Goal: Task Accomplishment & Management: Use online tool/utility

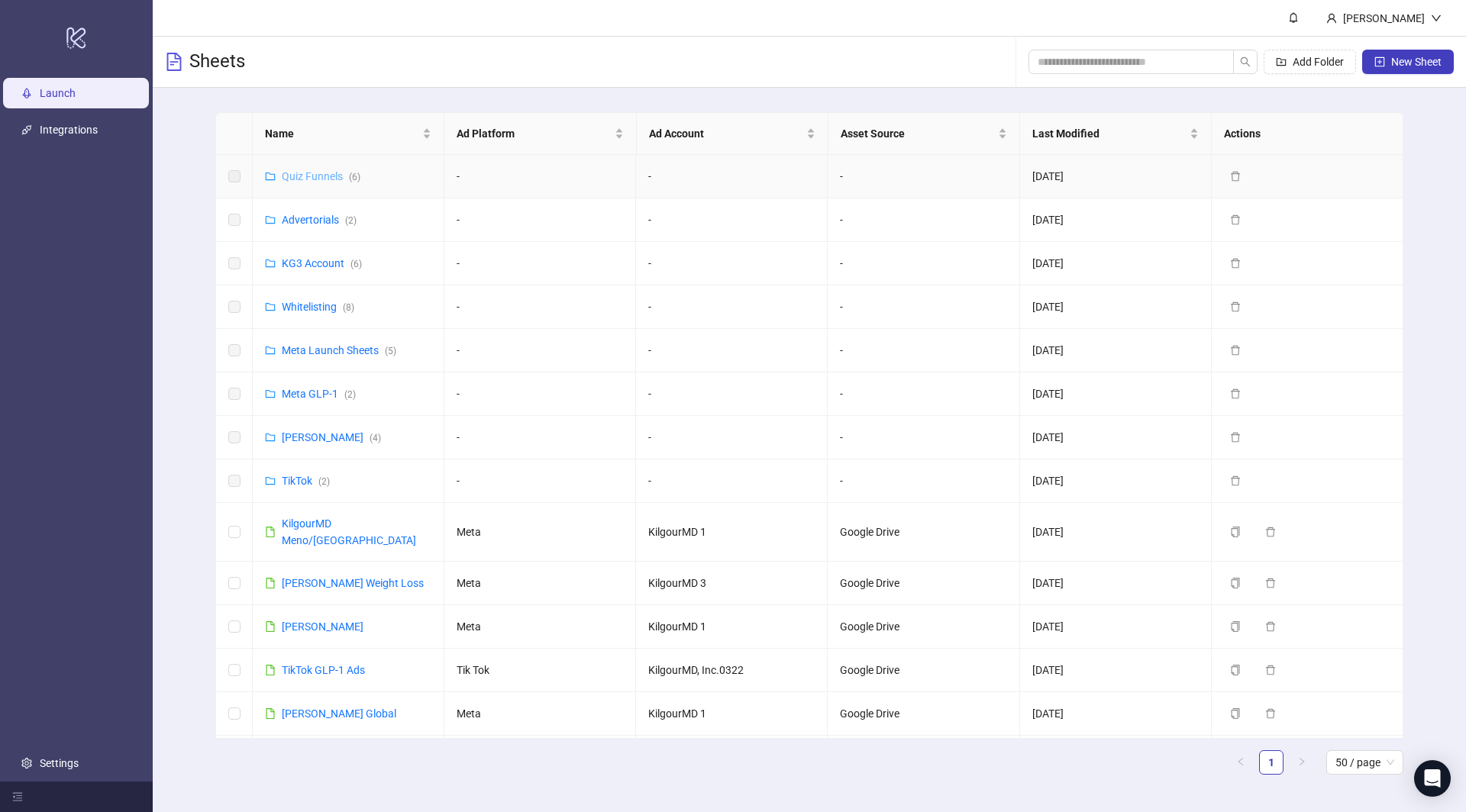
click at [331, 174] on link "Quiz Funnels ( 6 )" at bounding box center [321, 176] width 79 height 12
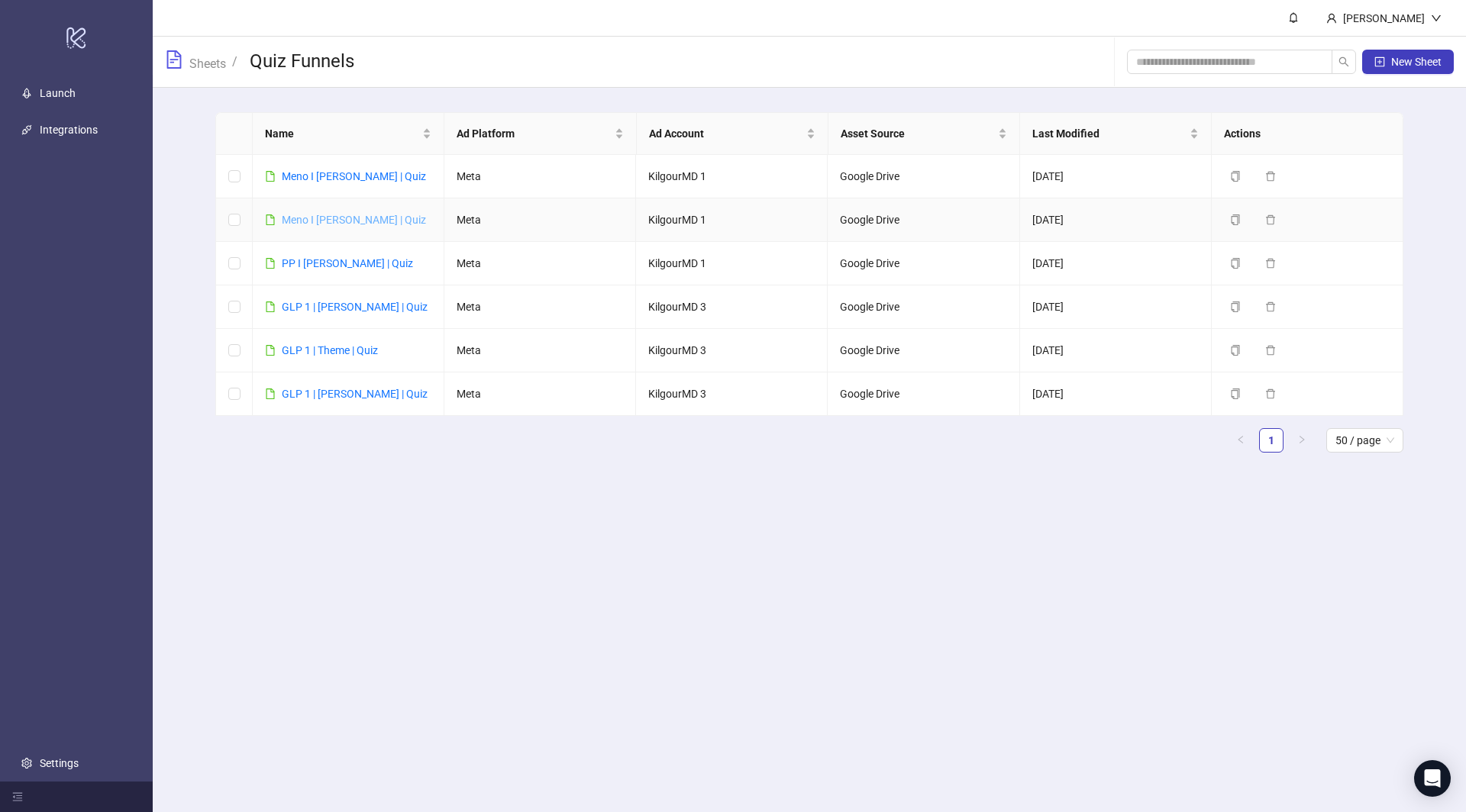
click at [345, 219] on link "Meno I [PERSON_NAME] | Quiz" at bounding box center [354, 220] width 144 height 12
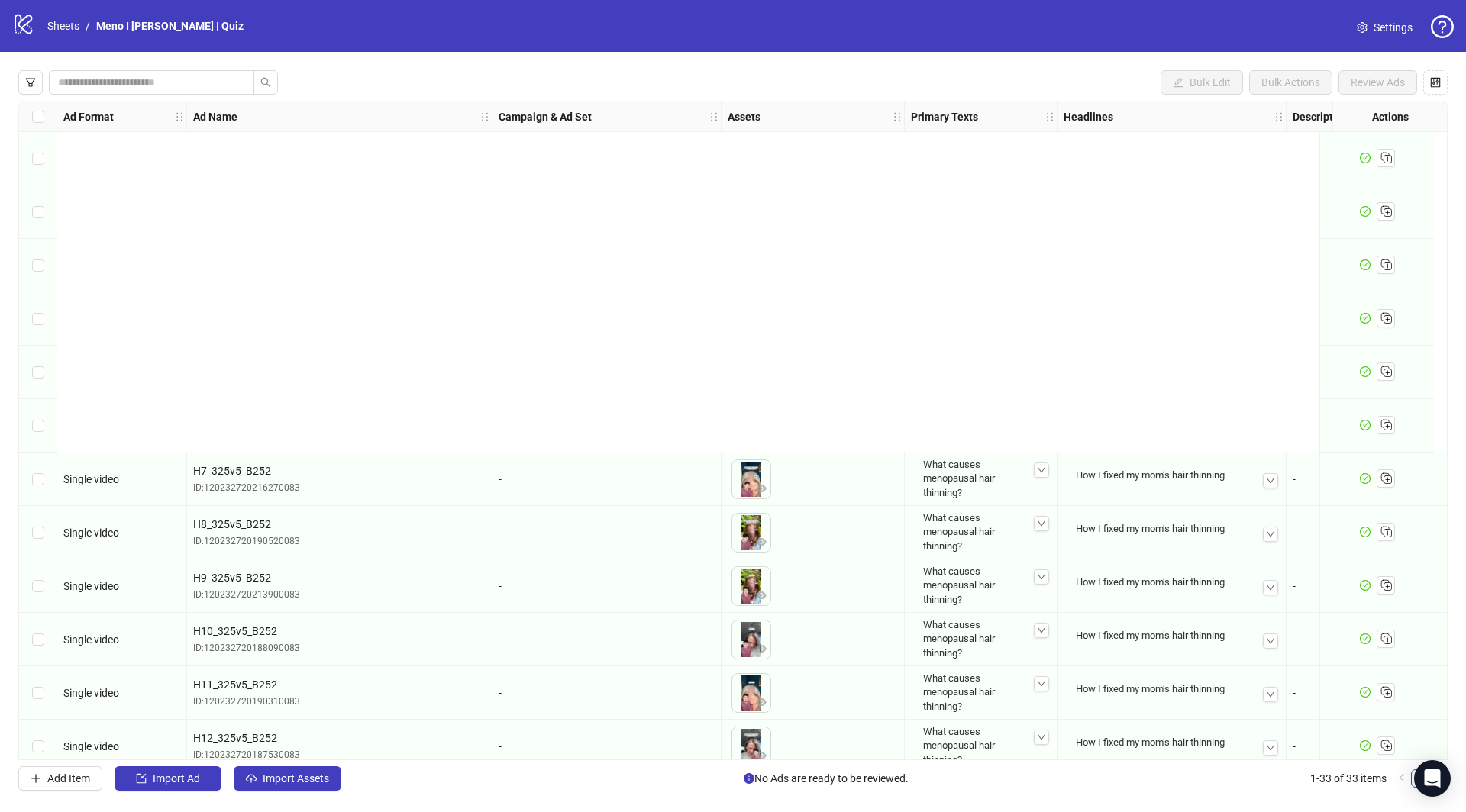
scroll to position [1141, 0]
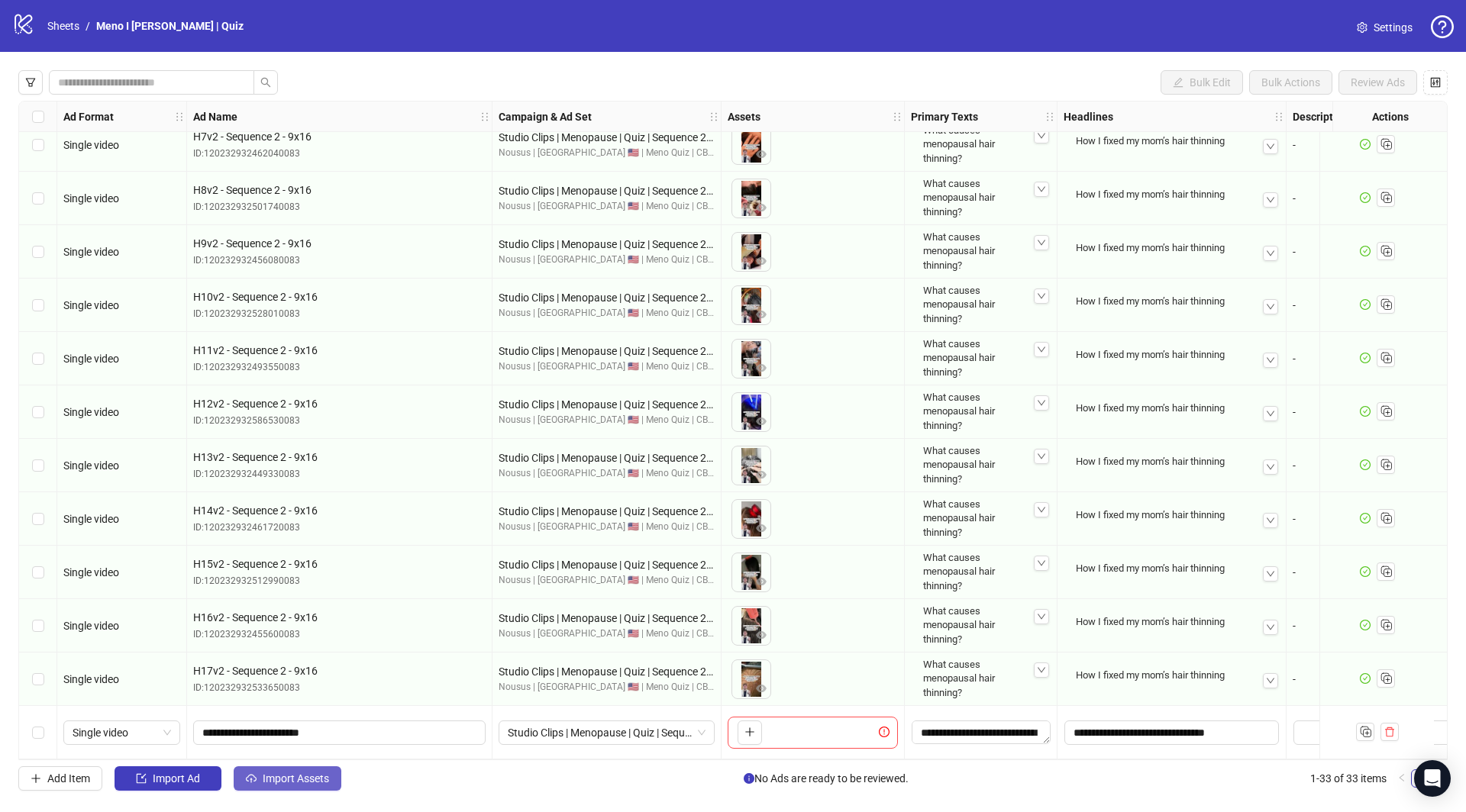
click at [308, 777] on span "Import Assets" at bounding box center [295, 778] width 67 height 12
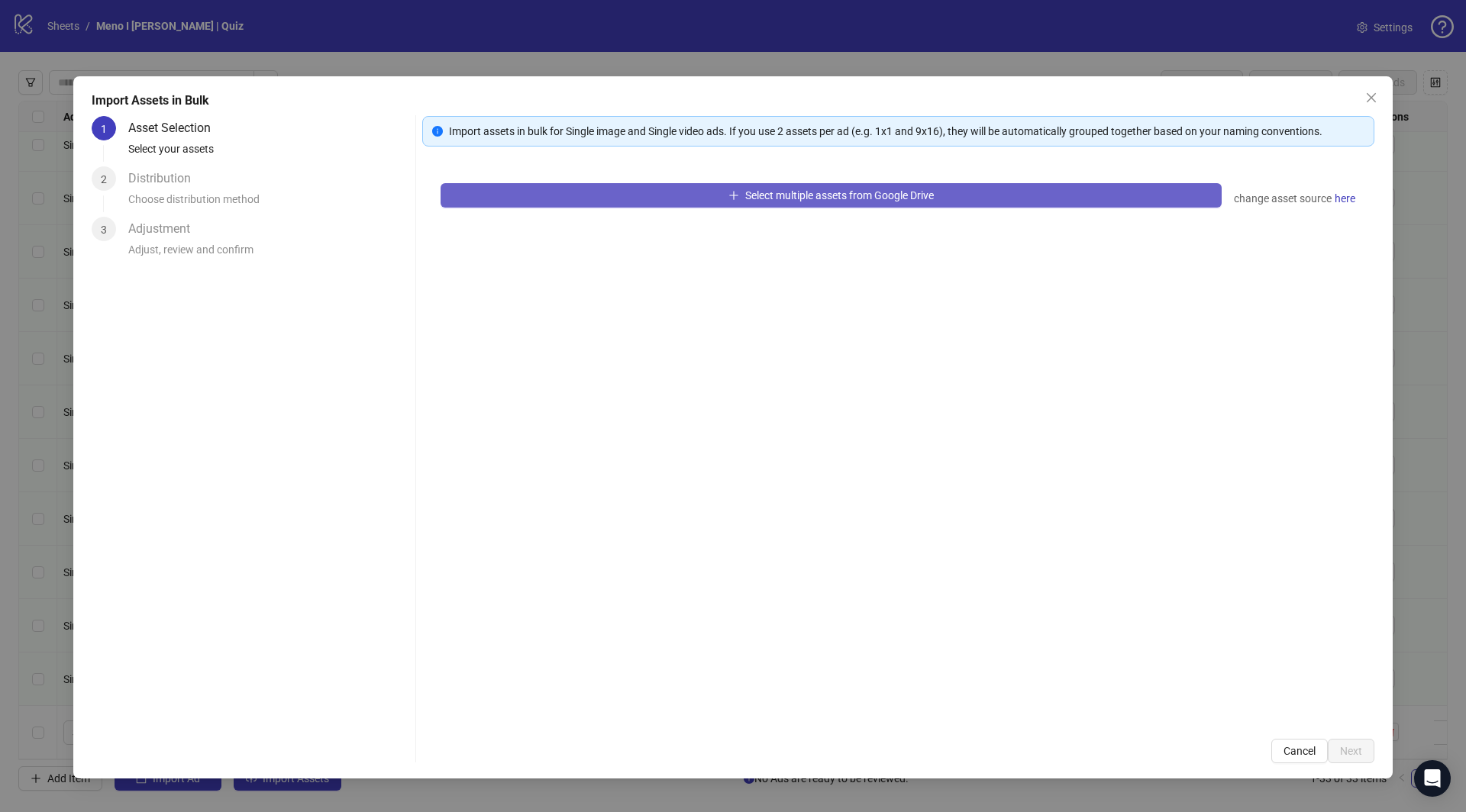
click at [733, 196] on icon "plus" at bounding box center [734, 196] width 11 height 11
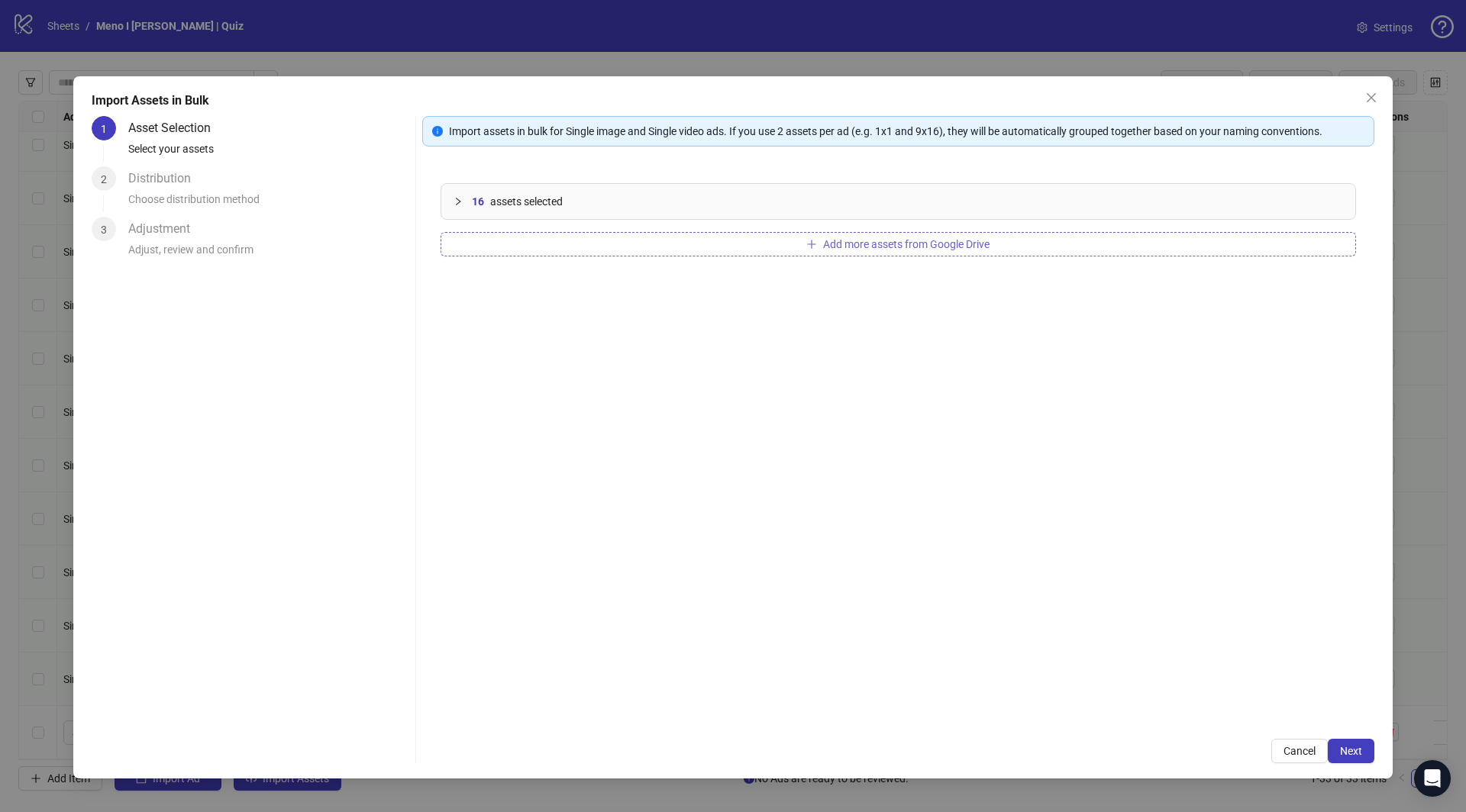
click at [603, 241] on button "Add more assets from Google Drive" at bounding box center [898, 245] width 916 height 25
click at [855, 248] on span "Add more assets from Google Drive" at bounding box center [906, 245] width 166 height 12
click at [1362, 746] on span "Next" at bounding box center [1351, 751] width 22 height 12
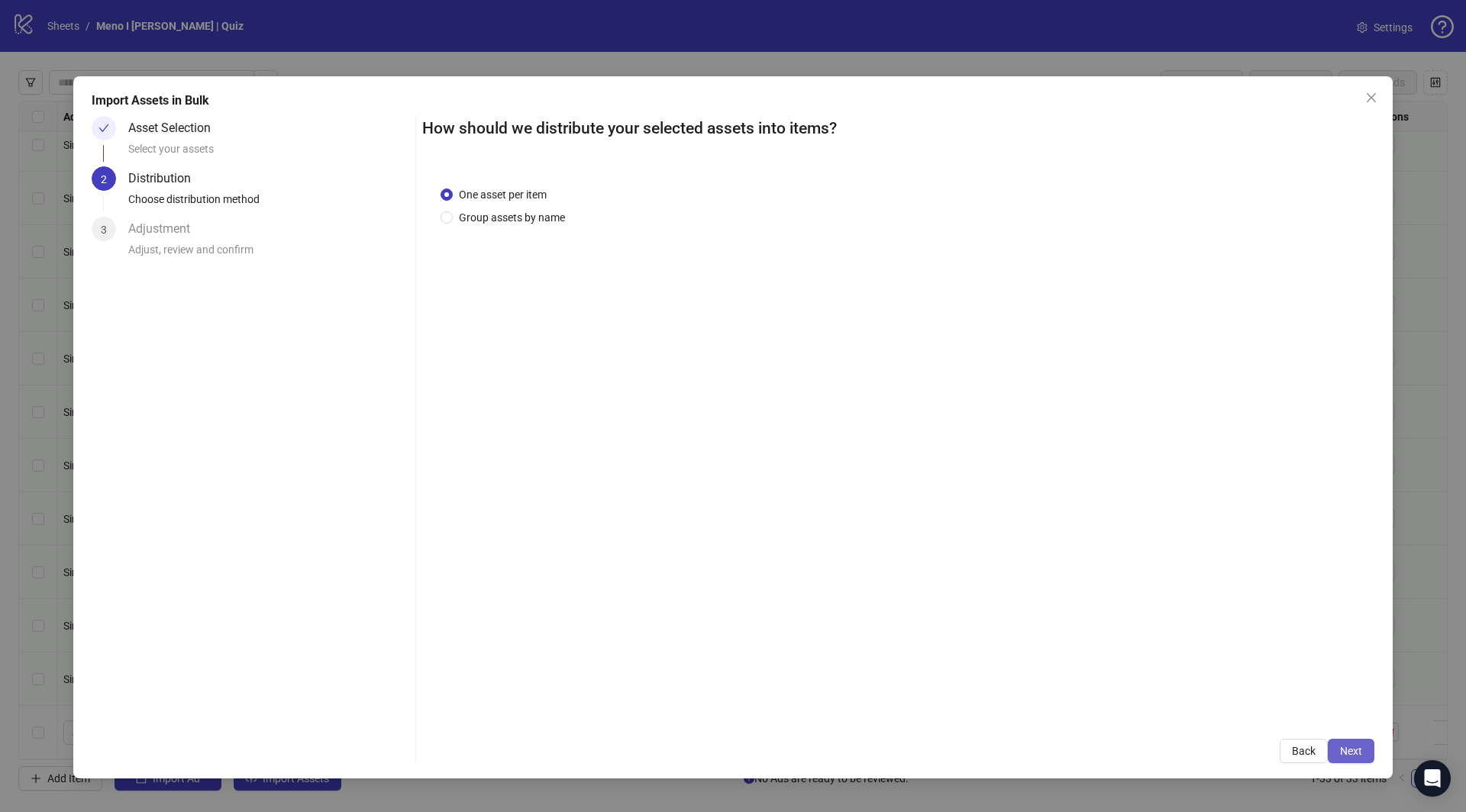
click at [1357, 750] on span "Next" at bounding box center [1351, 751] width 22 height 12
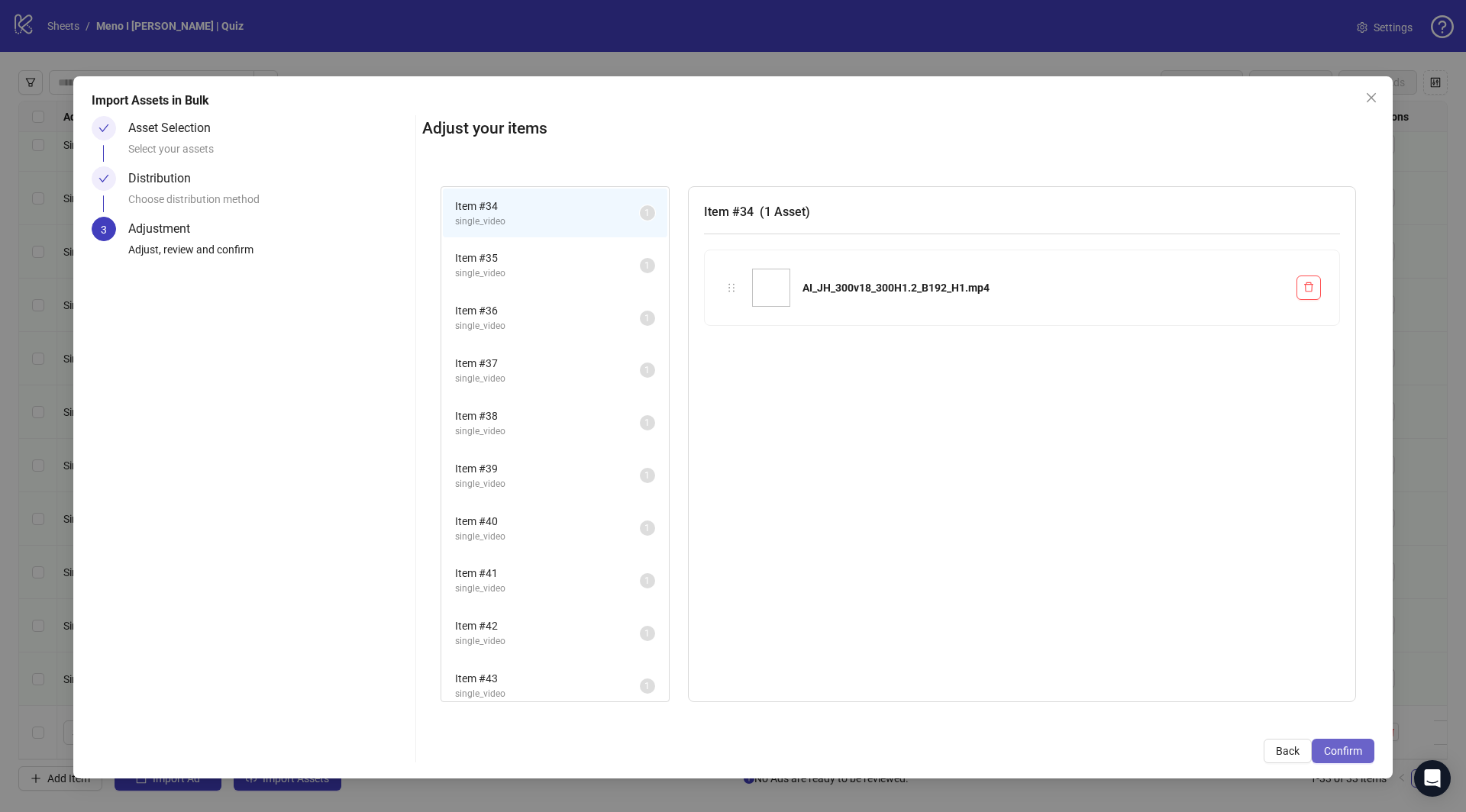
click at [1334, 754] on span "Confirm" at bounding box center [1343, 751] width 38 height 12
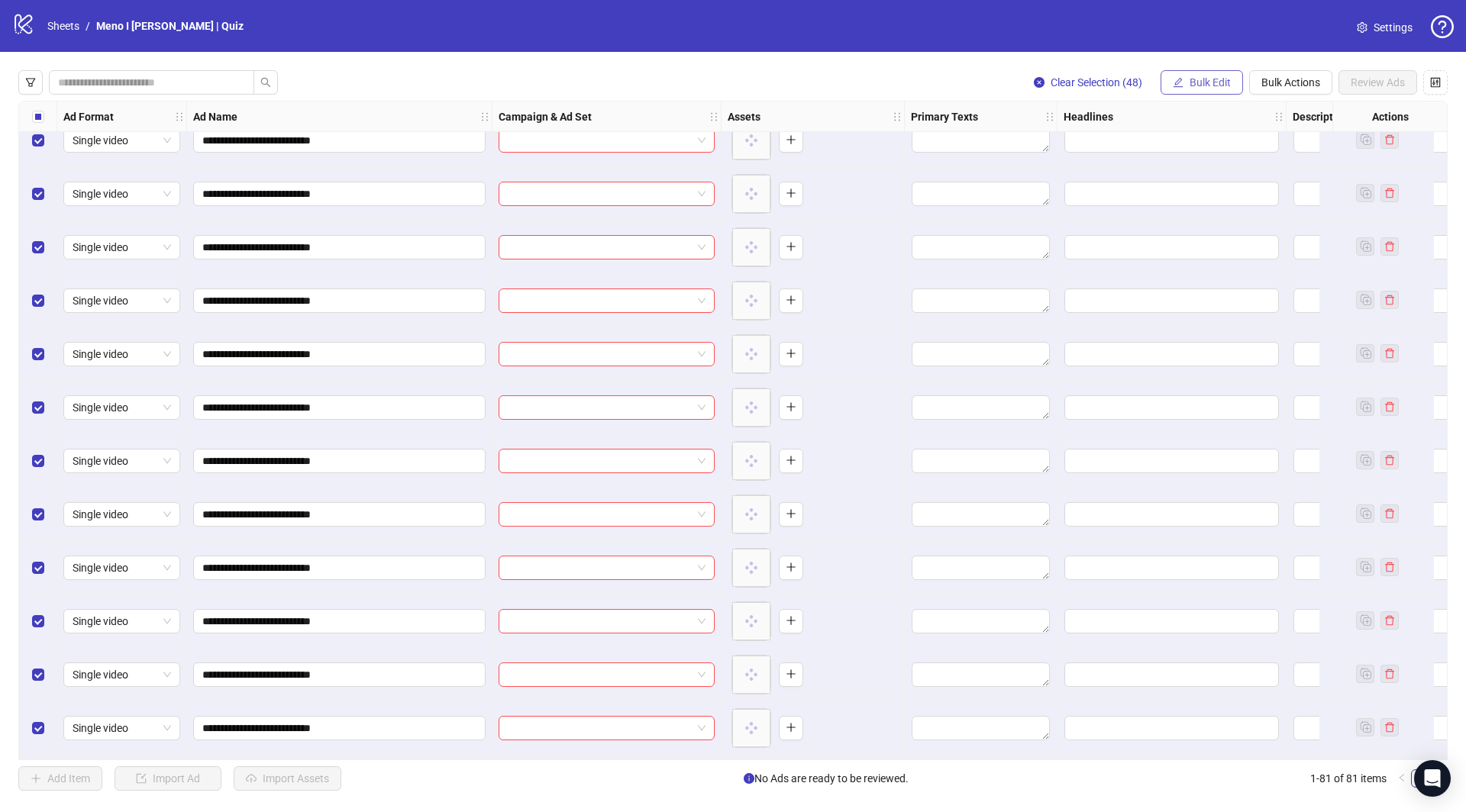
scroll to position [3706, 0]
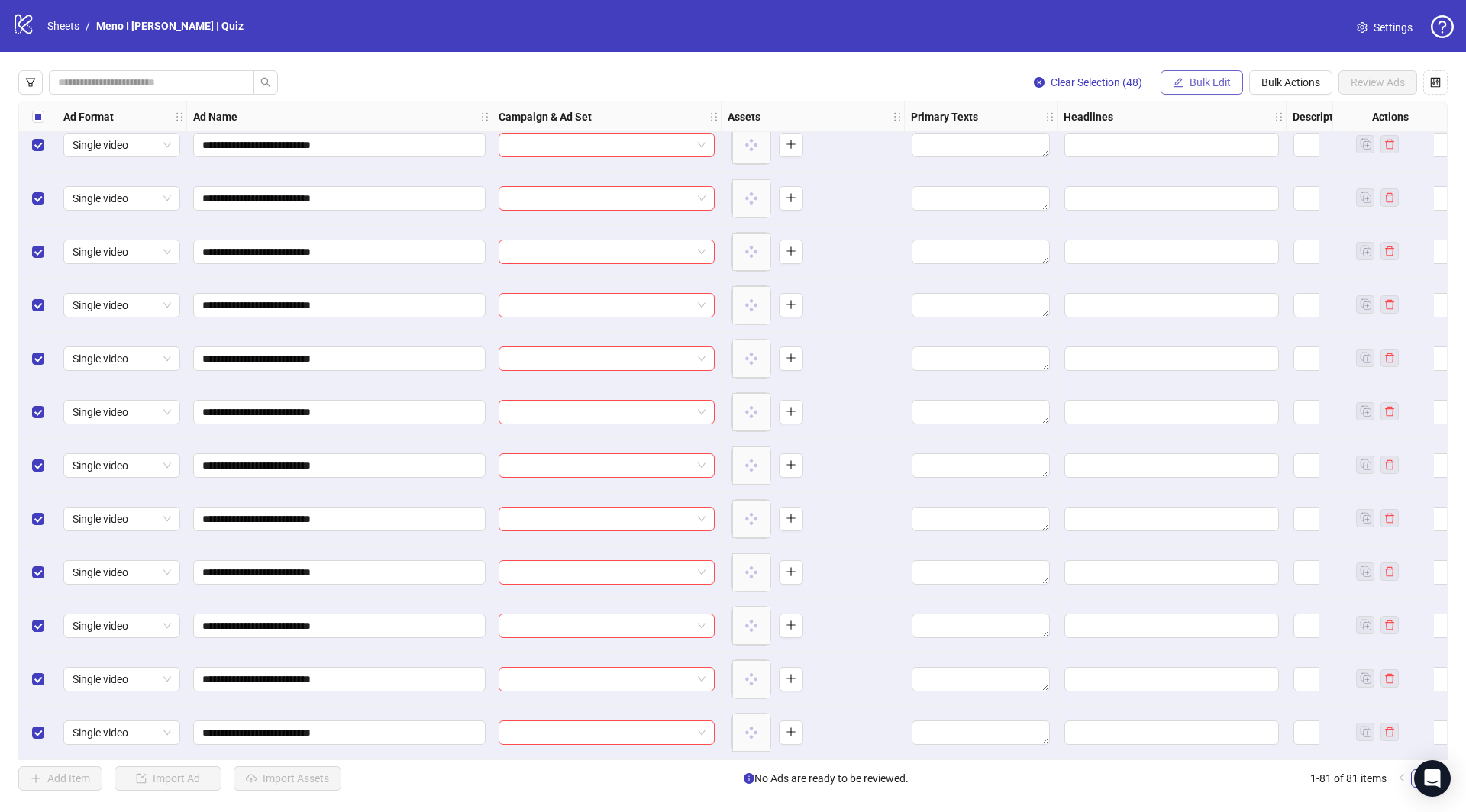
click at [1209, 78] on span "Bulk Edit" at bounding box center [1211, 83] width 41 height 12
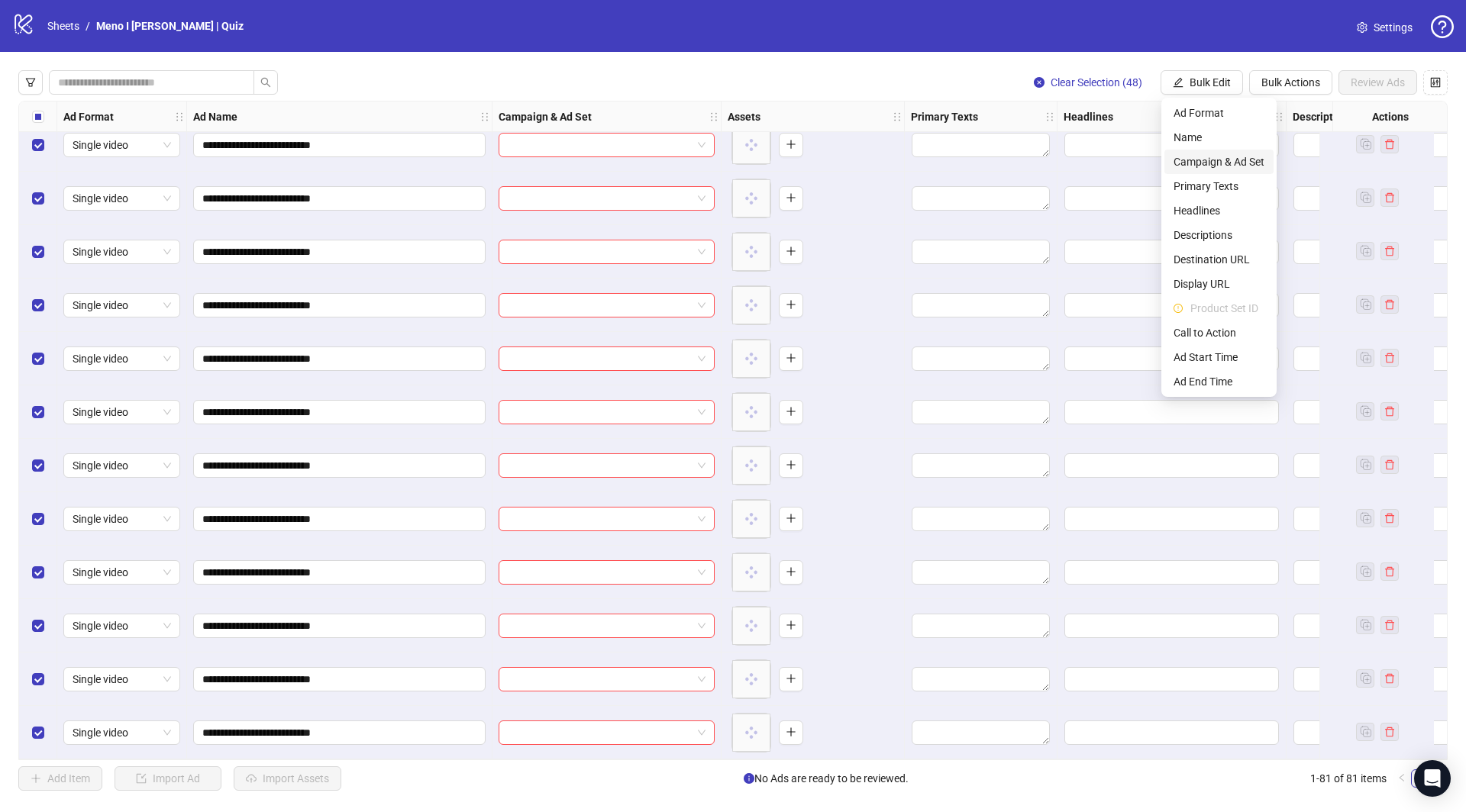
click at [1221, 161] on span "Campaign & Ad Set" at bounding box center [1219, 162] width 91 height 17
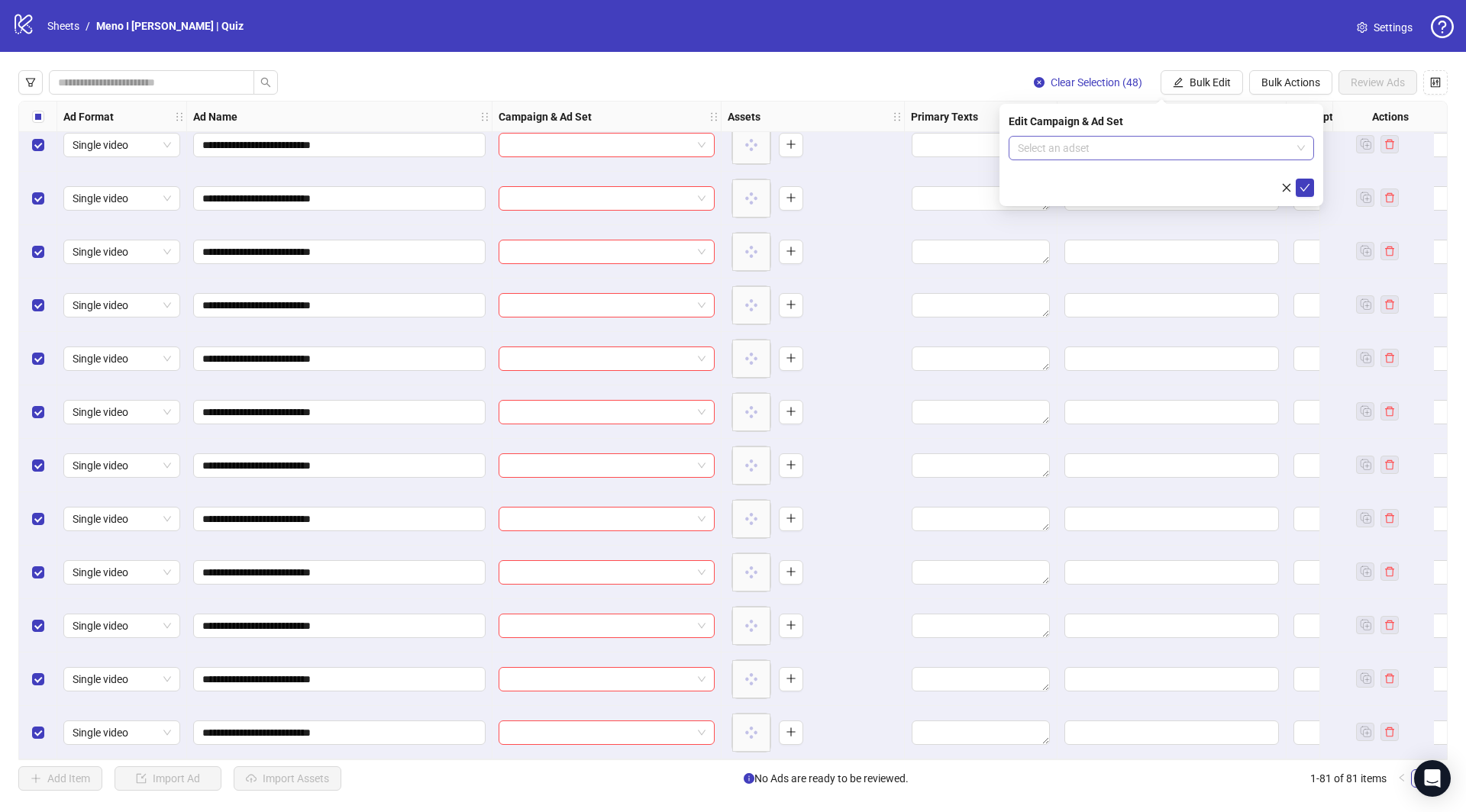
click at [1066, 156] on input "search" at bounding box center [1155, 148] width 273 height 23
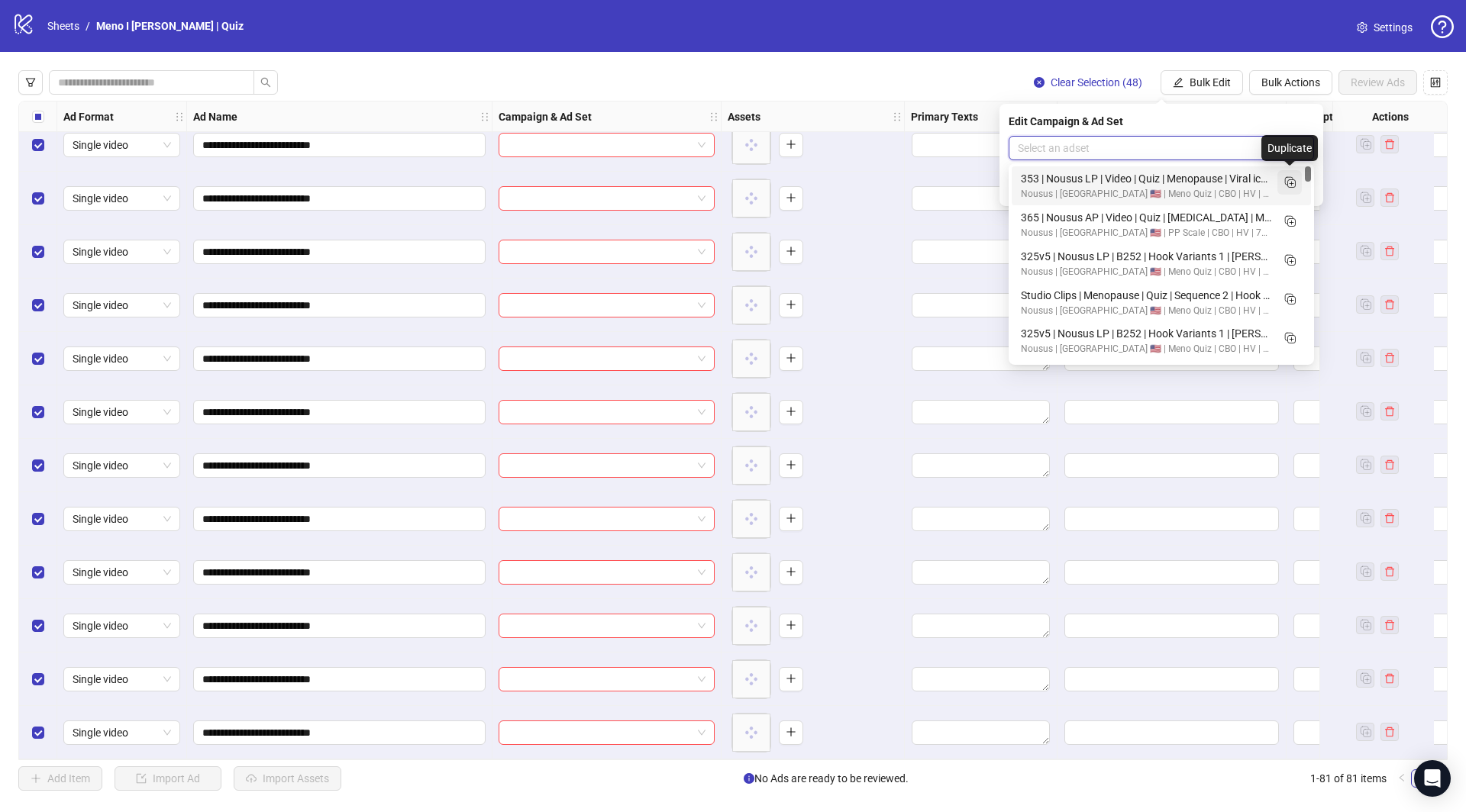
click at [1295, 182] on rect "Duplicate" at bounding box center [1292, 184] width 8 height 8
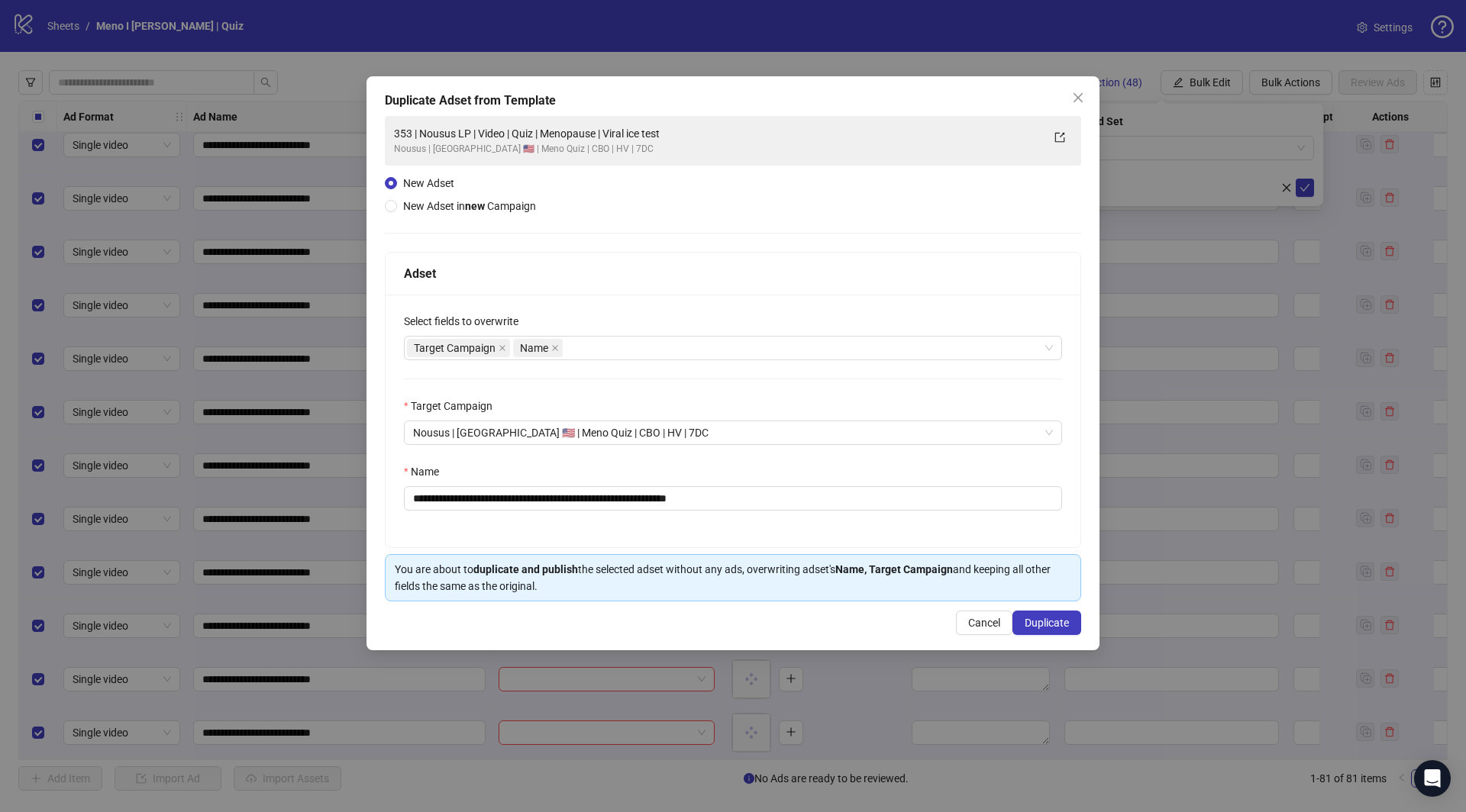
click at [670, 509] on div "**********" at bounding box center [733, 498] width 658 height 25
click at [677, 496] on input "**********" at bounding box center [733, 498] width 658 height 25
paste input "**********"
type input "**********"
click at [1031, 616] on span "Duplicate" at bounding box center [1047, 623] width 44 height 12
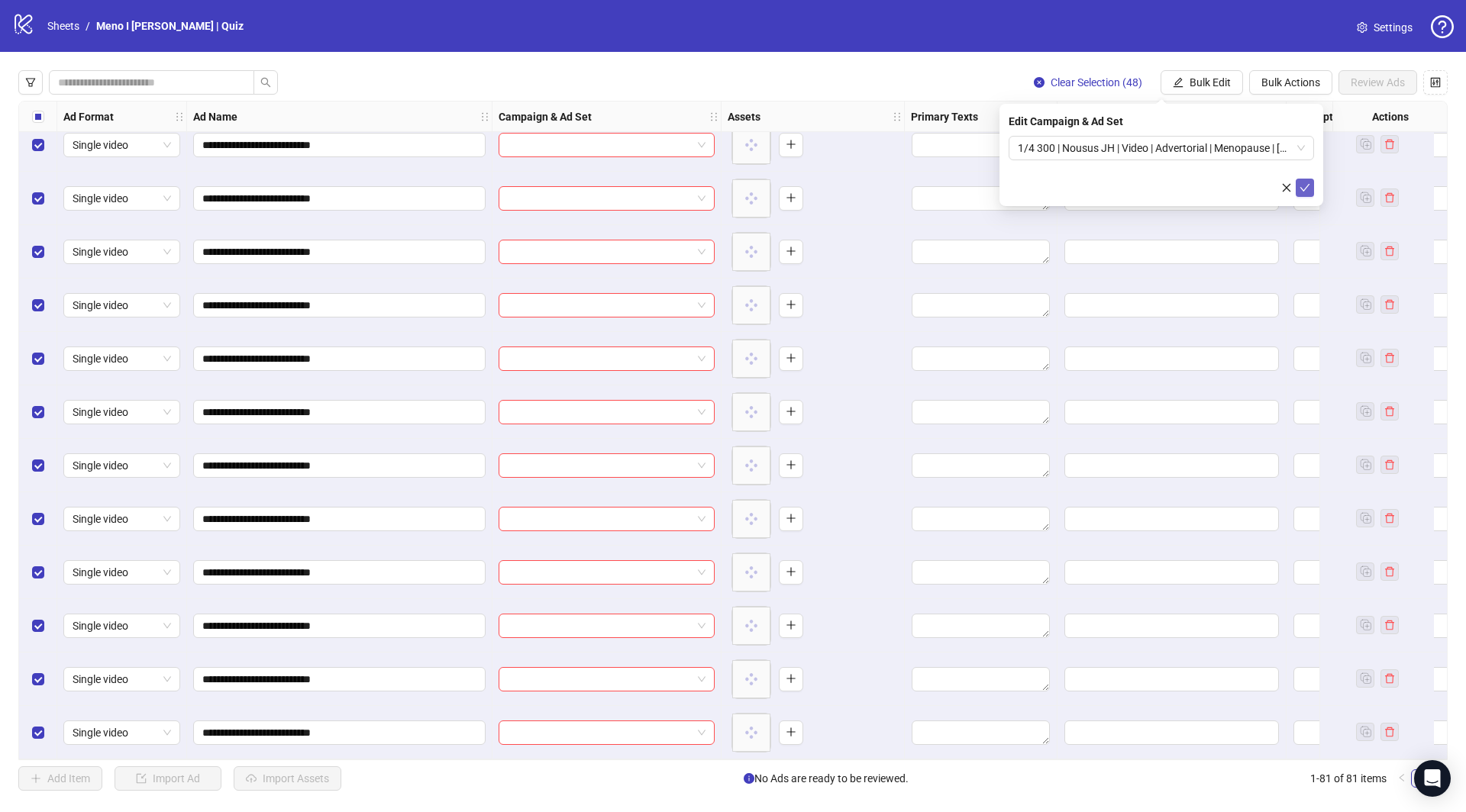
click at [1310, 188] on button "submit" at bounding box center [1305, 188] width 18 height 18
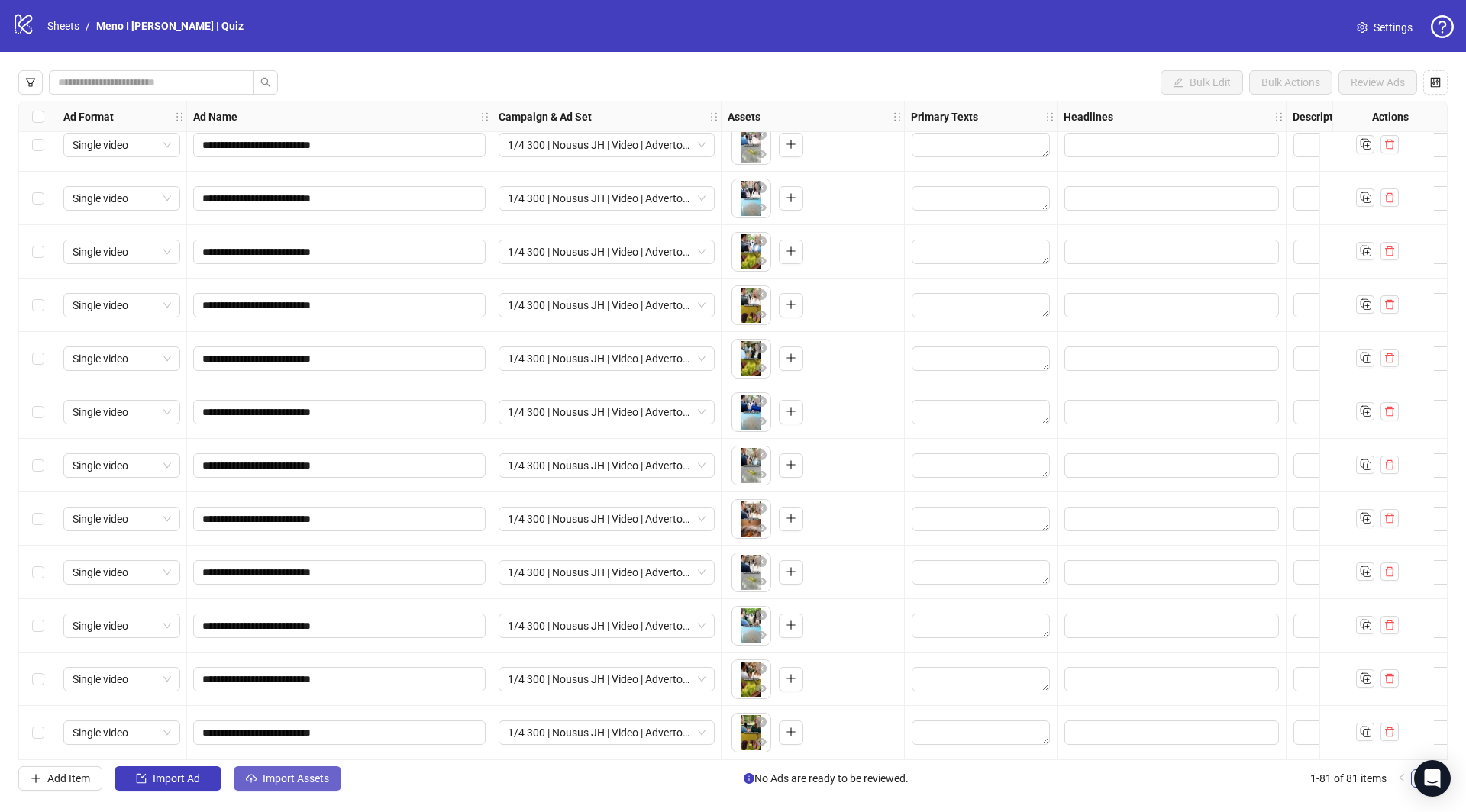
click at [300, 776] on span "Import Assets" at bounding box center [295, 778] width 67 height 12
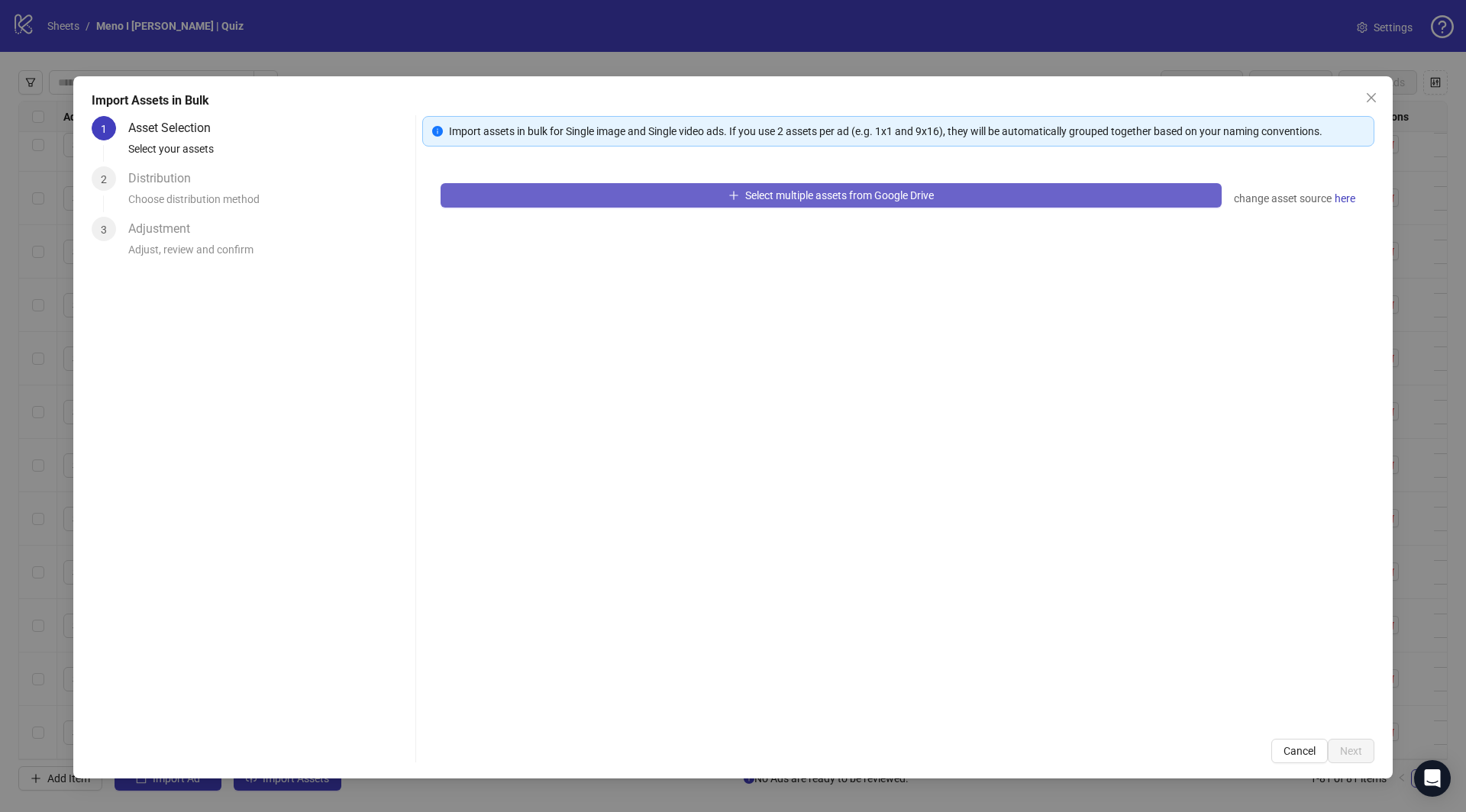
click at [713, 202] on button "Select multiple assets from Google Drive" at bounding box center [831, 196] width 781 height 25
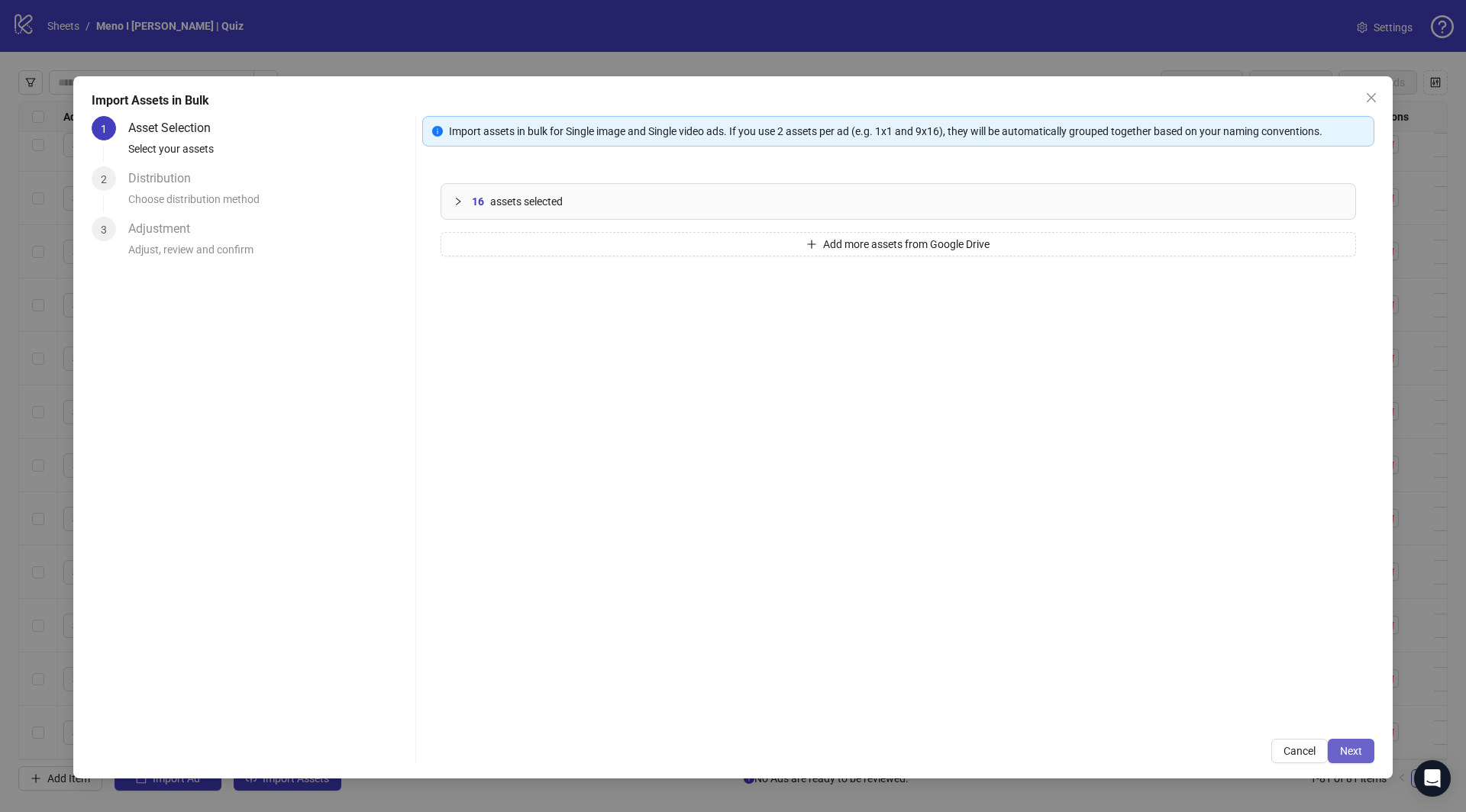
click at [1344, 753] on span "Next" at bounding box center [1351, 751] width 22 height 12
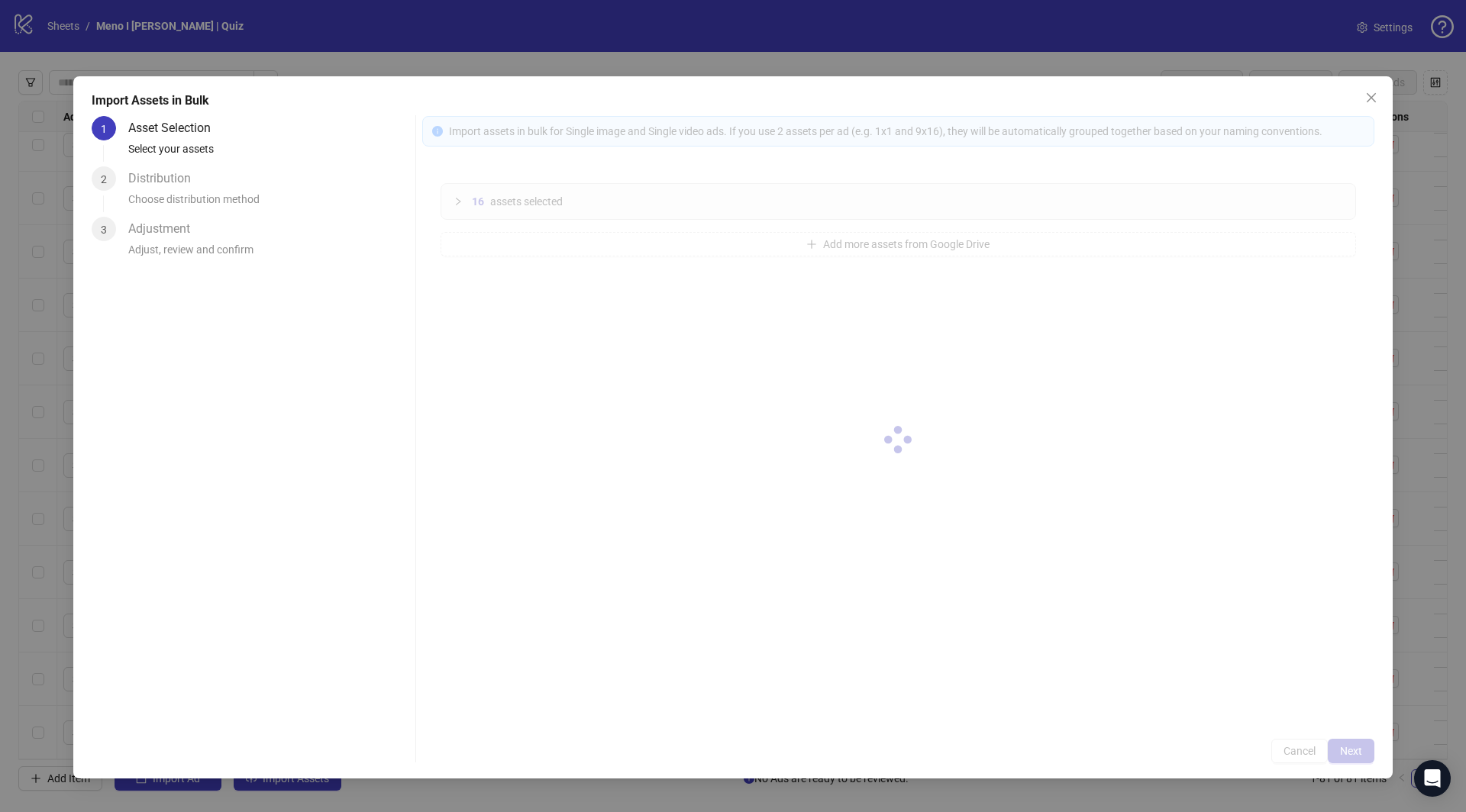
click at [1351, 752] on div at bounding box center [898, 439] width 952 height 647
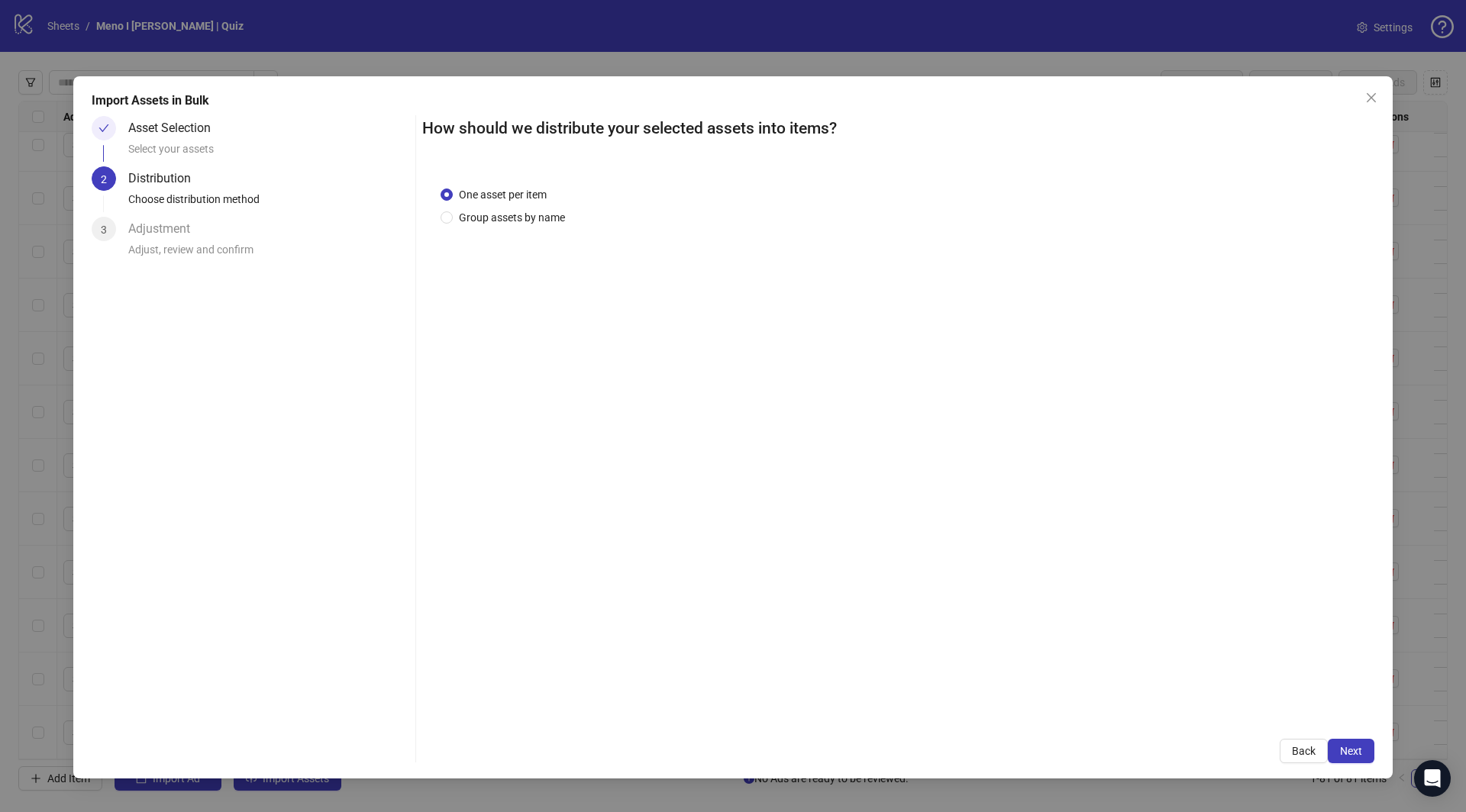
click at [1351, 752] on span "Next" at bounding box center [1351, 751] width 22 height 12
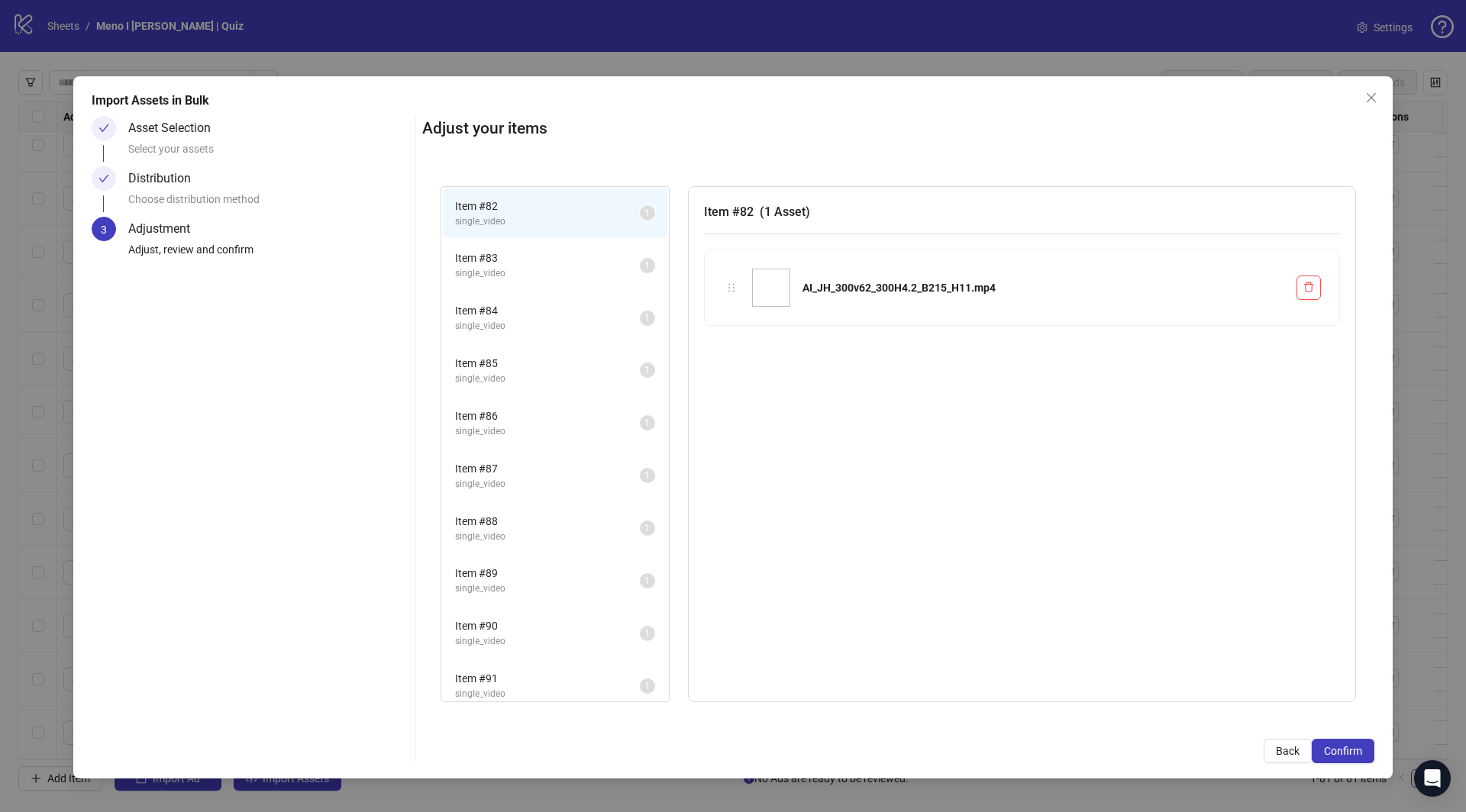
click at [215, 165] on div "Select your assets" at bounding box center [268, 153] width 281 height 26
click at [1283, 756] on span "Back" at bounding box center [1287, 751] width 24 height 12
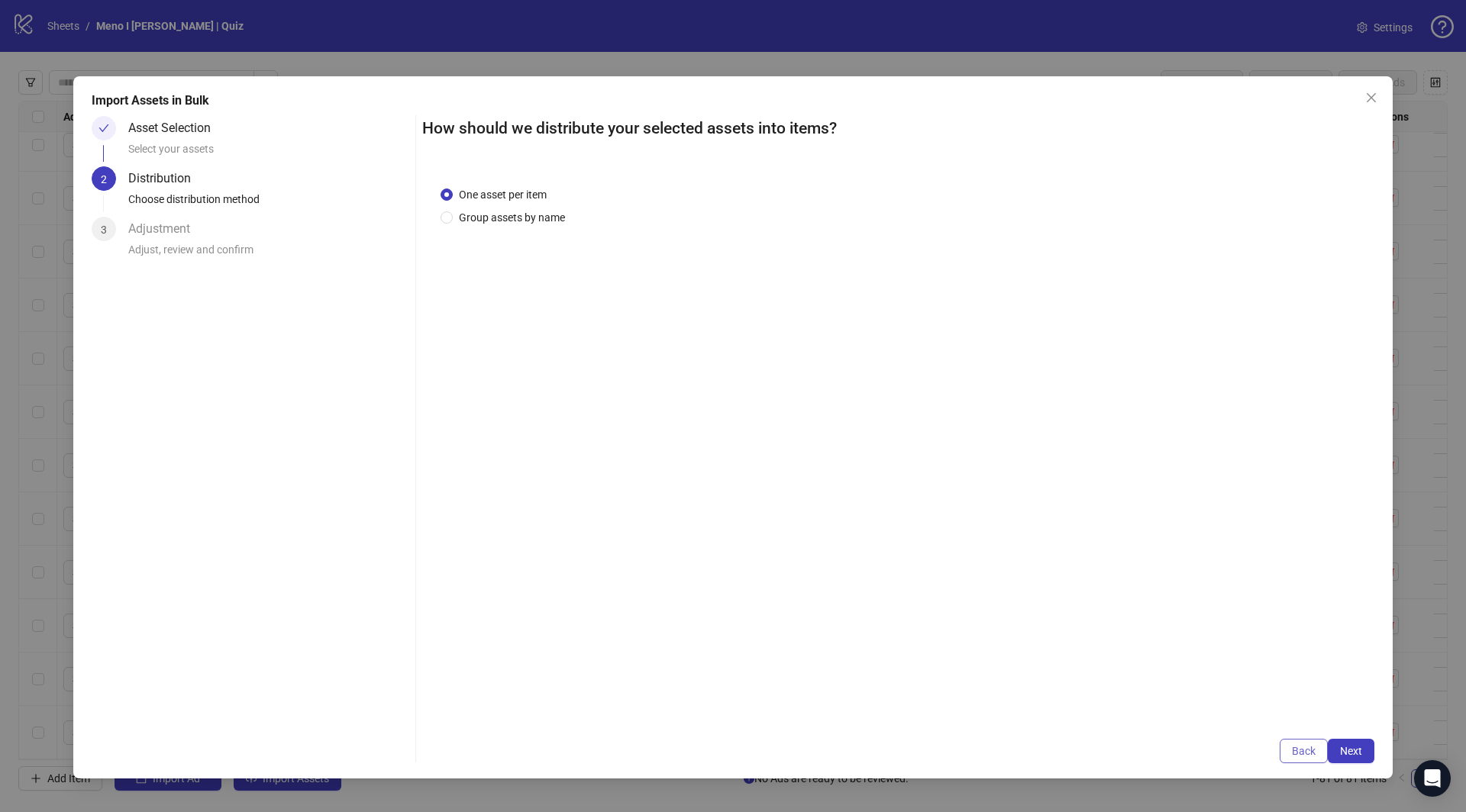
click at [1299, 758] on button "Back" at bounding box center [1303, 751] width 48 height 25
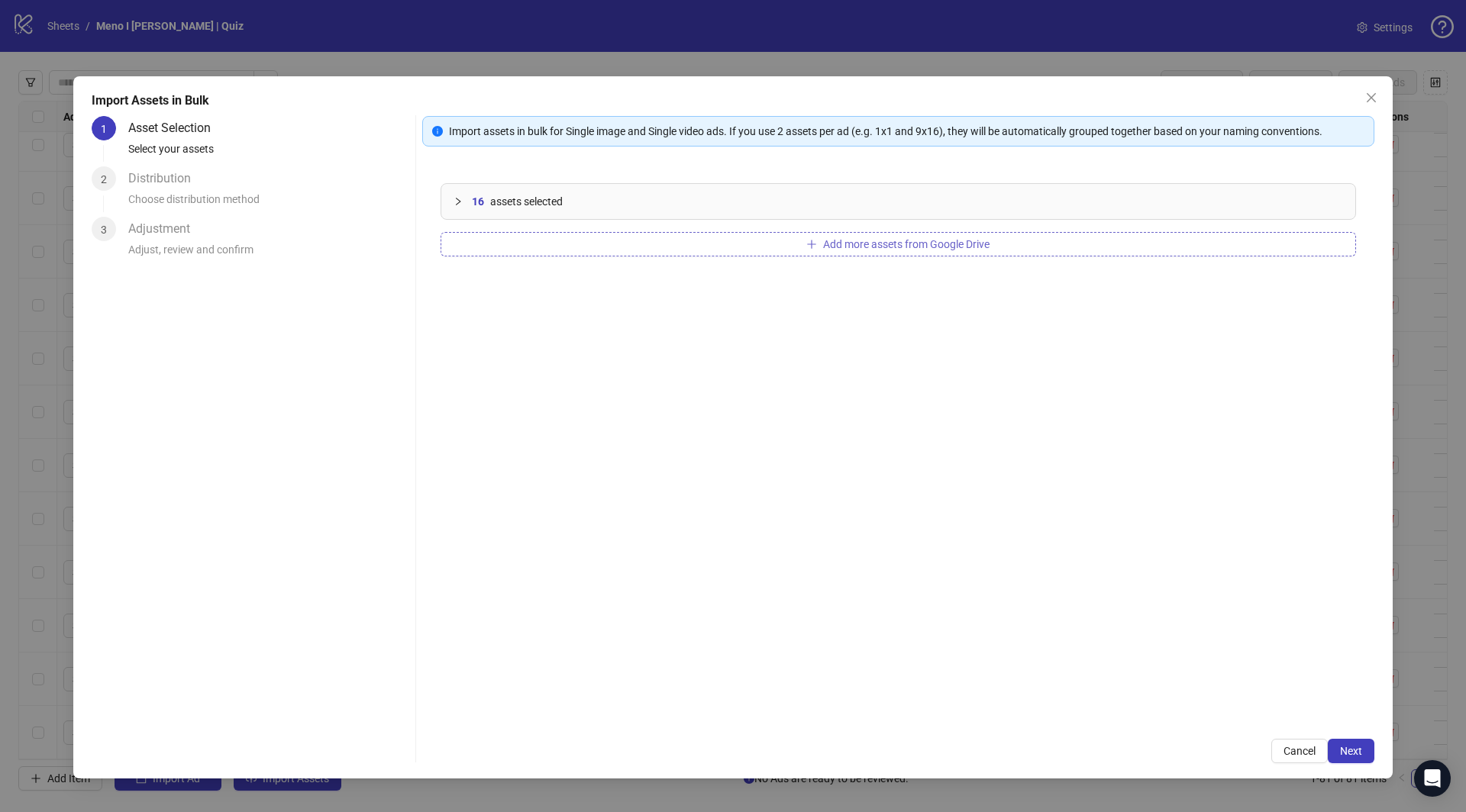
click at [691, 247] on button "Add more assets from Google Drive" at bounding box center [898, 245] width 916 height 25
click at [545, 245] on button "Add more assets from Google Drive" at bounding box center [898, 245] width 916 height 25
click at [1355, 754] on span "Next" at bounding box center [1351, 751] width 22 height 12
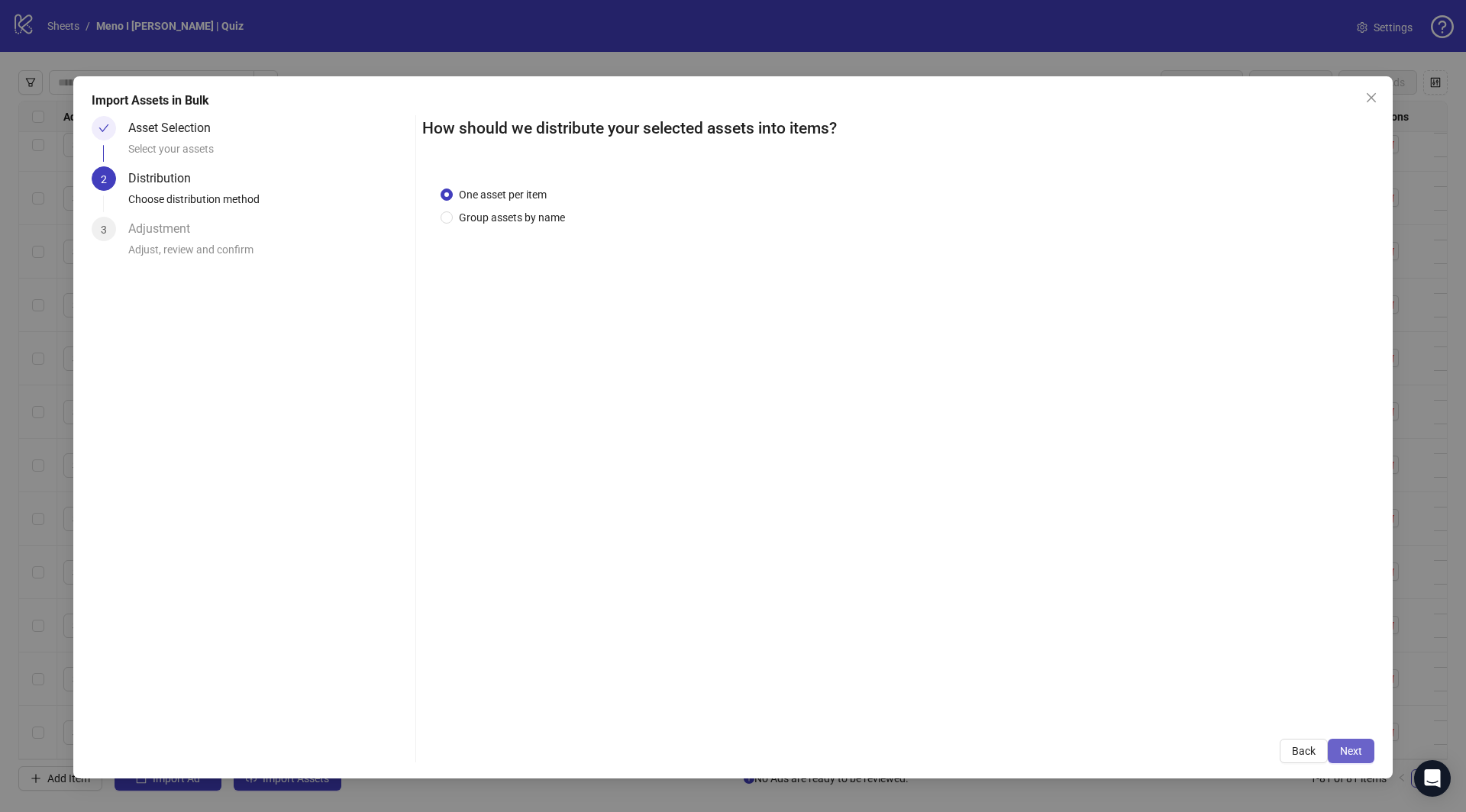
click at [1357, 758] on button "Next" at bounding box center [1351, 751] width 47 height 25
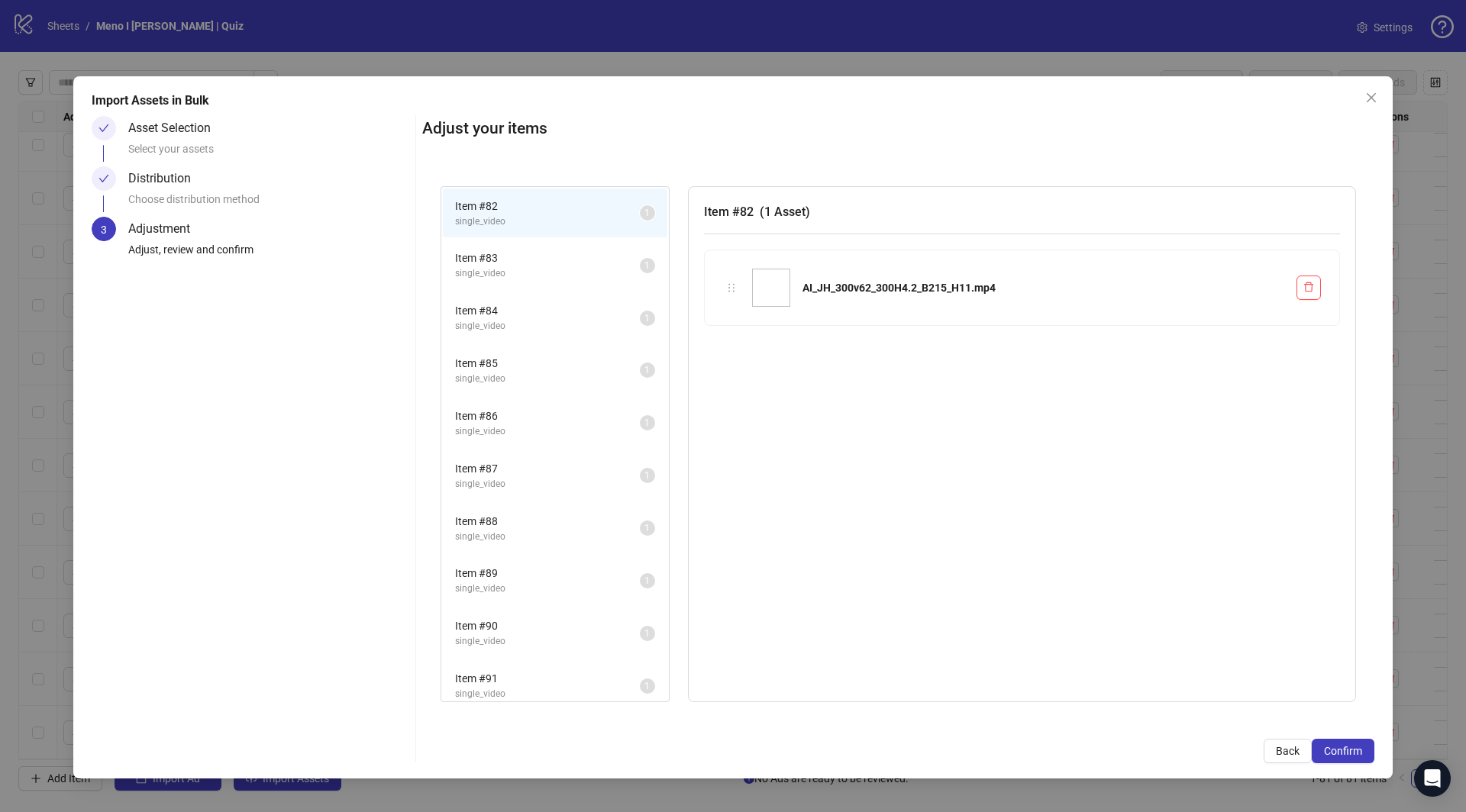
click at [1357, 758] on button "Confirm" at bounding box center [1343, 751] width 63 height 25
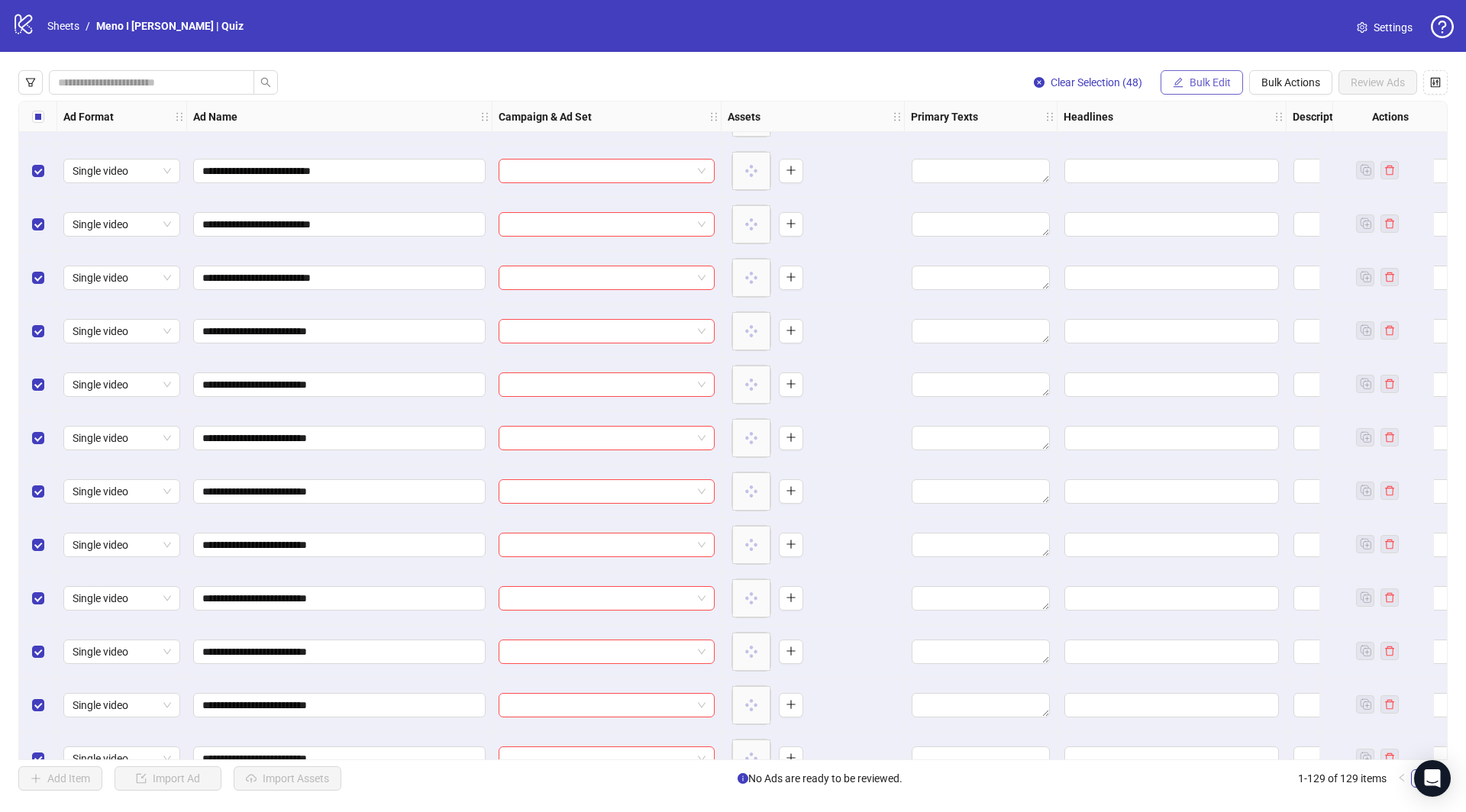
click at [1185, 81] on button "Bulk Edit" at bounding box center [1202, 83] width 83 height 25
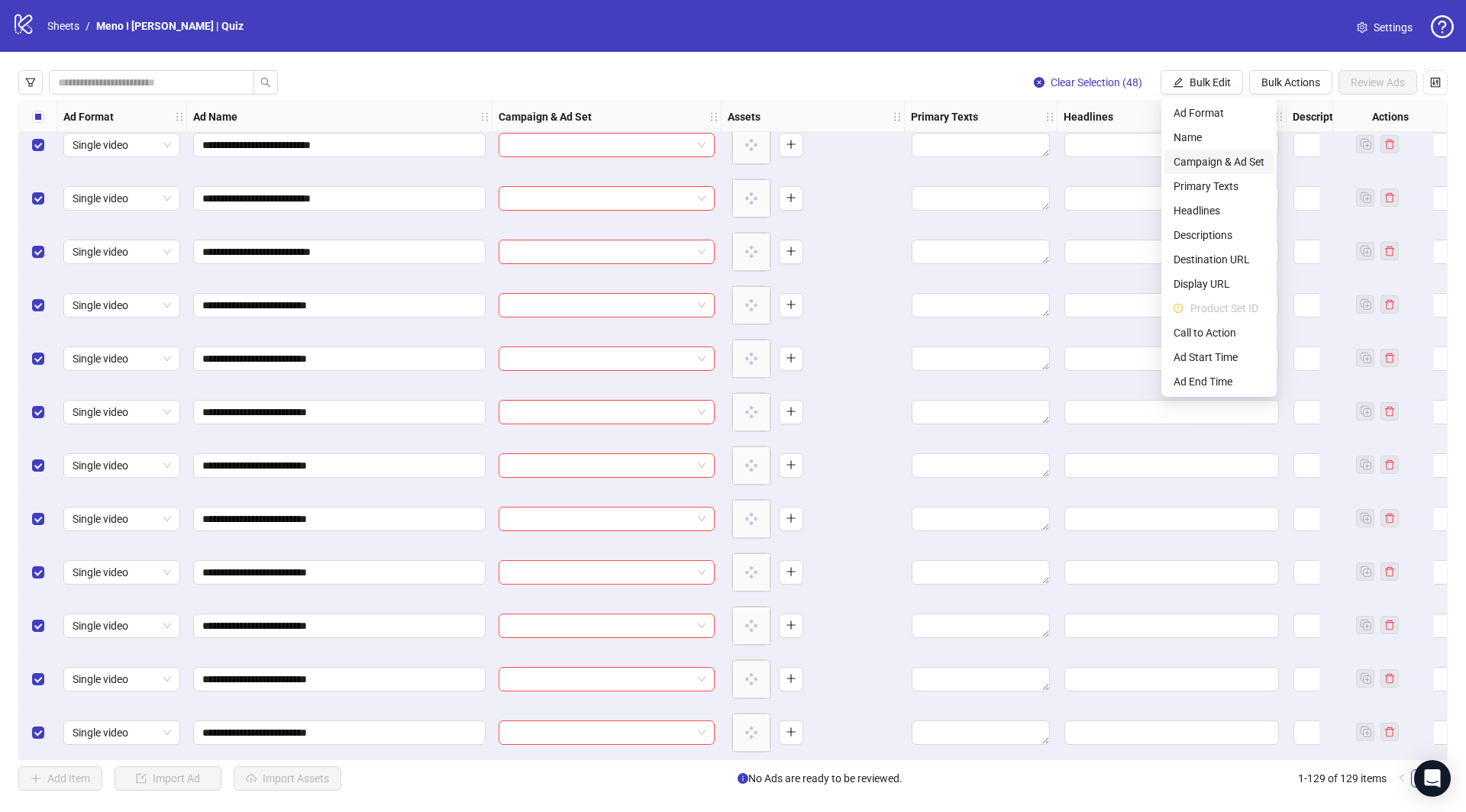
click at [1185, 161] on span "Campaign & Ad Set" at bounding box center [1219, 162] width 91 height 17
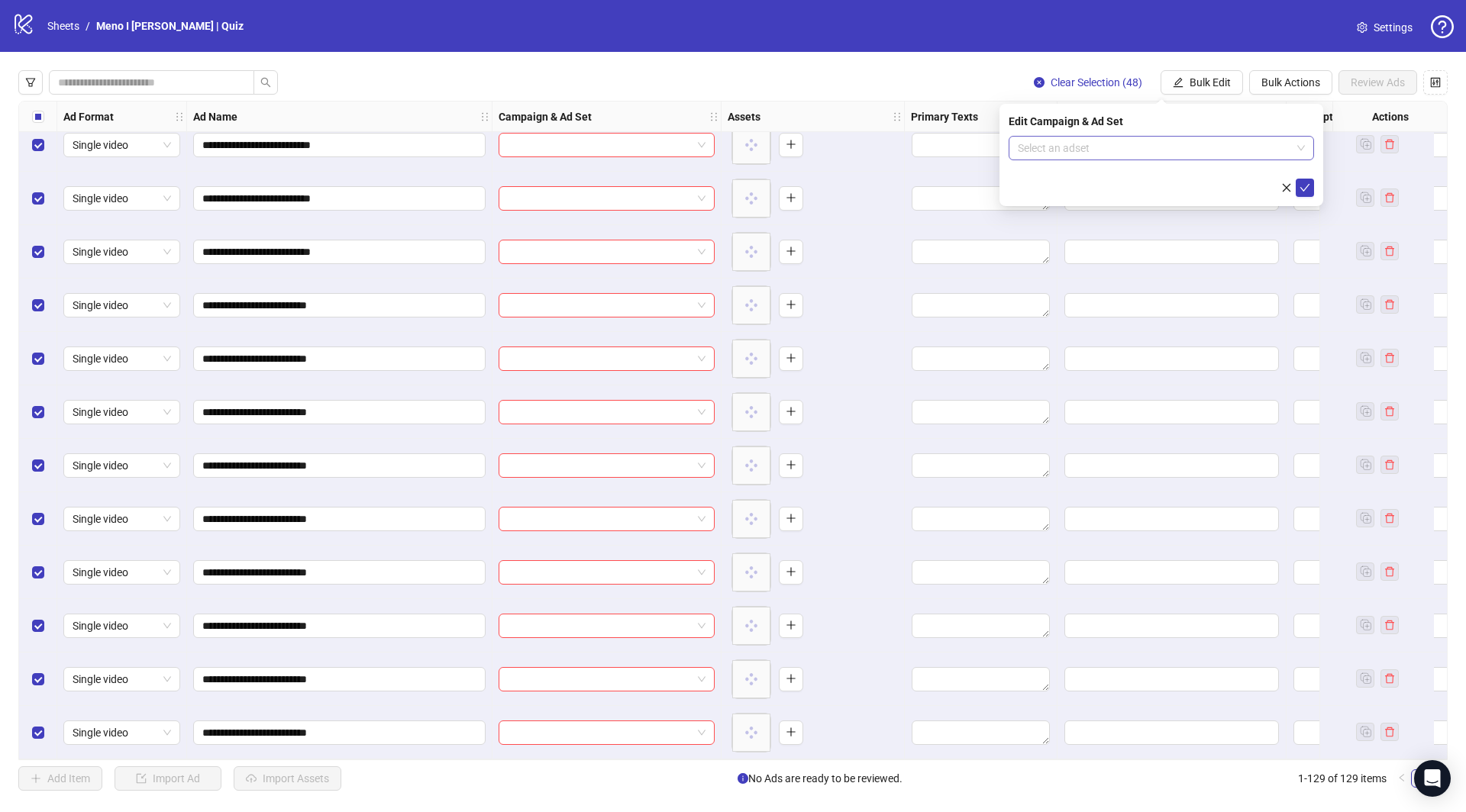
click at [1088, 156] on input "search" at bounding box center [1155, 148] width 273 height 23
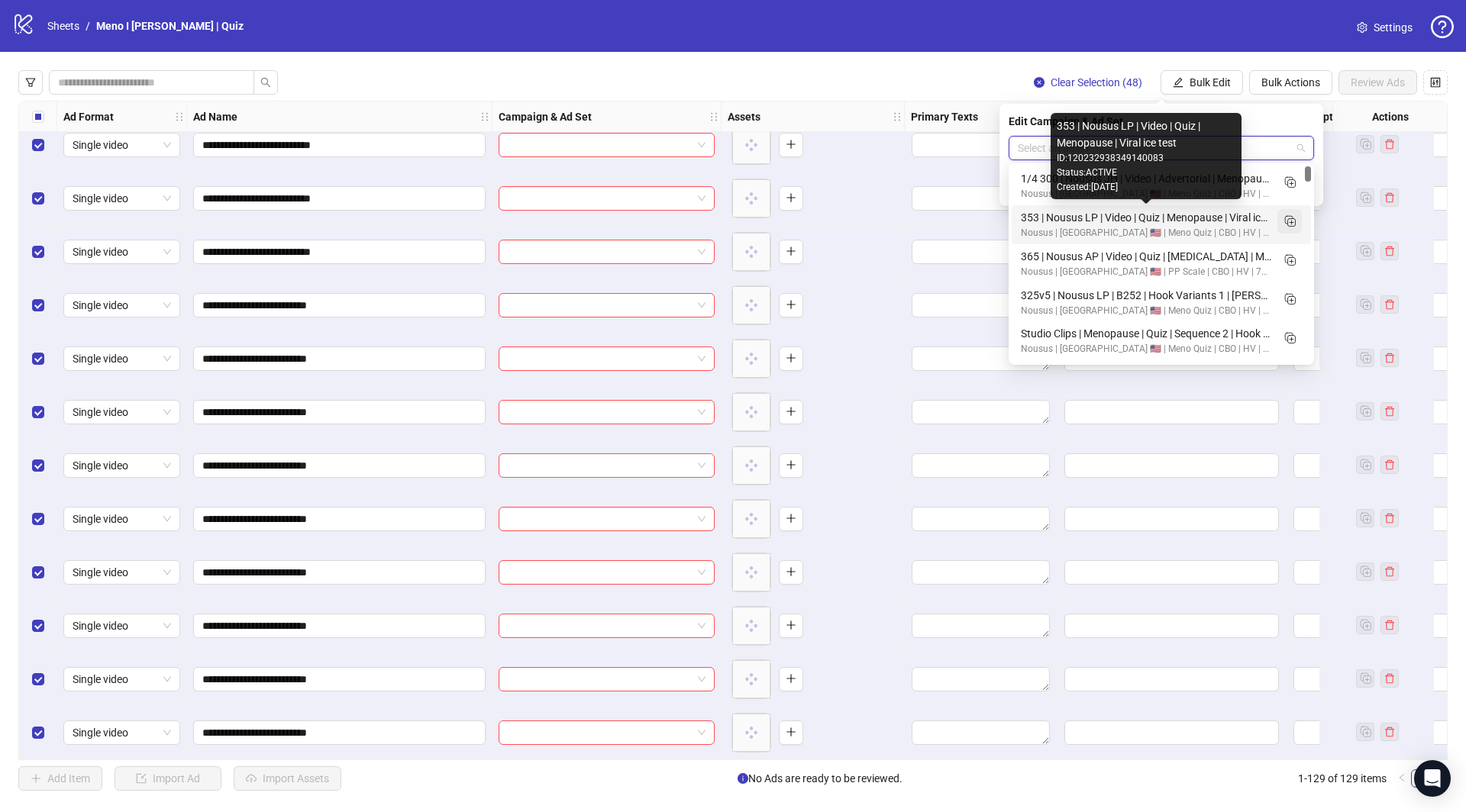
click at [1291, 215] on icon "Duplicate" at bounding box center [1290, 221] width 15 height 15
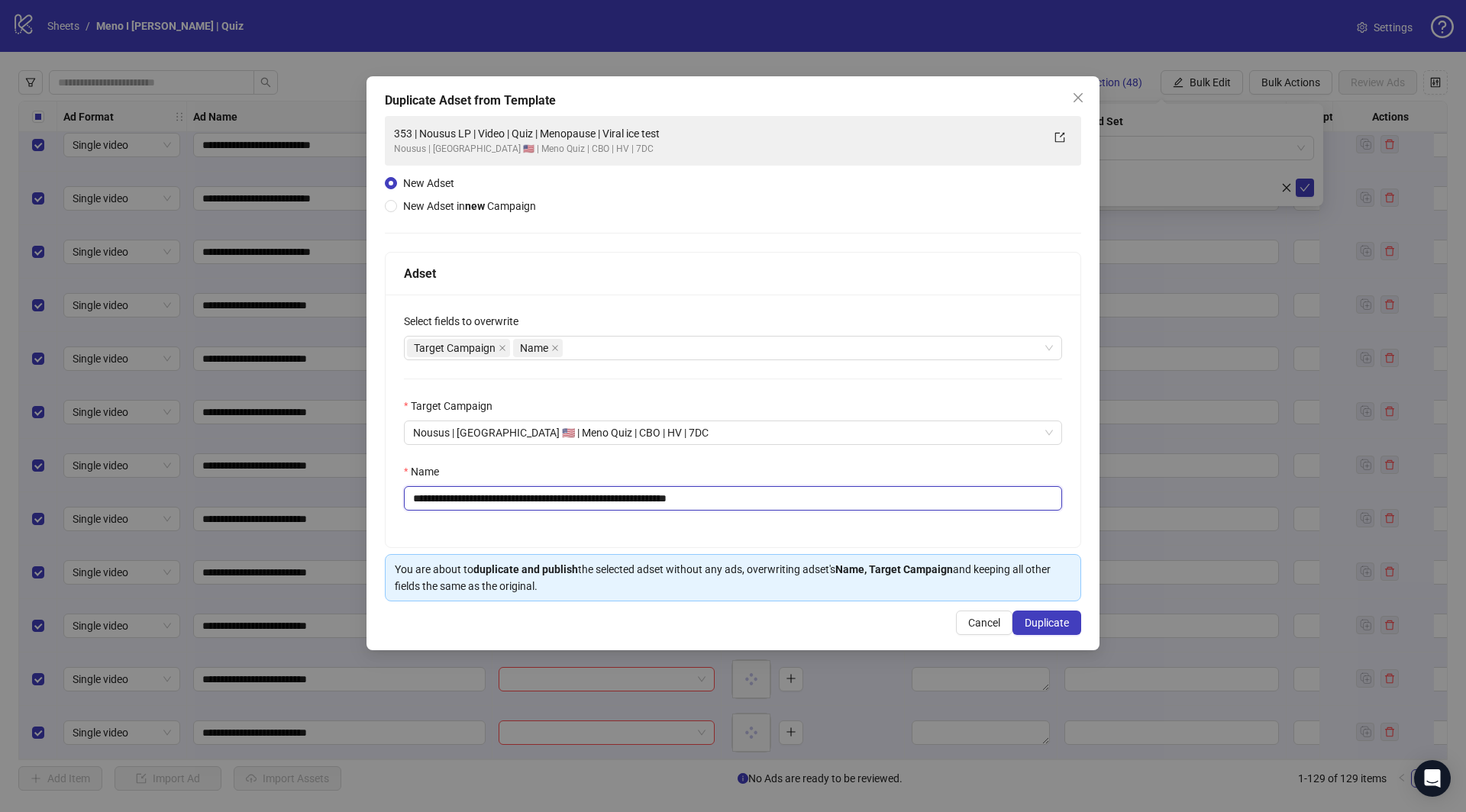
click at [717, 486] on input "**********" at bounding box center [733, 498] width 658 height 25
paste input "**********"
type input "**********"
click at [1064, 620] on span "Duplicate" at bounding box center [1047, 623] width 44 height 12
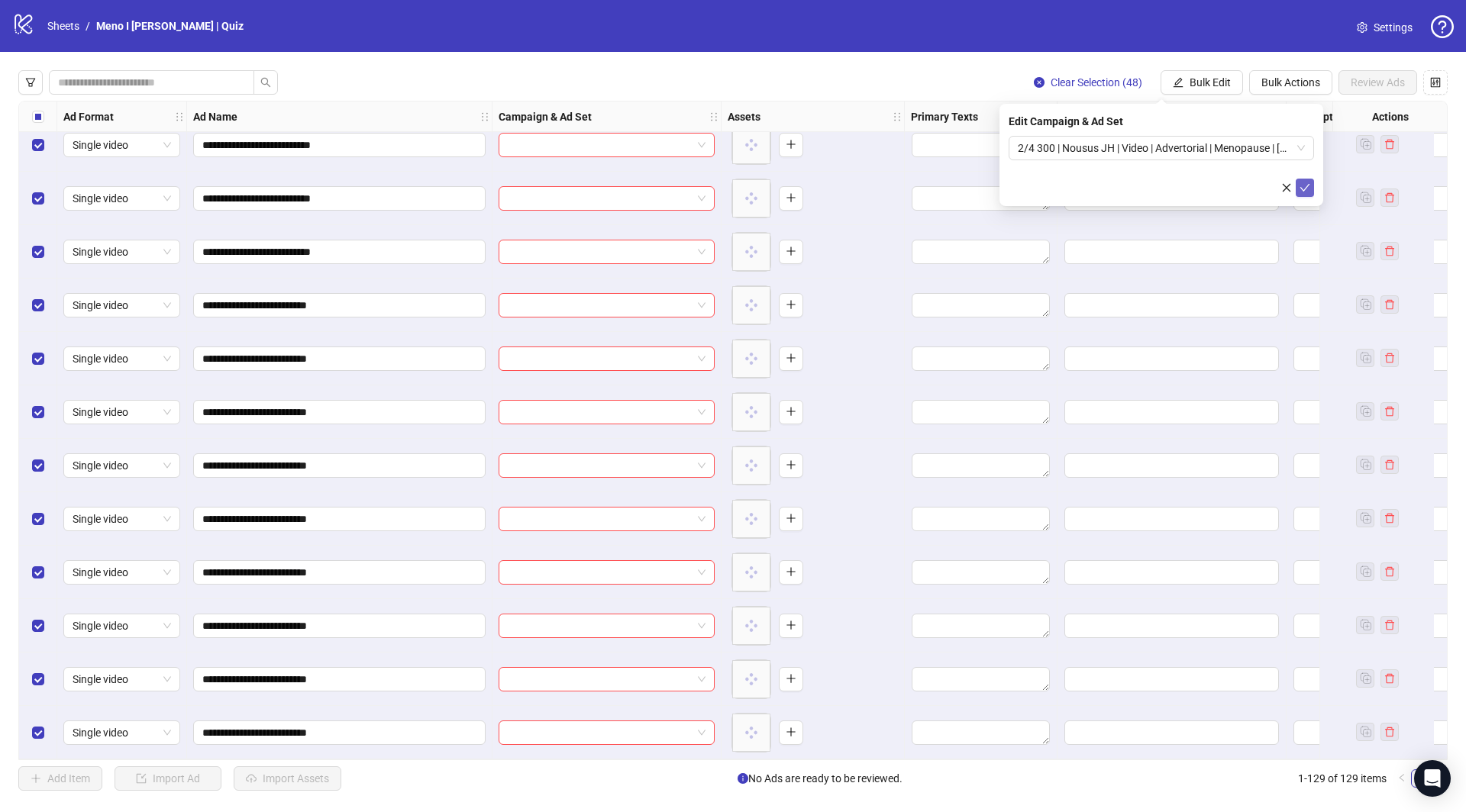
click at [1304, 187] on icon "check" at bounding box center [1305, 188] width 11 height 11
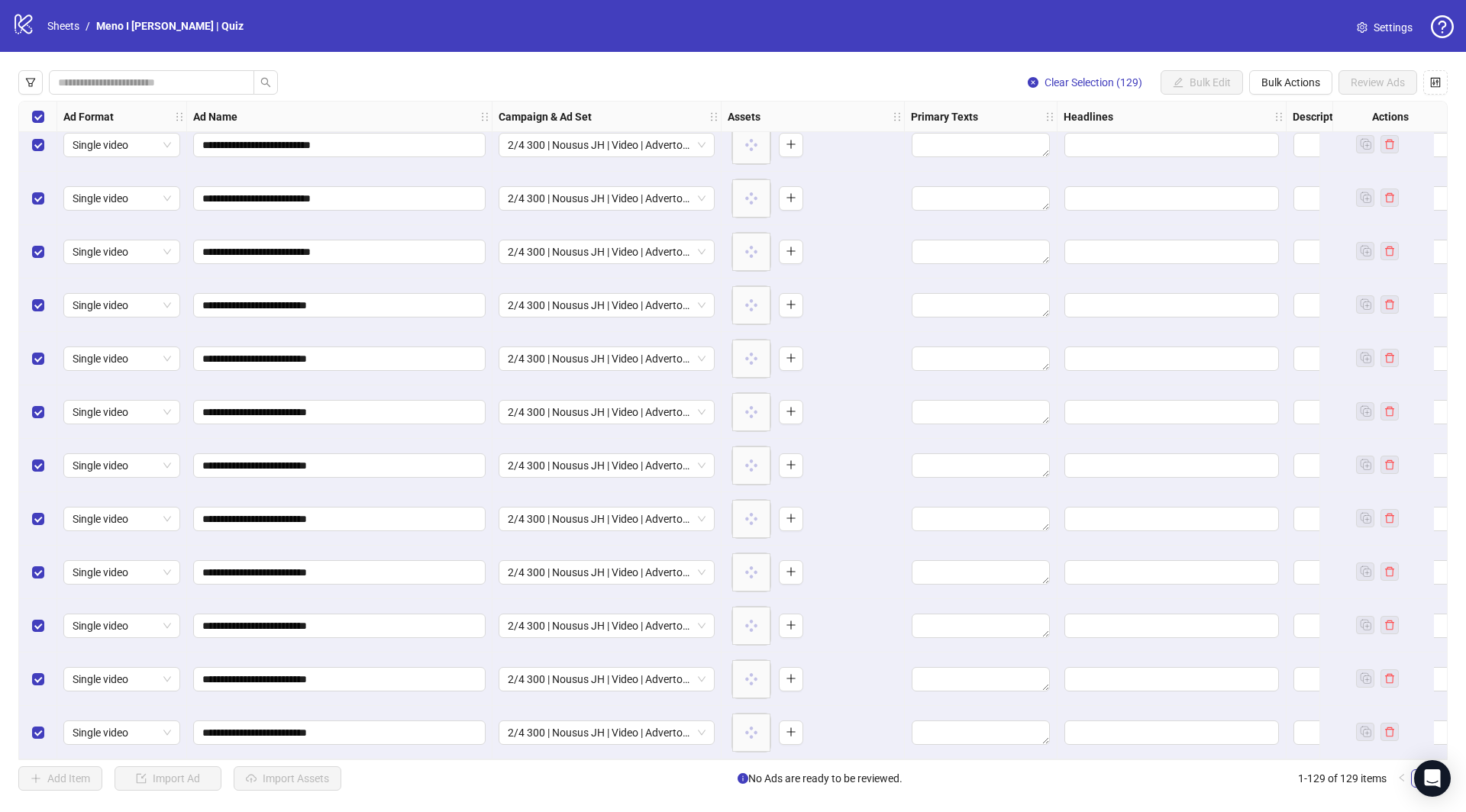
click at [44, 116] on div "Select all rows" at bounding box center [38, 117] width 38 height 31
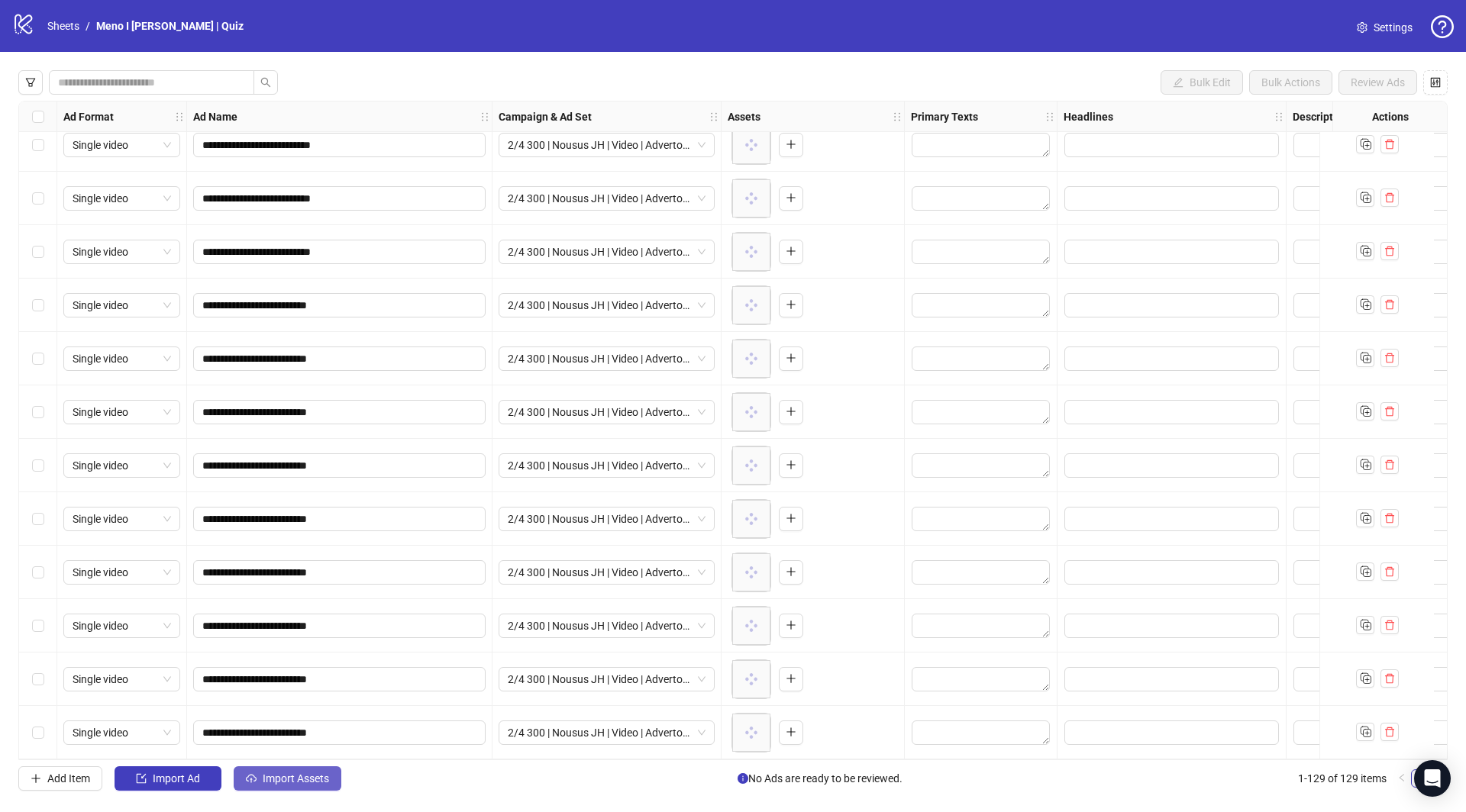
click at [286, 781] on span "Import Assets" at bounding box center [295, 778] width 67 height 12
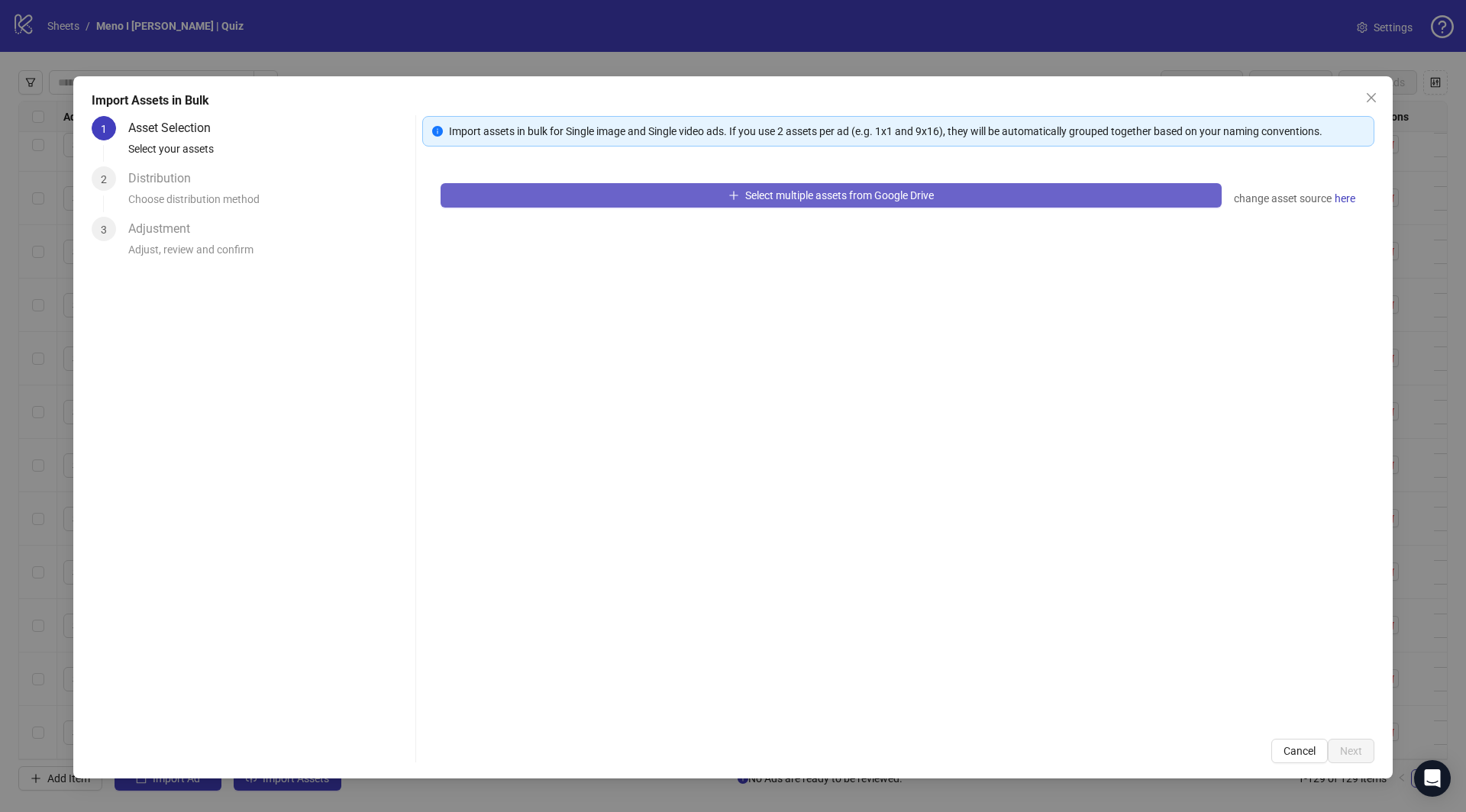
click at [595, 192] on button "Select multiple assets from Google Drive" at bounding box center [831, 196] width 781 height 25
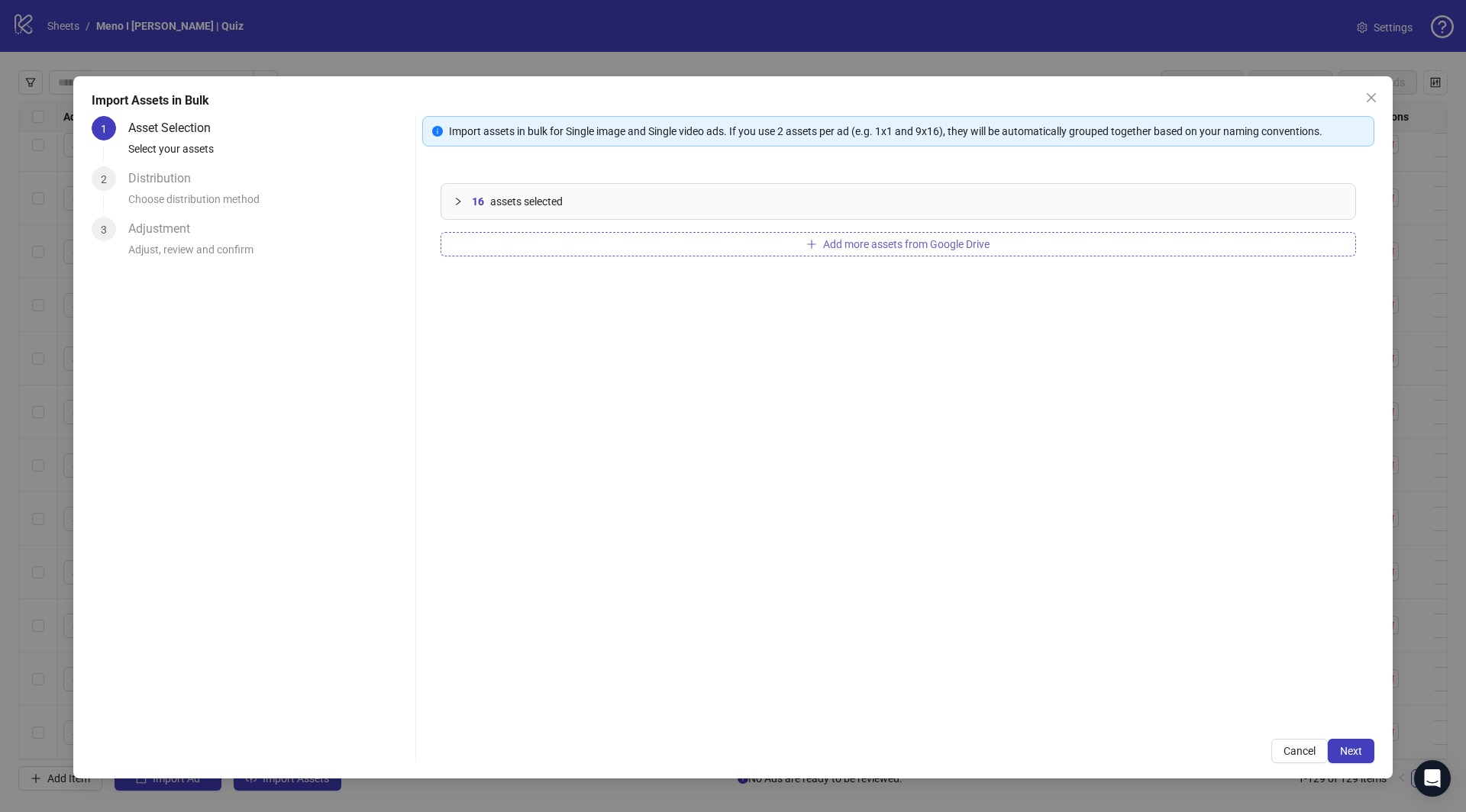
click at [799, 252] on button "Add more assets from Google Drive" at bounding box center [898, 245] width 916 height 25
click at [1348, 750] on span "Next" at bounding box center [1351, 751] width 22 height 12
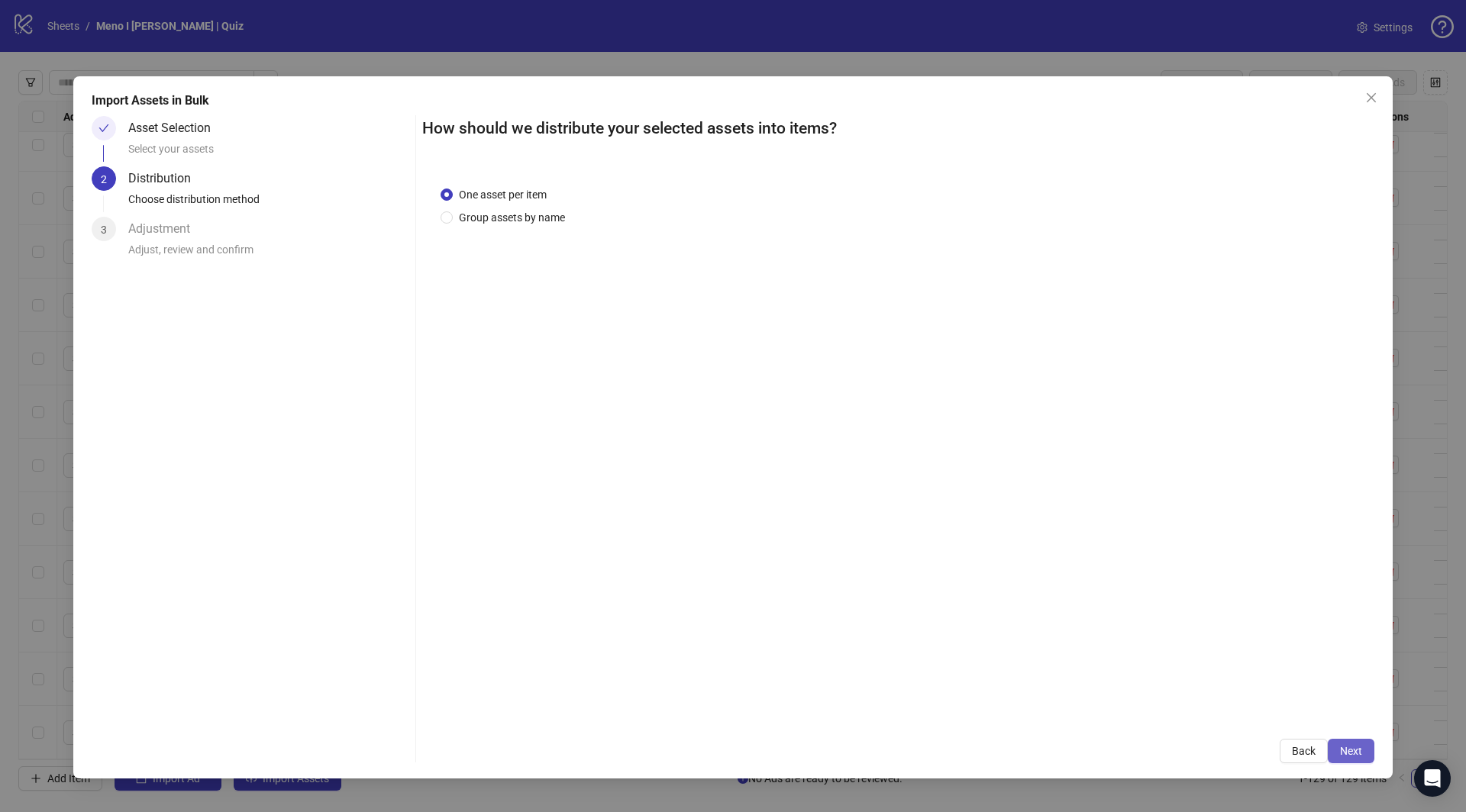
click at [1357, 745] on span "Next" at bounding box center [1351, 751] width 22 height 12
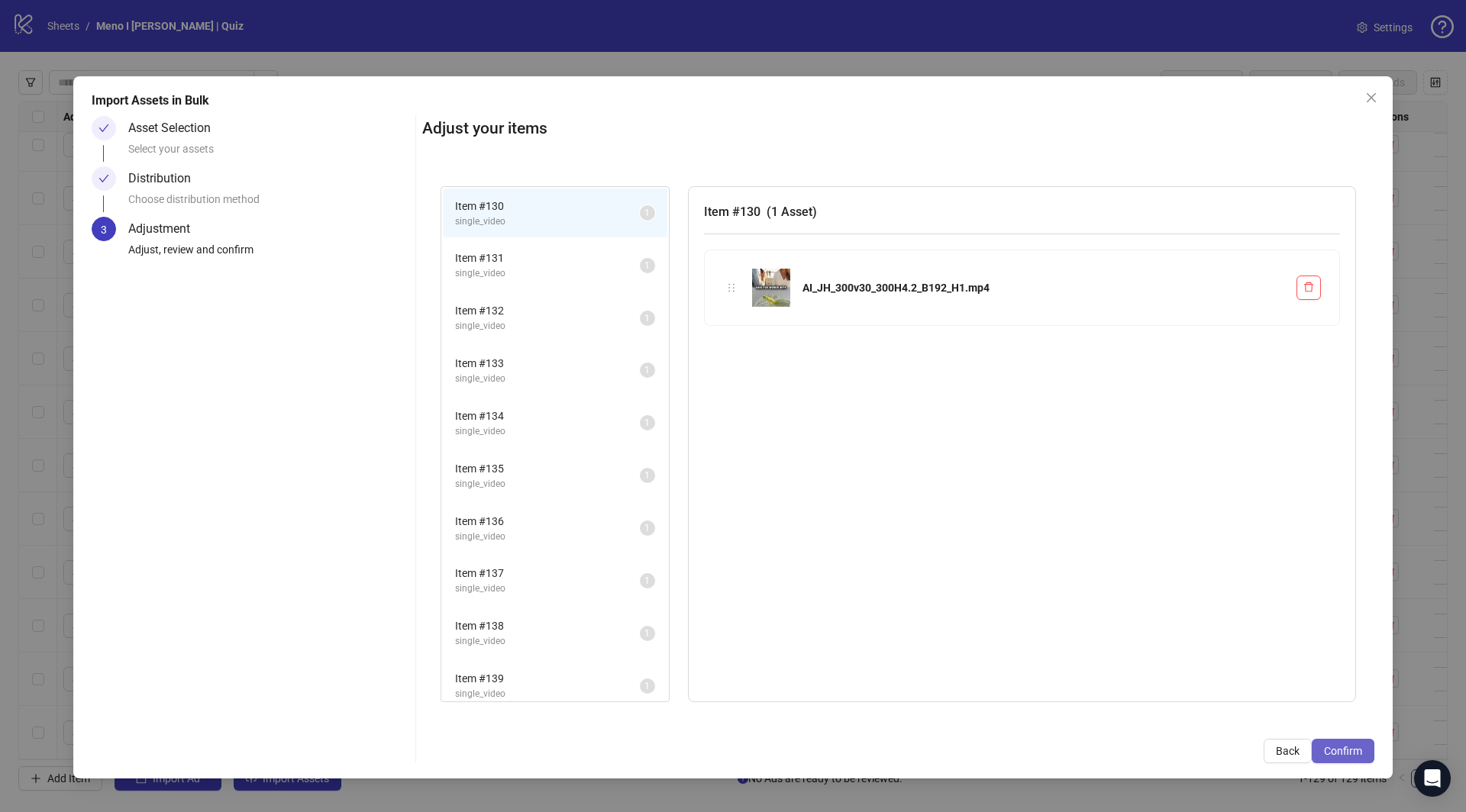
click at [1345, 748] on span "Confirm" at bounding box center [1343, 751] width 38 height 12
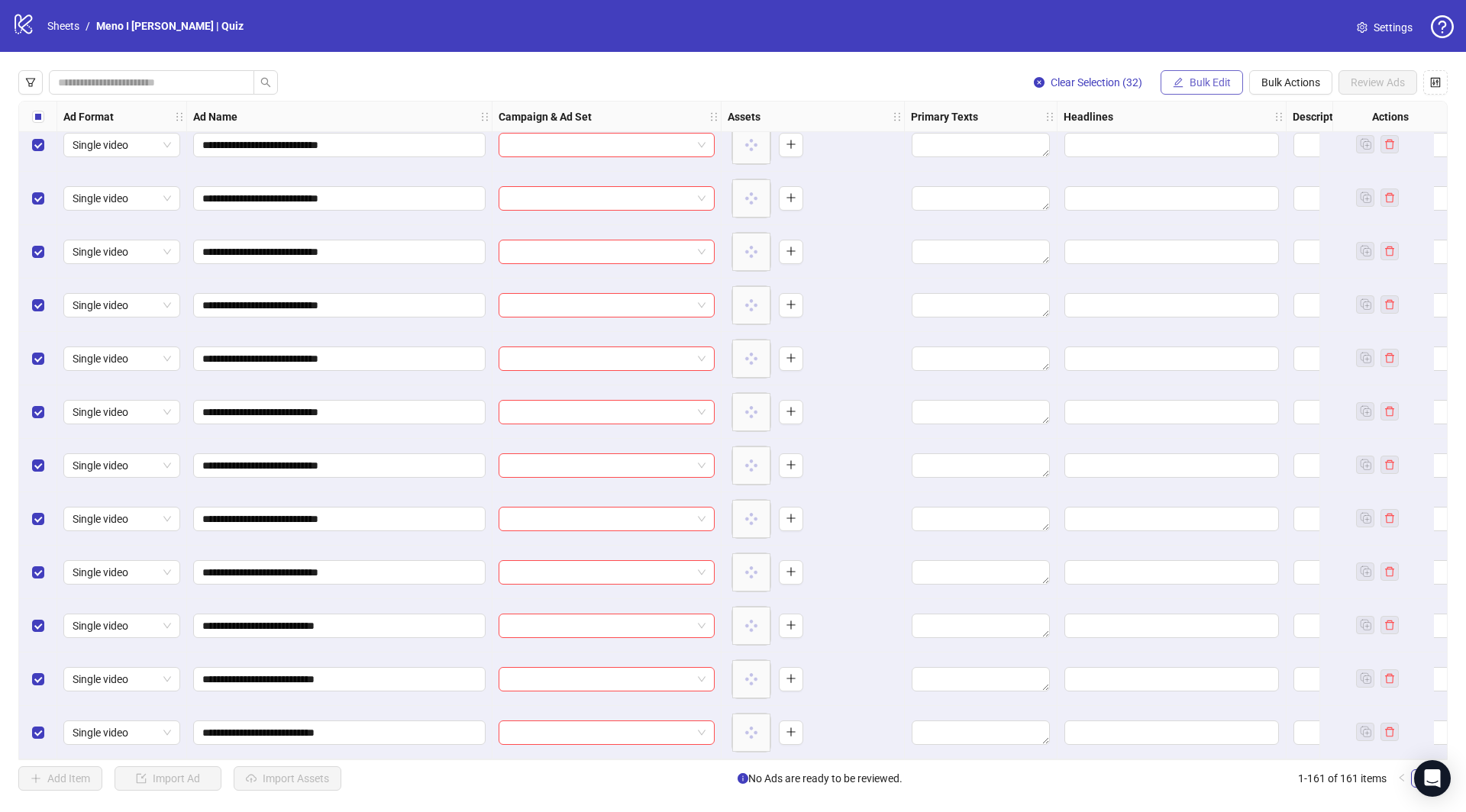
scroll to position [7980, 0]
click at [1190, 79] on span "Bulk Edit" at bounding box center [1211, 83] width 41 height 12
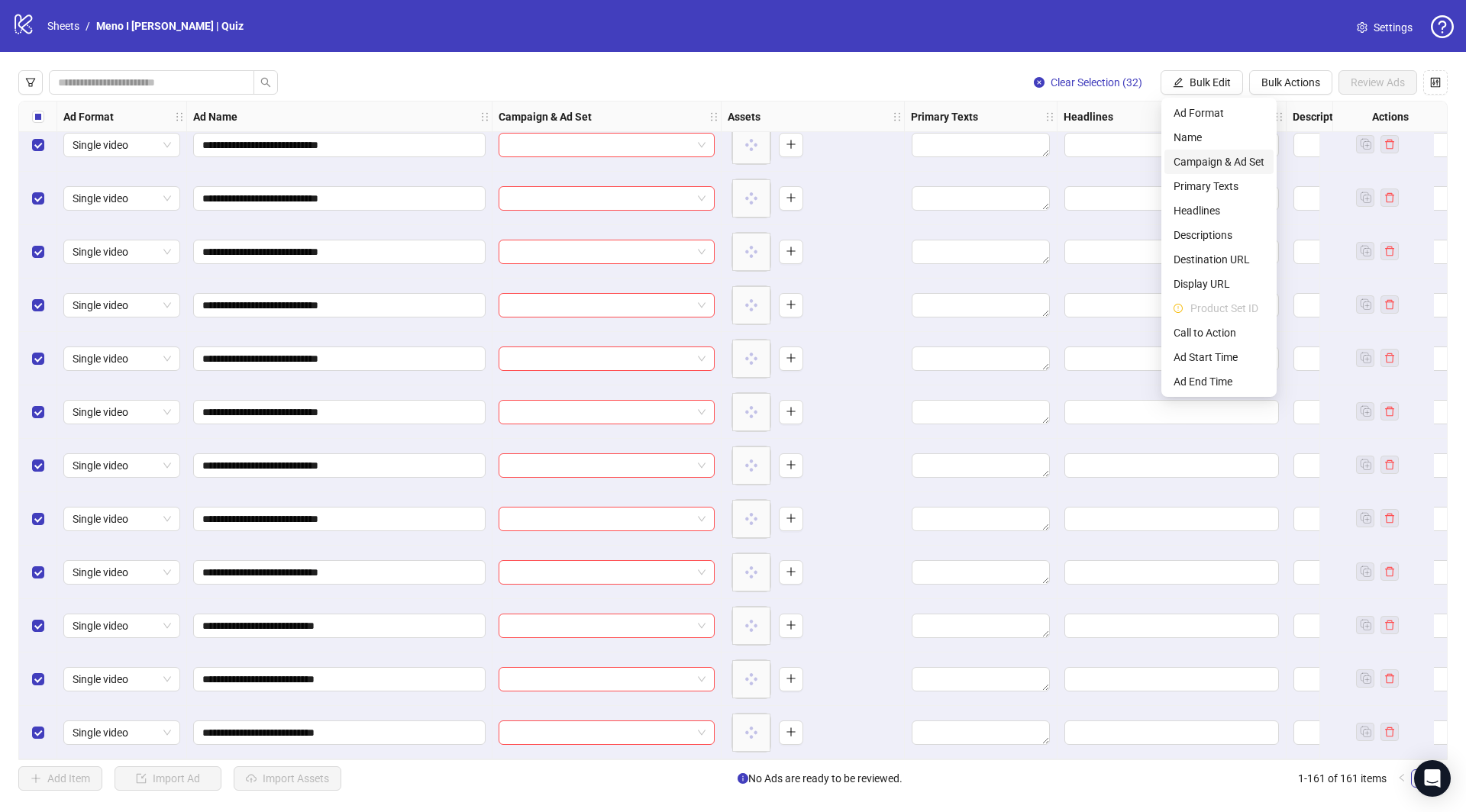
click at [1202, 159] on span "Campaign & Ad Set" at bounding box center [1219, 162] width 91 height 17
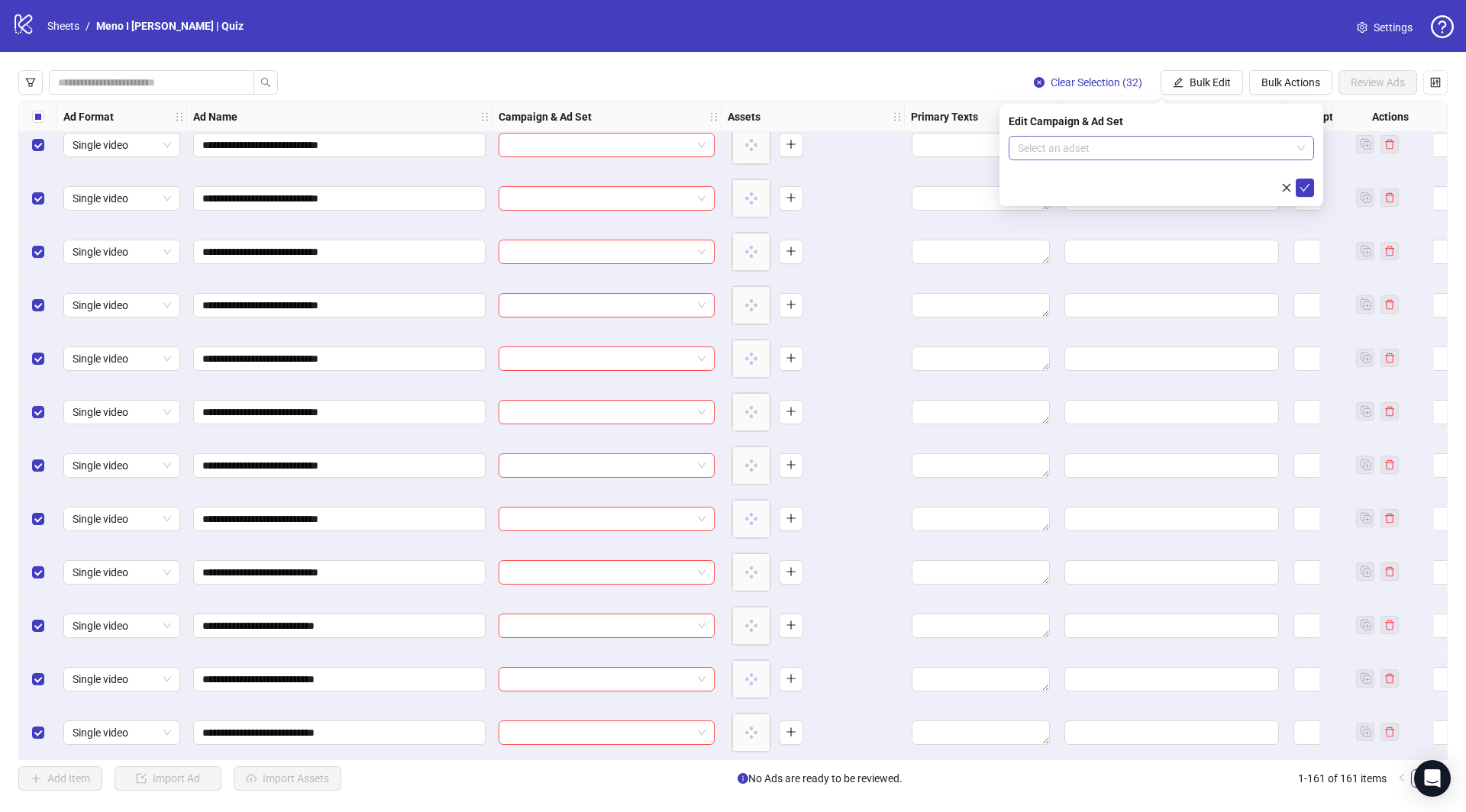
click at [1163, 140] on input "search" at bounding box center [1155, 148] width 273 height 23
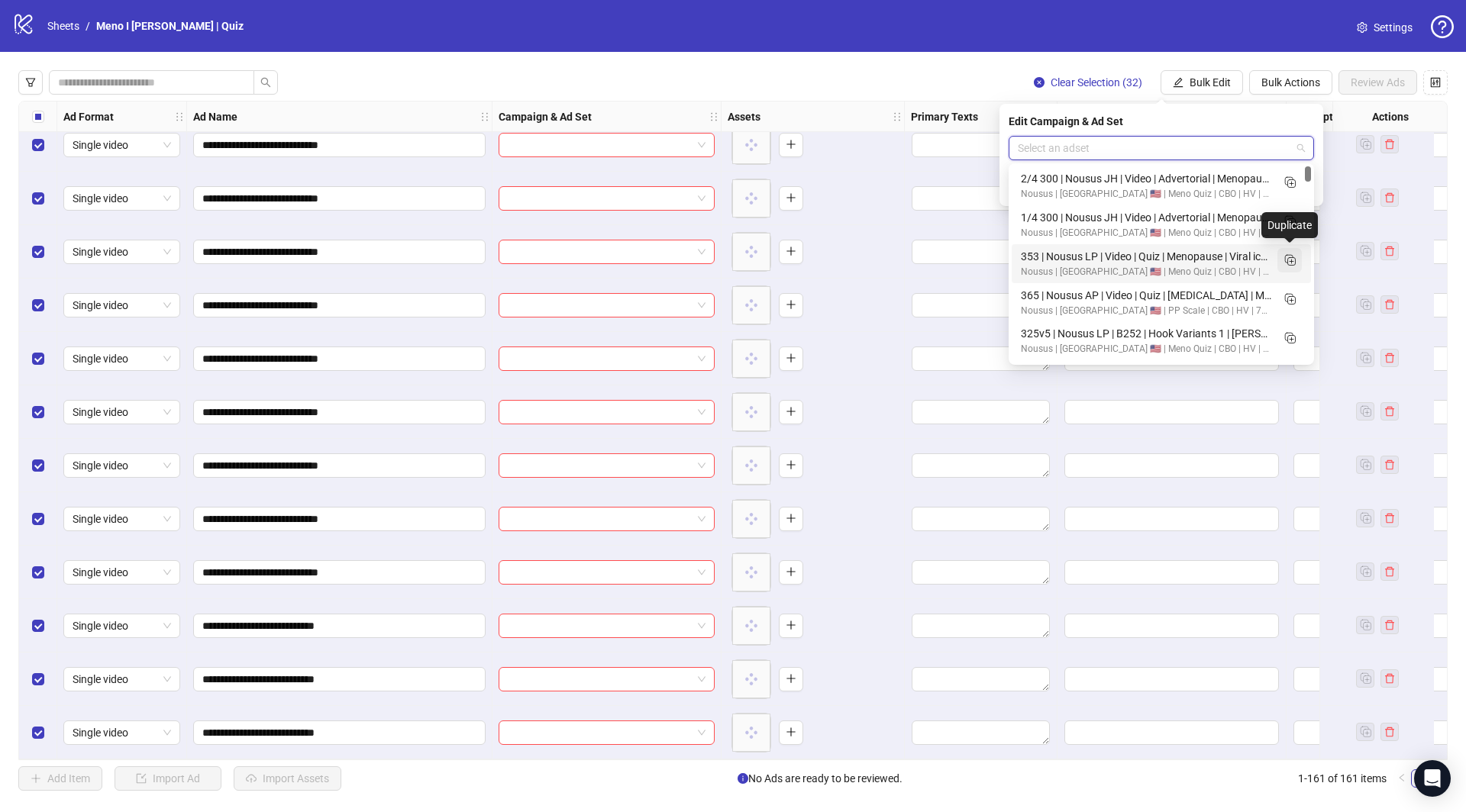
click at [1293, 258] on icon "Duplicate" at bounding box center [1290, 260] width 15 height 15
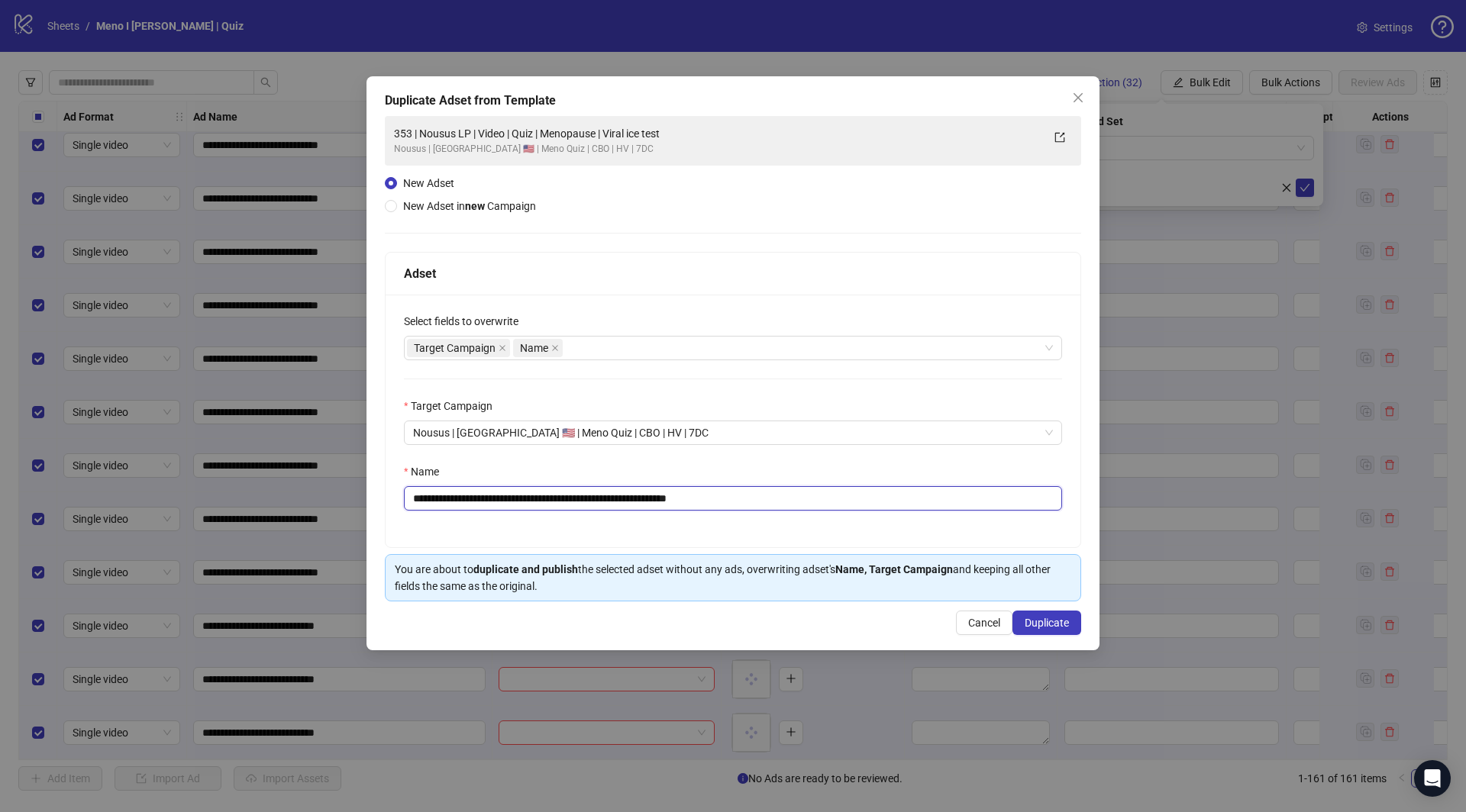
click at [648, 490] on input "**********" at bounding box center [733, 498] width 658 height 25
paste input "text"
click at [423, 498] on input "**********" at bounding box center [733, 498] width 658 height 25
type input "**********"
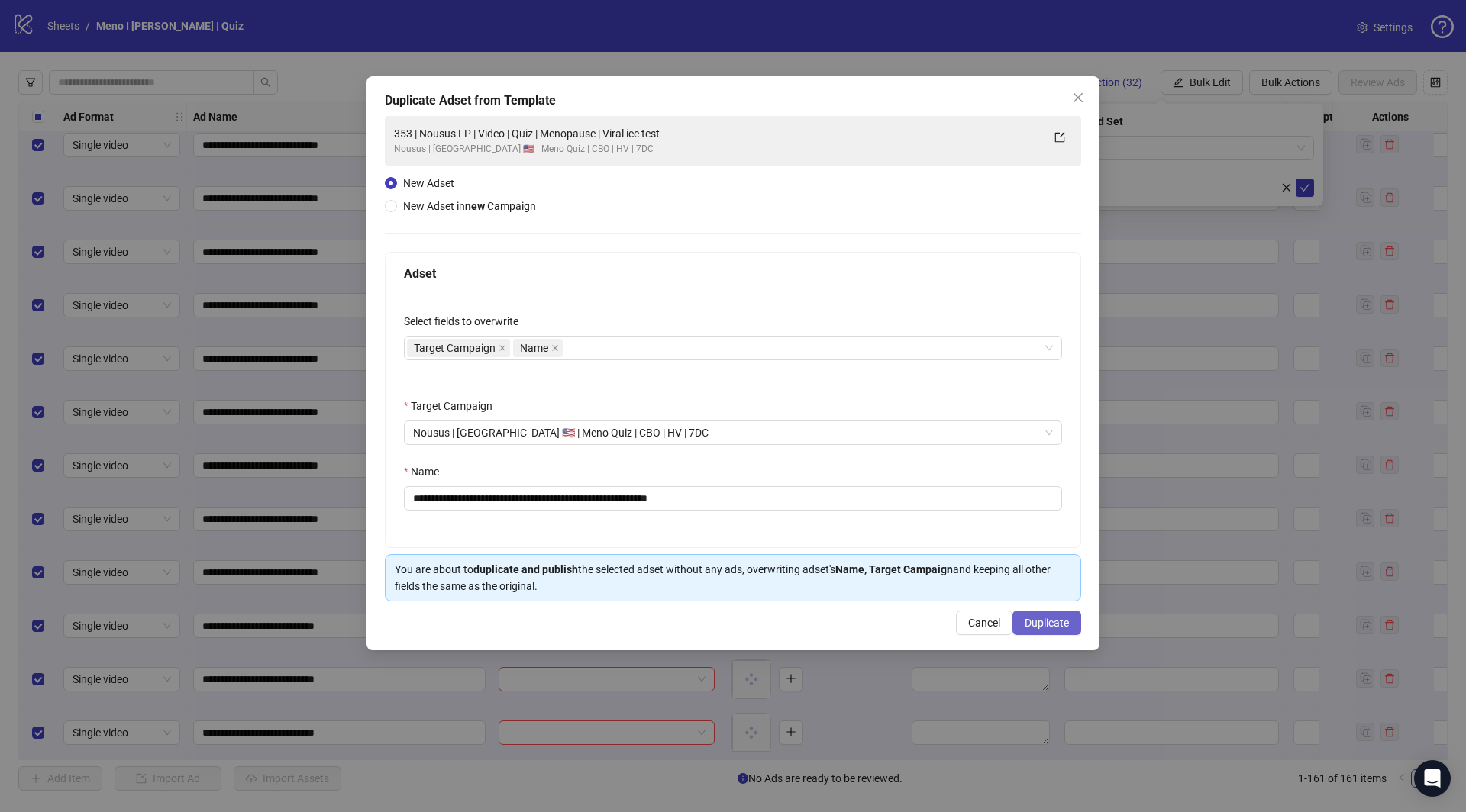
click at [1059, 621] on span "Duplicate" at bounding box center [1047, 623] width 44 height 12
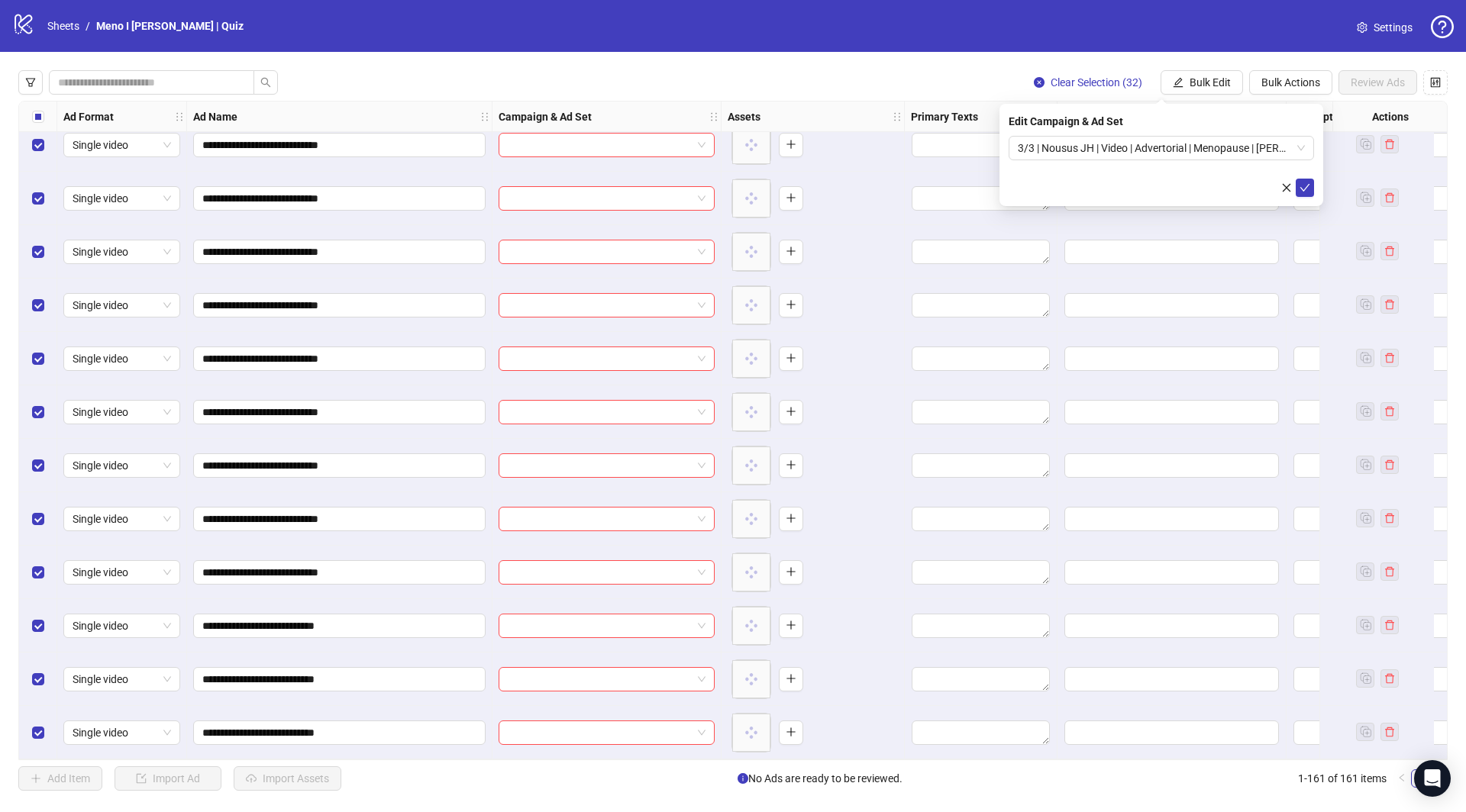
click at [1305, 183] on icon "check" at bounding box center [1305, 188] width 11 height 11
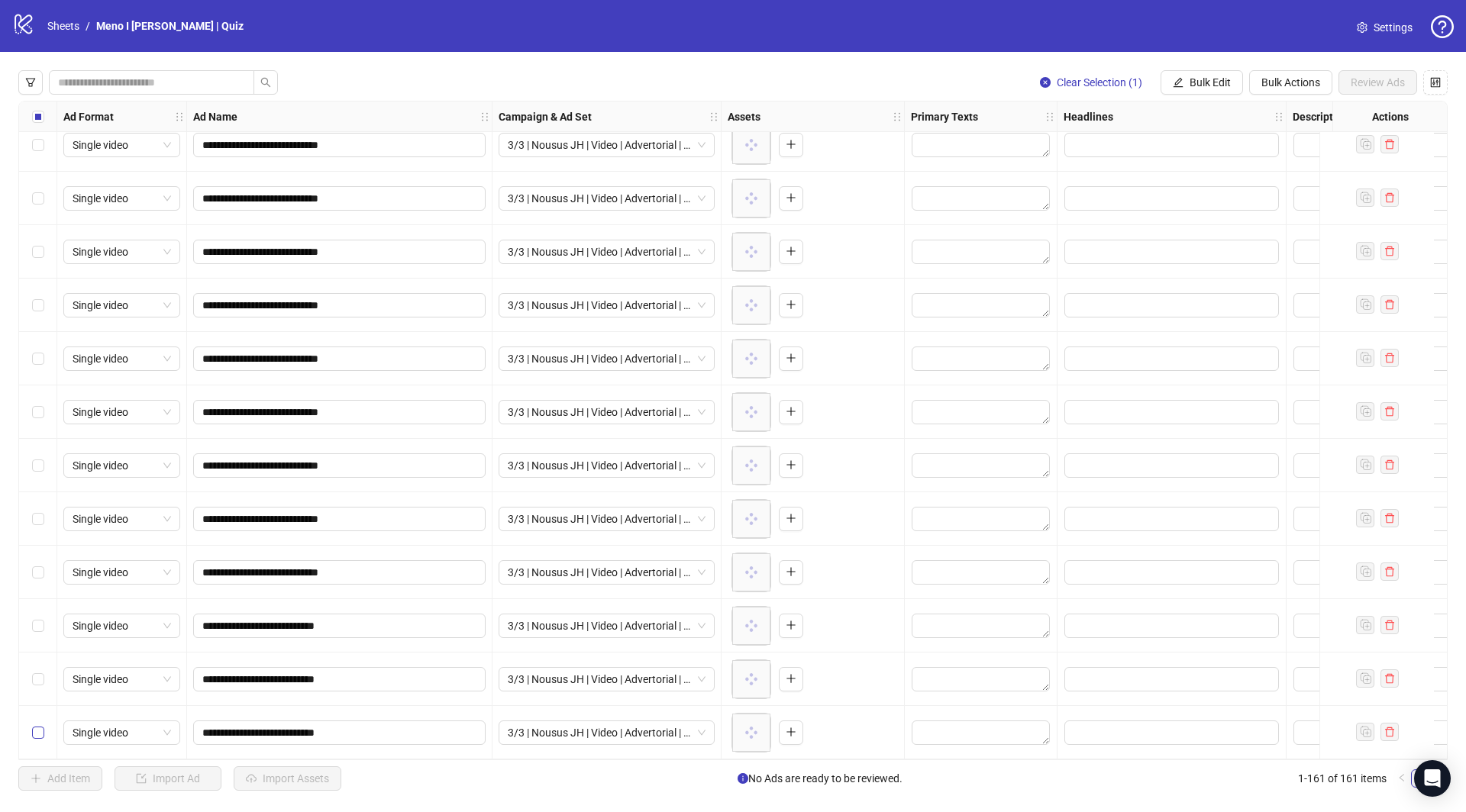
click at [34, 725] on label "Select row 161" at bounding box center [38, 733] width 12 height 17
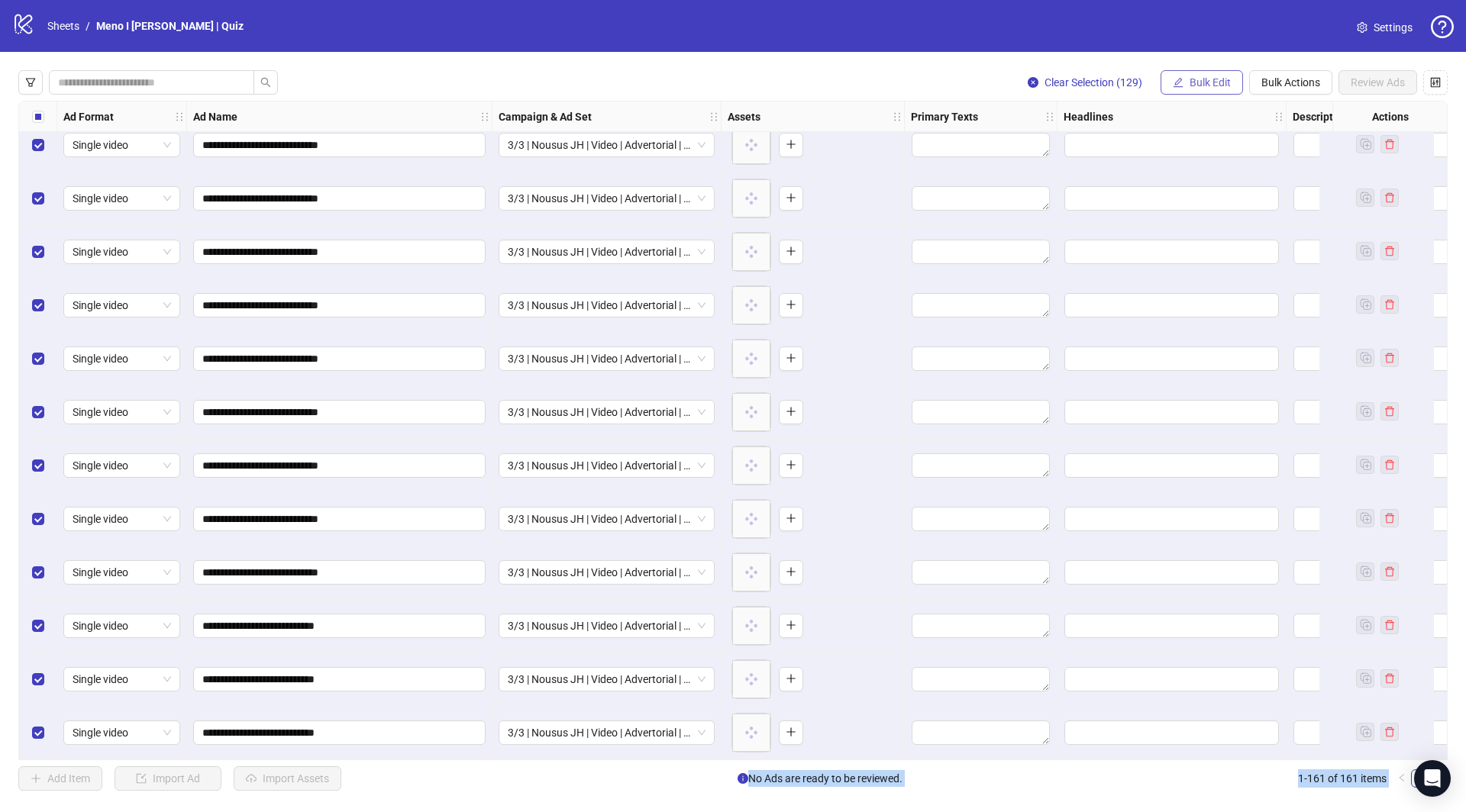
click at [1213, 78] on span "Bulk Edit" at bounding box center [1211, 83] width 41 height 12
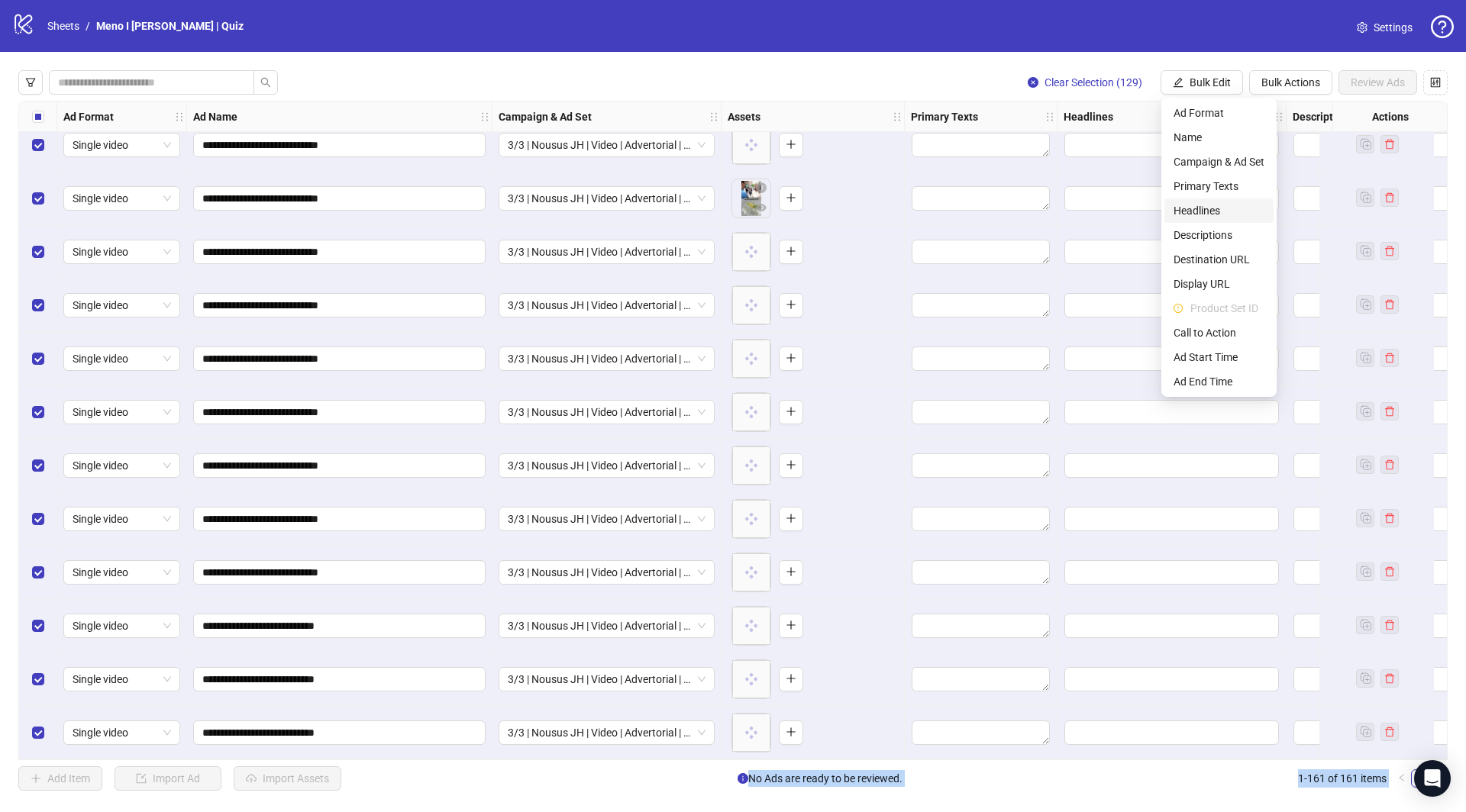
click at [1213, 214] on span "Headlines" at bounding box center [1219, 211] width 91 height 17
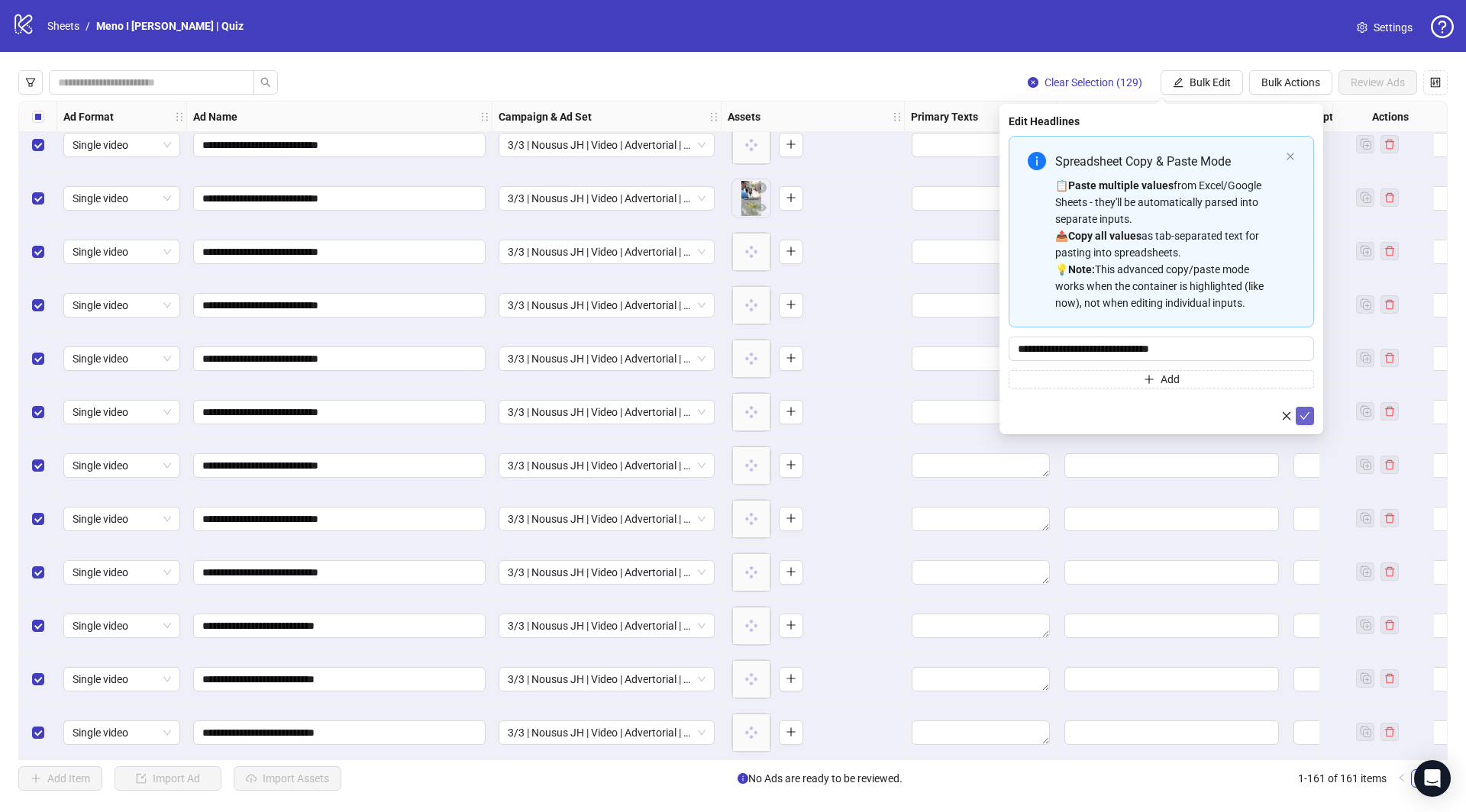
click at [1312, 419] on button "submit" at bounding box center [1305, 416] width 18 height 18
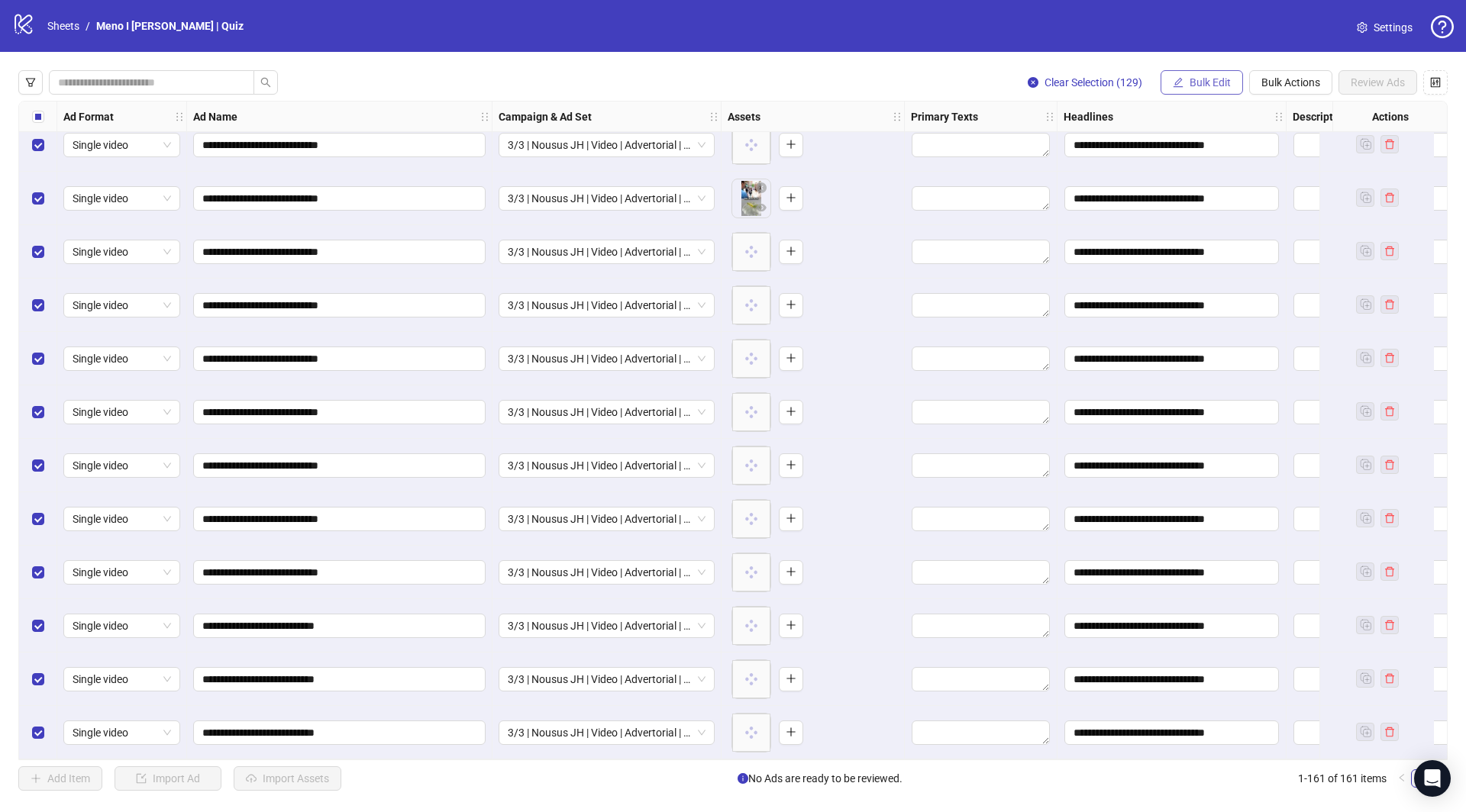
click at [1214, 82] on span "Bulk Edit" at bounding box center [1211, 83] width 41 height 12
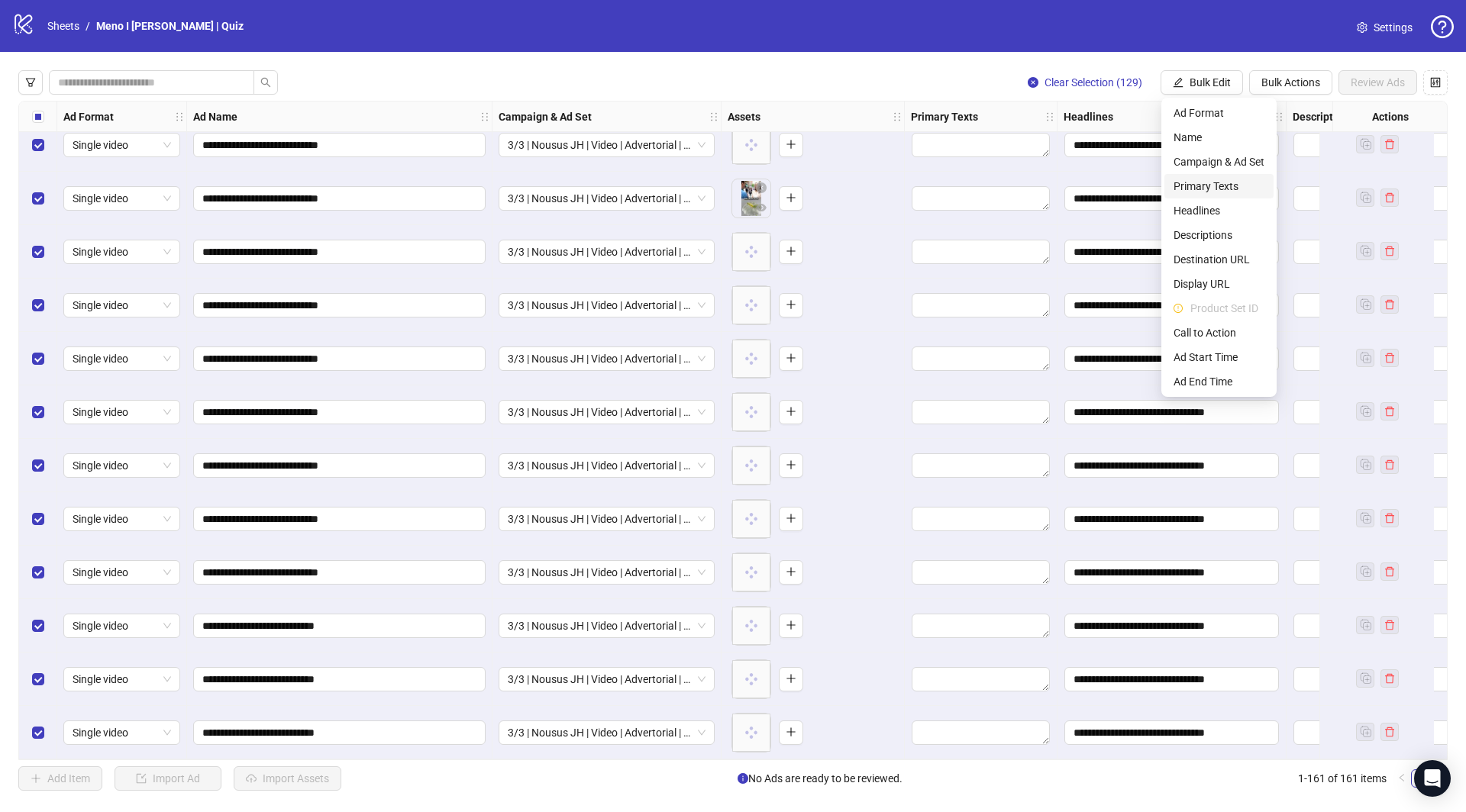
click at [1222, 191] on span "Primary Texts" at bounding box center [1219, 186] width 91 height 17
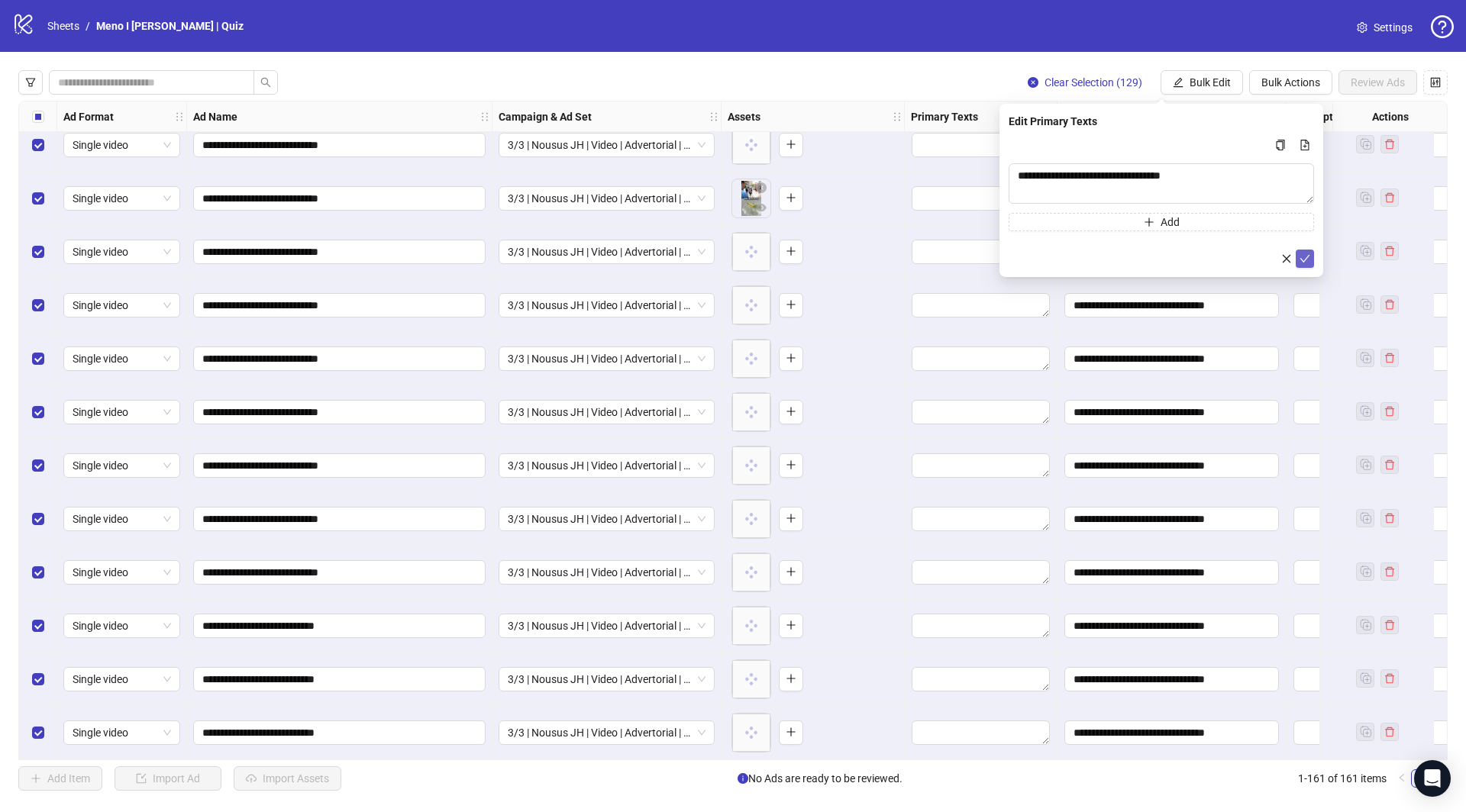
click at [1310, 258] on icon "check" at bounding box center [1305, 259] width 11 height 11
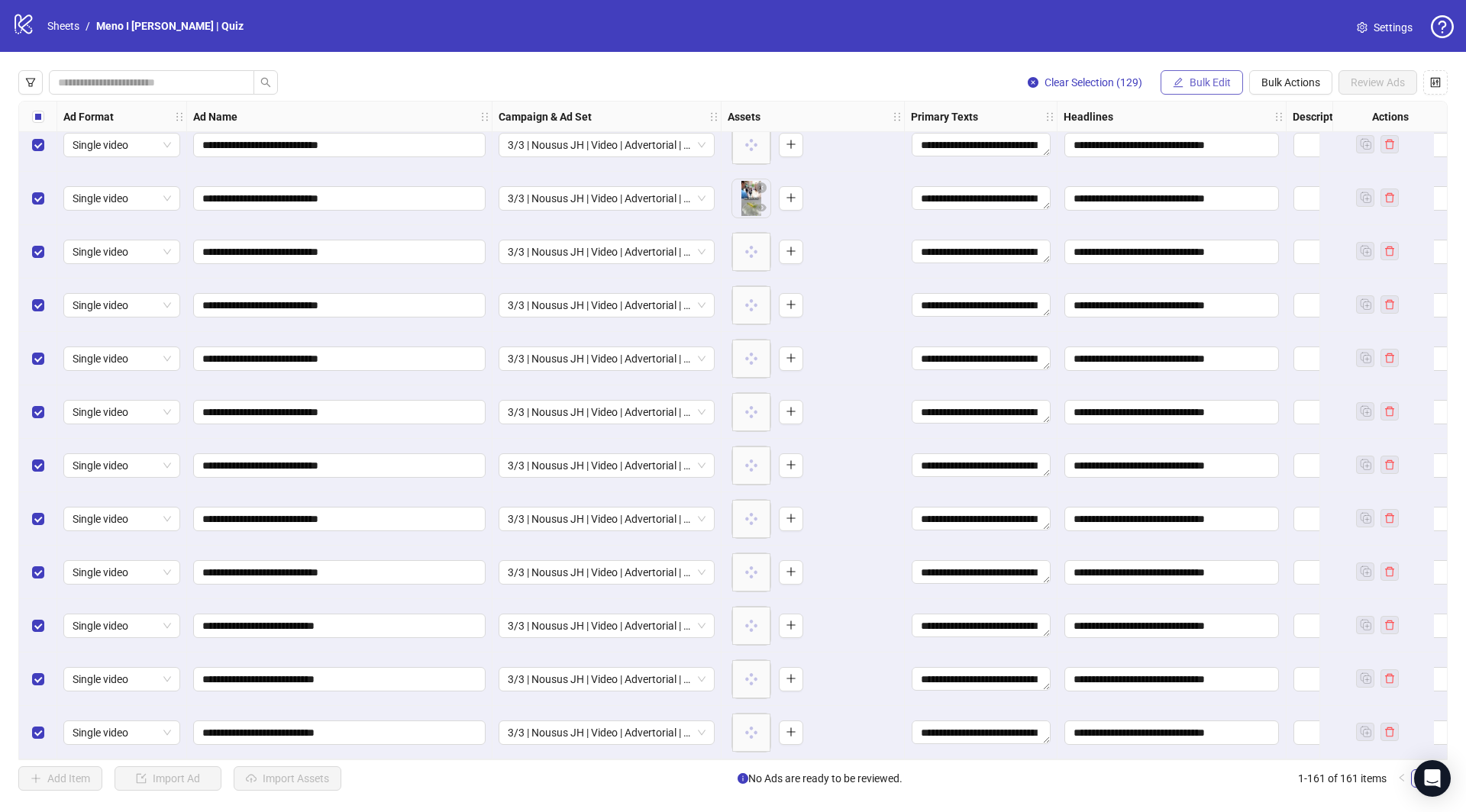
click at [1204, 77] on span "Bulk Edit" at bounding box center [1211, 83] width 41 height 12
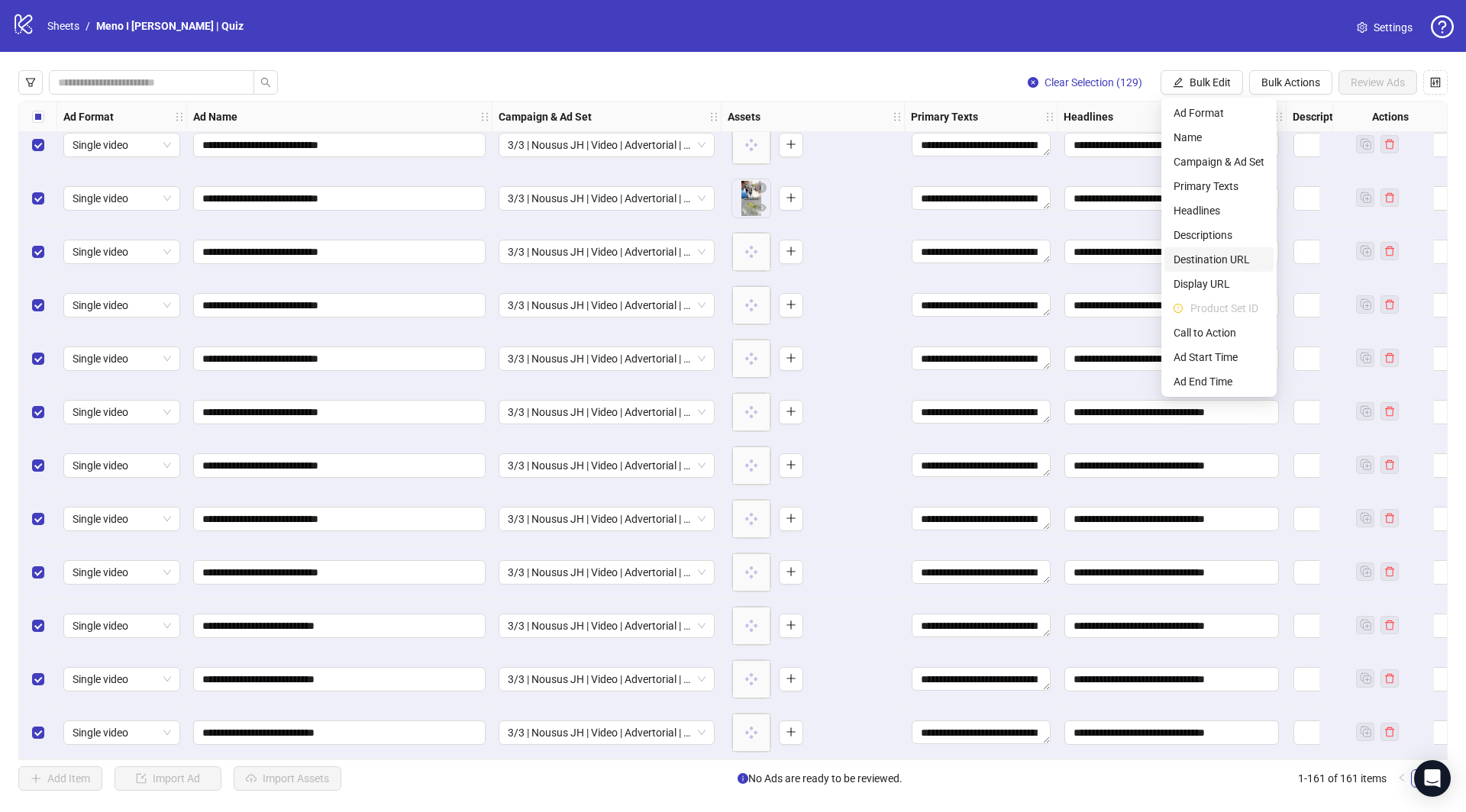
click at [1194, 255] on span "Destination URL" at bounding box center [1219, 260] width 91 height 17
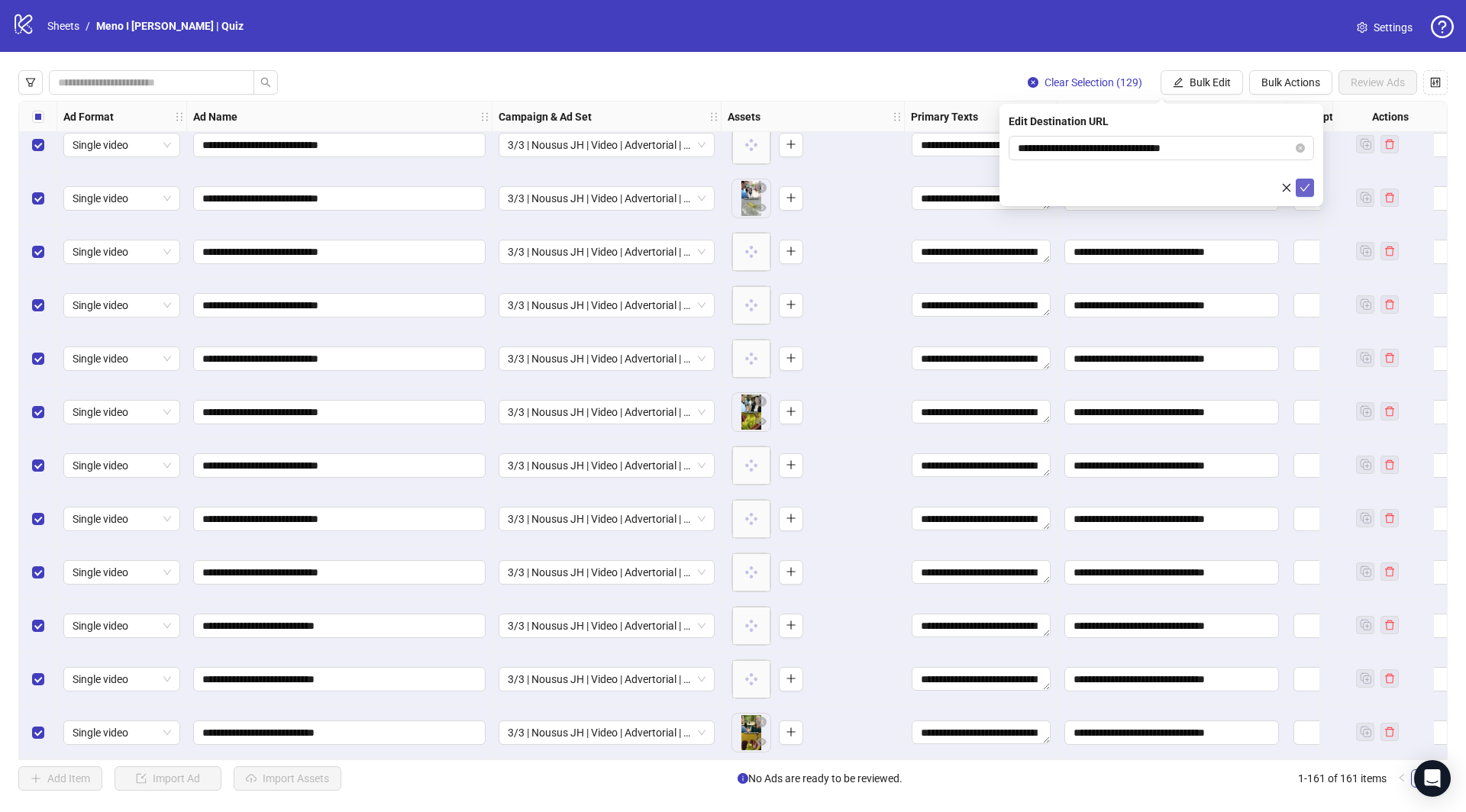
click at [1301, 190] on icon "check" at bounding box center [1305, 188] width 11 height 11
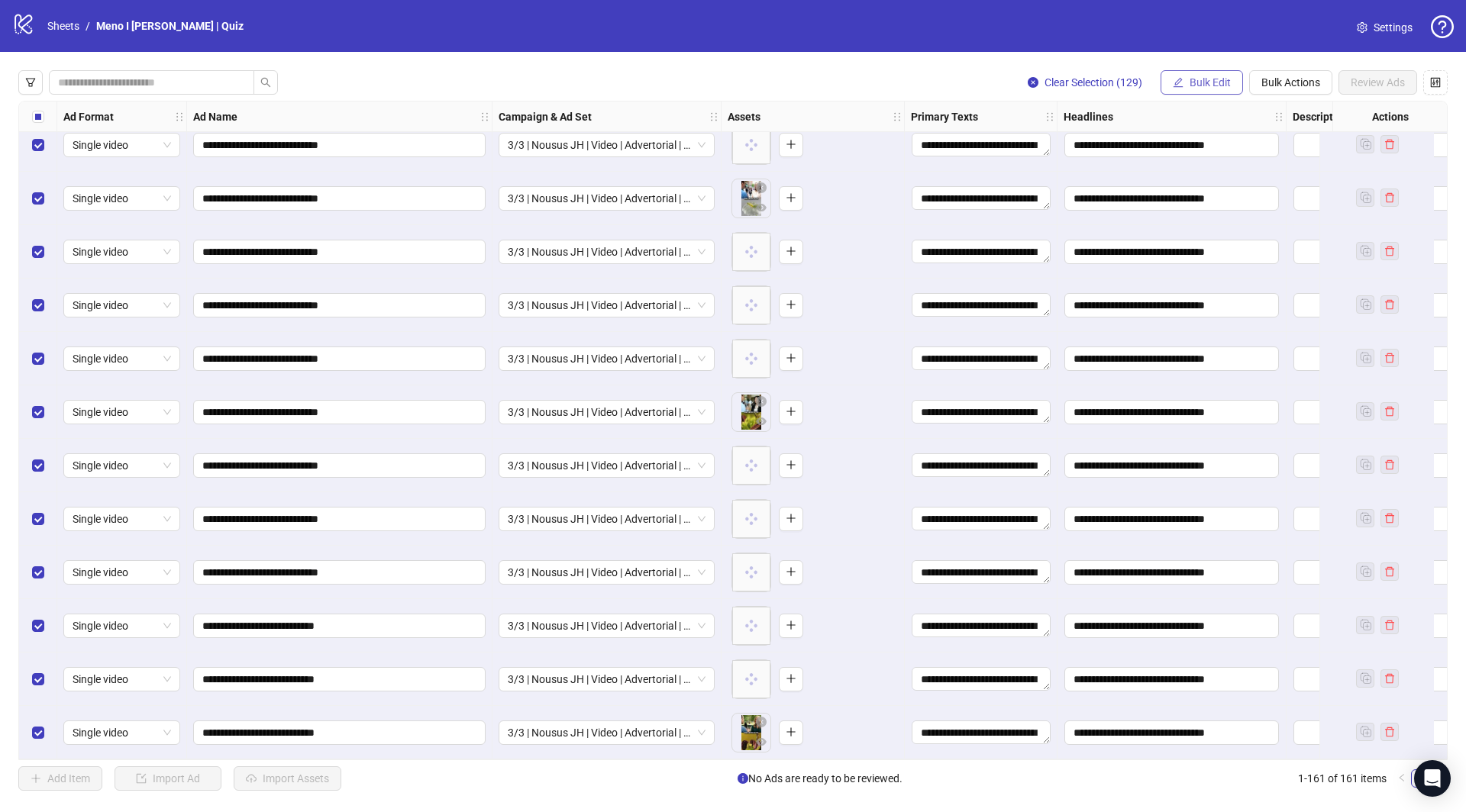
click at [1204, 81] on span "Bulk Edit" at bounding box center [1211, 83] width 41 height 12
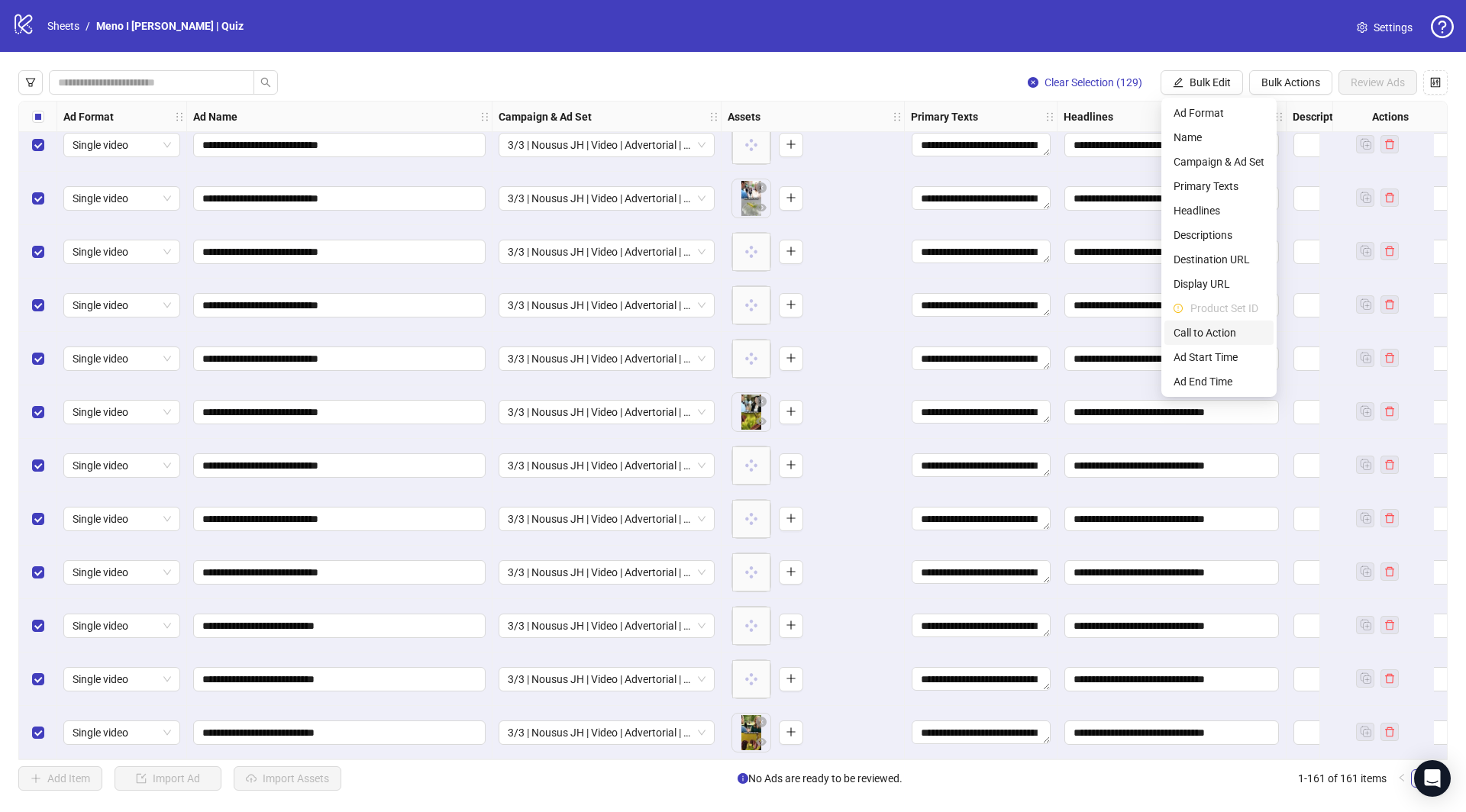
click at [1209, 332] on span "Call to Action" at bounding box center [1219, 333] width 91 height 17
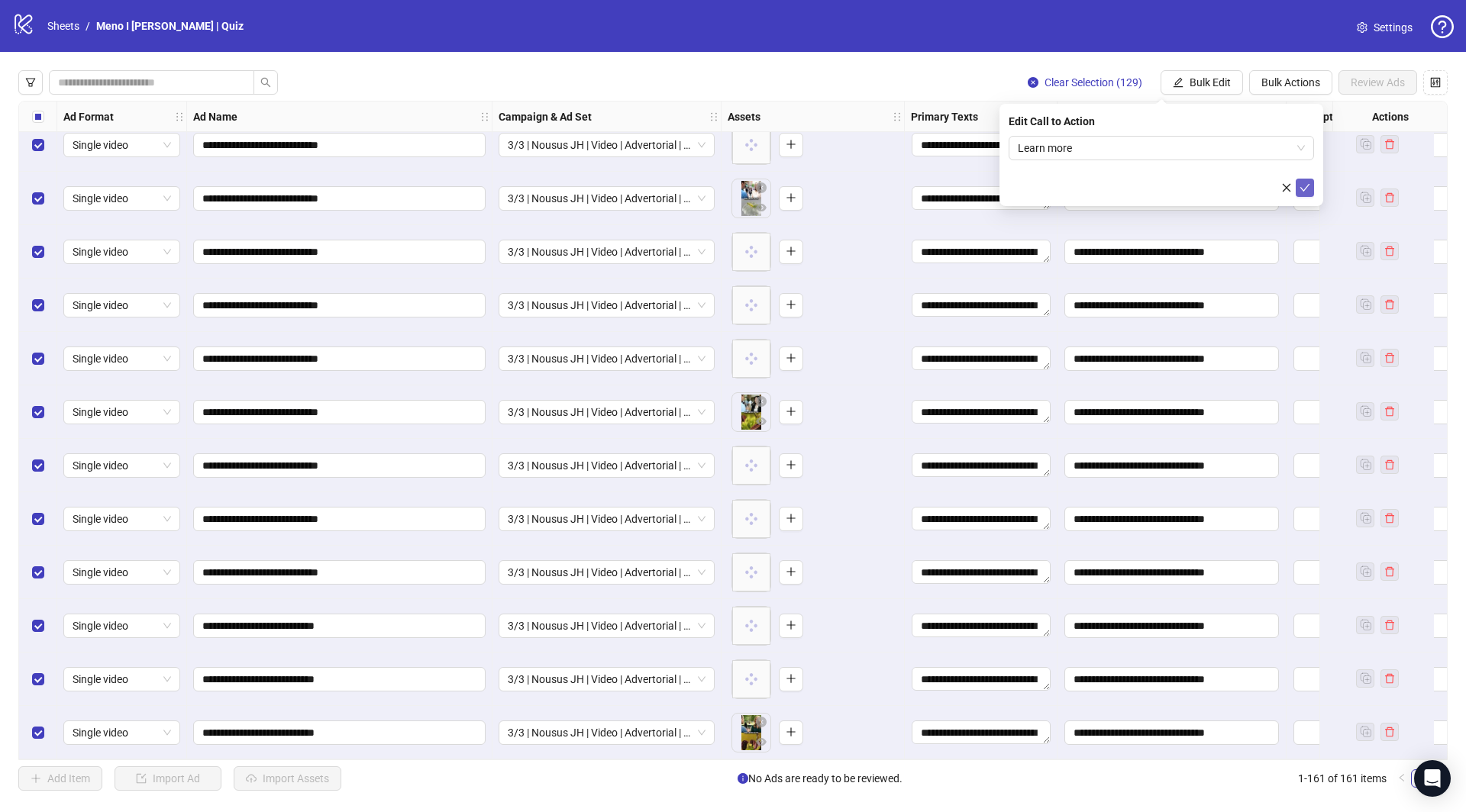
click at [1307, 179] on button "submit" at bounding box center [1305, 188] width 18 height 18
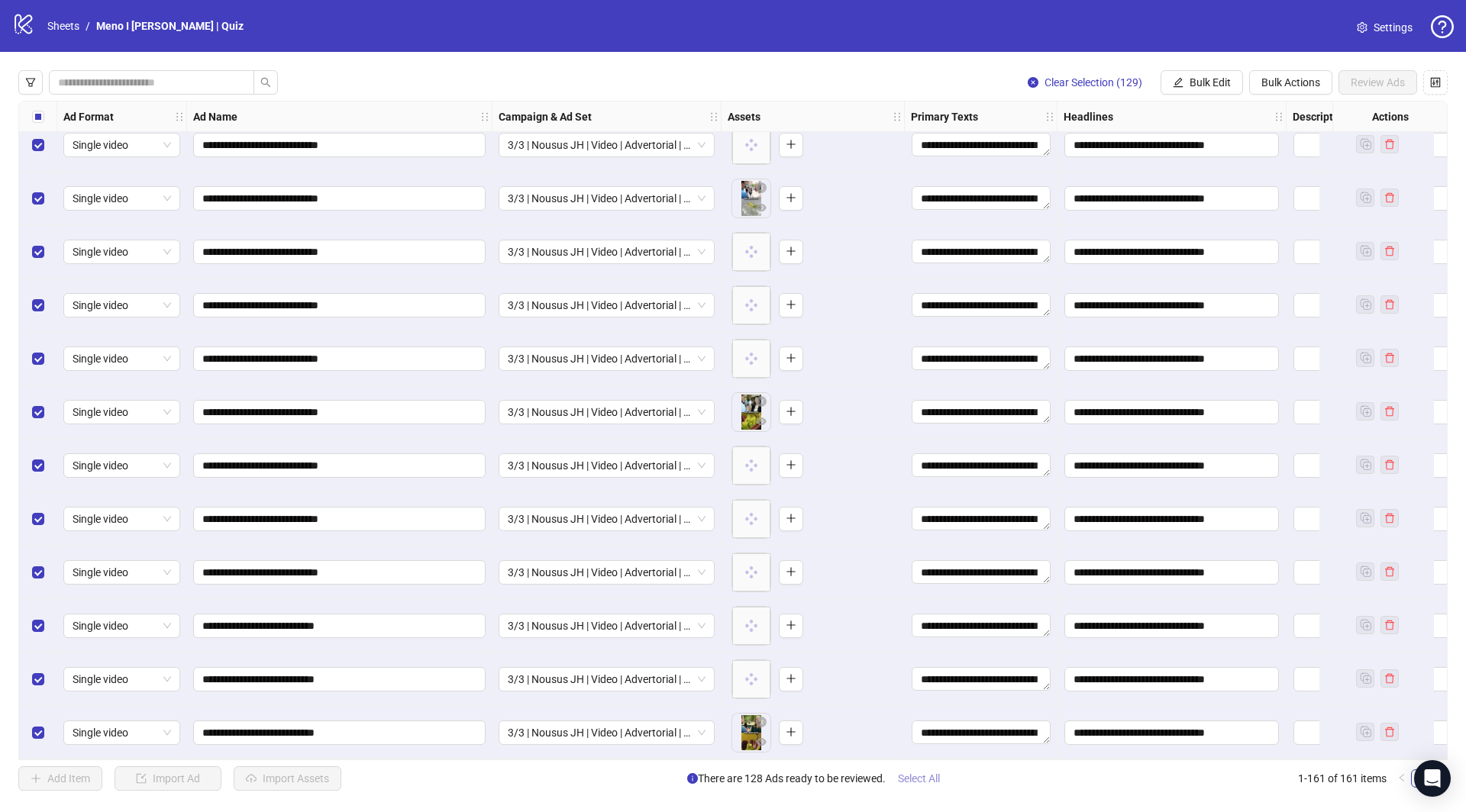
click at [925, 774] on span "Select All" at bounding box center [919, 778] width 42 height 12
click at [1370, 93] on button "Review Ads" at bounding box center [1378, 83] width 79 height 25
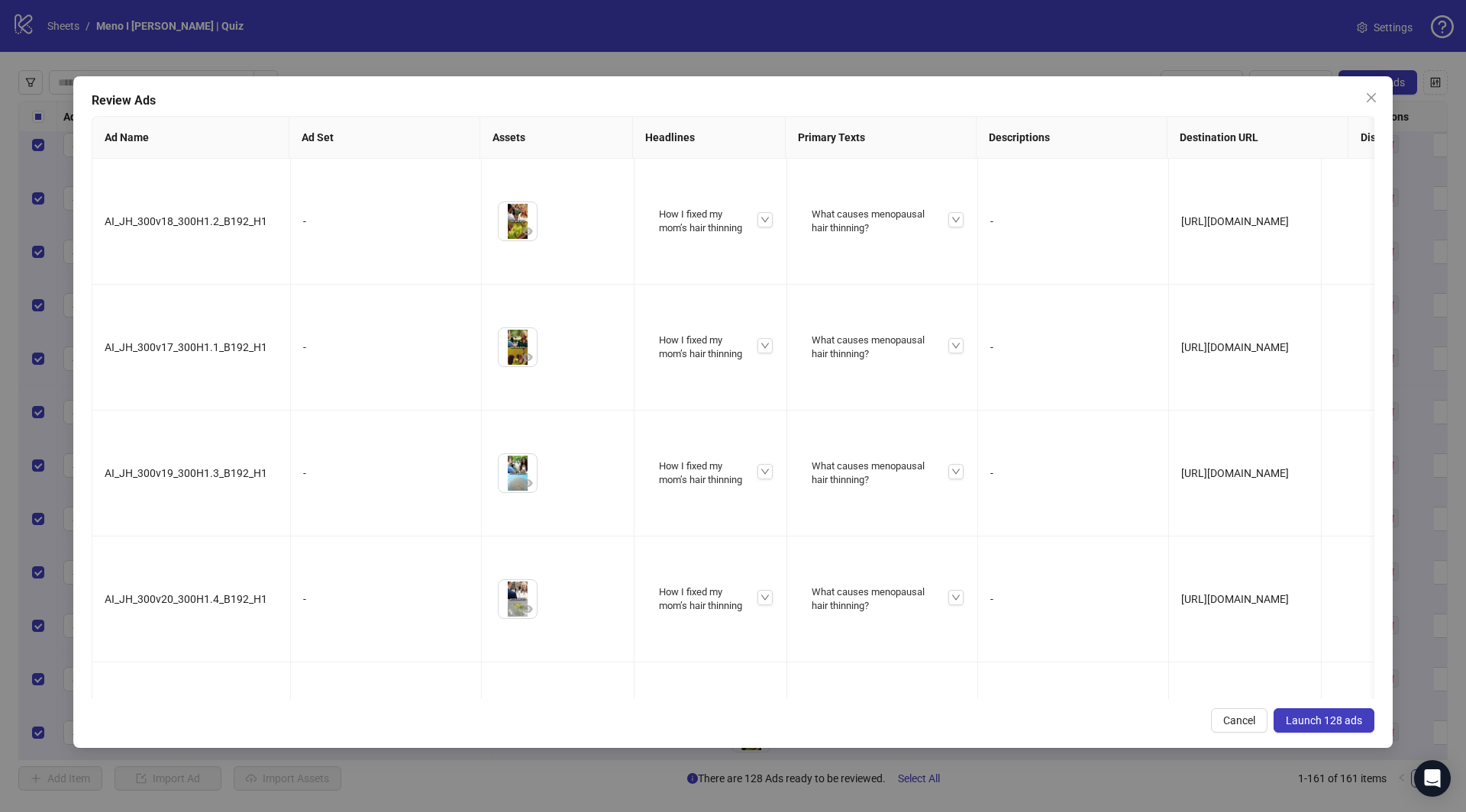
click at [1331, 721] on span "Launch 128 ads" at bounding box center [1324, 721] width 77 height 12
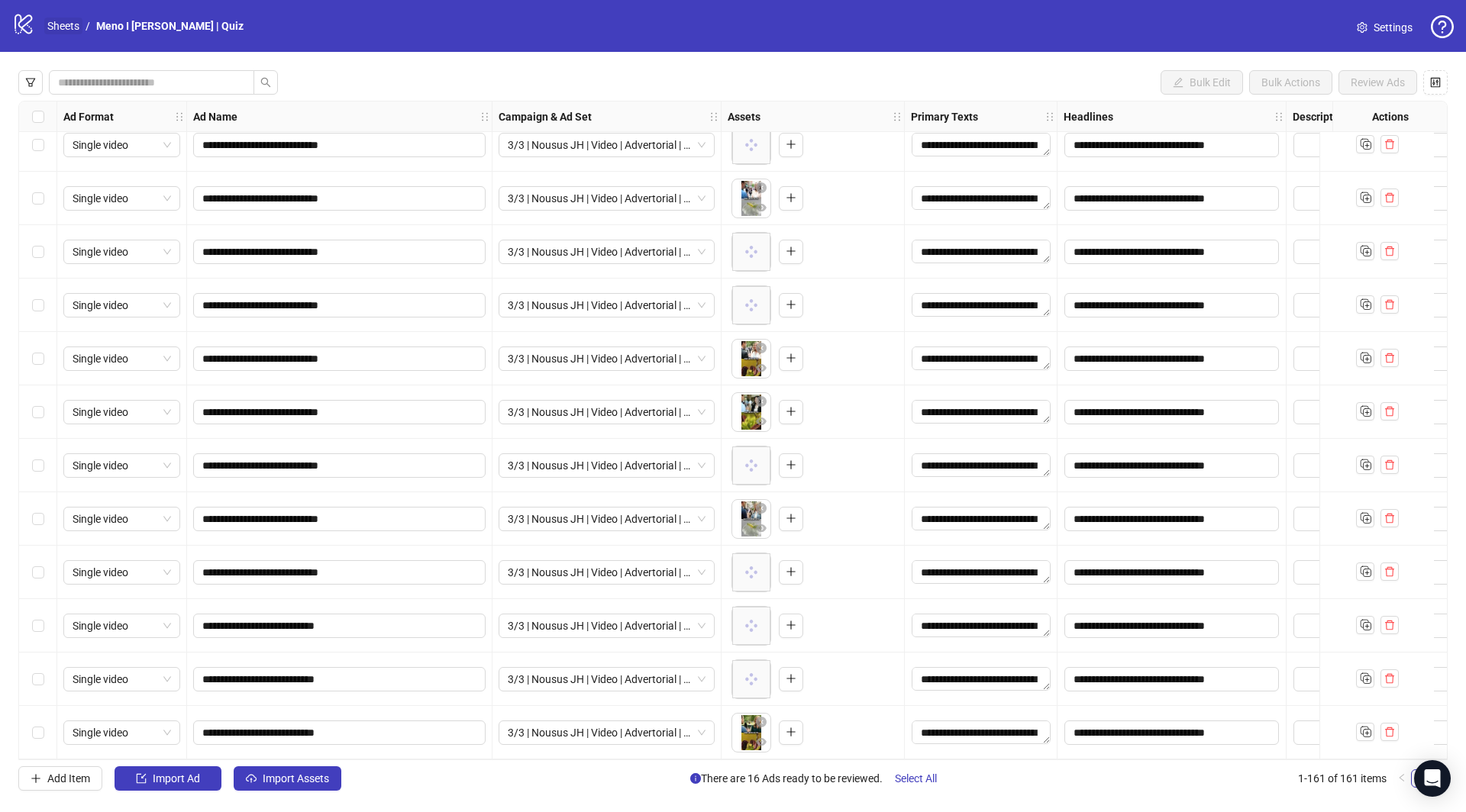
click at [67, 22] on link "Sheets" at bounding box center [64, 26] width 38 height 17
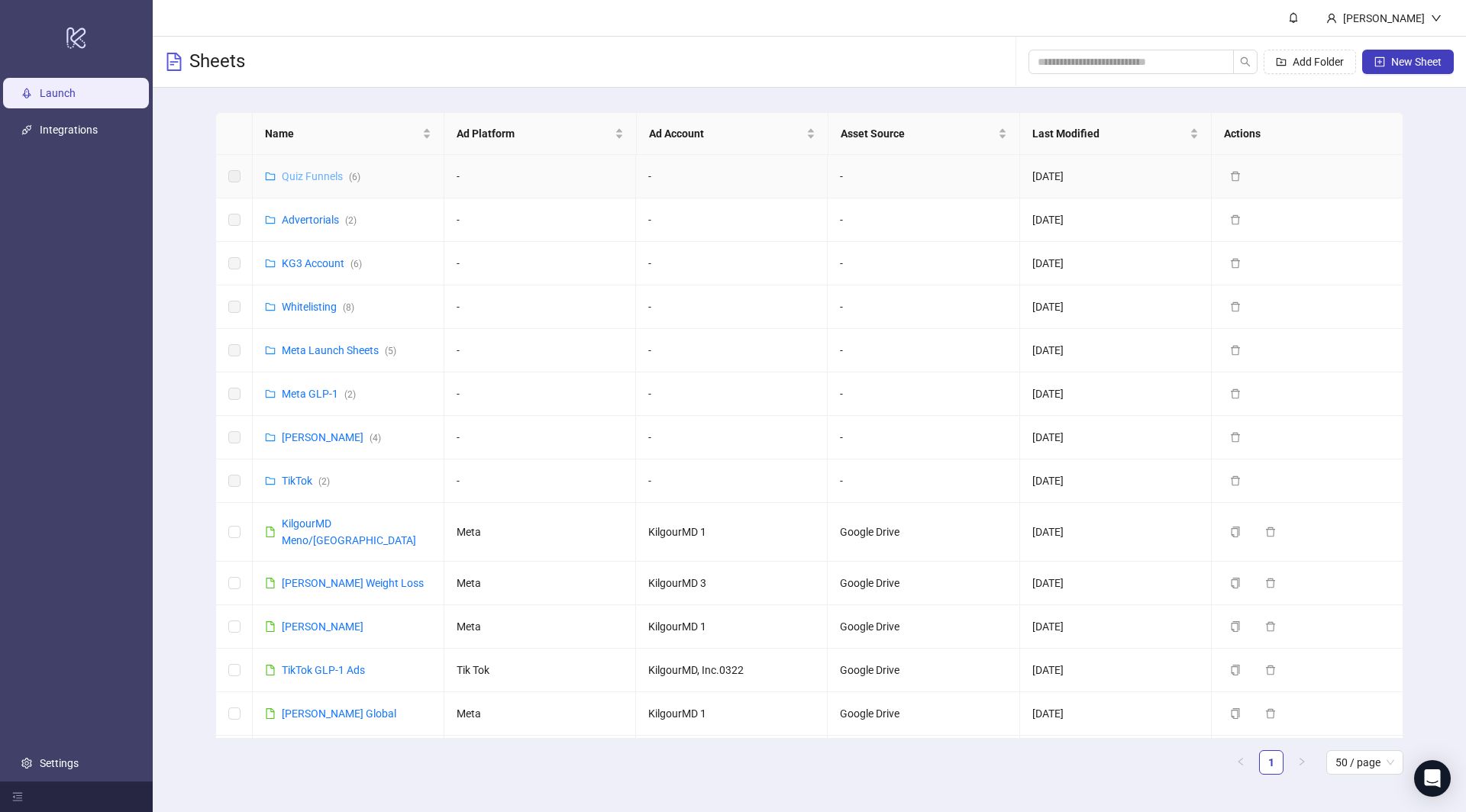
click at [308, 177] on link "Quiz Funnels ( 6 )" at bounding box center [321, 176] width 79 height 12
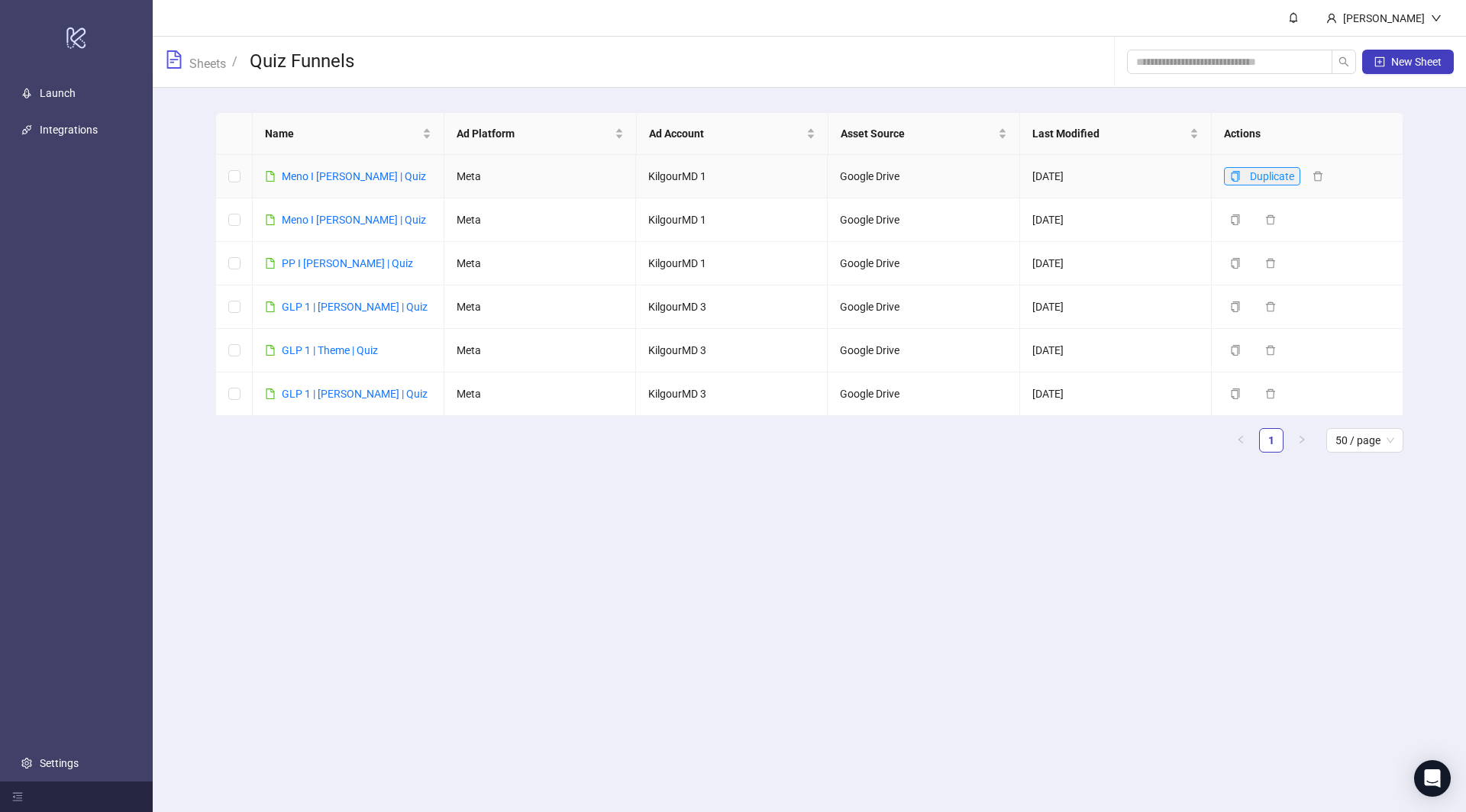
click at [1236, 179] on icon "copy" at bounding box center [1236, 176] width 11 height 11
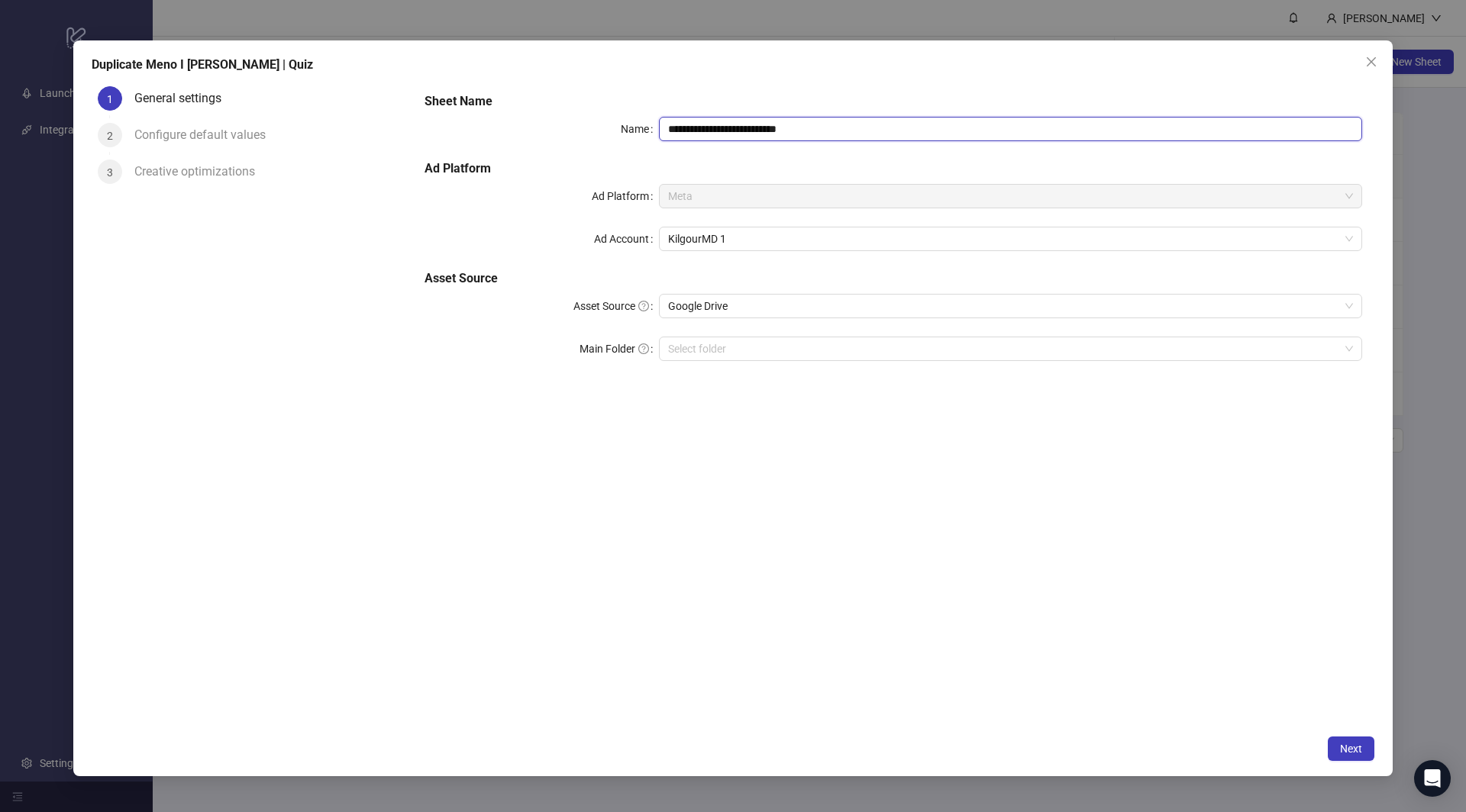
click at [775, 129] on input "**********" at bounding box center [1010, 129] width 703 height 25
type input "**********"
click at [1152, 662] on div "**********" at bounding box center [894, 404] width 962 height 647
click at [1344, 750] on span "Next" at bounding box center [1351, 749] width 22 height 12
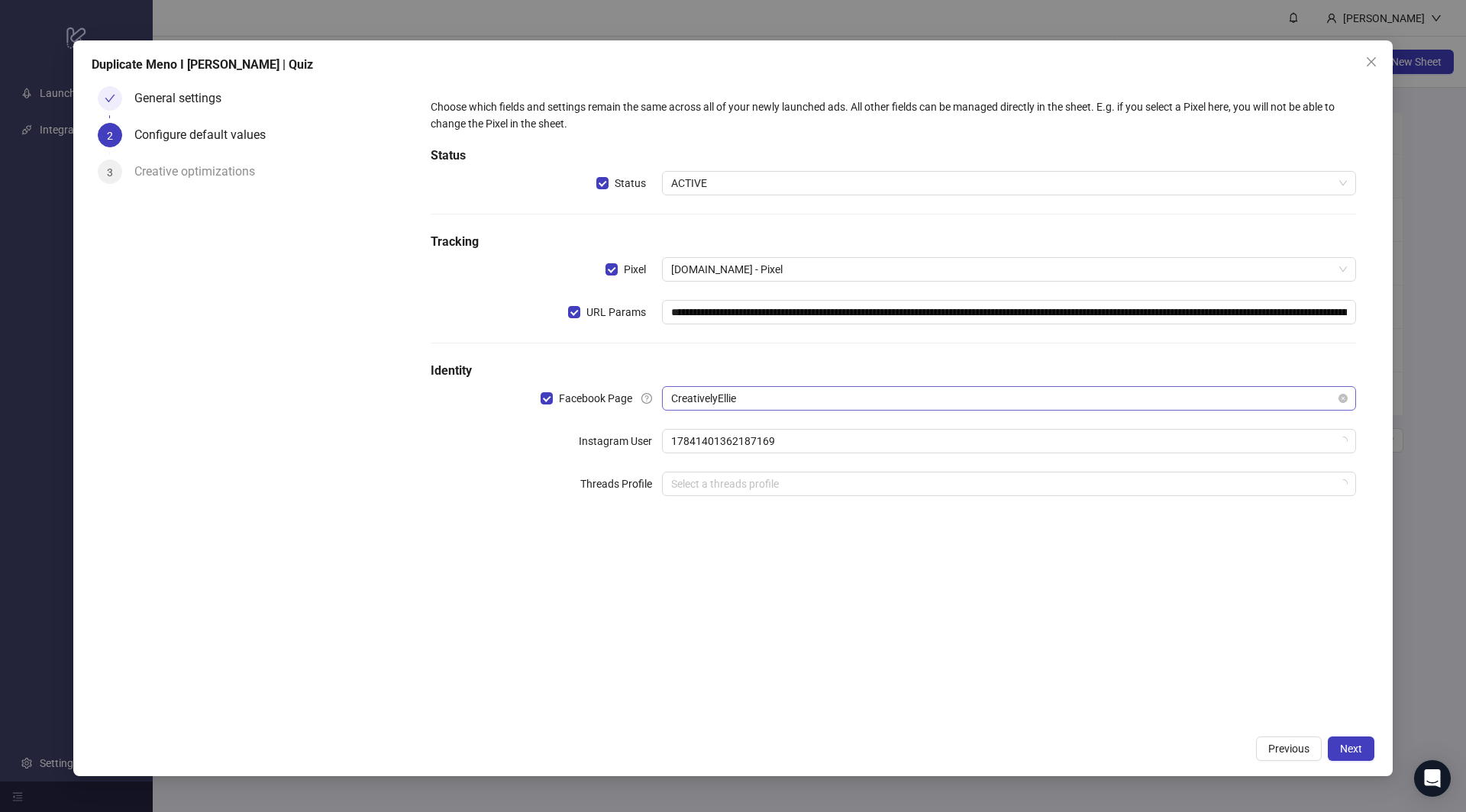
click at [788, 398] on span "CreativelyEllie" at bounding box center [1009, 399] width 676 height 23
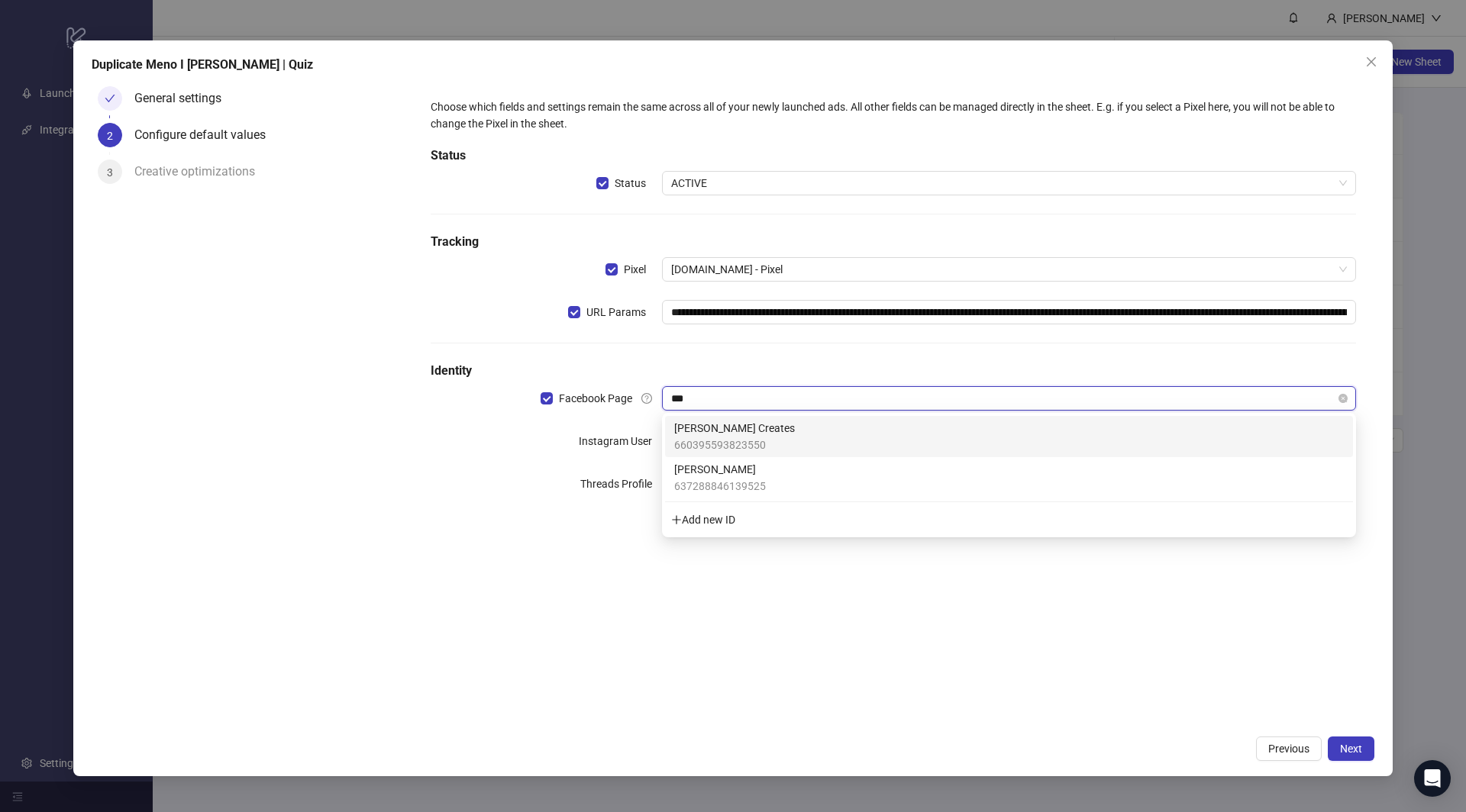
type input "****"
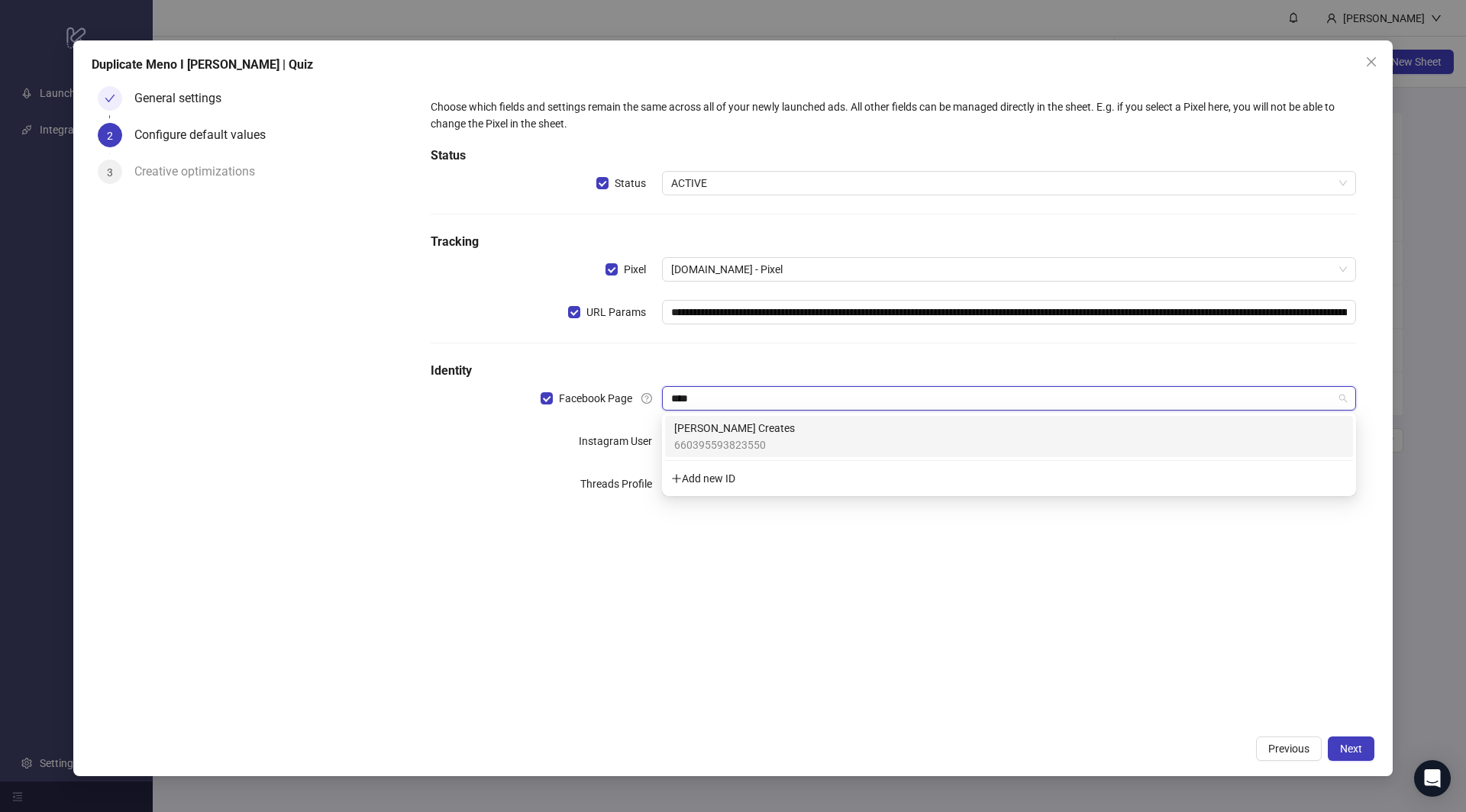
click at [769, 429] on div "[PERSON_NAME] Creates 660395593823550" at bounding box center [1009, 437] width 670 height 34
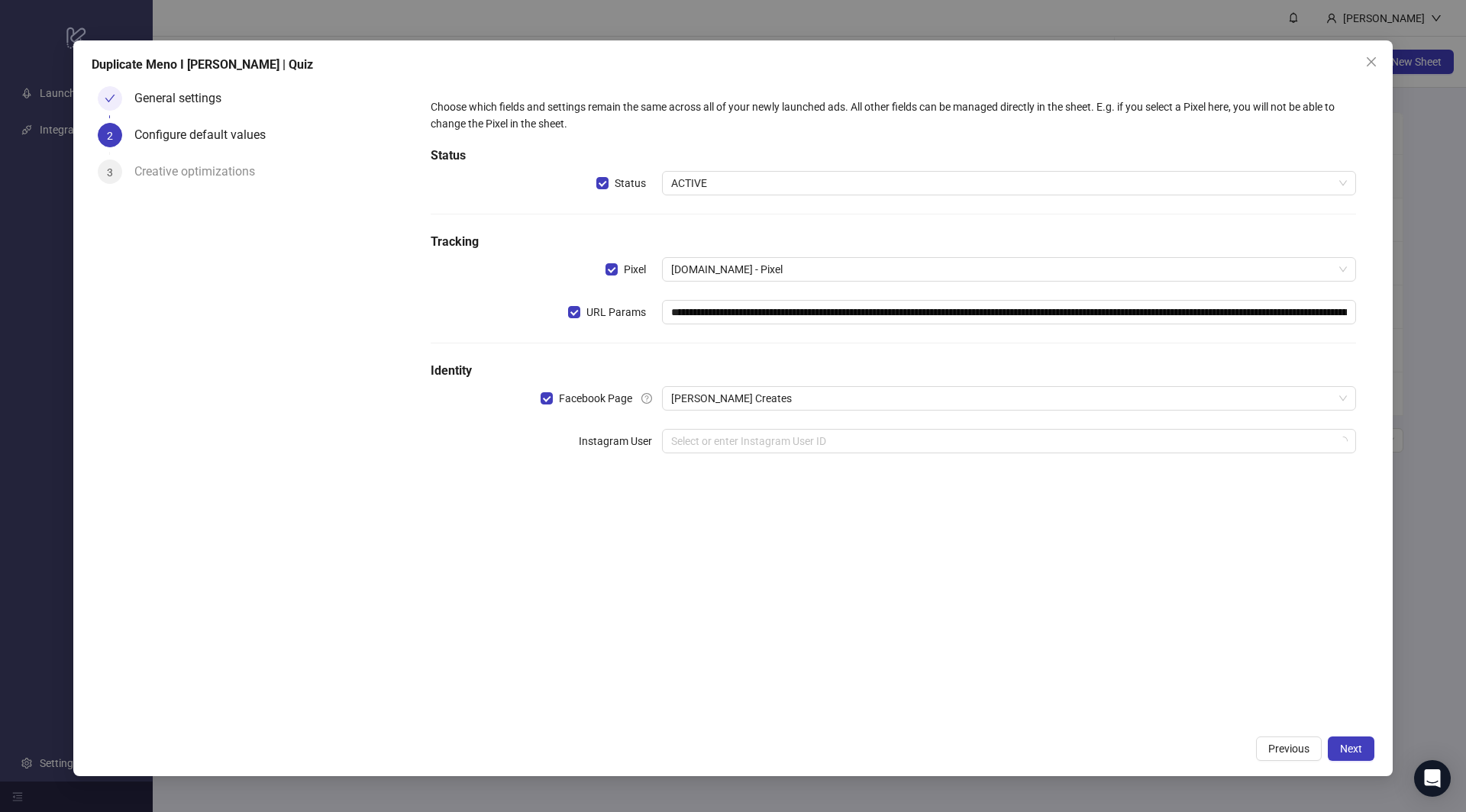
click at [741, 640] on div "**********" at bounding box center [894, 404] width 962 height 647
click at [743, 477] on div "**********" at bounding box center [894, 284] width 950 height 398
click at [743, 460] on div "**********" at bounding box center [894, 284] width 937 height 386
click at [745, 439] on input "search" at bounding box center [1002, 441] width 662 height 23
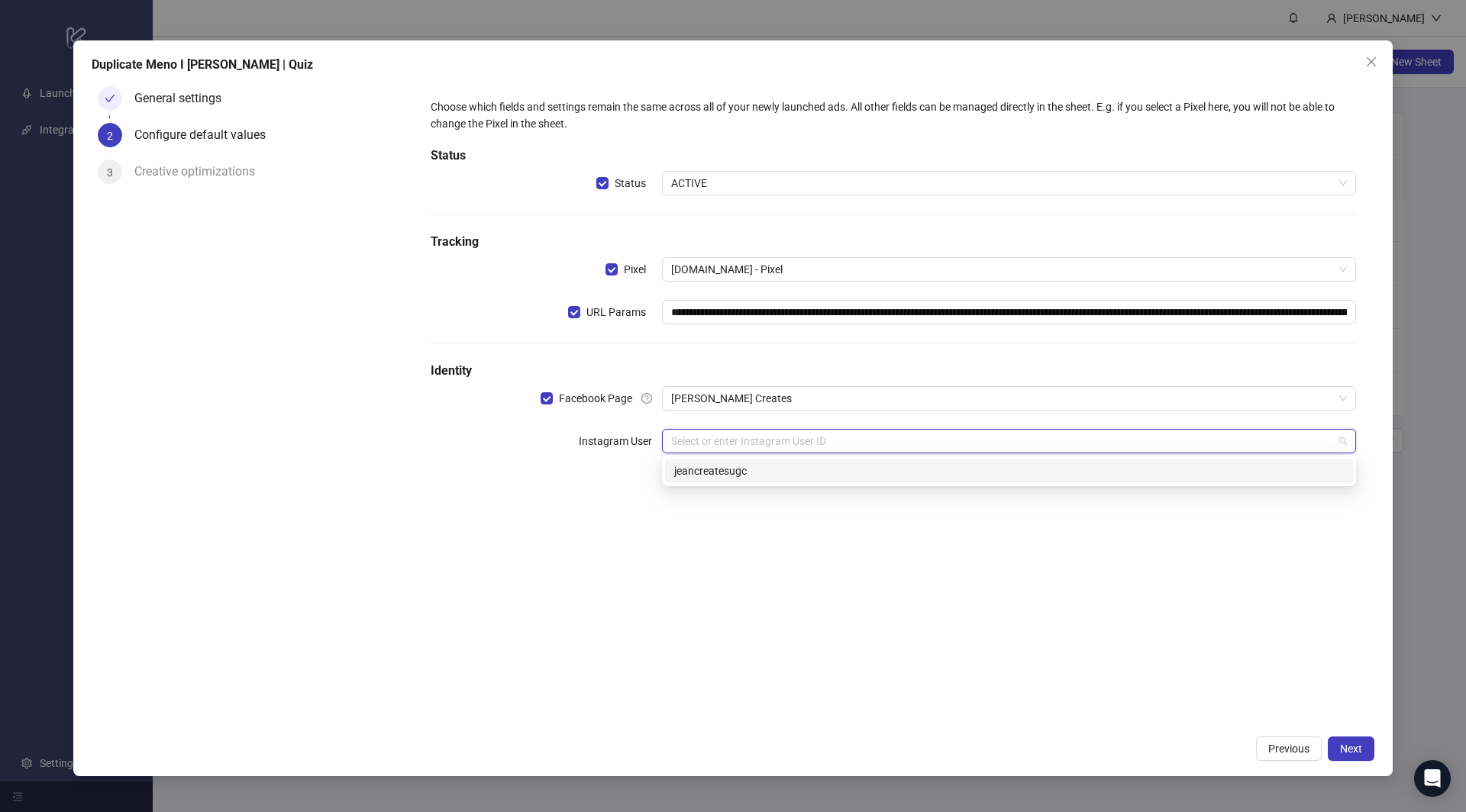
click at [718, 478] on div "jeancreatesugc" at bounding box center [1009, 471] width 670 height 17
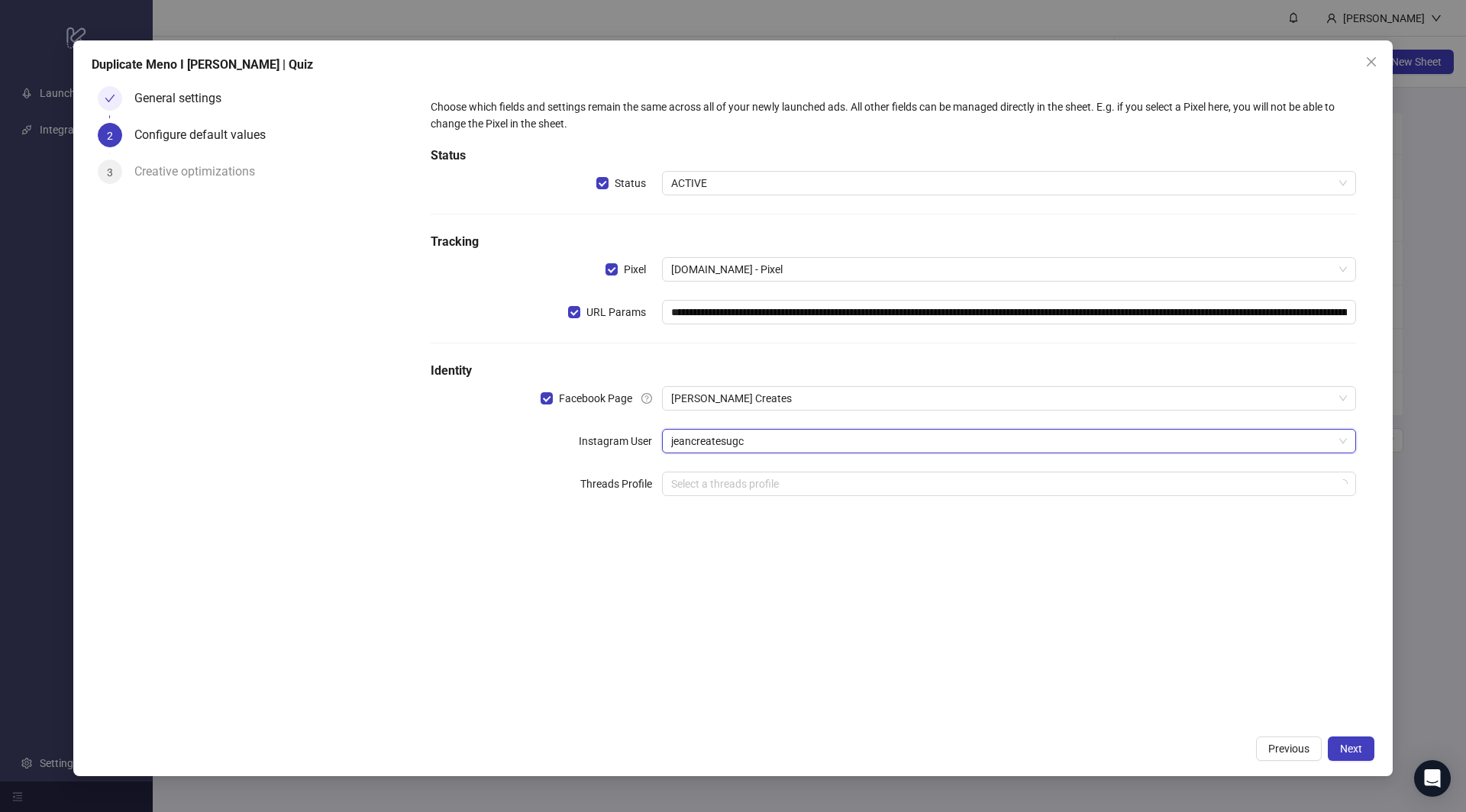
click at [907, 549] on div "**********" at bounding box center [894, 404] width 962 height 647
click at [1345, 753] on span "Next" at bounding box center [1351, 749] width 22 height 12
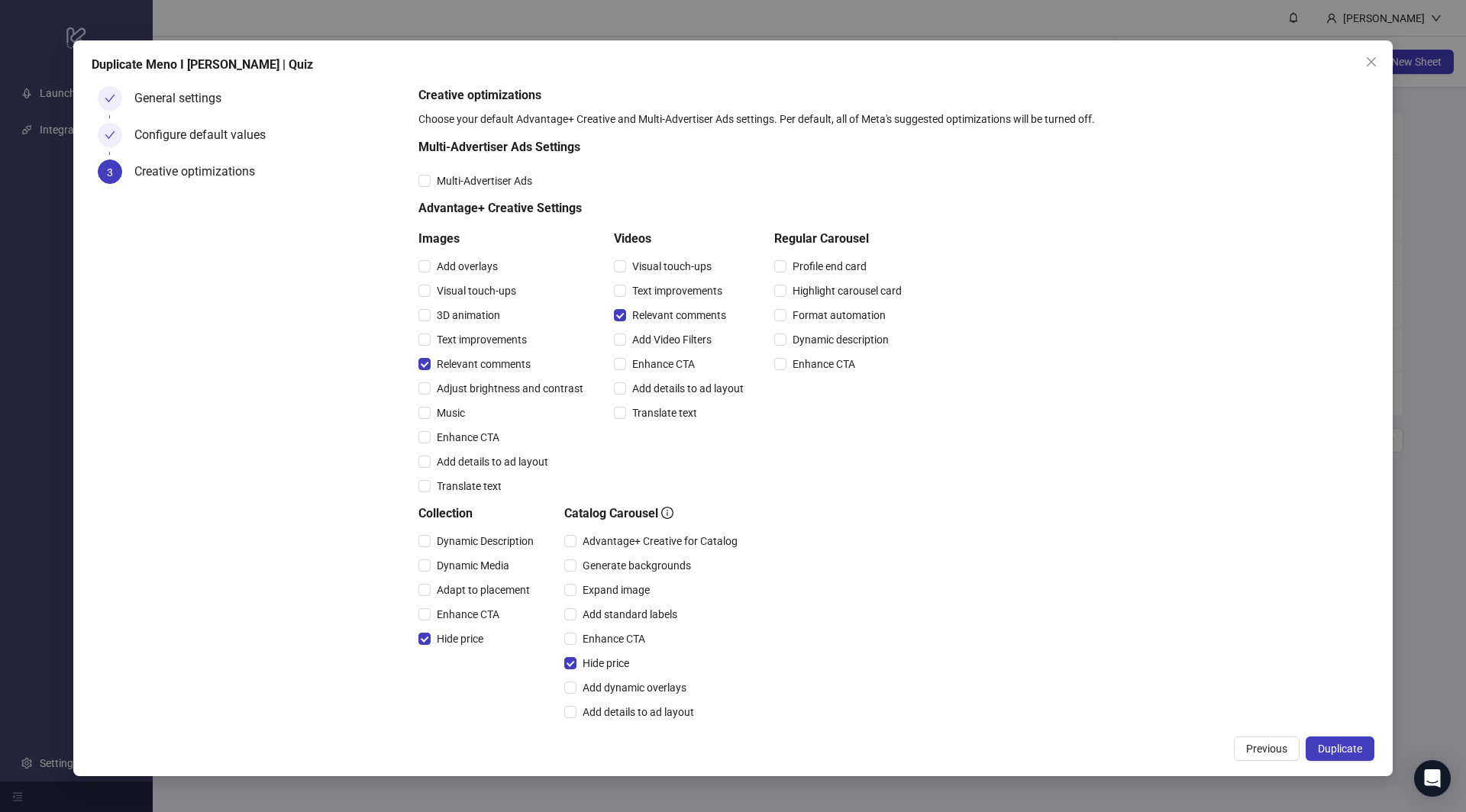
click at [1345, 753] on span "Duplicate" at bounding box center [1340, 749] width 44 height 12
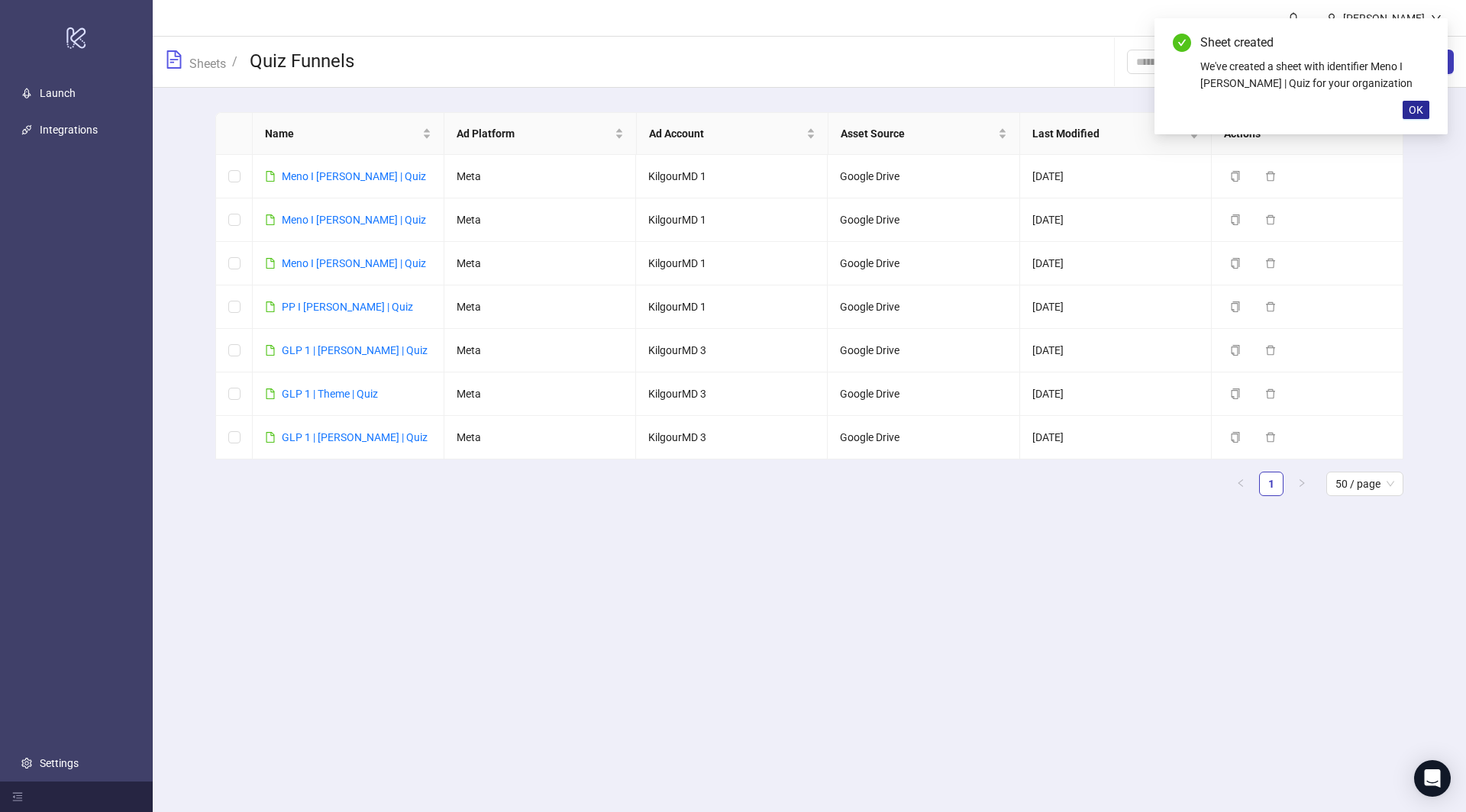
click at [1427, 111] on button "OK" at bounding box center [1416, 110] width 27 height 18
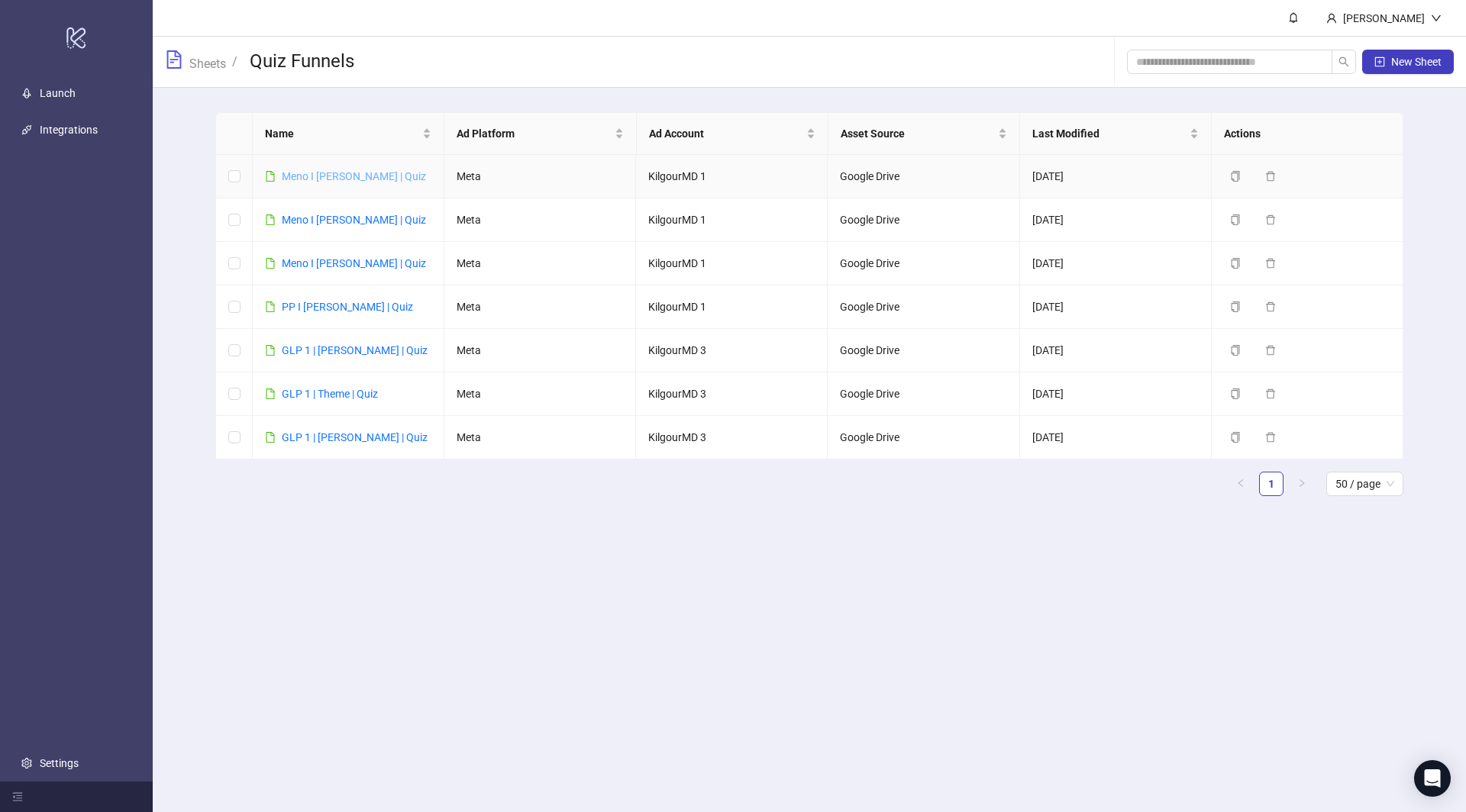
click at [337, 176] on link "Meno I [PERSON_NAME] | Quiz" at bounding box center [354, 176] width 144 height 12
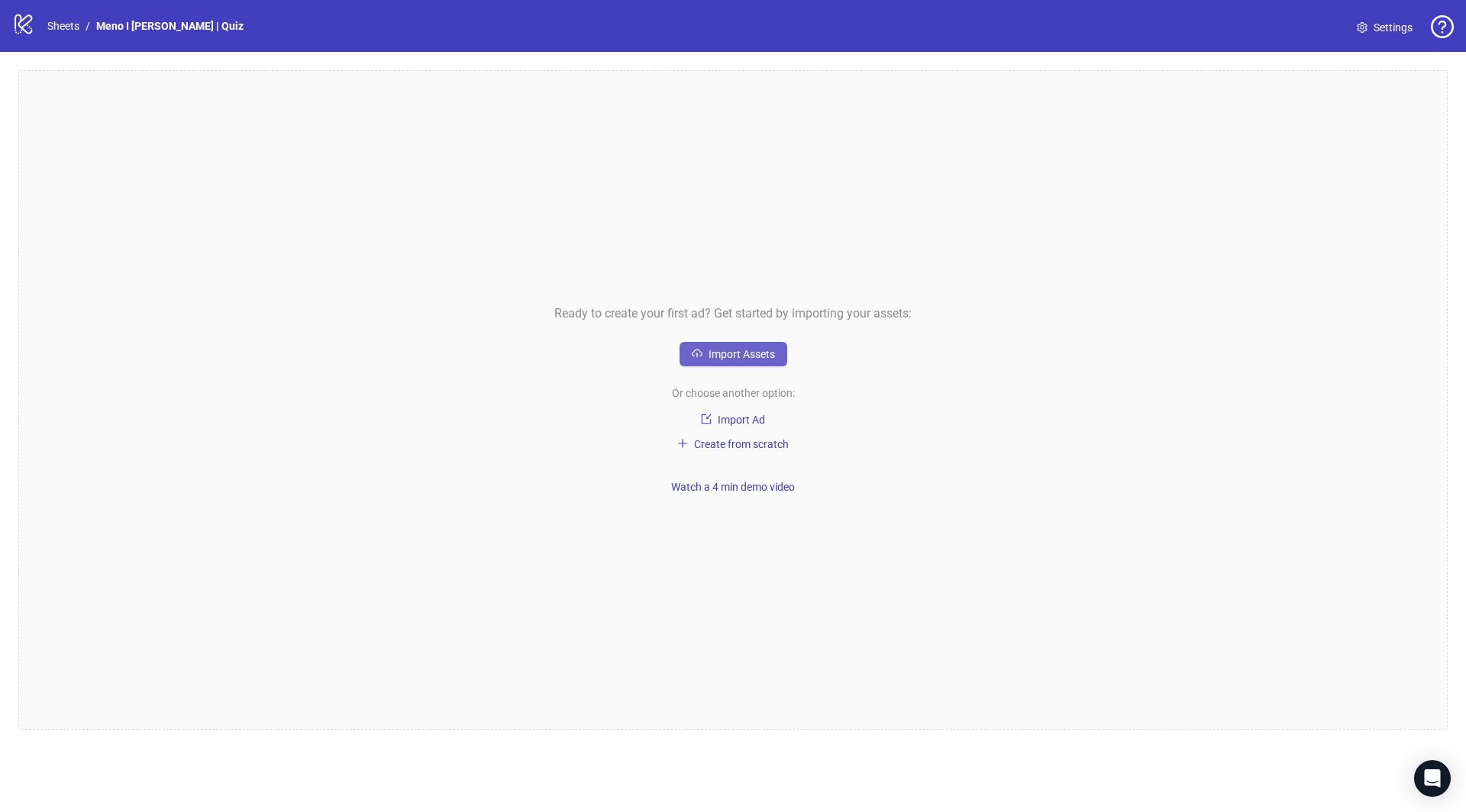
click at [729, 348] on span "Import Assets" at bounding box center [742, 354] width 67 height 12
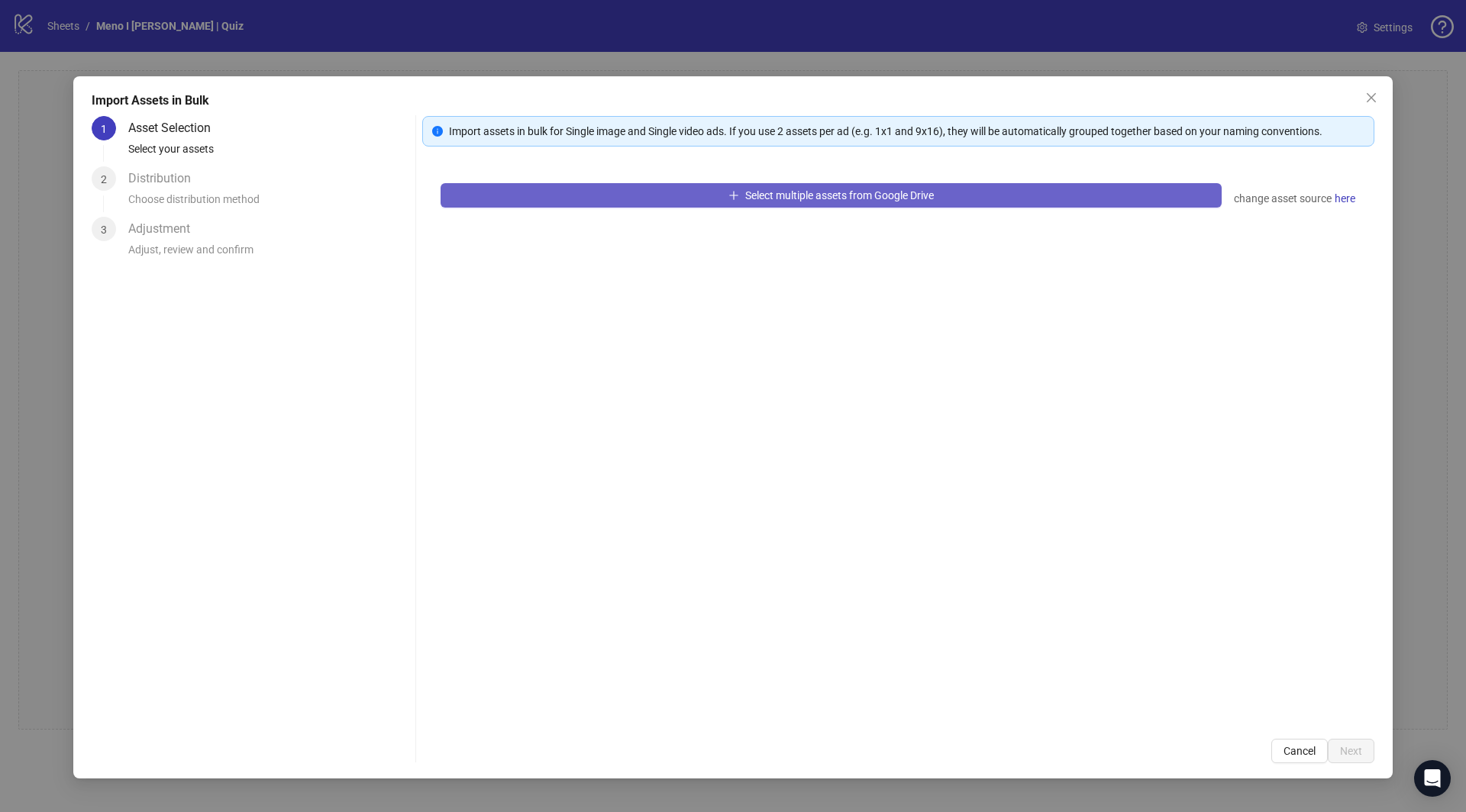
click at [768, 183] on button "Select multiple assets from Google Drive" at bounding box center [831, 196] width 781 height 25
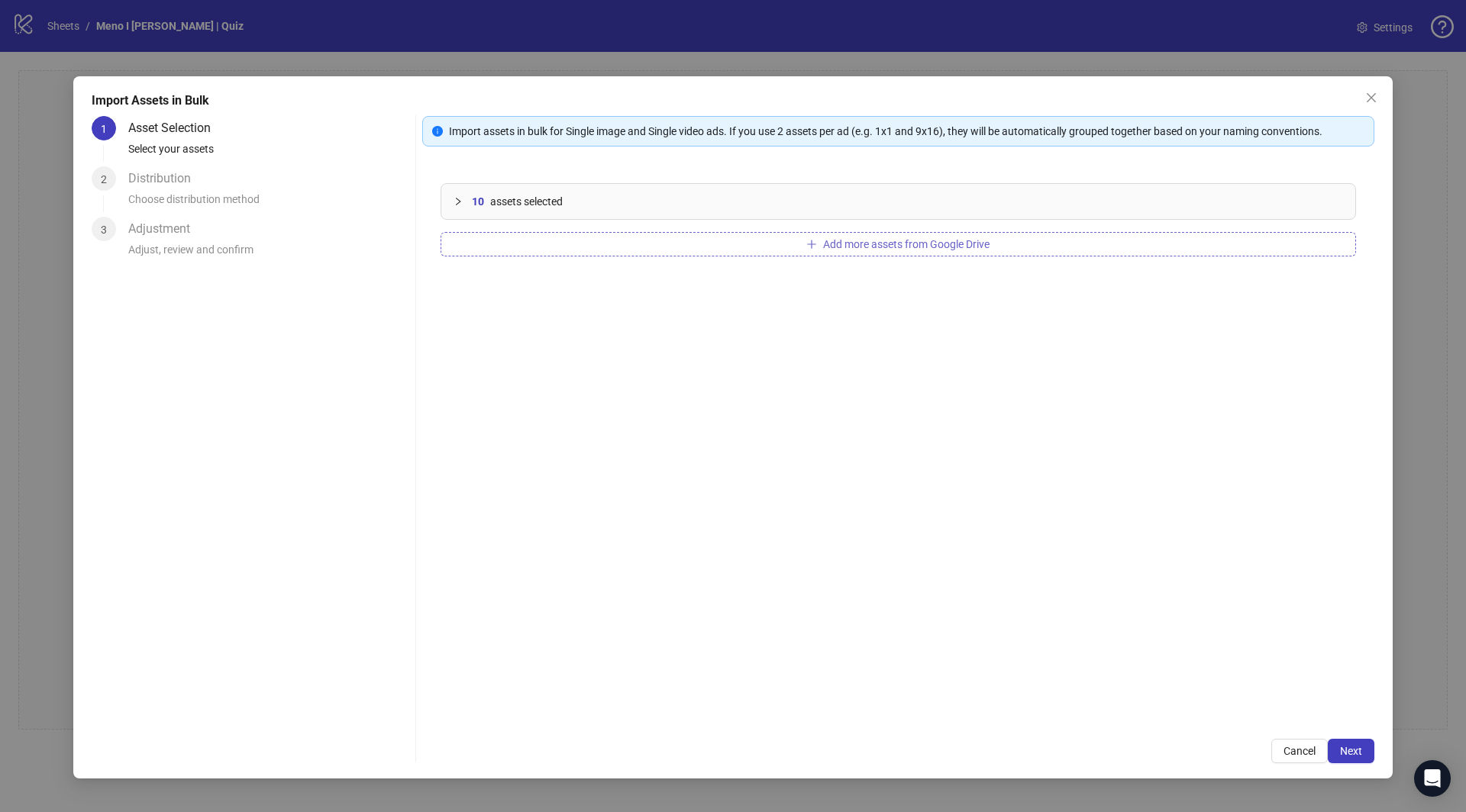
click at [591, 252] on button "Add more assets from Google Drive" at bounding box center [898, 245] width 916 height 25
click at [1352, 748] on span "Next" at bounding box center [1351, 751] width 22 height 12
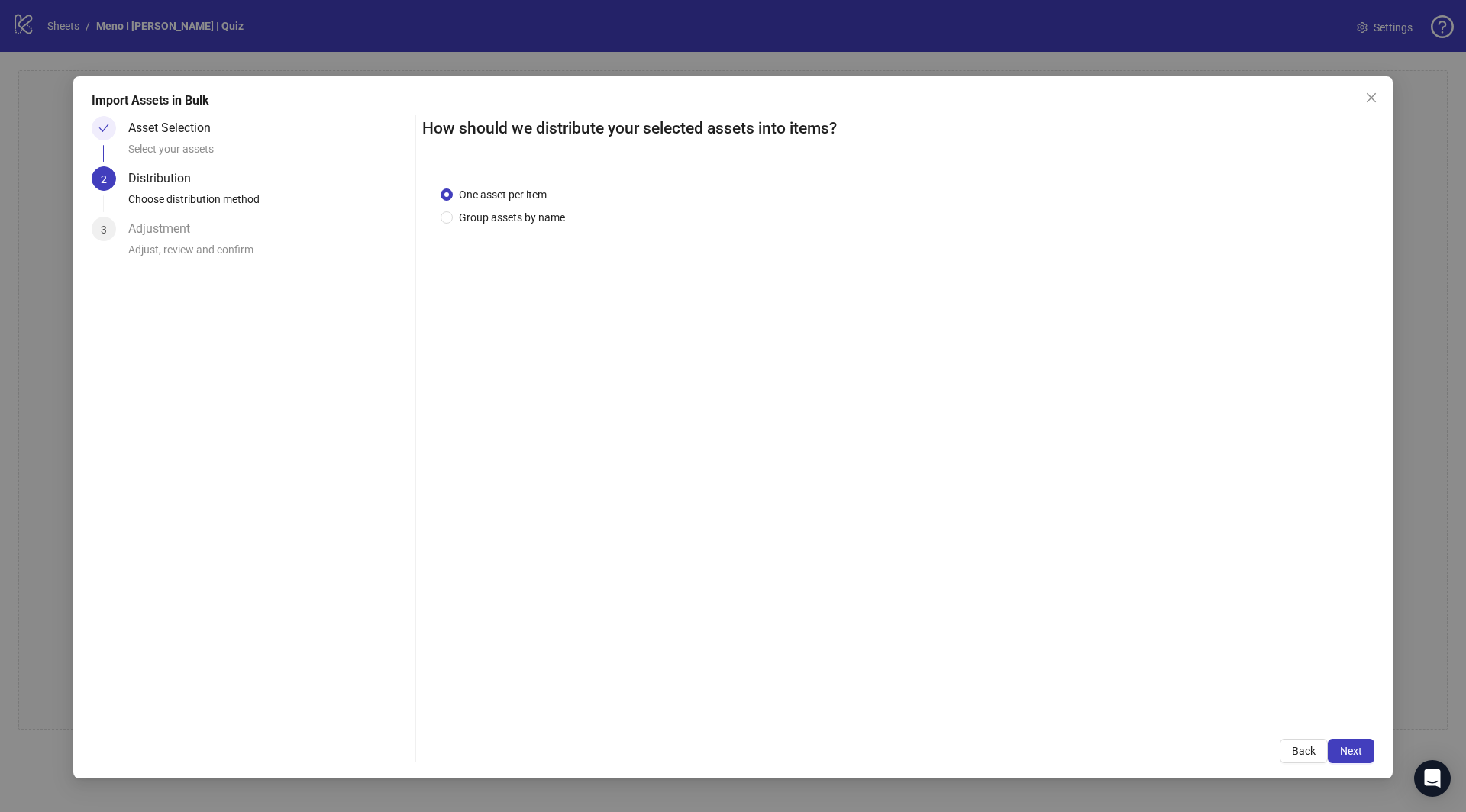
click at [1352, 748] on span "Next" at bounding box center [1351, 751] width 22 height 12
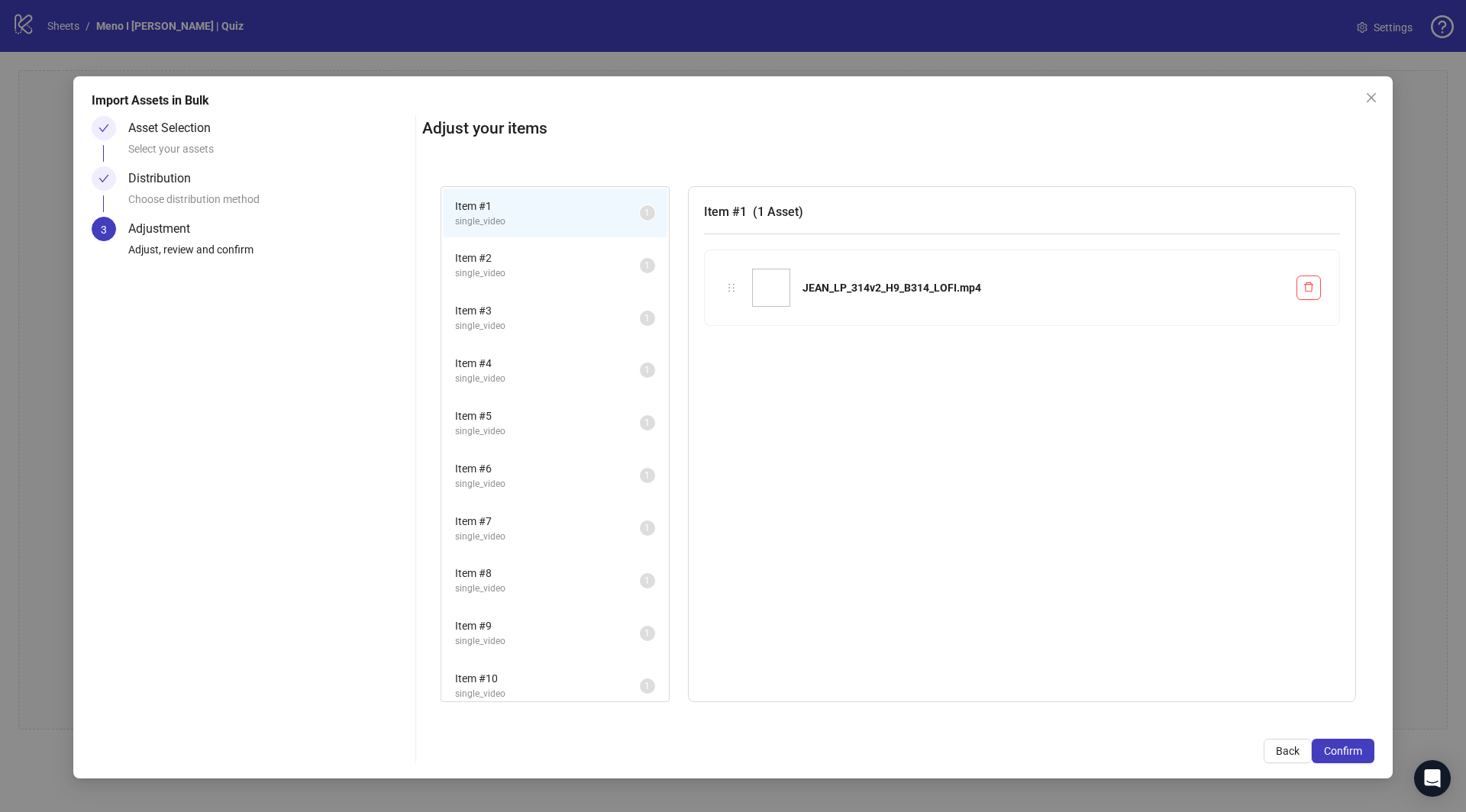
click at [1352, 748] on span "Confirm" at bounding box center [1343, 751] width 38 height 12
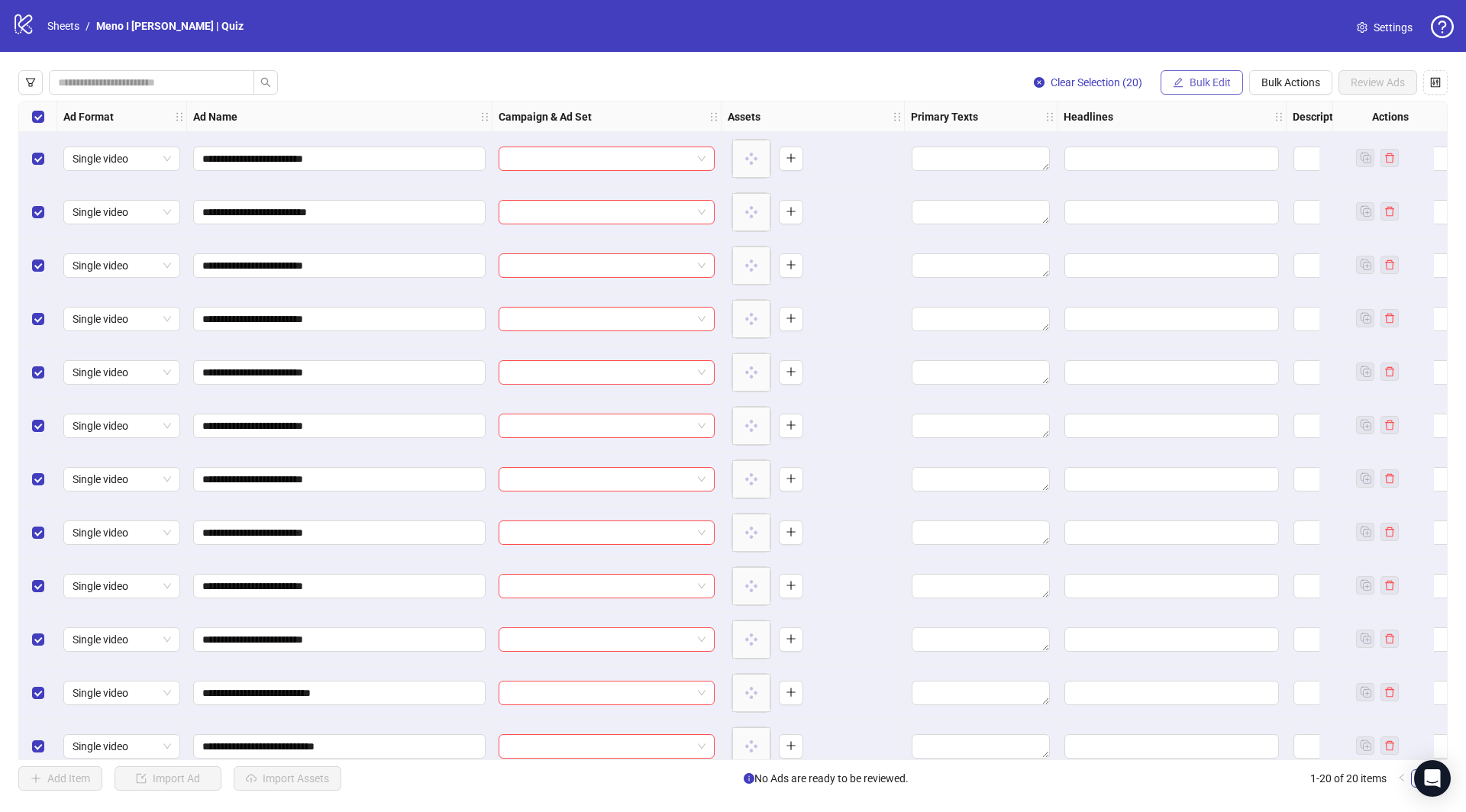
click at [1230, 88] on span "Bulk Edit" at bounding box center [1211, 83] width 41 height 12
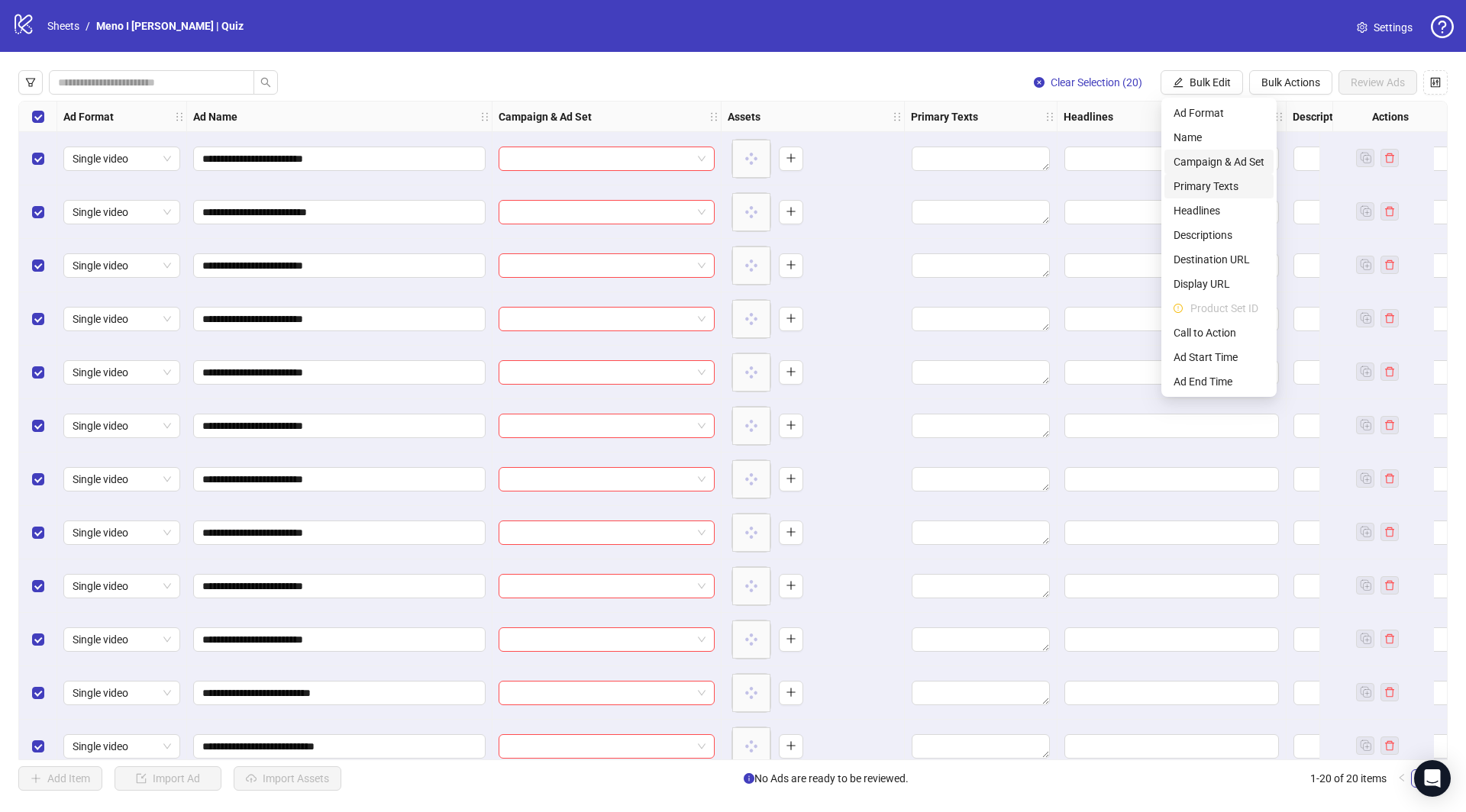
click at [1211, 156] on span "Campaign & Ad Set" at bounding box center [1219, 162] width 91 height 17
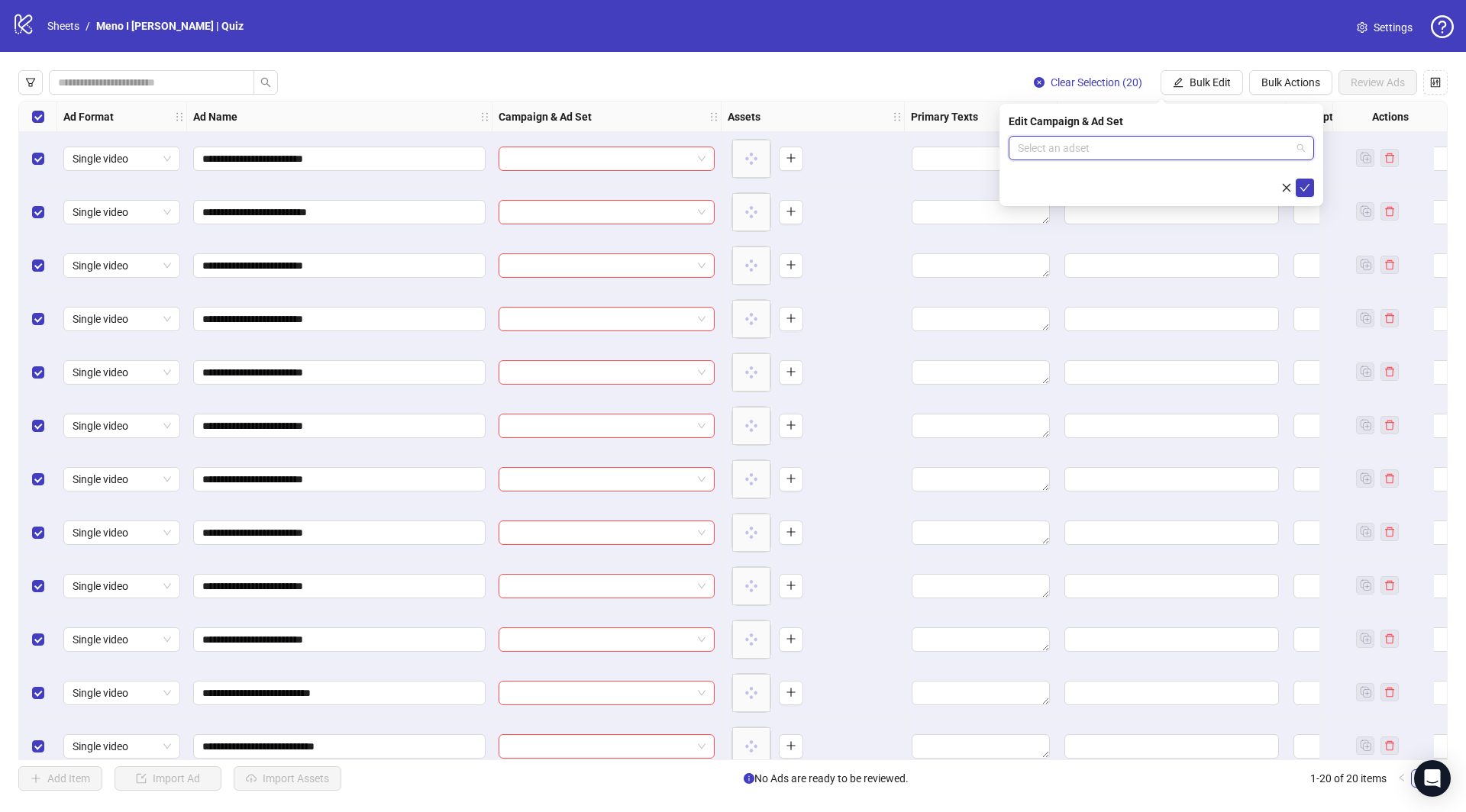
click at [1132, 143] on input "search" at bounding box center [1155, 148] width 273 height 23
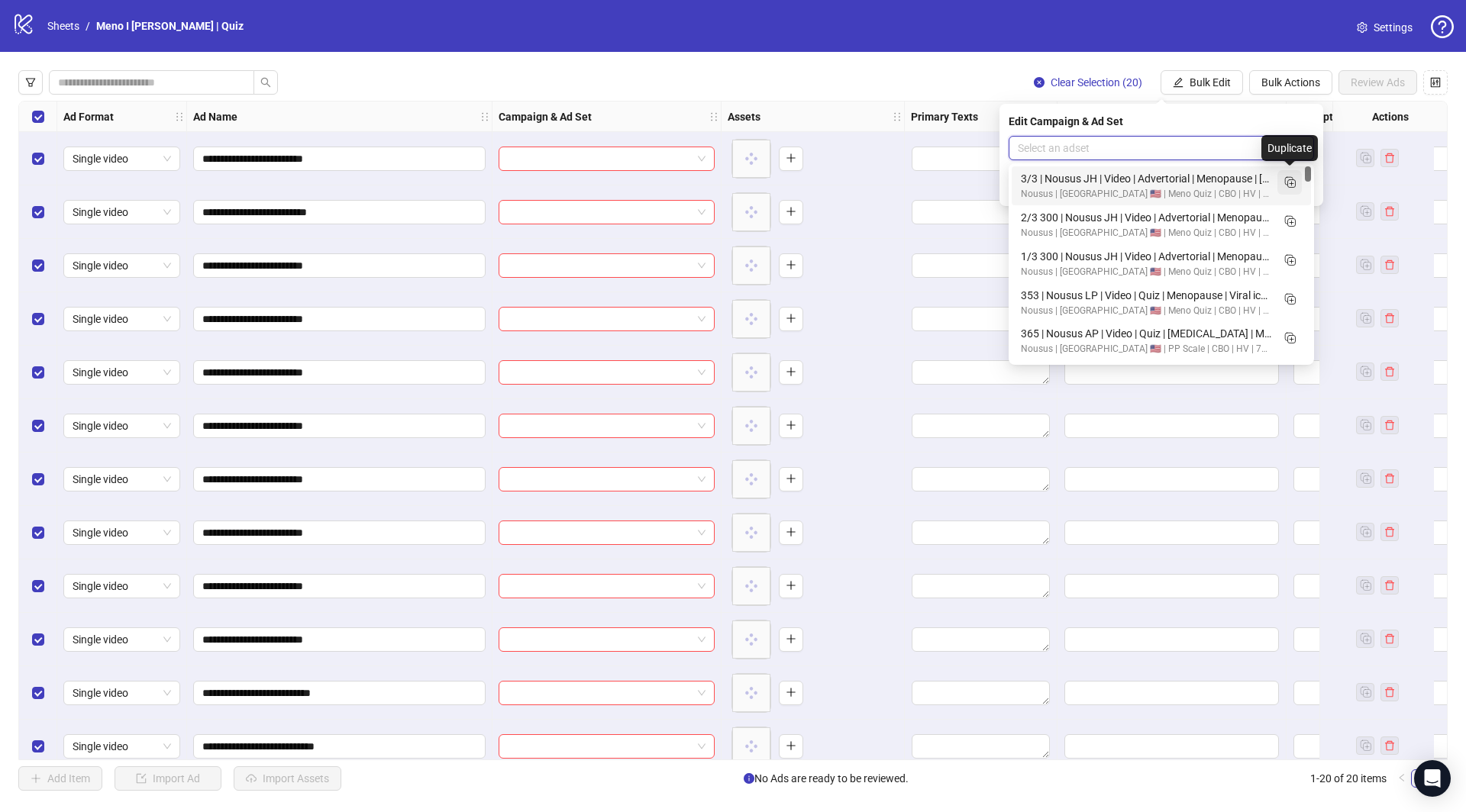
click at [1287, 185] on icon "Duplicate" at bounding box center [1290, 182] width 15 height 15
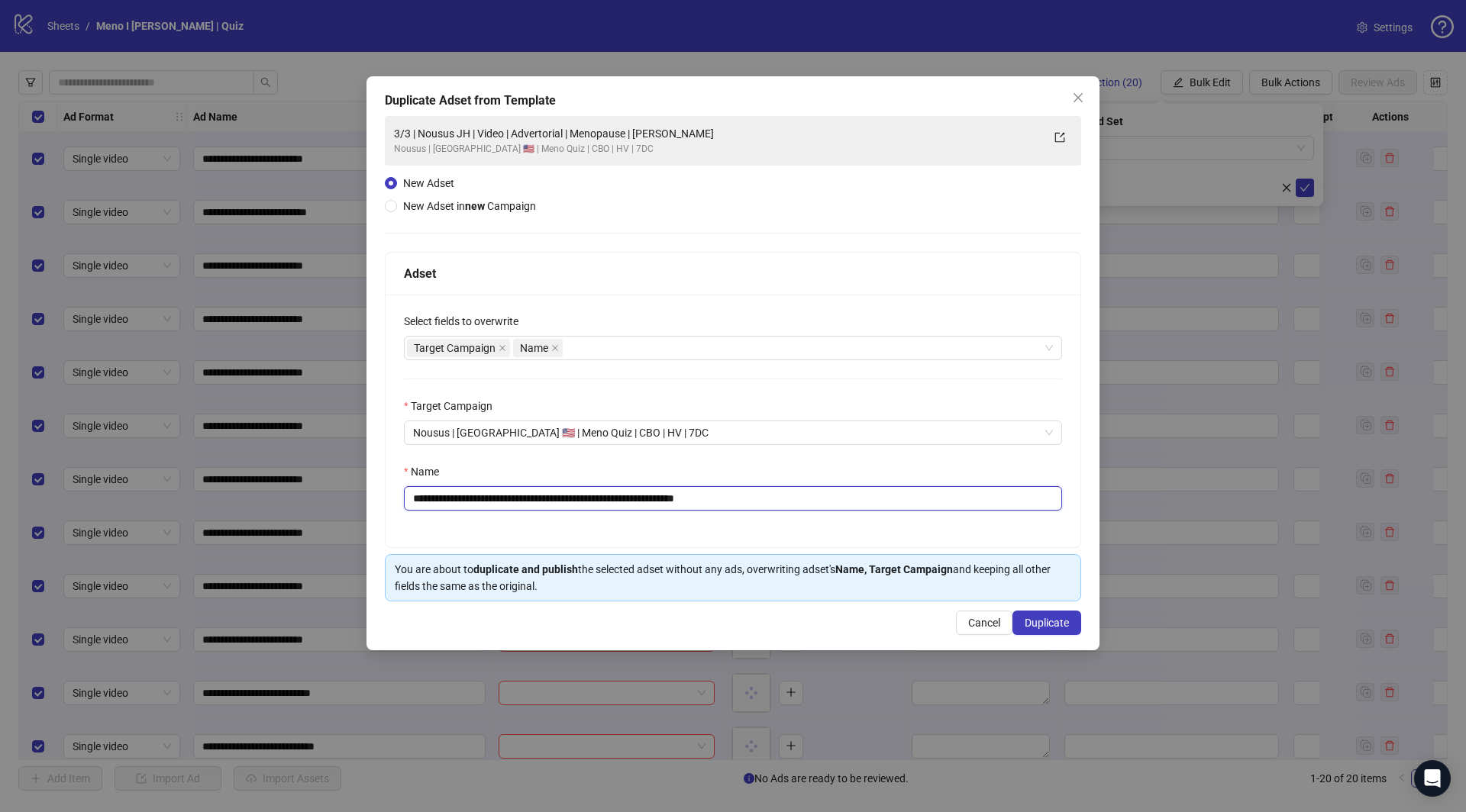
click at [761, 493] on input "**********" at bounding box center [733, 498] width 658 height 25
paste input "text"
click at [561, 494] on input "**********" at bounding box center [733, 498] width 658 height 25
type input "**********"
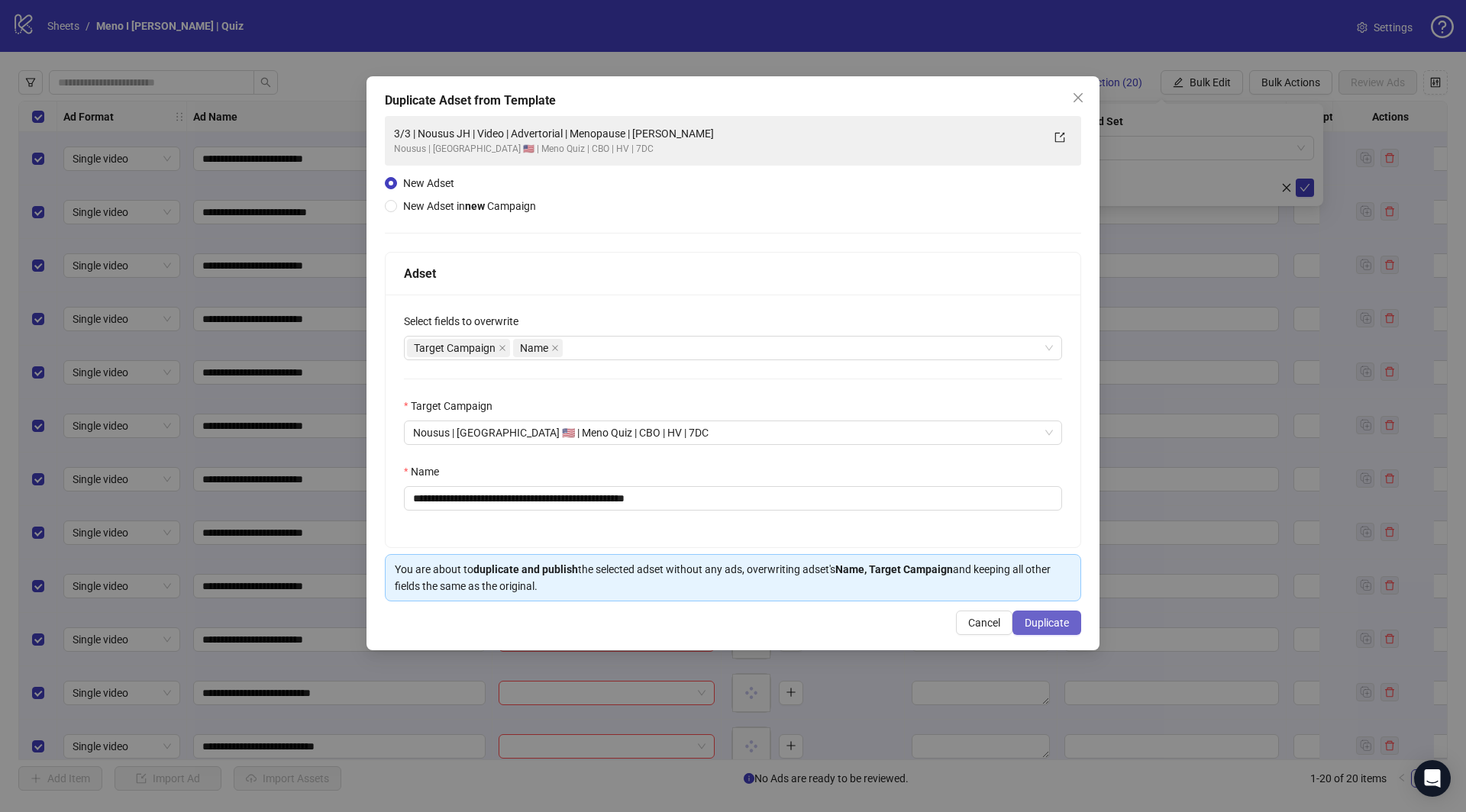
click at [1052, 617] on span "Duplicate" at bounding box center [1047, 623] width 44 height 12
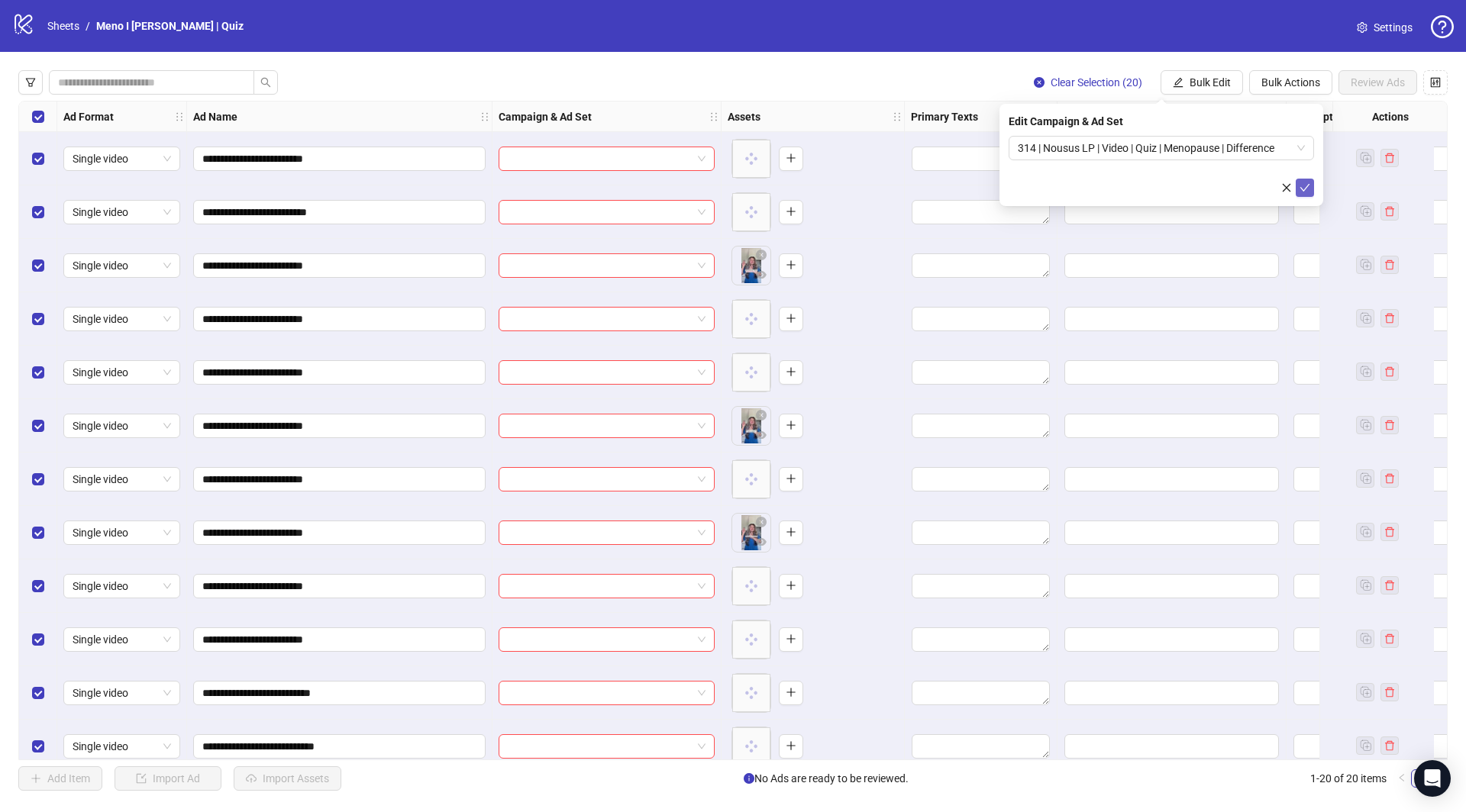
click at [1301, 188] on icon "check" at bounding box center [1305, 188] width 10 height 8
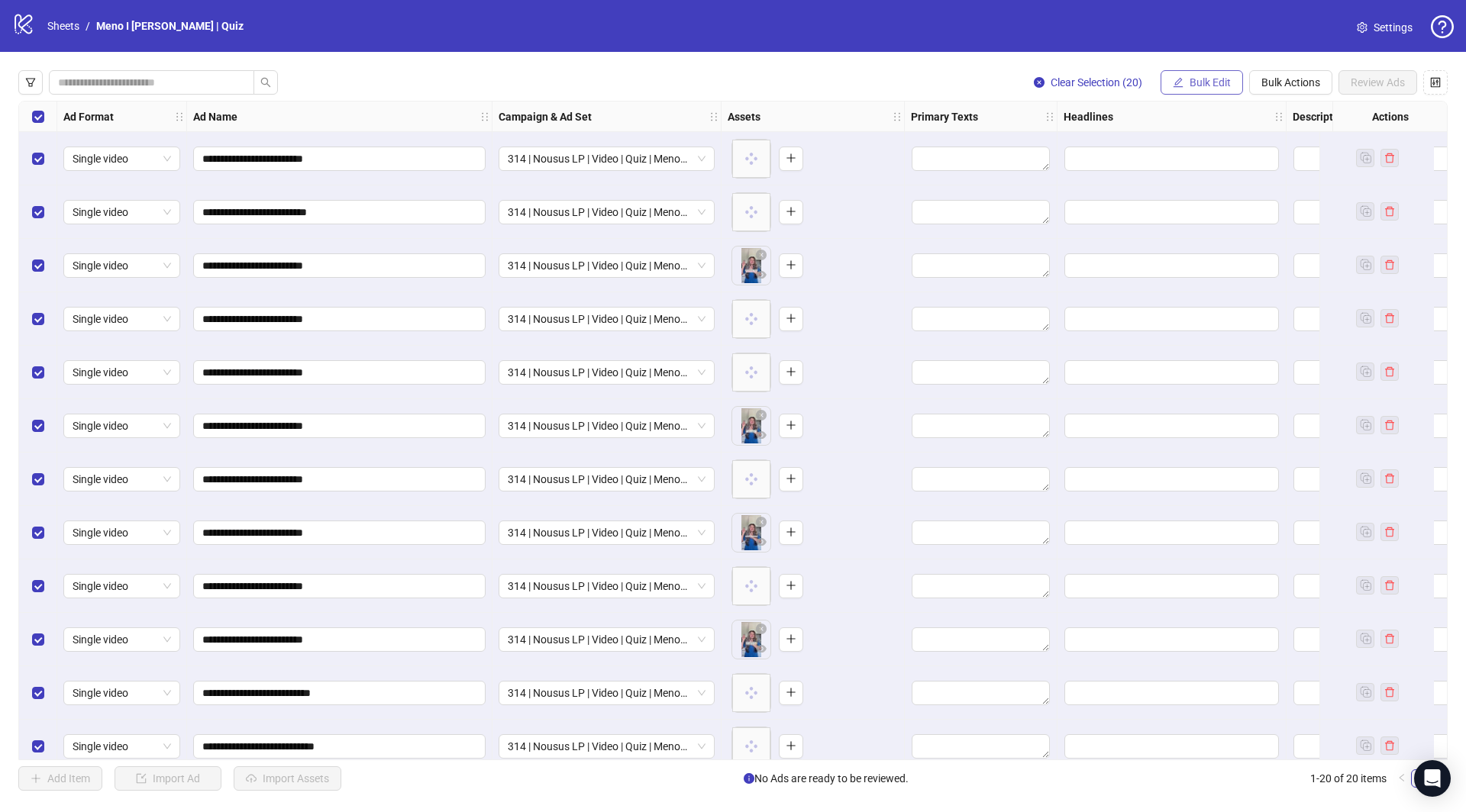
click at [1179, 79] on icon "edit" at bounding box center [1178, 82] width 10 height 10
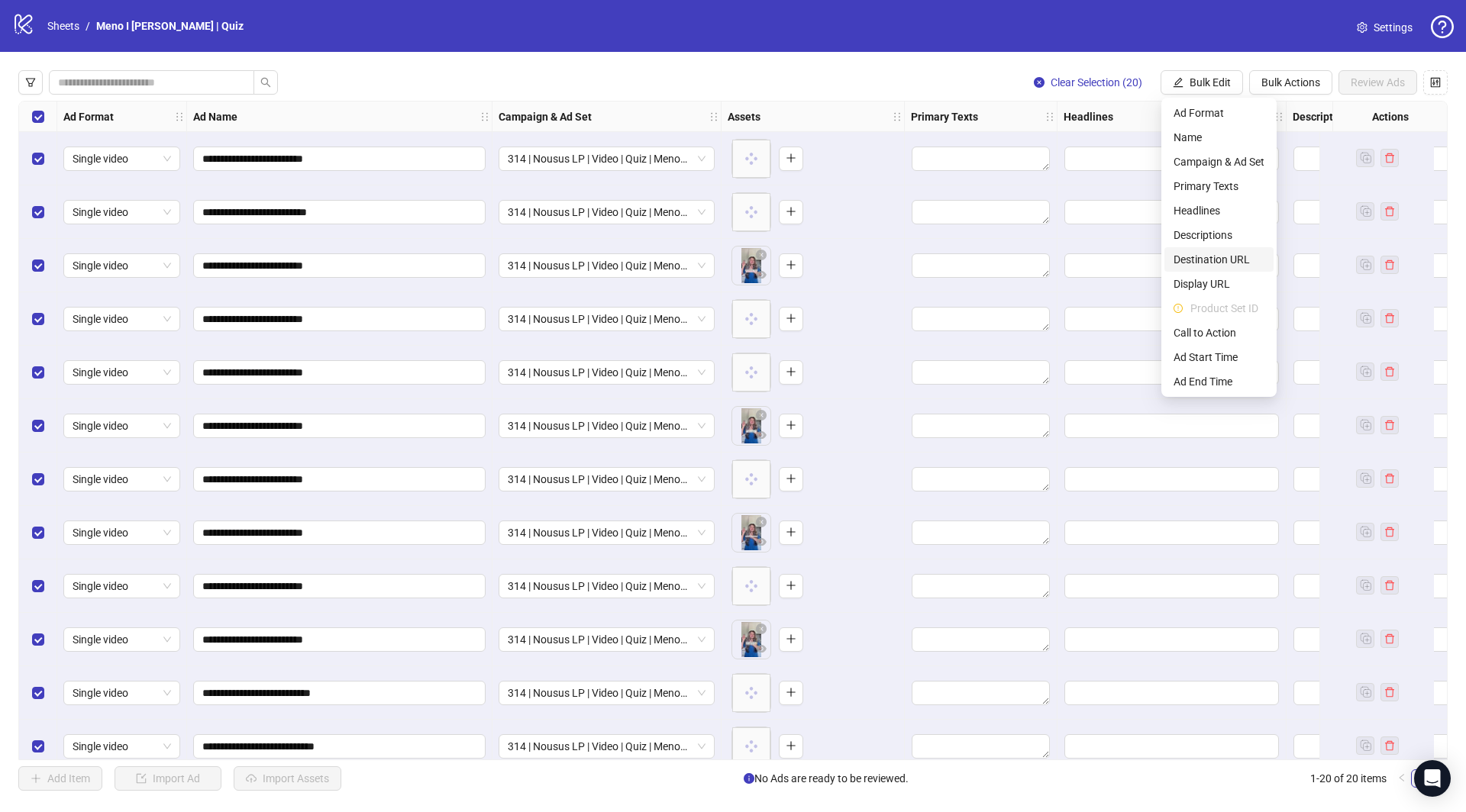
click at [1197, 255] on span "Destination URL" at bounding box center [1219, 260] width 91 height 17
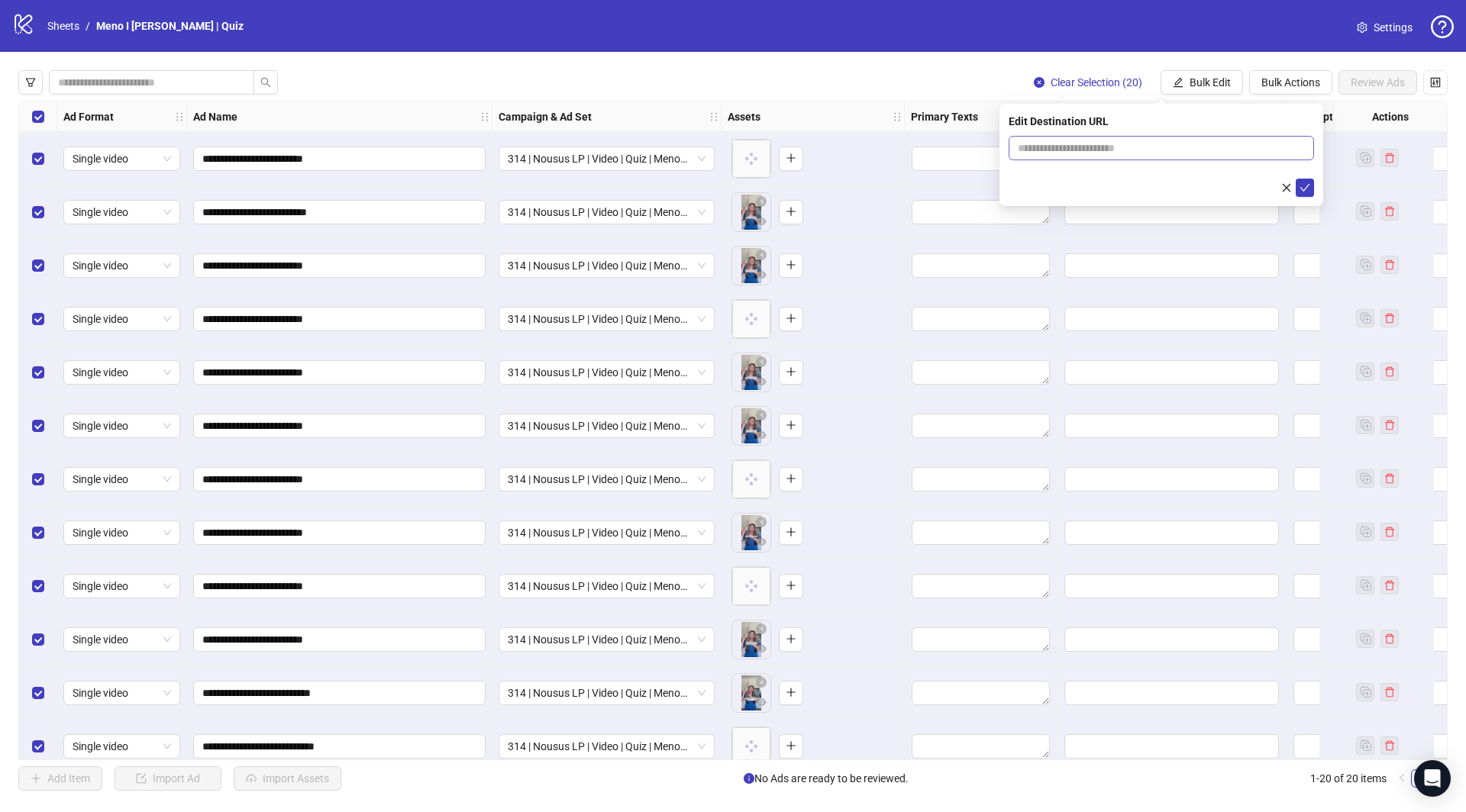
click at [1195, 156] on span at bounding box center [1161, 148] width 305 height 25
paste input "**********"
type input "**********"
click at [1308, 185] on icon "check" at bounding box center [1305, 188] width 10 height 8
click at [1211, 87] on span "Bulk Edit" at bounding box center [1211, 83] width 41 height 12
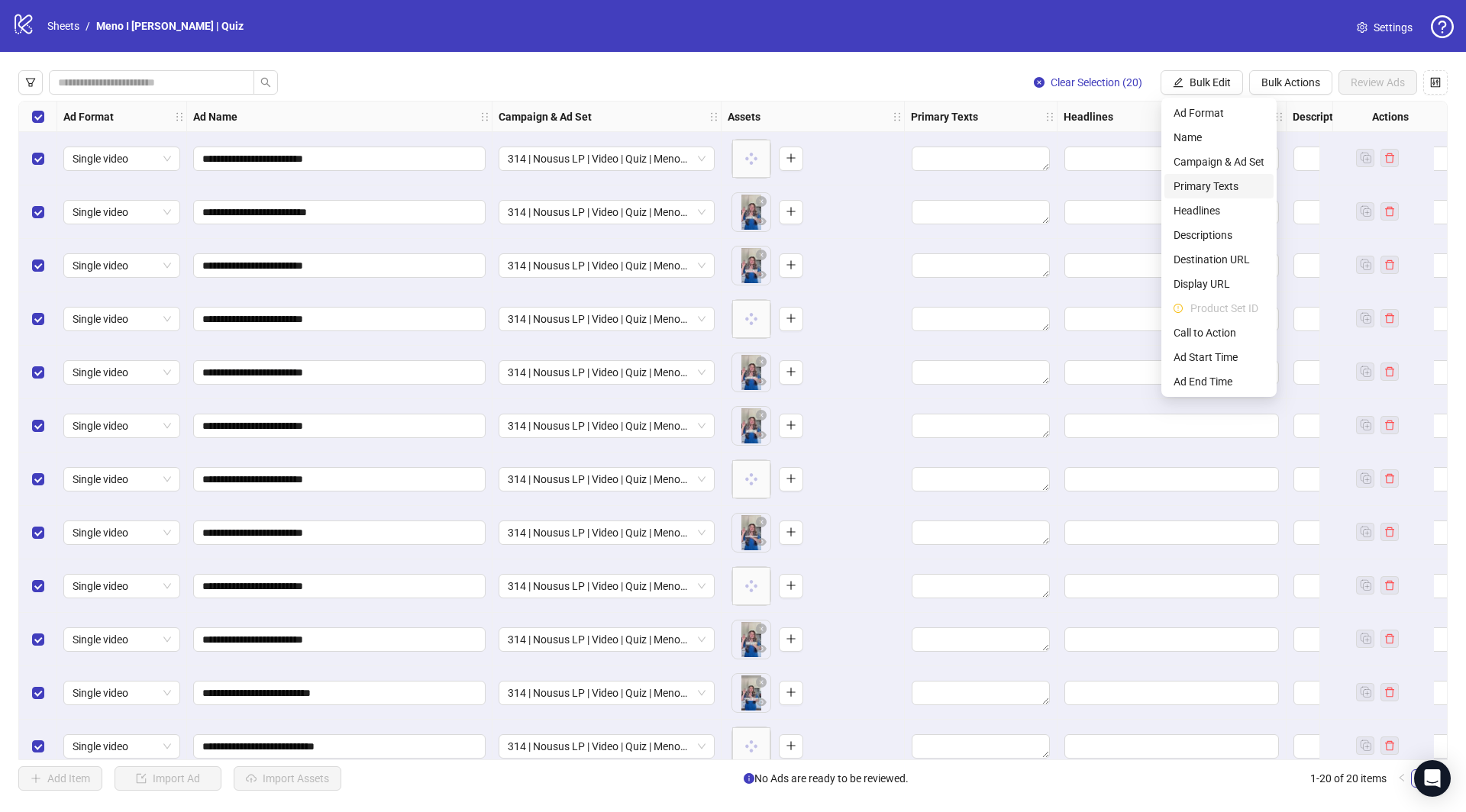
click at [1217, 186] on span "Primary Texts" at bounding box center [1219, 186] width 91 height 17
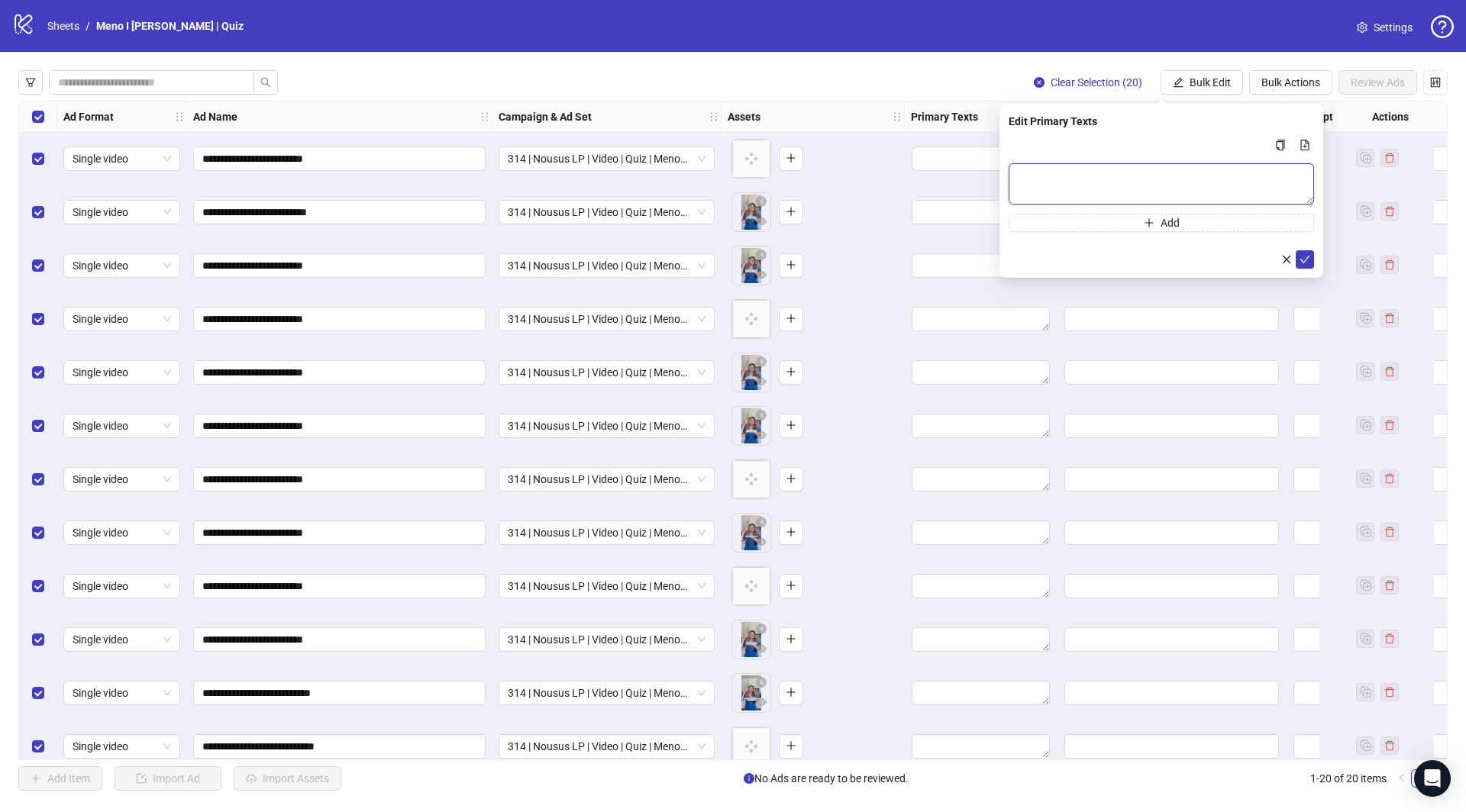
click at [1148, 191] on textarea "Multi-text input container - paste or copy values" at bounding box center [1161, 184] width 305 height 41
paste textarea "**********"
type textarea "**********"
click at [1306, 260] on icon "check" at bounding box center [1305, 259] width 11 height 11
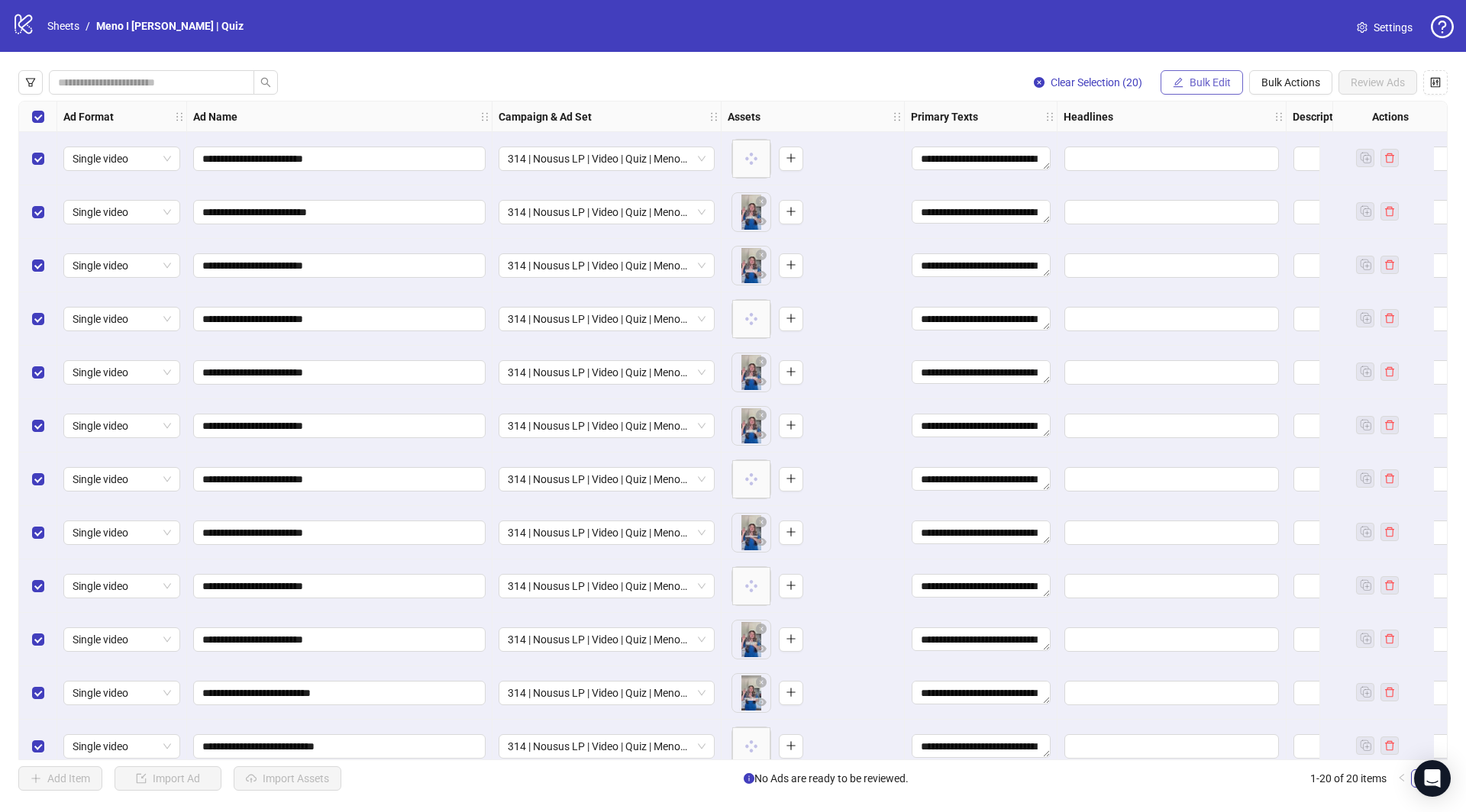
click at [1199, 79] on span "Bulk Edit" at bounding box center [1211, 83] width 41 height 12
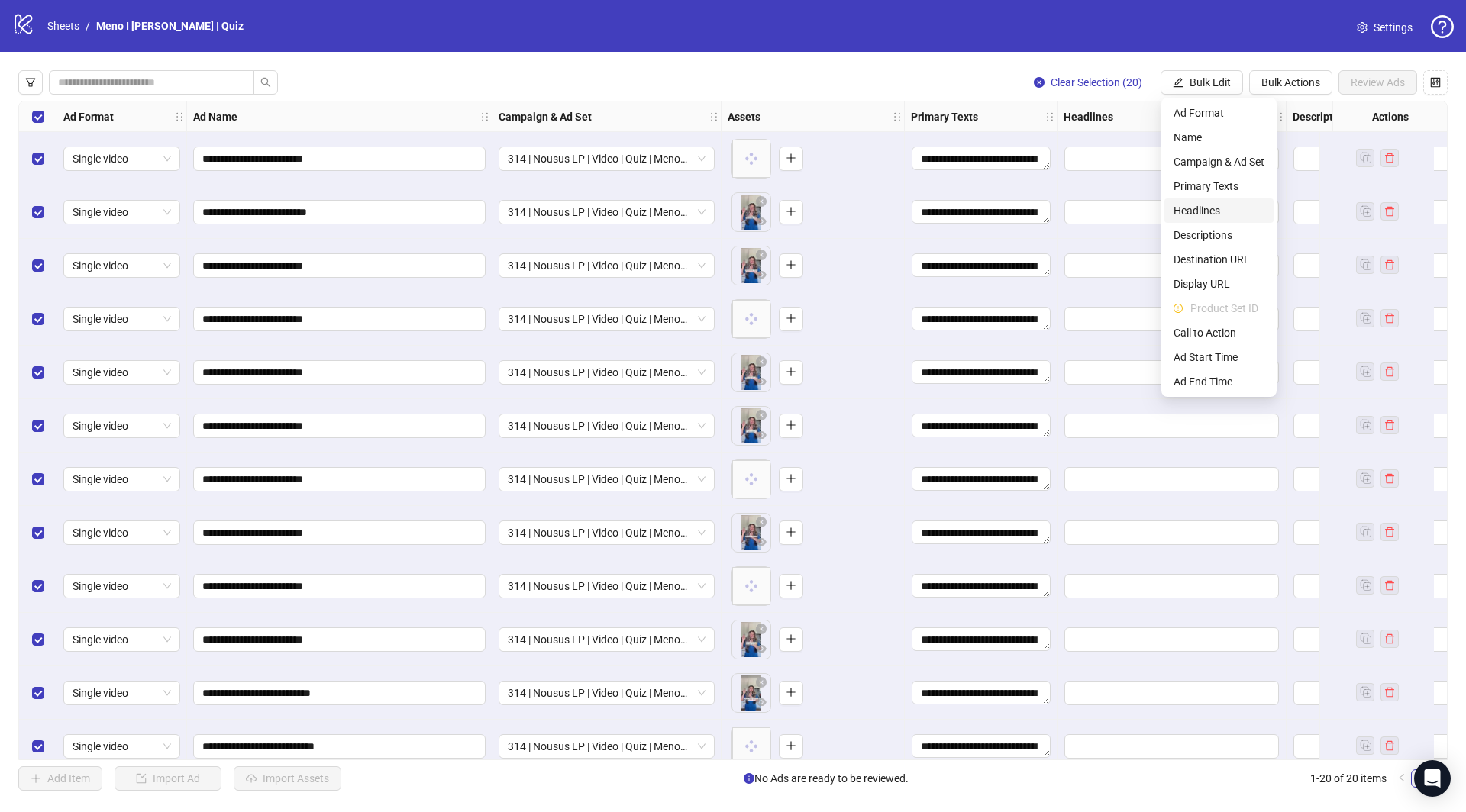
click at [1199, 209] on span "Headlines" at bounding box center [1219, 211] width 91 height 17
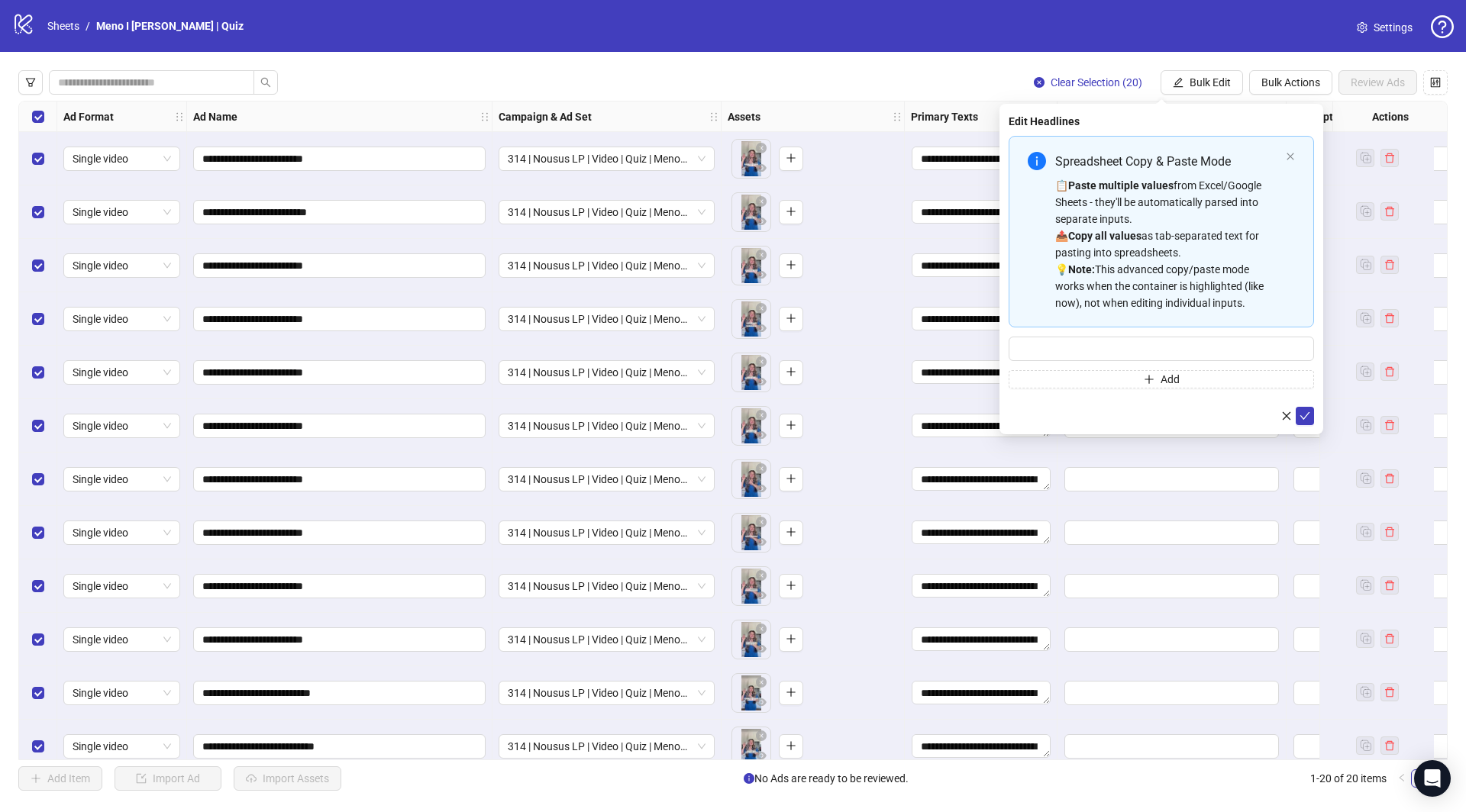
click at [1068, 205] on div "📋 Paste multiple values from Excel/Google Sheets - they'll be automatically par…" at bounding box center [1168, 244] width 225 height 134
type input "**********"
click at [1303, 411] on icon "check" at bounding box center [1305, 416] width 11 height 11
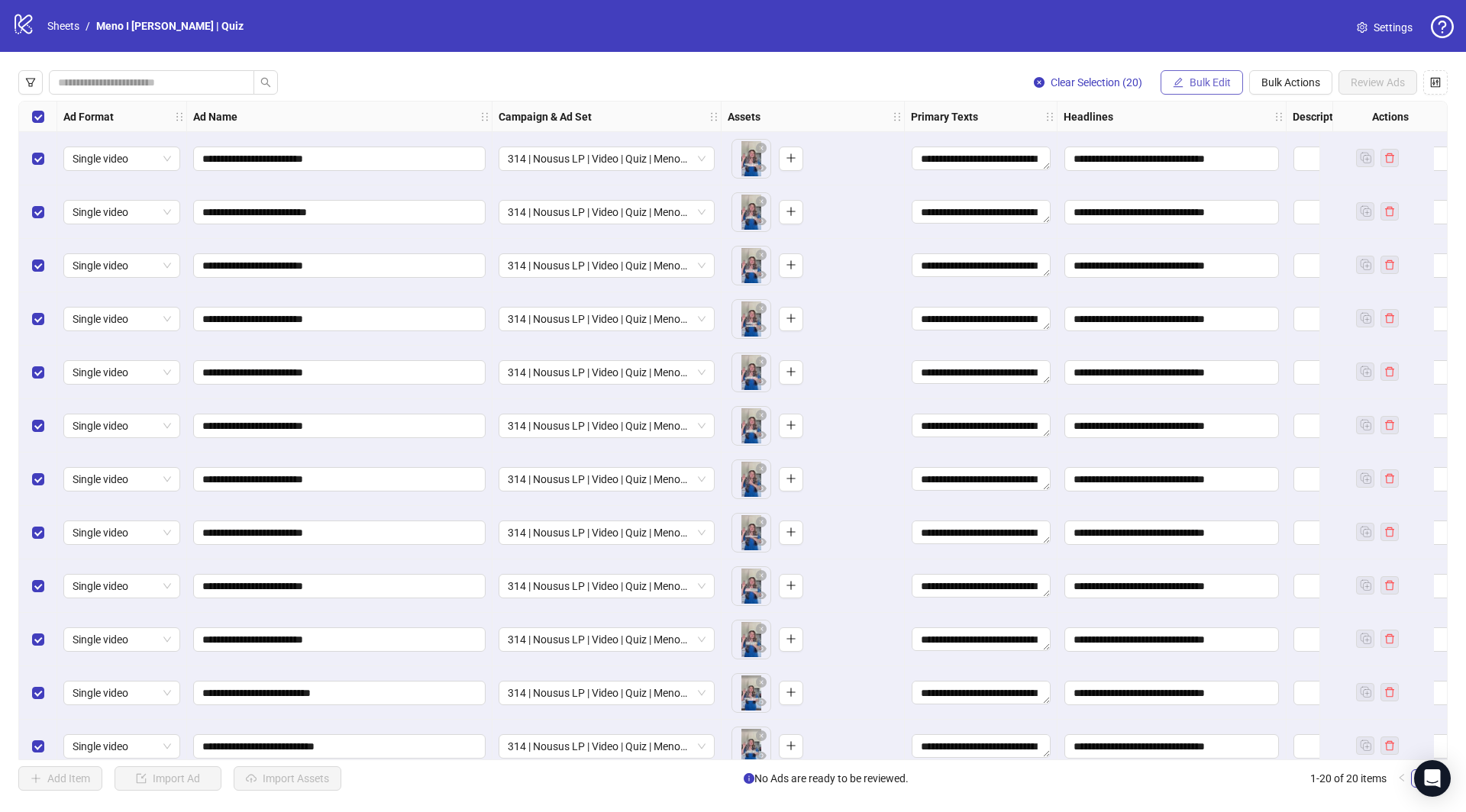
click at [1206, 85] on span "Bulk Edit" at bounding box center [1211, 83] width 41 height 12
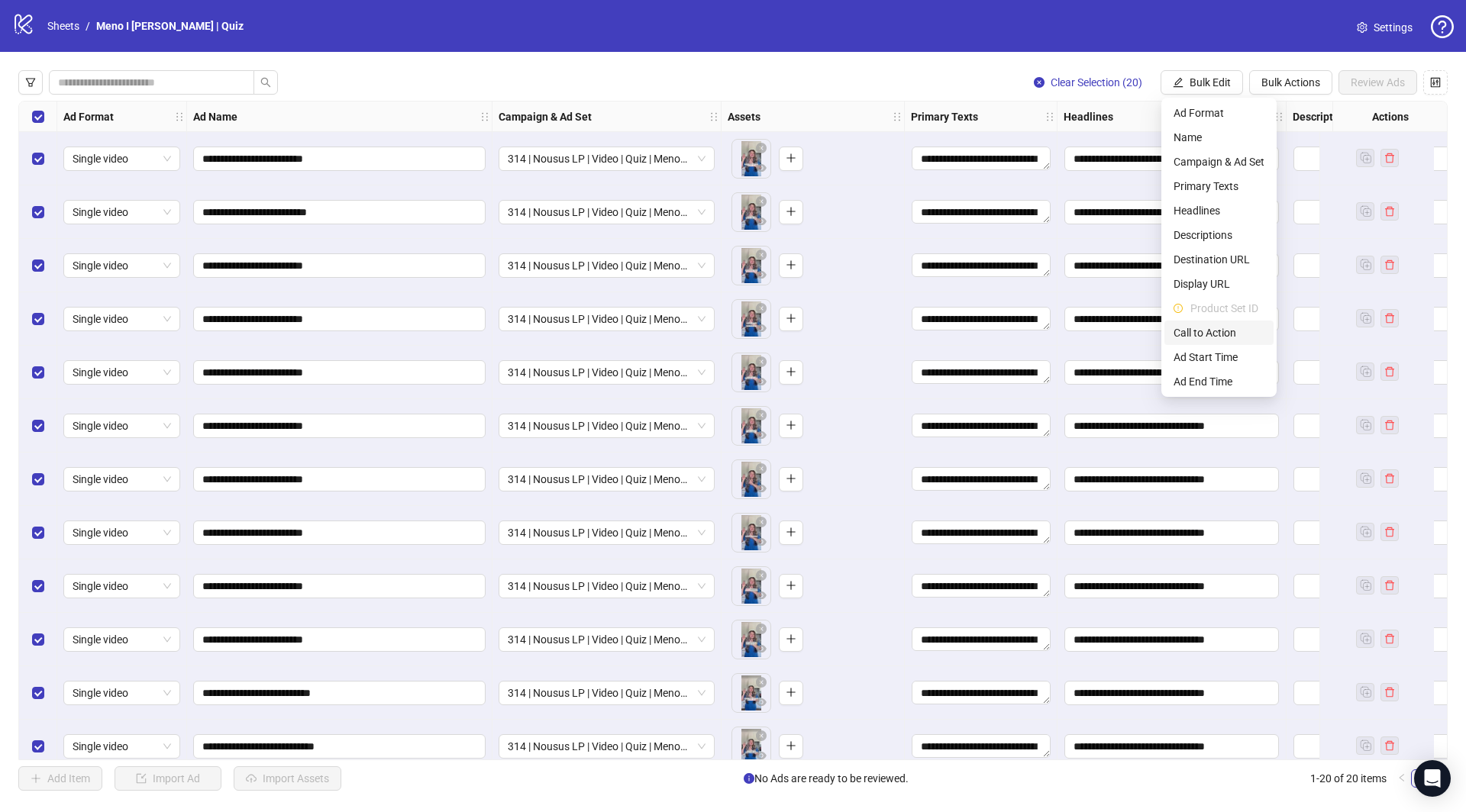
click at [1210, 322] on li "Call to Action" at bounding box center [1219, 333] width 109 height 25
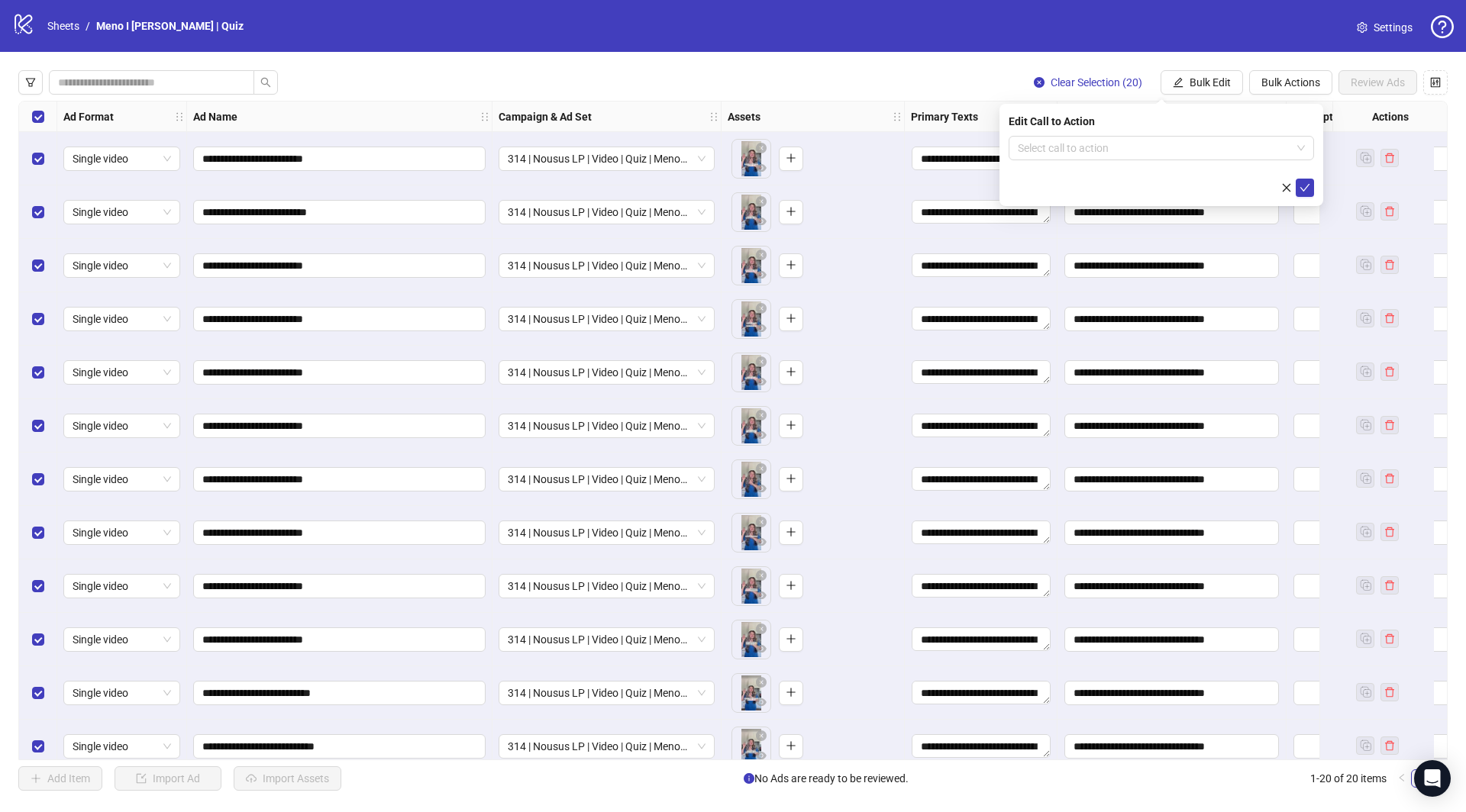
click at [1079, 166] on form "Select call to action" at bounding box center [1161, 166] width 305 height 61
click at [1077, 150] on input "search" at bounding box center [1155, 148] width 273 height 23
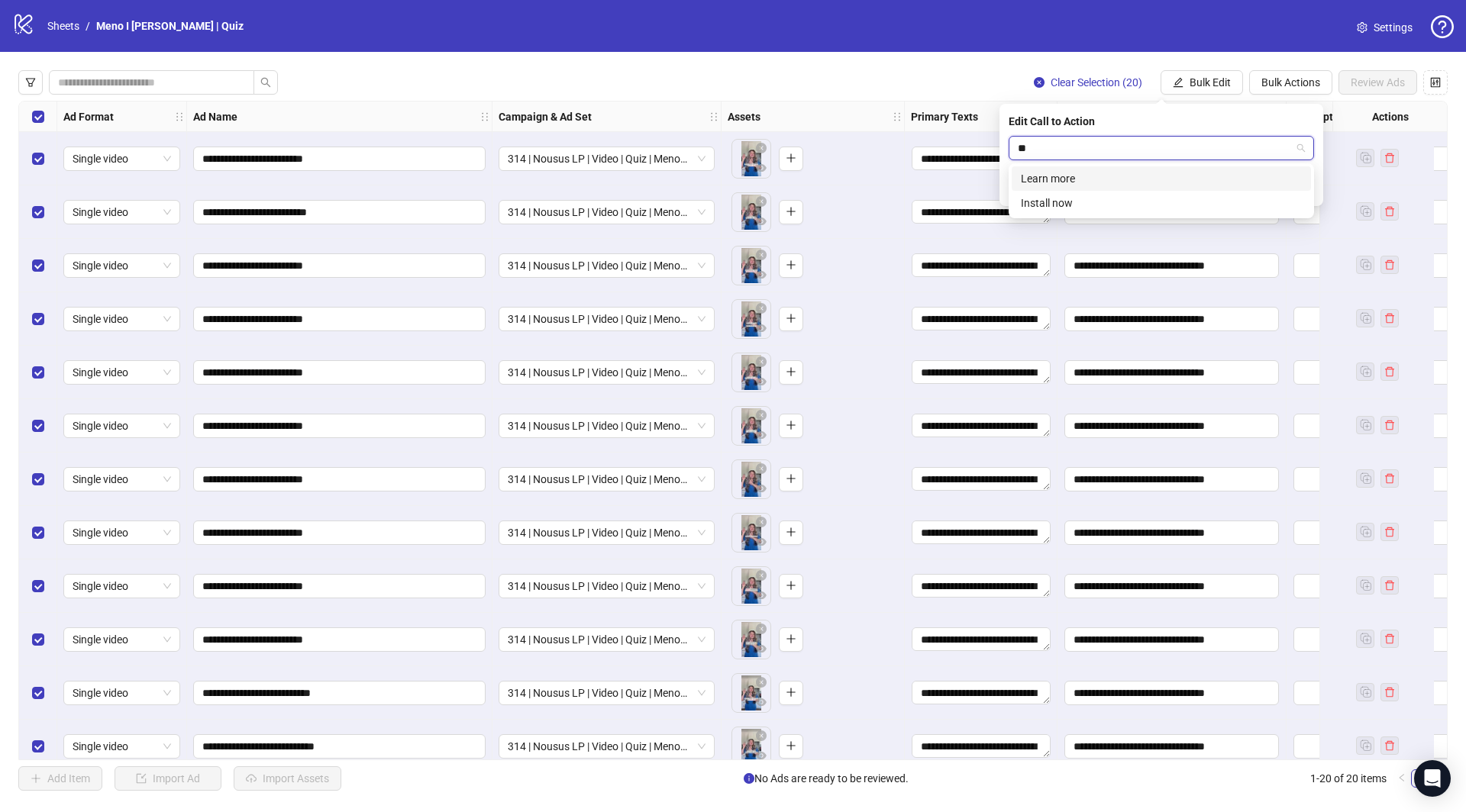
type input "***"
click at [1089, 174] on div "Learn more" at bounding box center [1161, 179] width 281 height 17
click at [1302, 190] on icon "check" at bounding box center [1305, 188] width 11 height 11
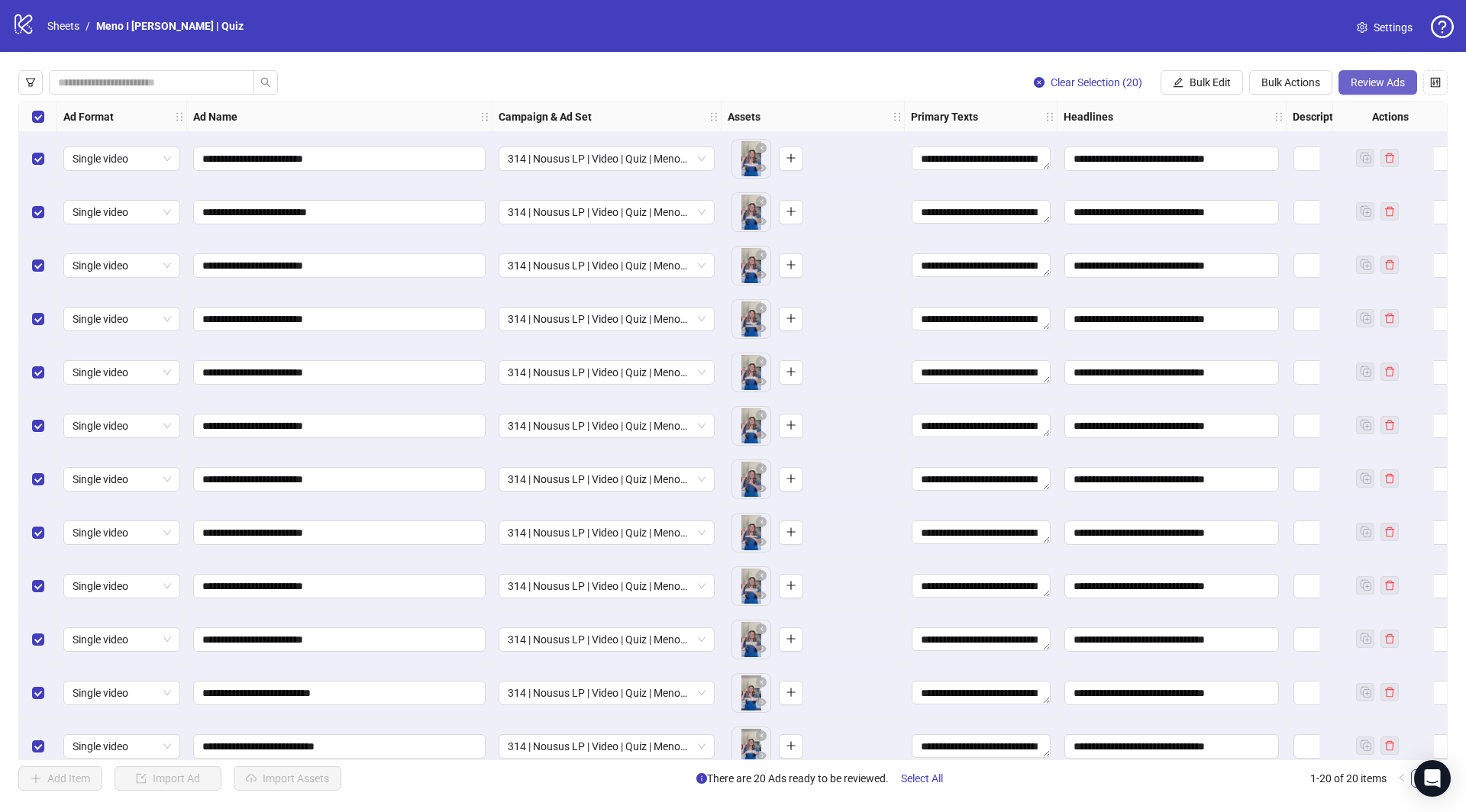
click at [1372, 74] on button "Review Ads" at bounding box center [1378, 83] width 79 height 25
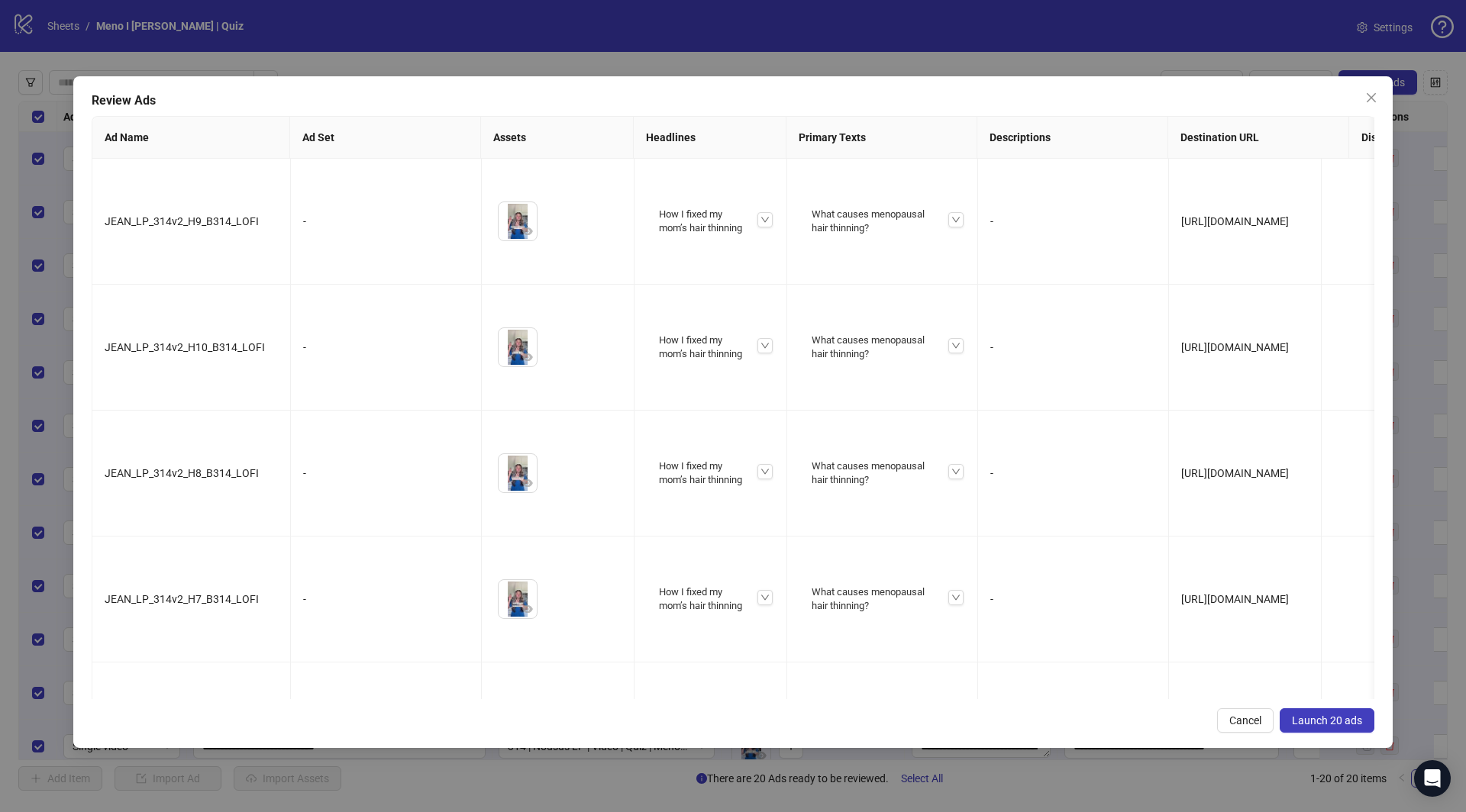
click at [1326, 726] on button "Launch 20 ads" at bounding box center [1326, 721] width 94 height 25
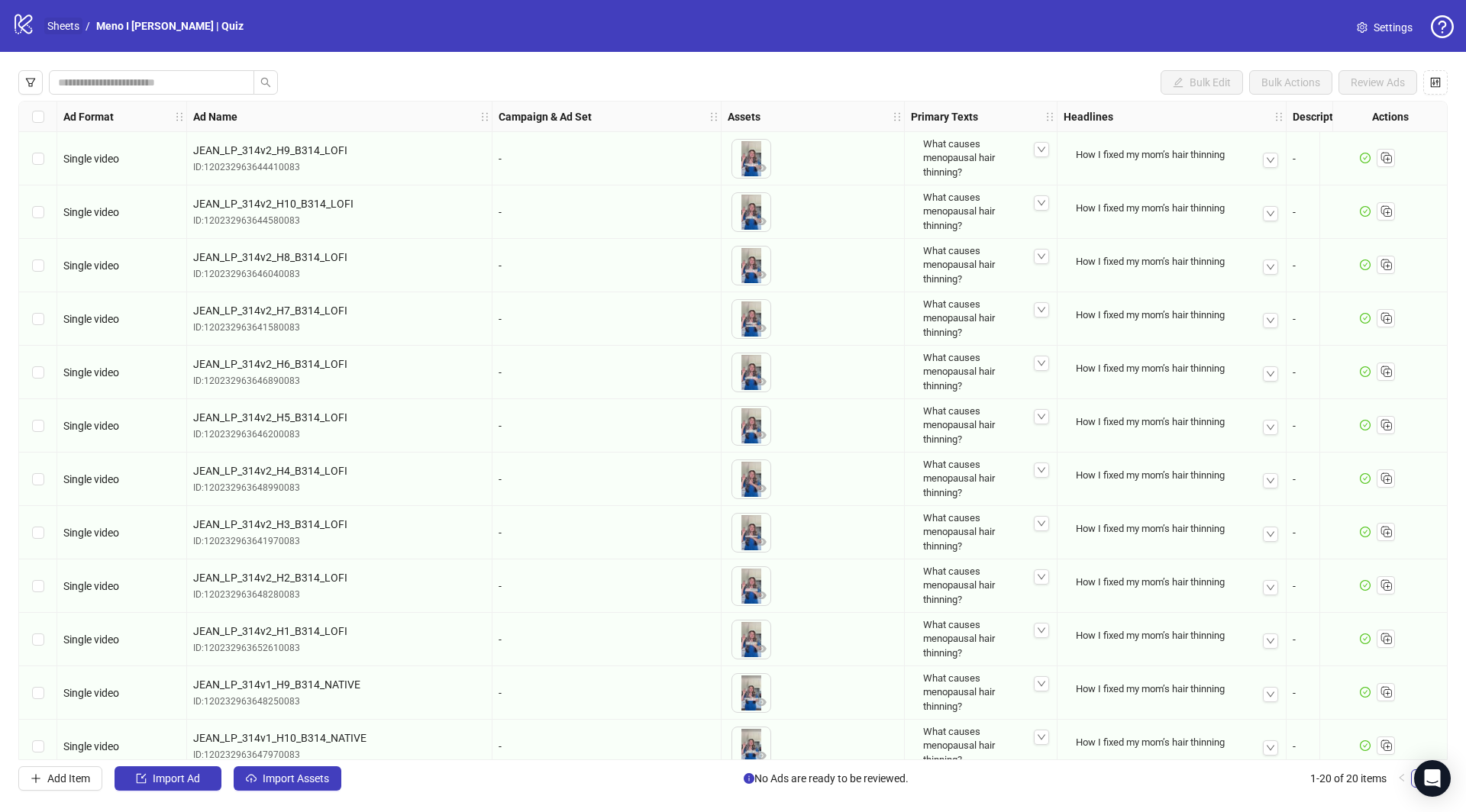
click at [64, 22] on link "Sheets" at bounding box center [64, 26] width 38 height 17
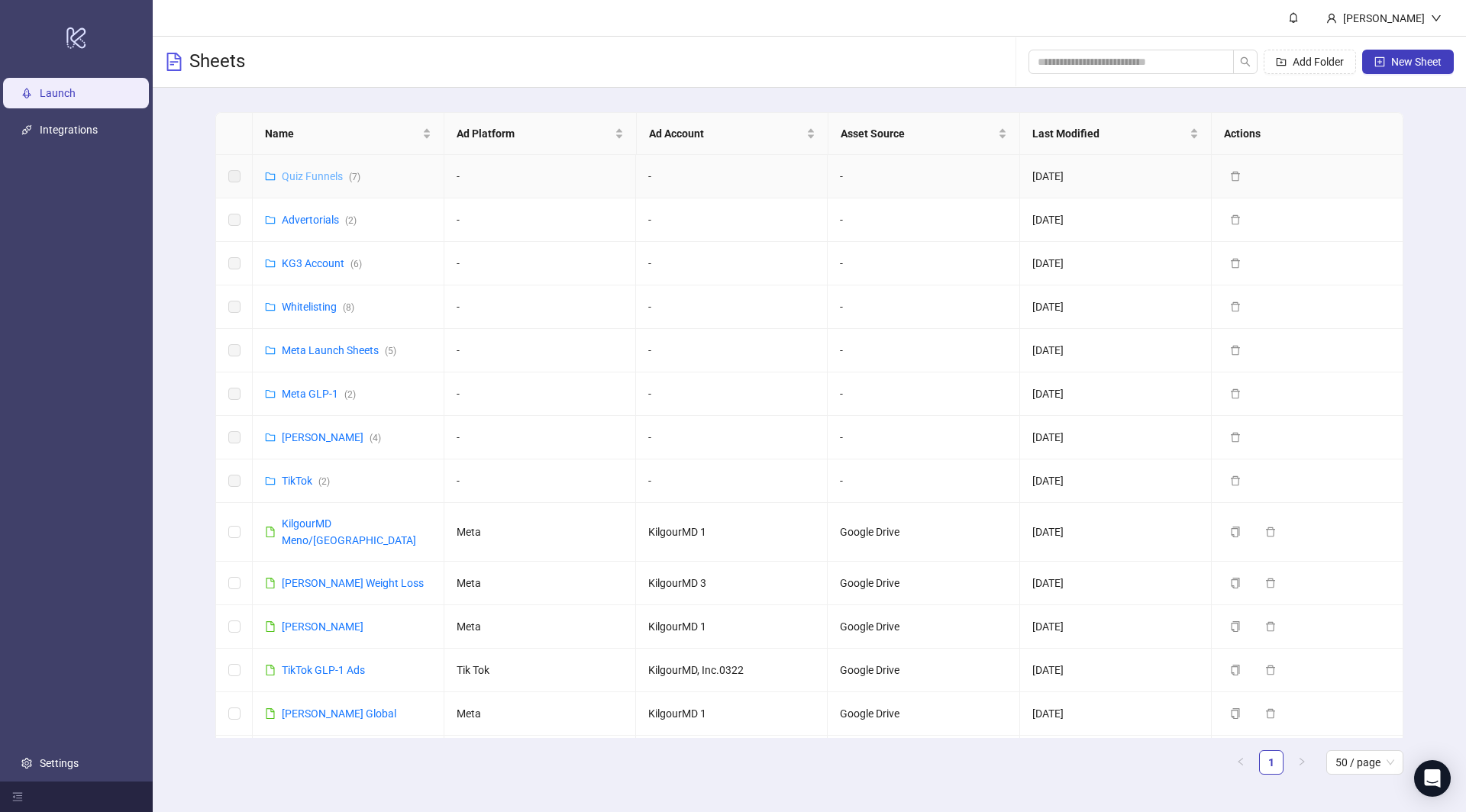
click at [315, 177] on link "Quiz Funnels ( 7 )" at bounding box center [321, 176] width 79 height 12
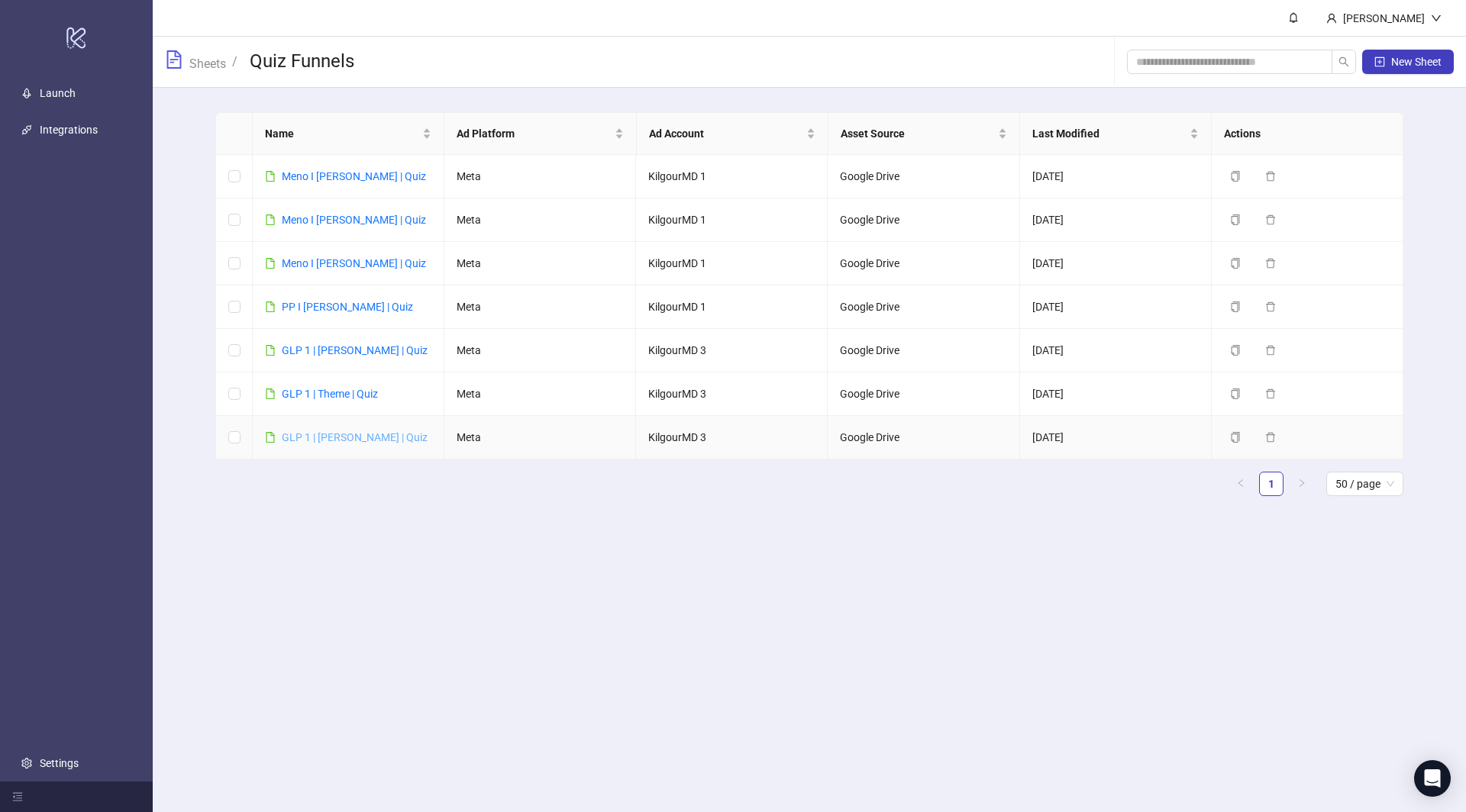
click at [321, 434] on link "GLP 1 | [PERSON_NAME] | Quiz" at bounding box center [354, 437] width 146 height 12
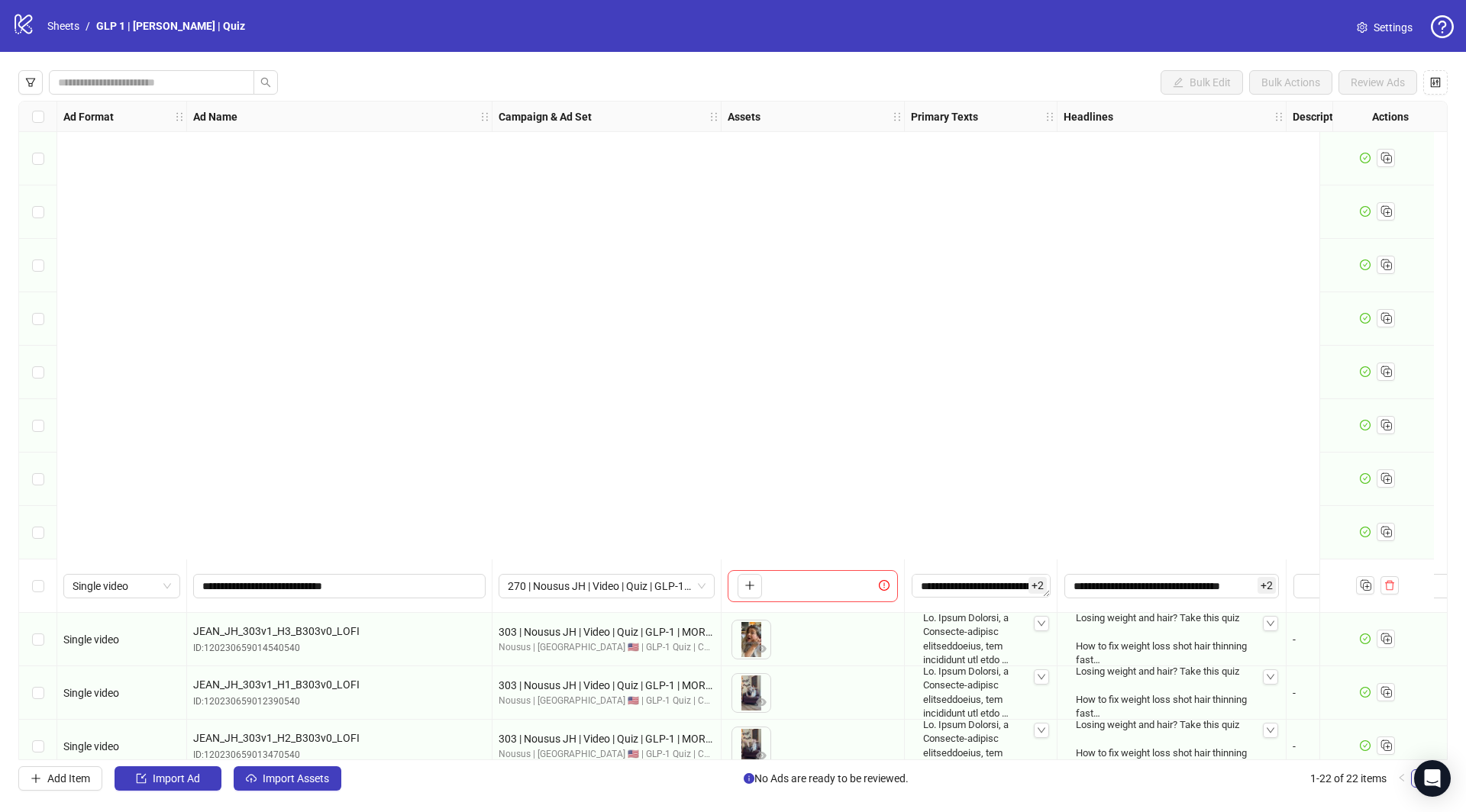
scroll to position [554, 0]
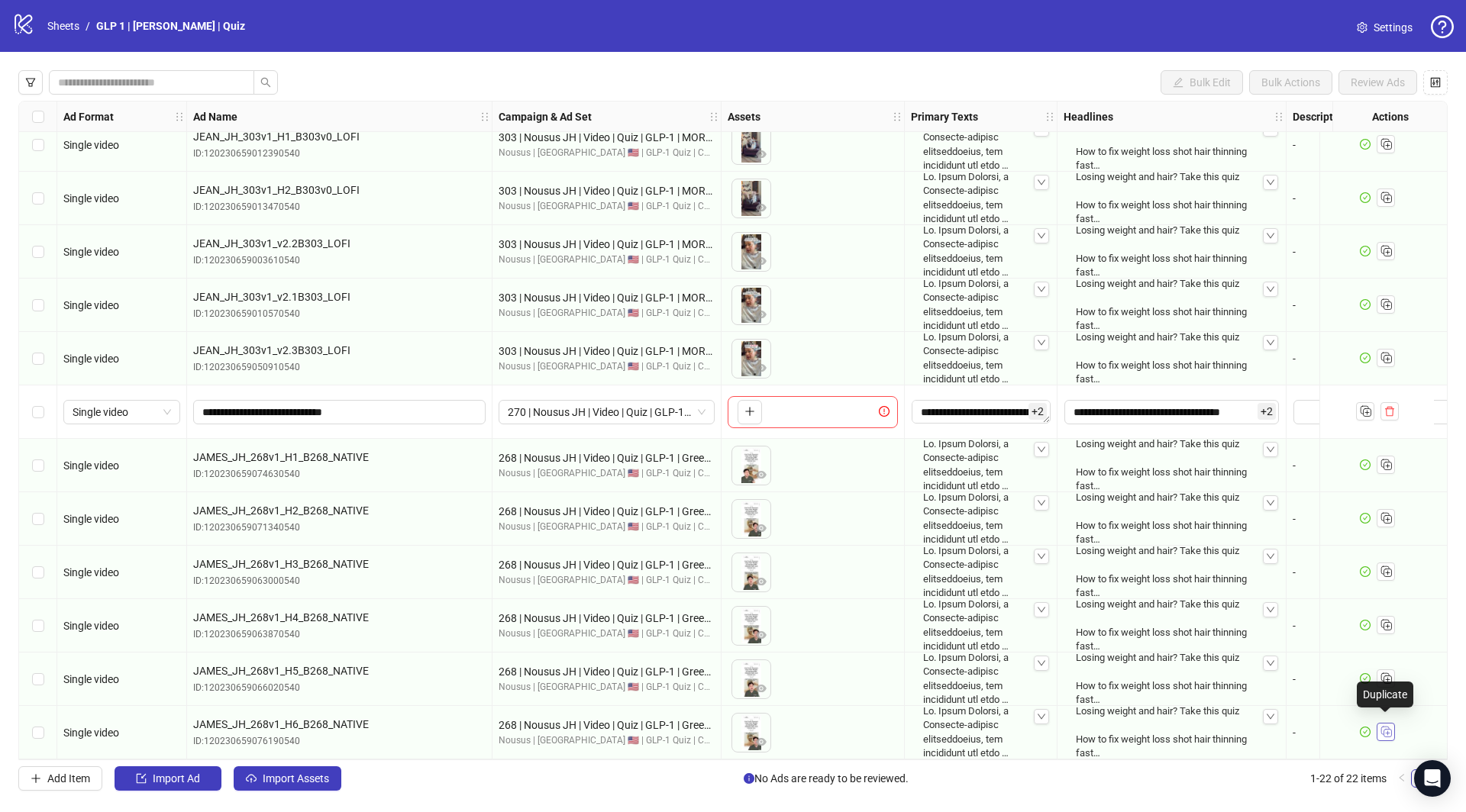
click at [1389, 730] on rect "Duplicate" at bounding box center [1388, 734] width 8 height 8
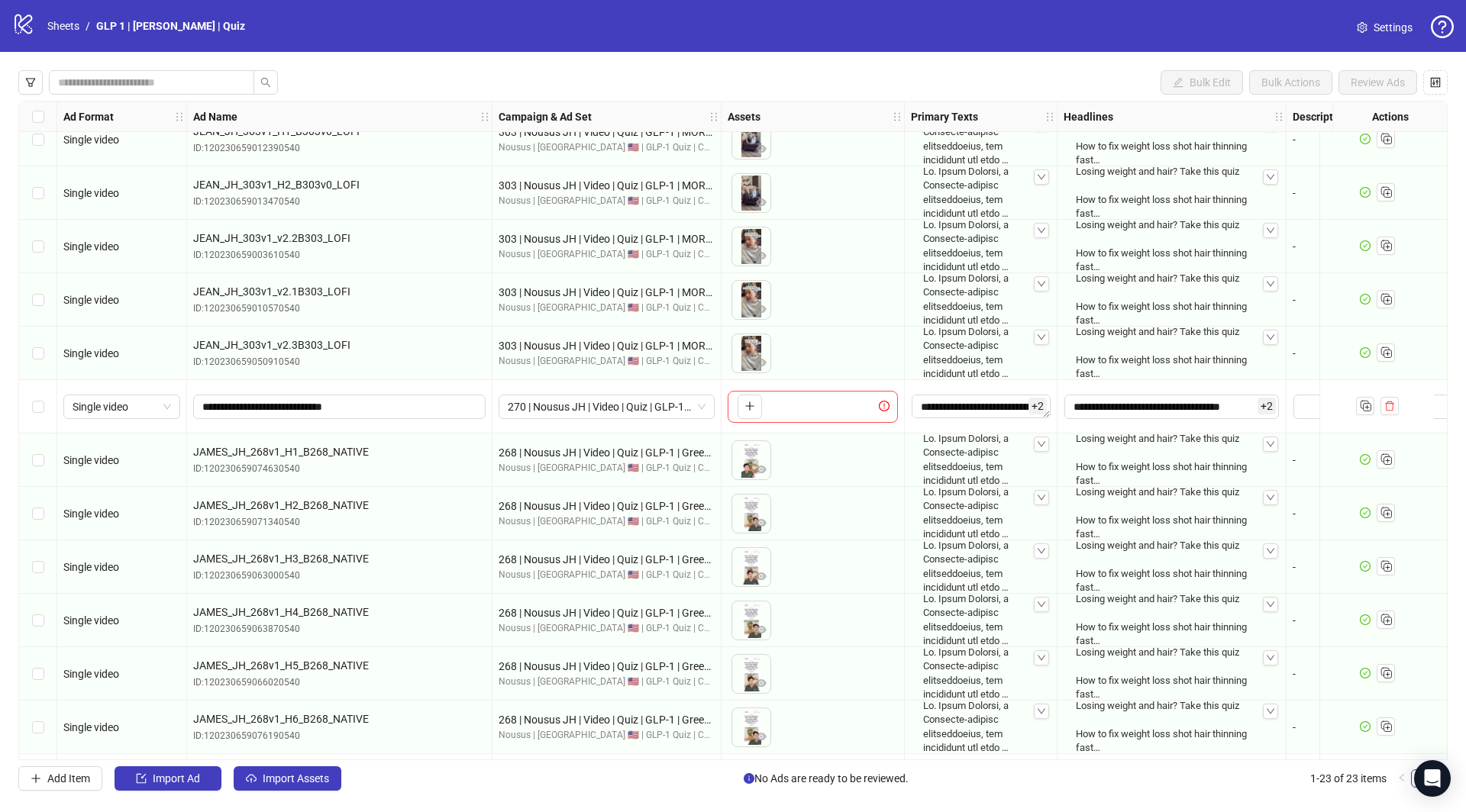
scroll to position [607, 0]
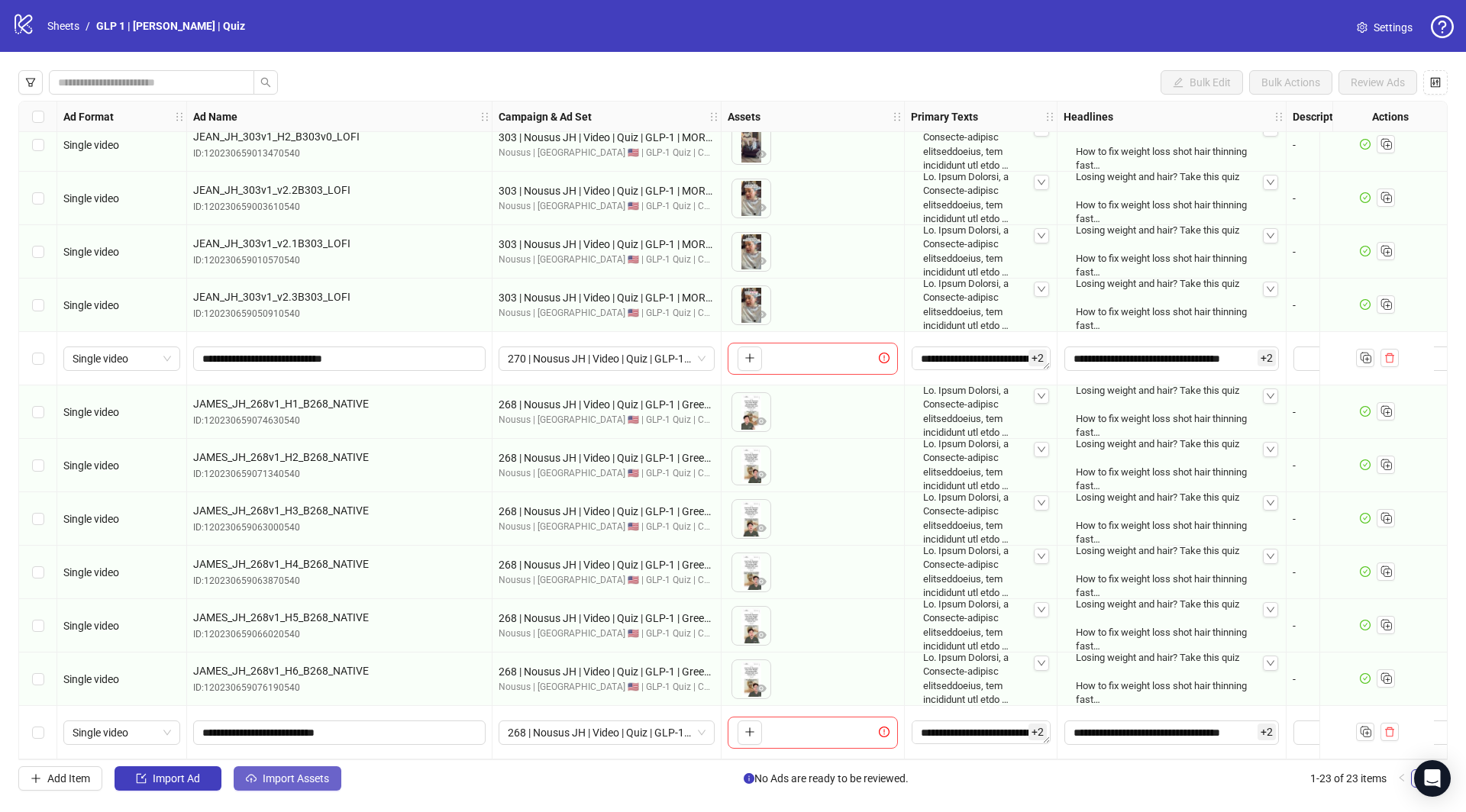
click at [306, 774] on span "Import Assets" at bounding box center [295, 778] width 67 height 12
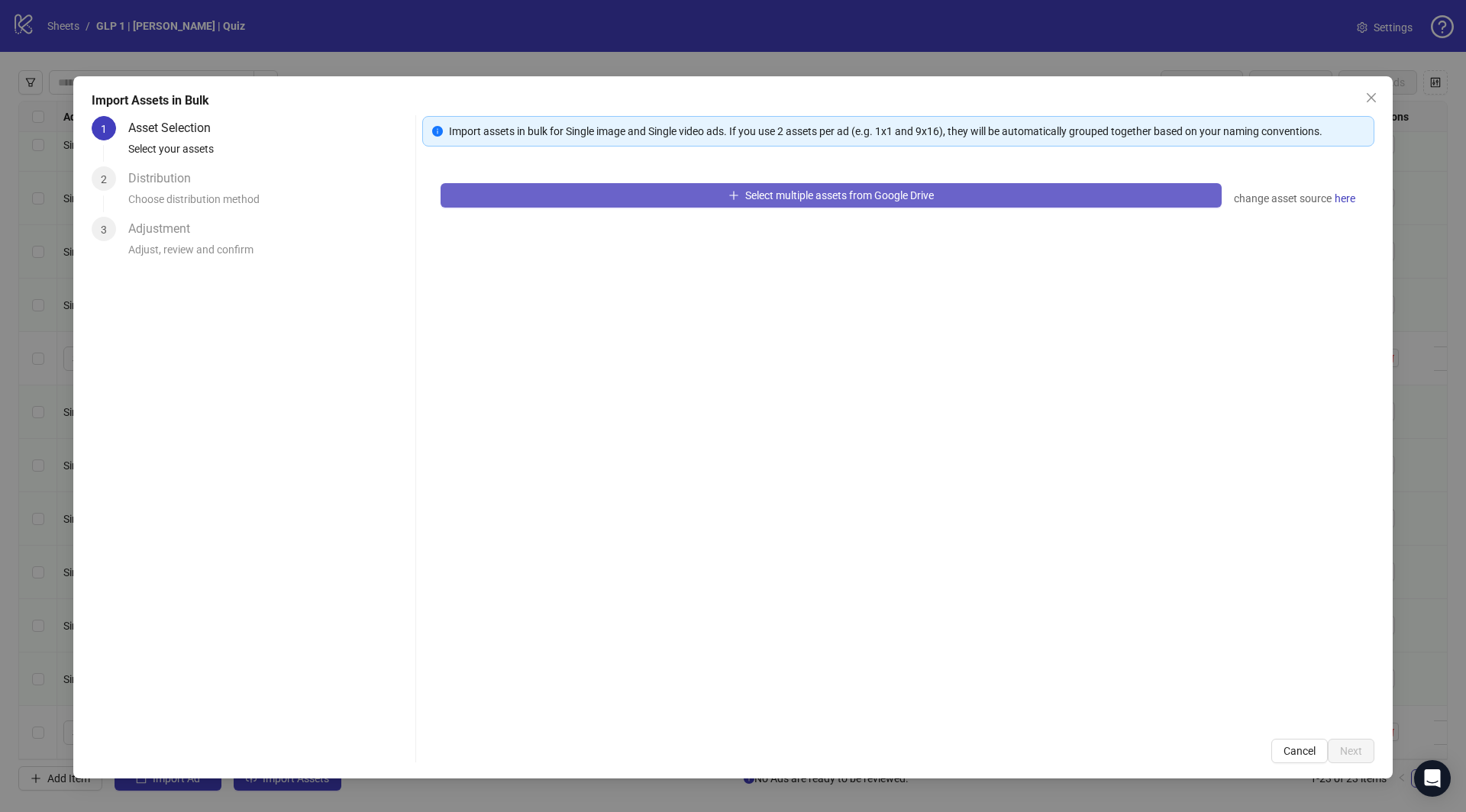
click at [599, 188] on button "Select multiple assets from Google Drive" at bounding box center [831, 196] width 781 height 25
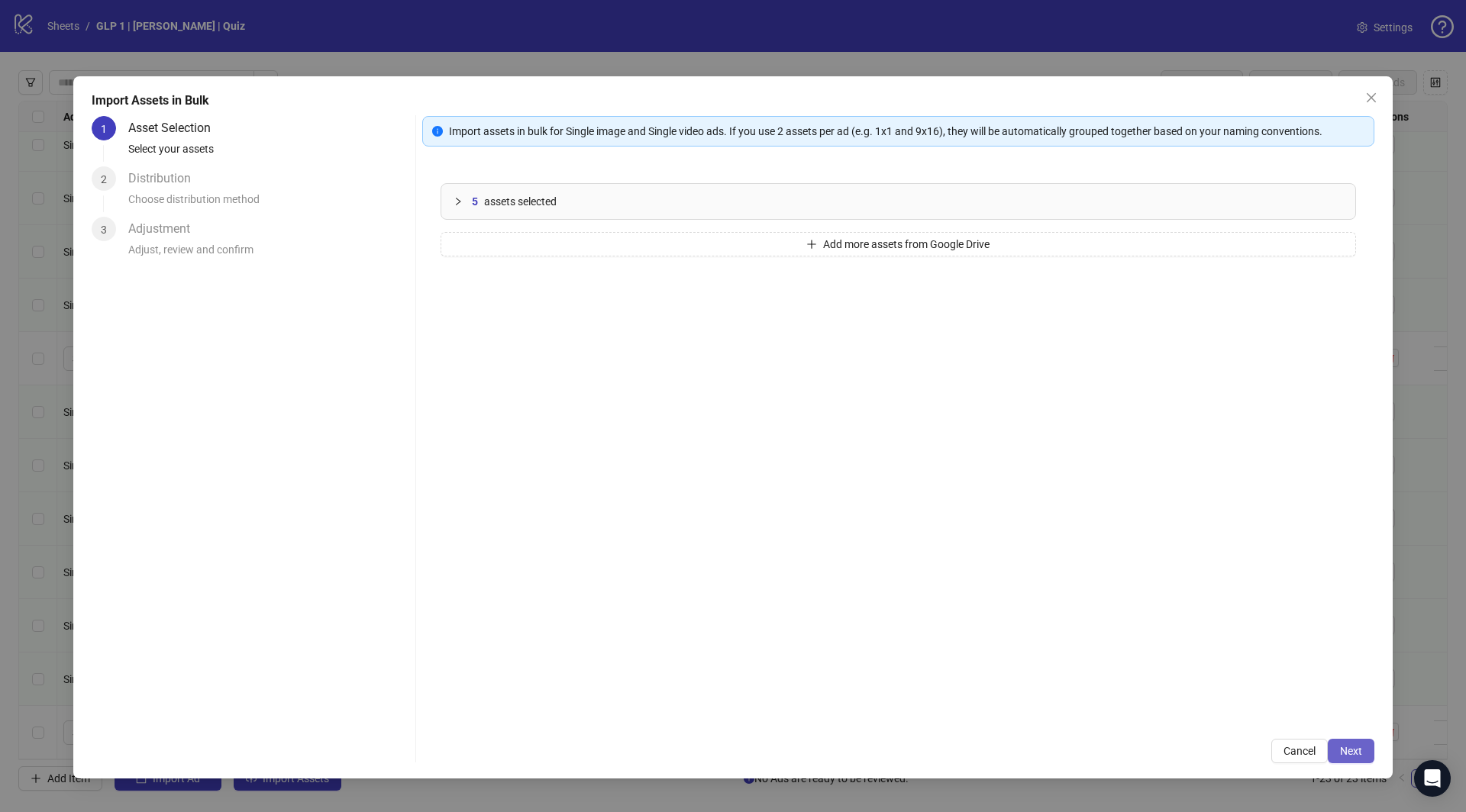
click at [1339, 747] on button "Next" at bounding box center [1351, 751] width 47 height 25
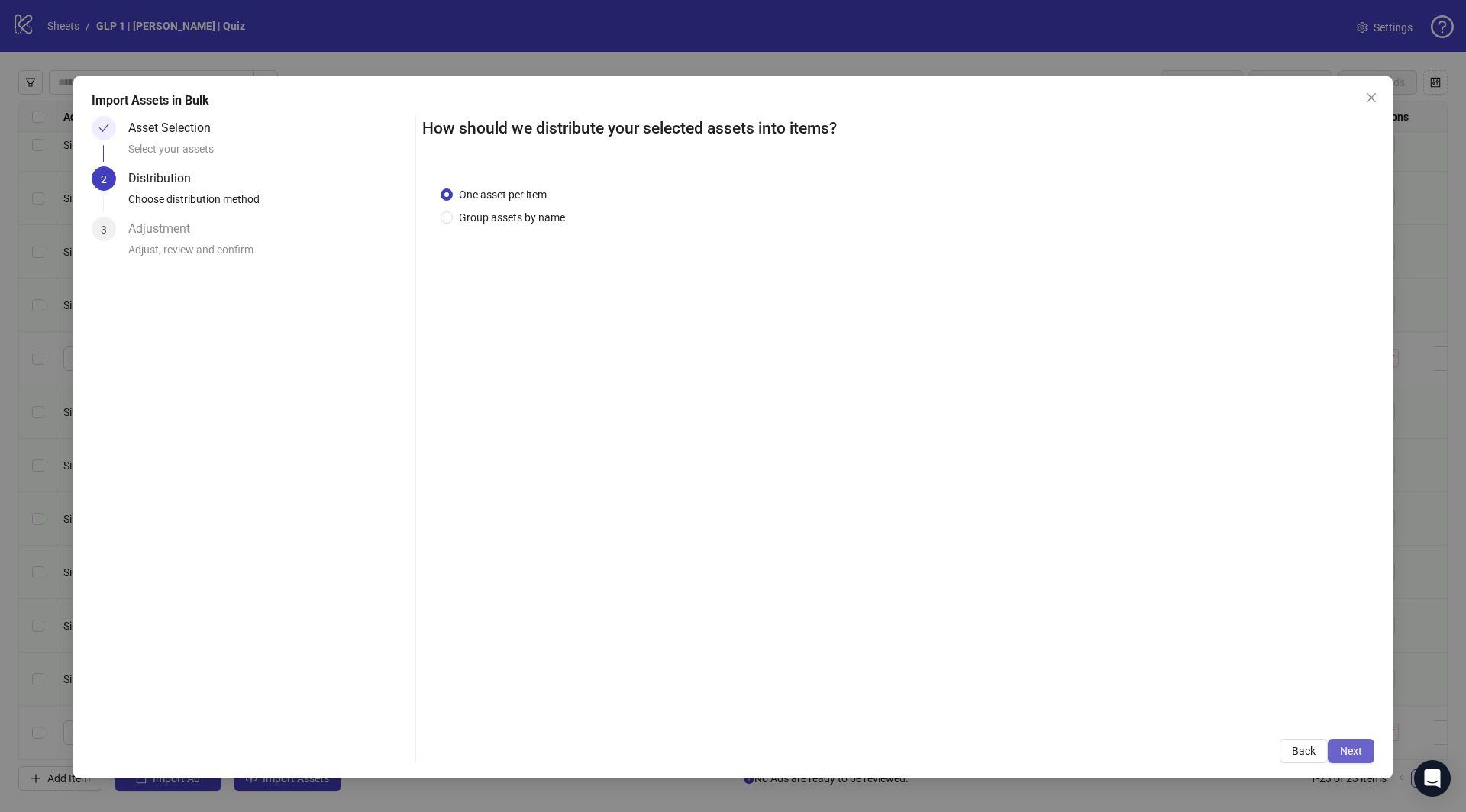
click at [1356, 751] on span "Next" at bounding box center [1351, 751] width 22 height 12
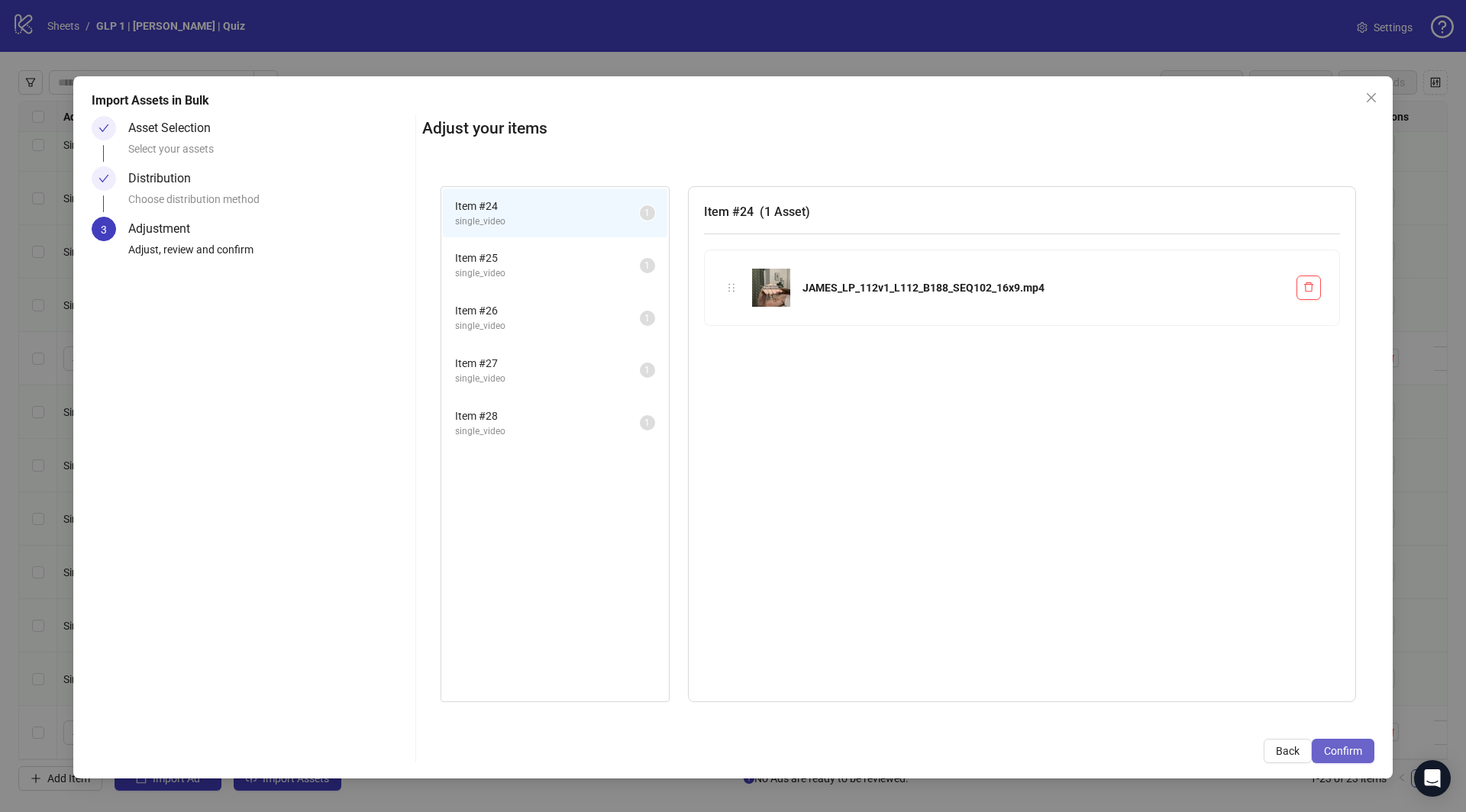
click at [1354, 751] on span "Confirm" at bounding box center [1343, 751] width 38 height 12
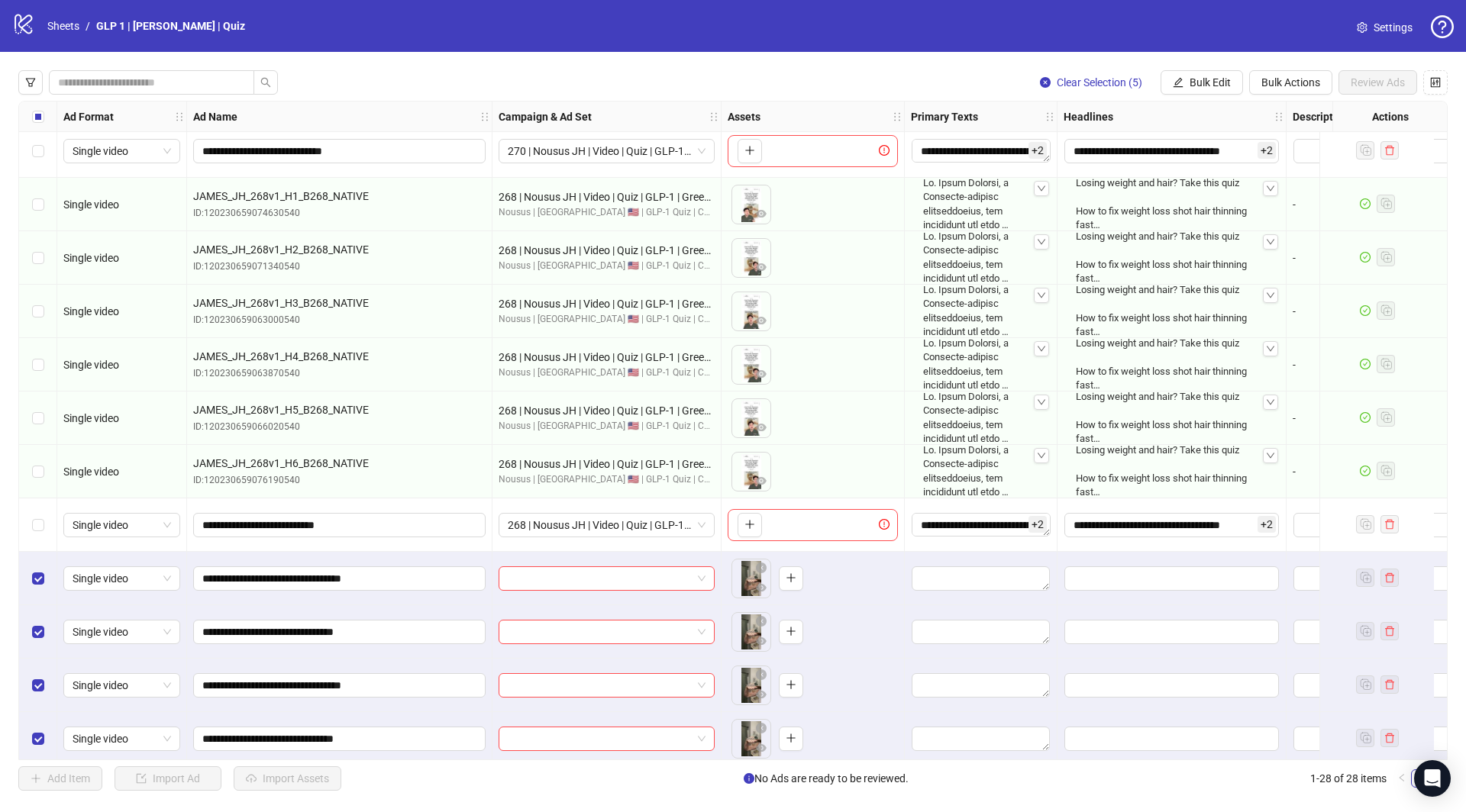
scroll to position [874, 0]
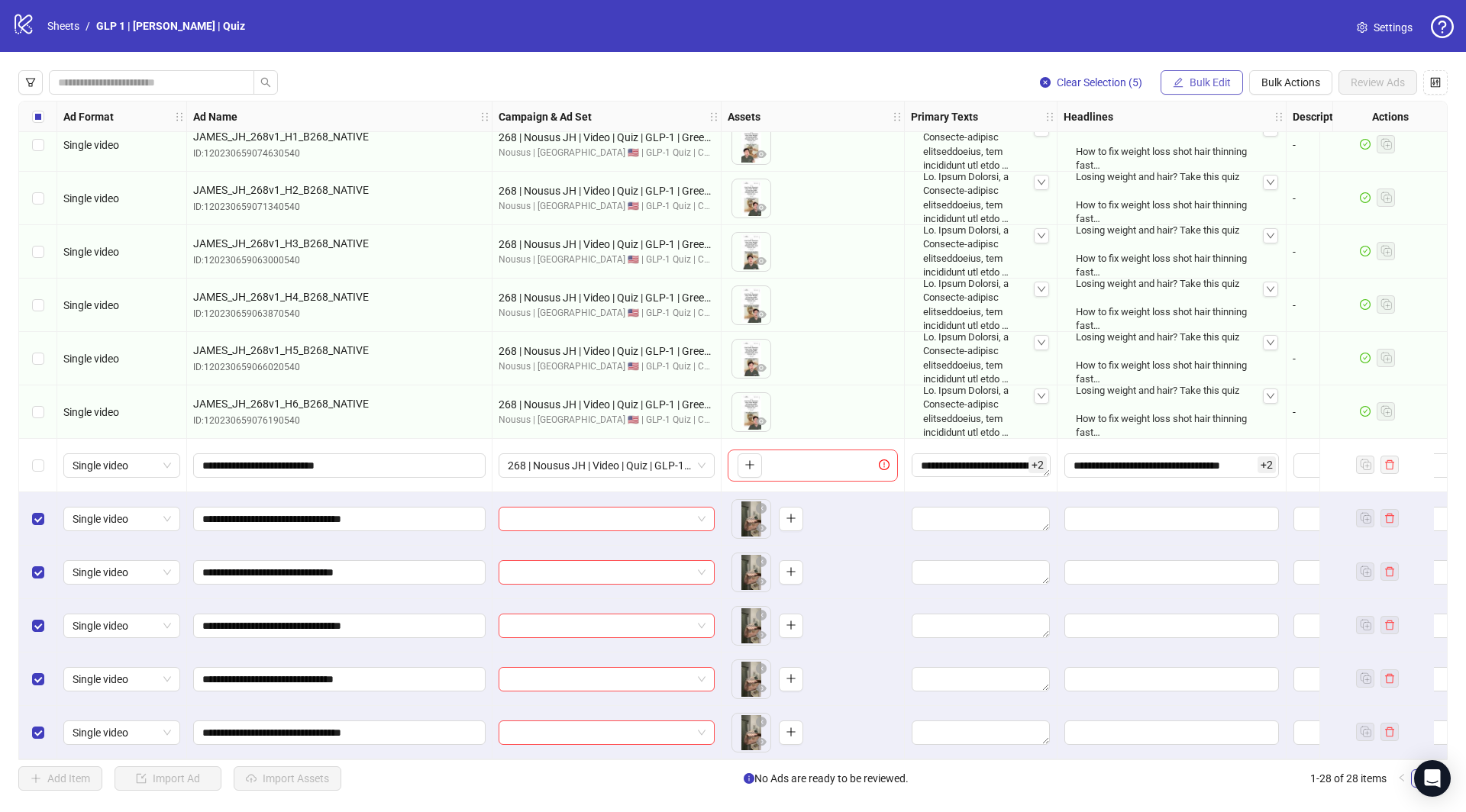
click at [1207, 87] on span "Bulk Edit" at bounding box center [1211, 83] width 41 height 12
click at [1192, 156] on span "Campaign & Ad Set" at bounding box center [1219, 162] width 91 height 17
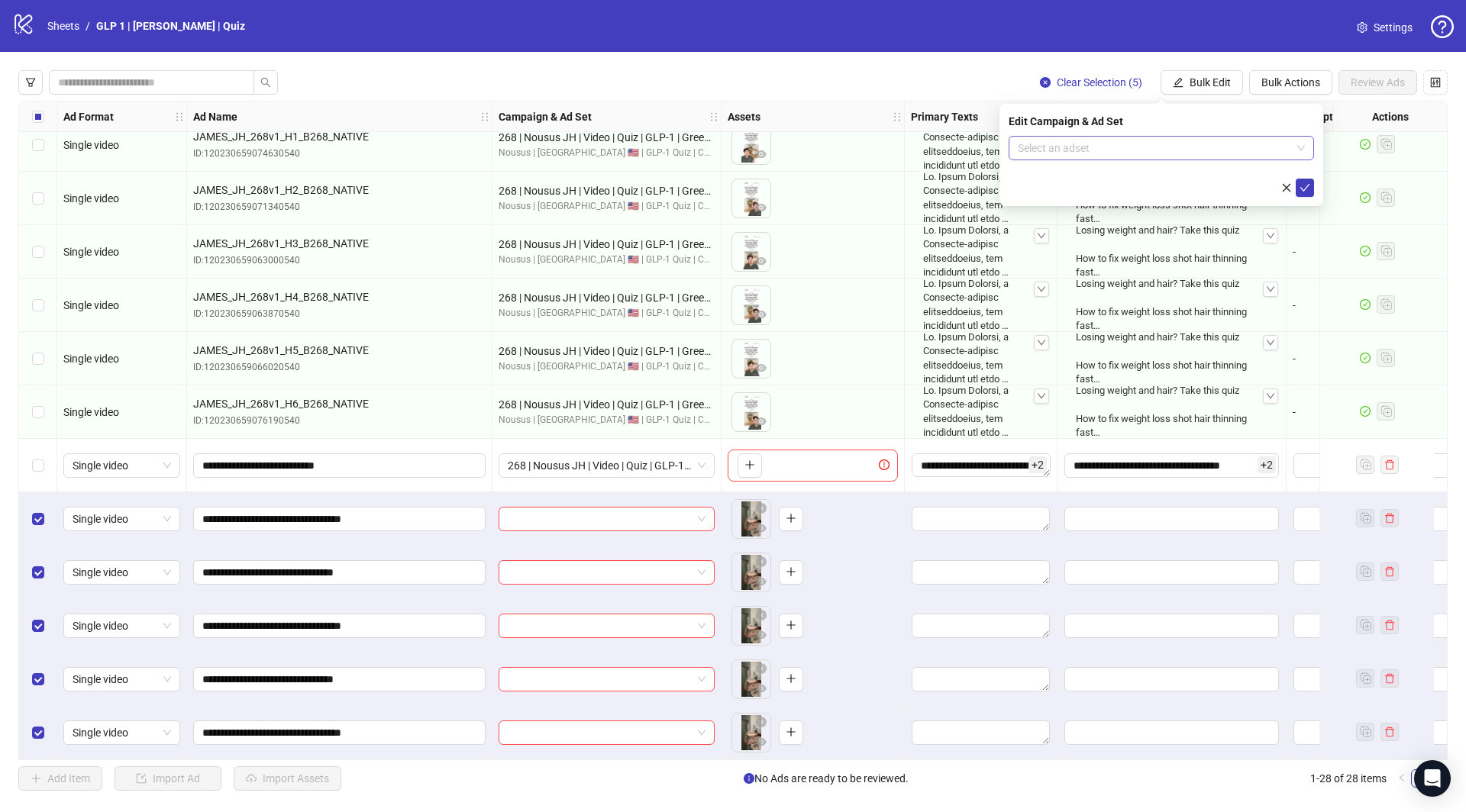
click at [1168, 149] on input "search" at bounding box center [1155, 148] width 273 height 23
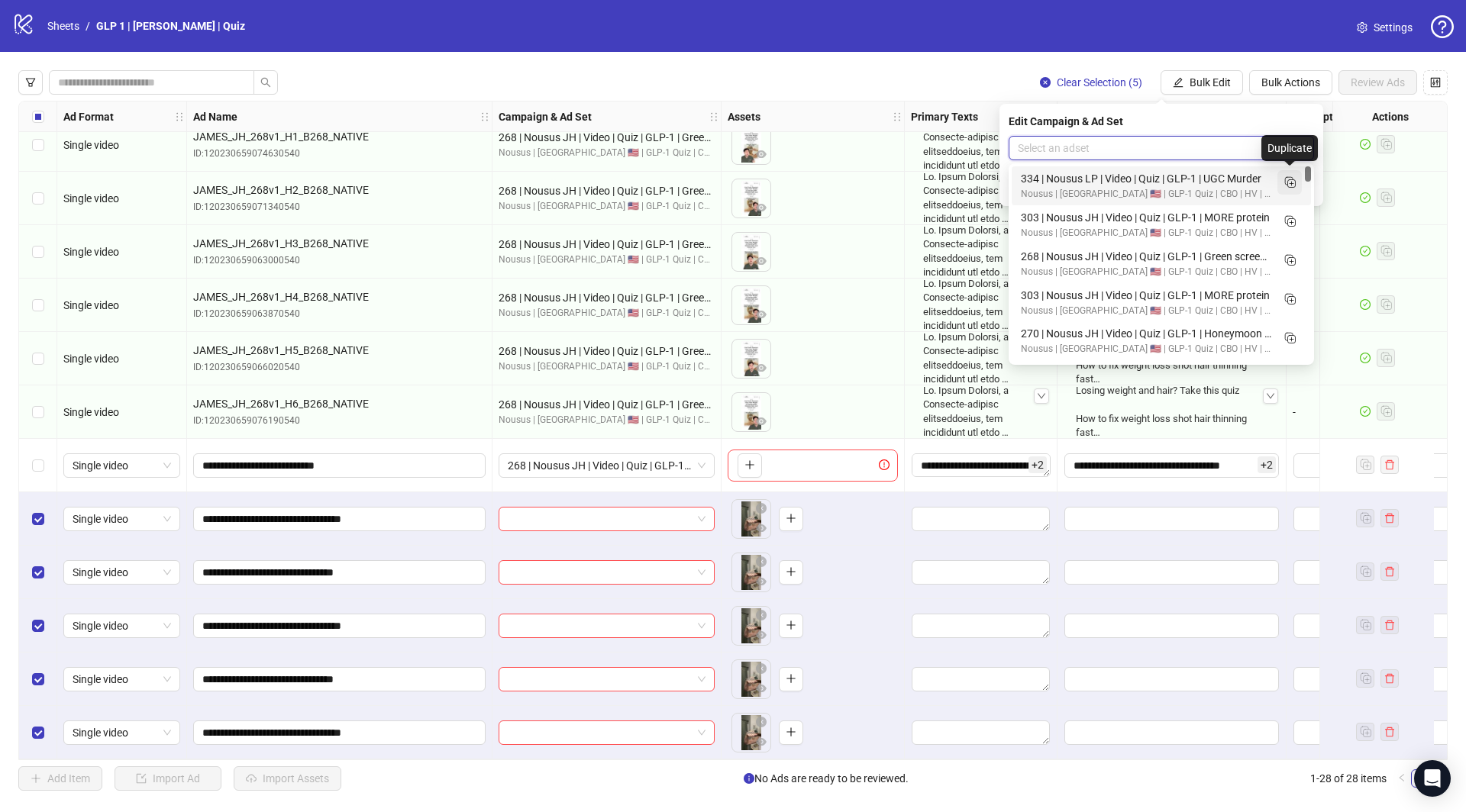
click at [1291, 189] on span "button" at bounding box center [1290, 182] width 15 height 16
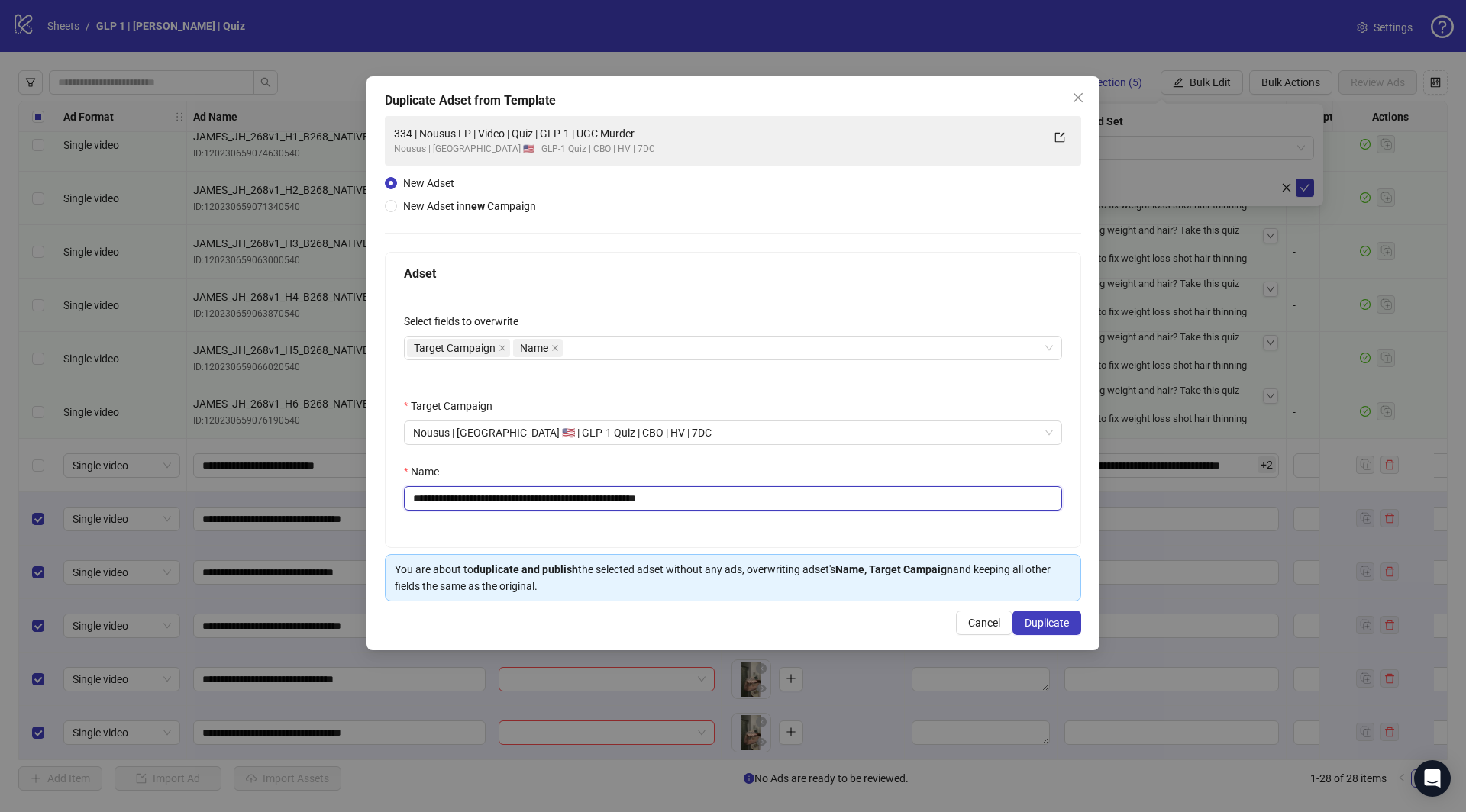
click at [726, 496] on input "**********" at bounding box center [733, 498] width 658 height 25
paste input "text"
type input "**********"
click at [1039, 618] on span "Duplicate" at bounding box center [1047, 623] width 44 height 12
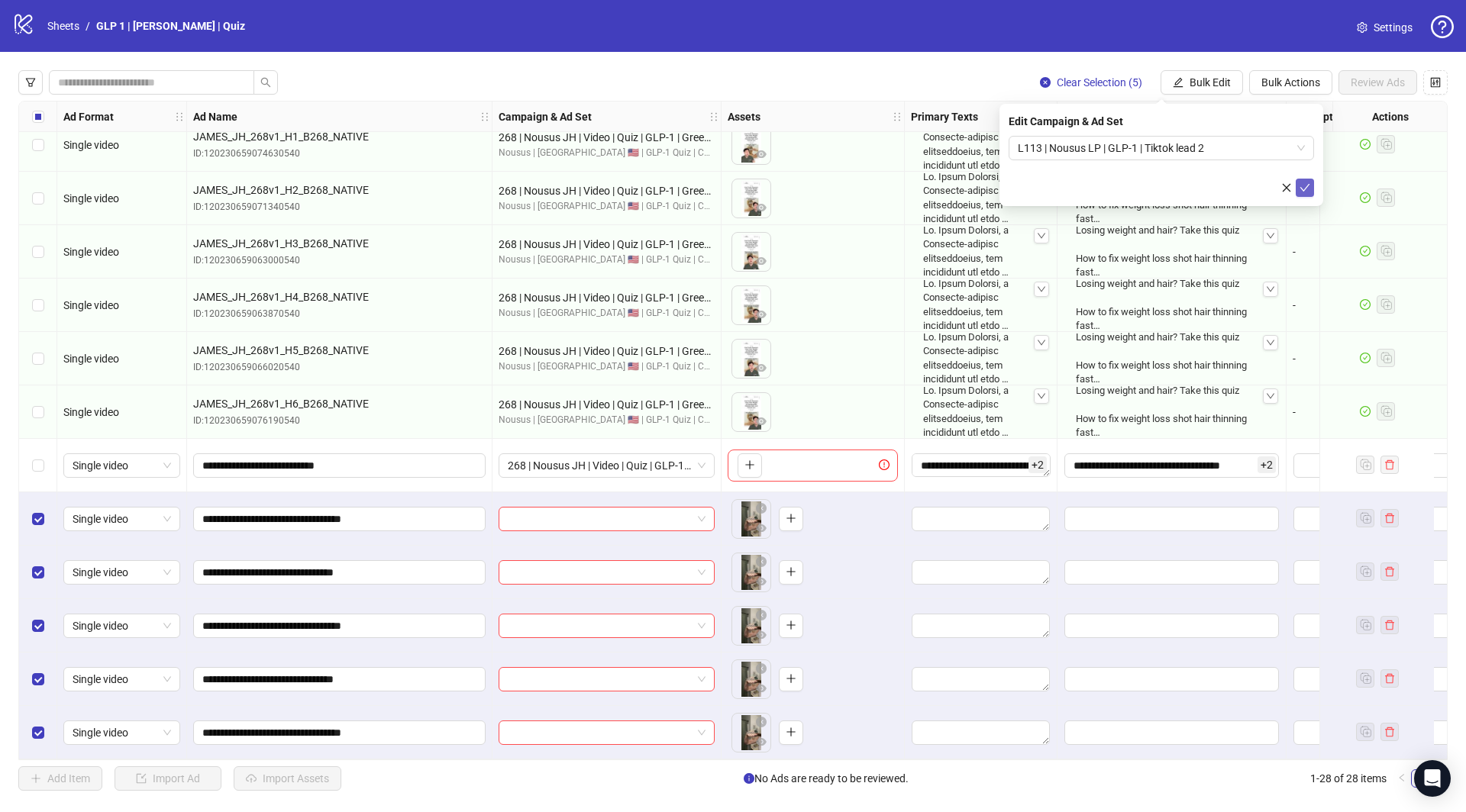
click at [1309, 189] on icon "check" at bounding box center [1305, 188] width 11 height 11
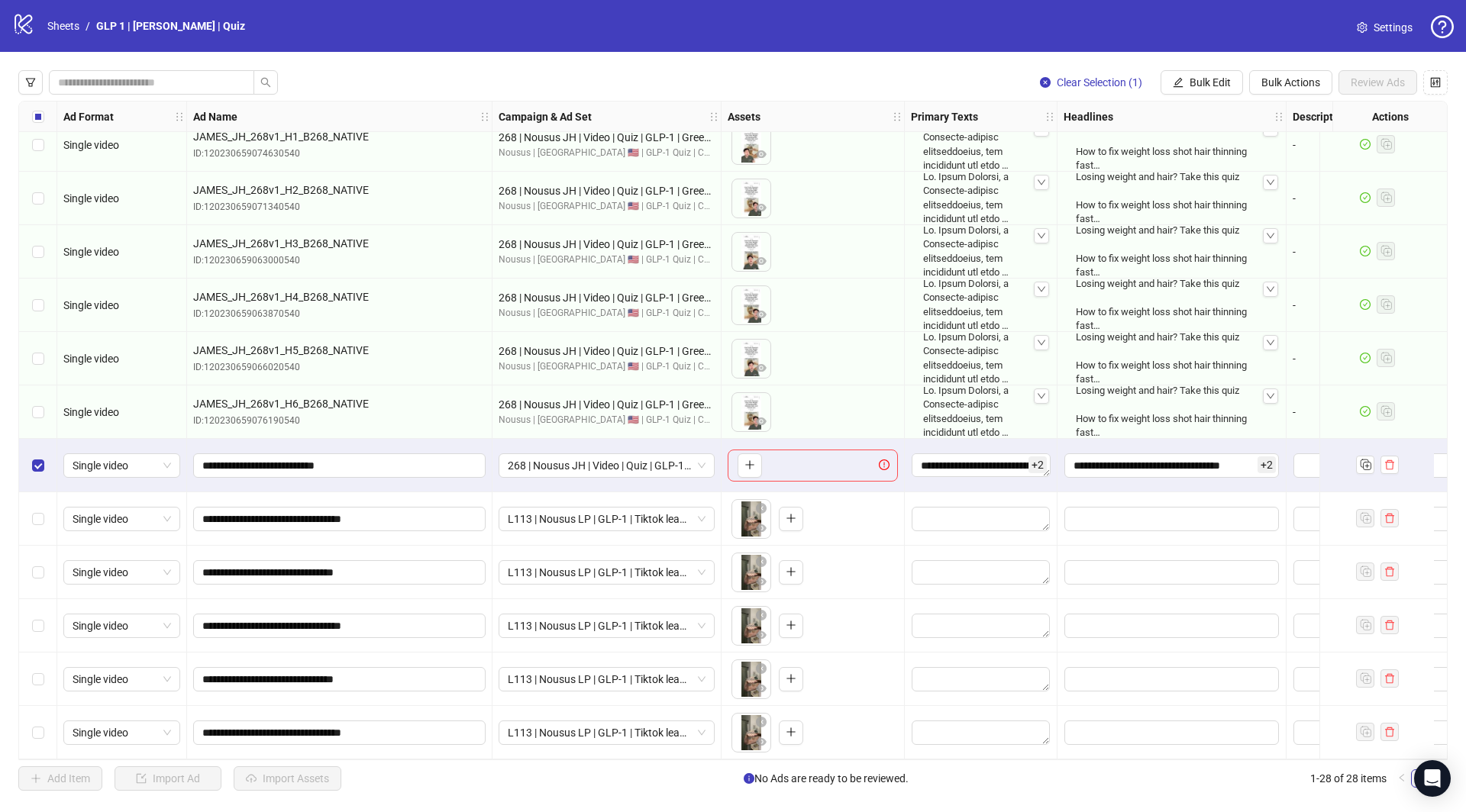
click at [27, 746] on div "Select row 28" at bounding box center [38, 733] width 38 height 54
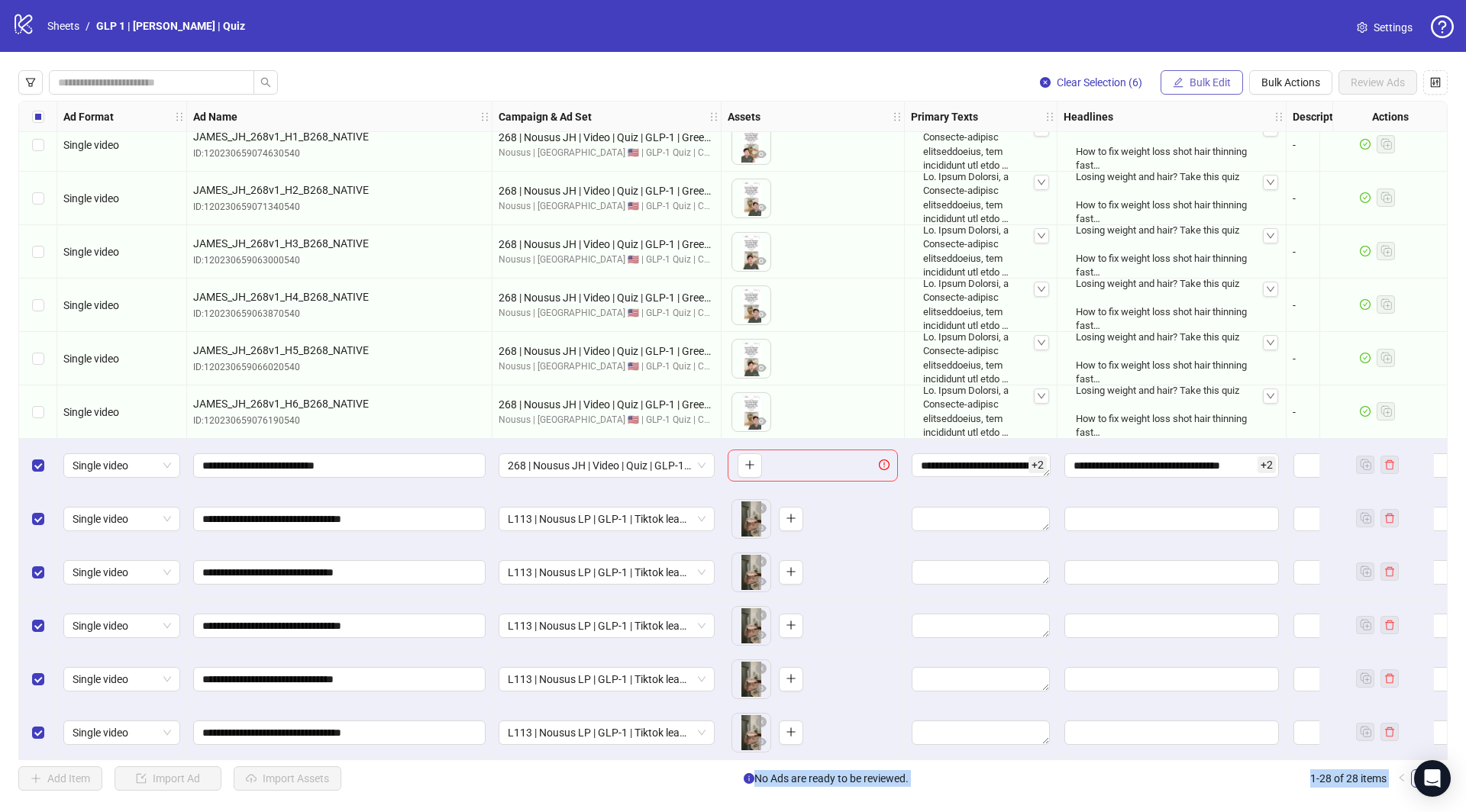
click at [1202, 73] on button "Bulk Edit" at bounding box center [1202, 83] width 83 height 25
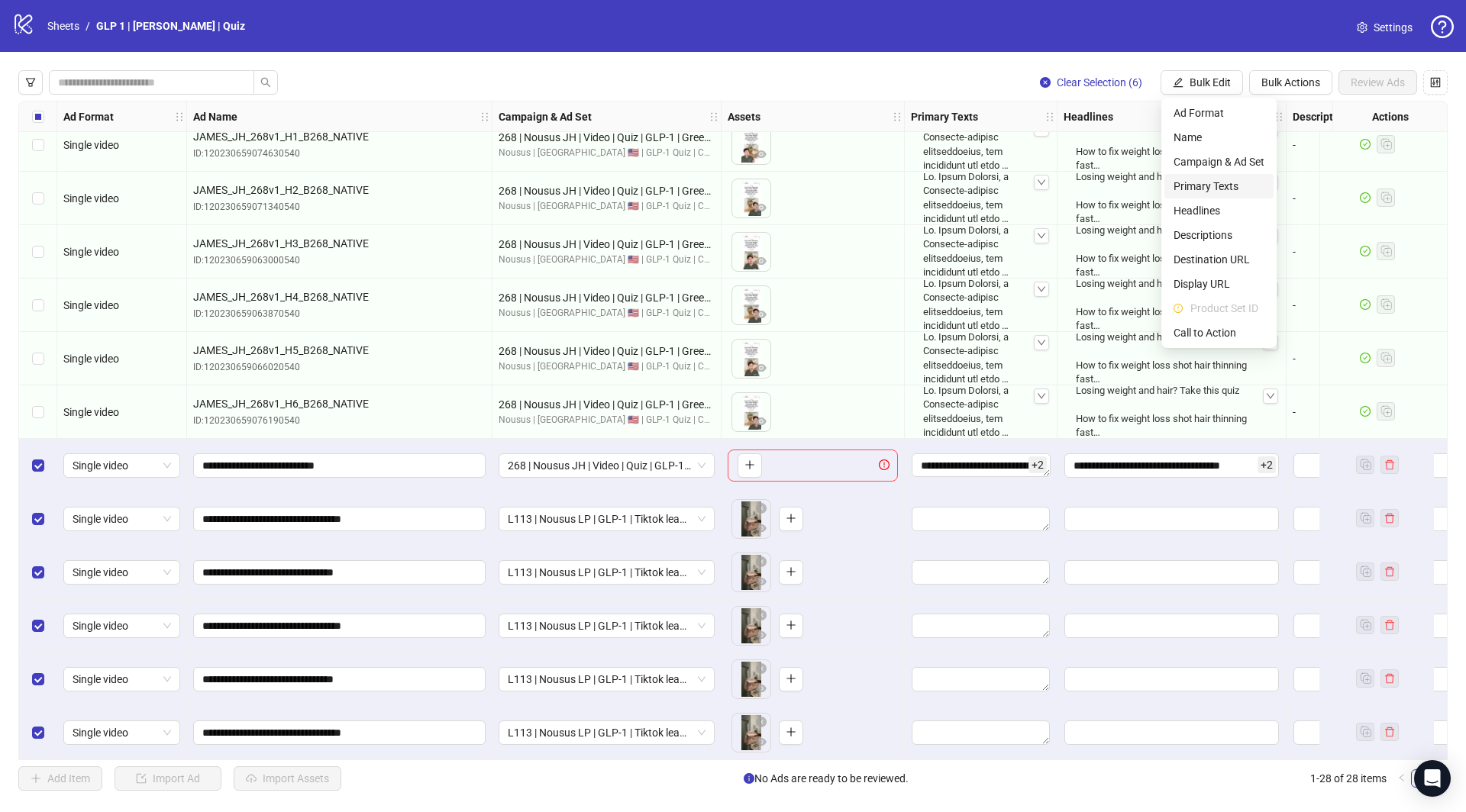
click at [1213, 188] on span "Primary Texts" at bounding box center [1219, 186] width 91 height 17
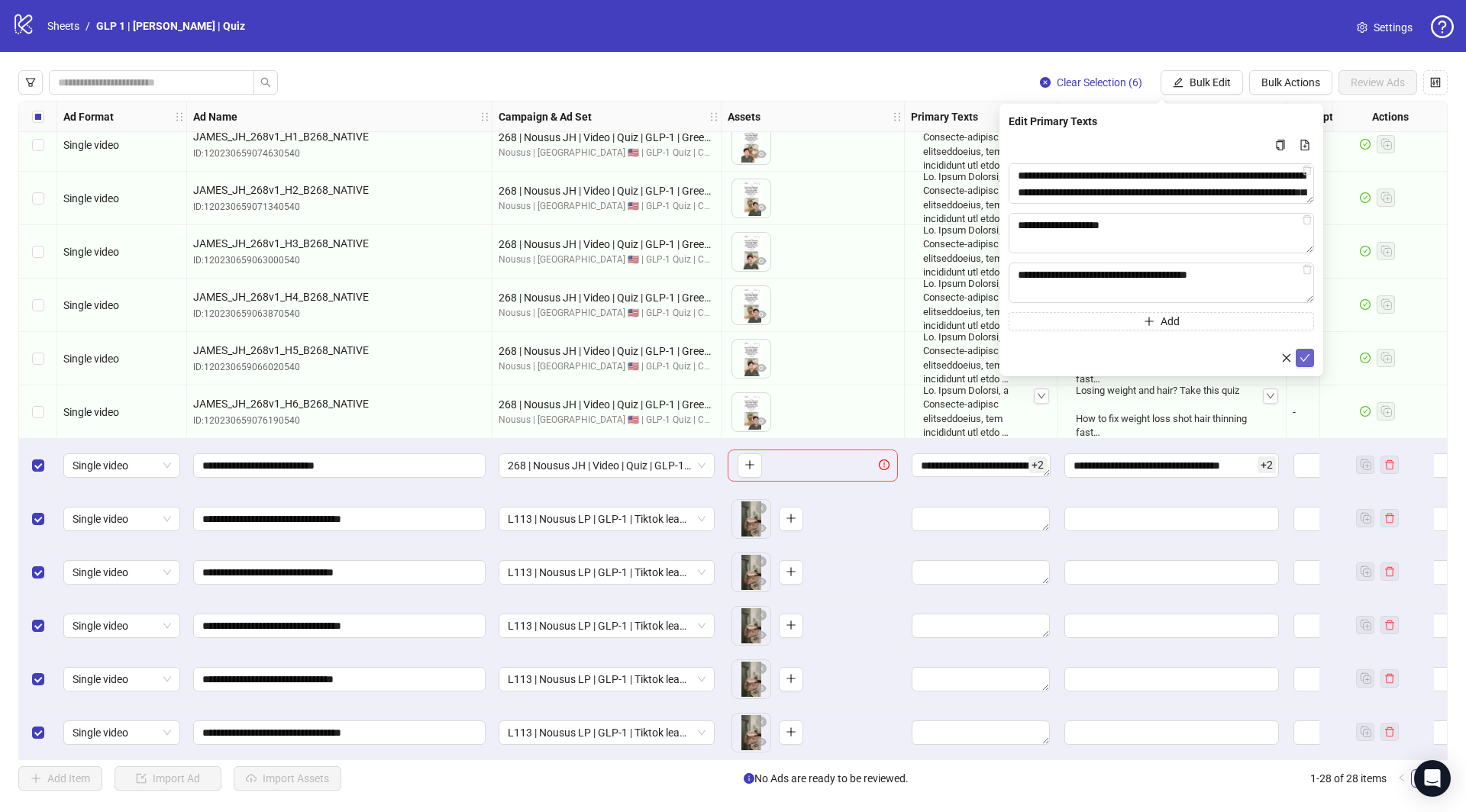
click at [1307, 353] on icon "check" at bounding box center [1305, 358] width 11 height 11
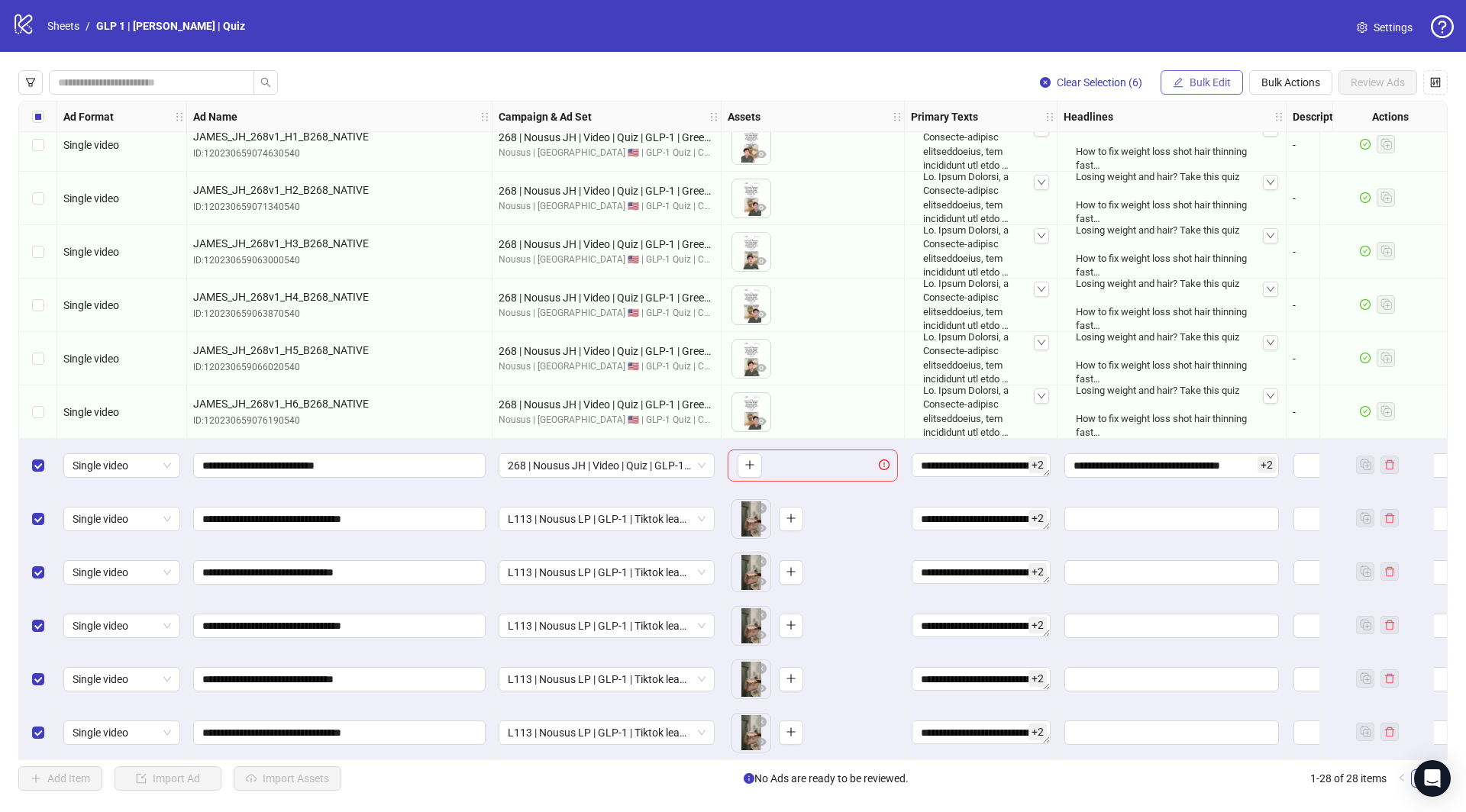
click at [1204, 84] on span "Bulk Edit" at bounding box center [1211, 83] width 41 height 12
click at [1229, 210] on span "Headlines" at bounding box center [1219, 211] width 91 height 17
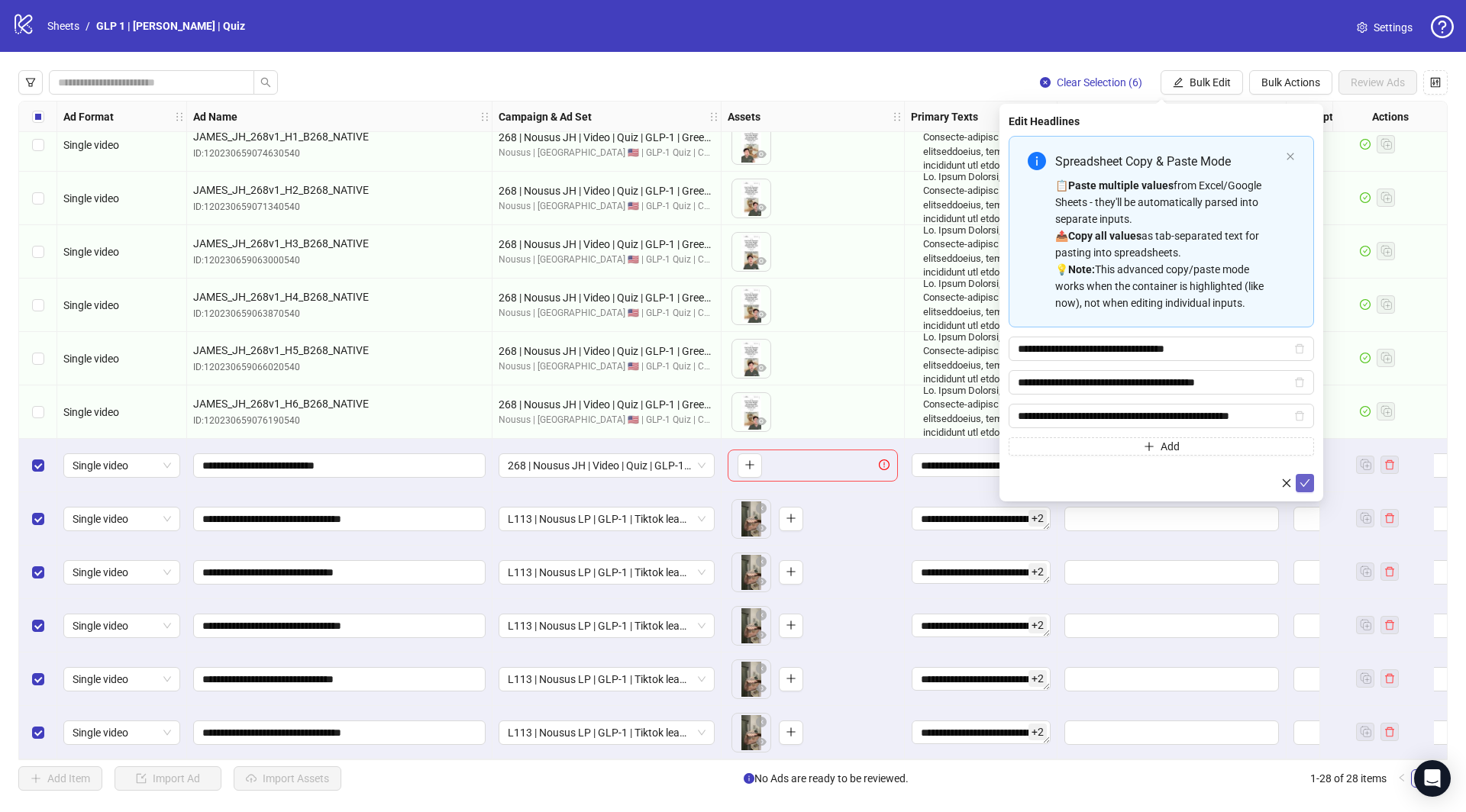
click at [1308, 478] on icon "check" at bounding box center [1305, 483] width 11 height 11
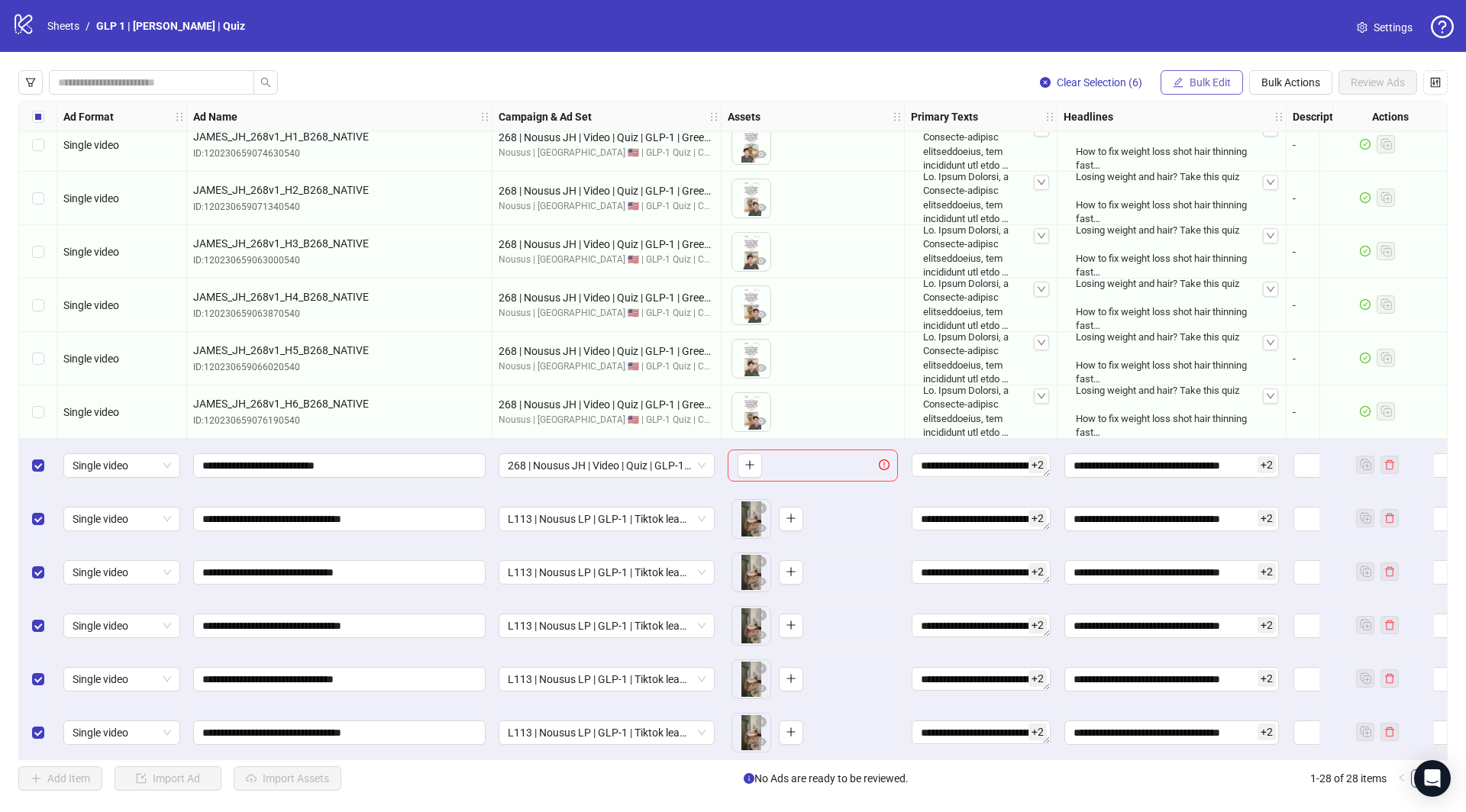
click at [1210, 74] on button "Bulk Edit" at bounding box center [1202, 83] width 83 height 25
click at [1215, 265] on span "Destination URL" at bounding box center [1219, 260] width 91 height 17
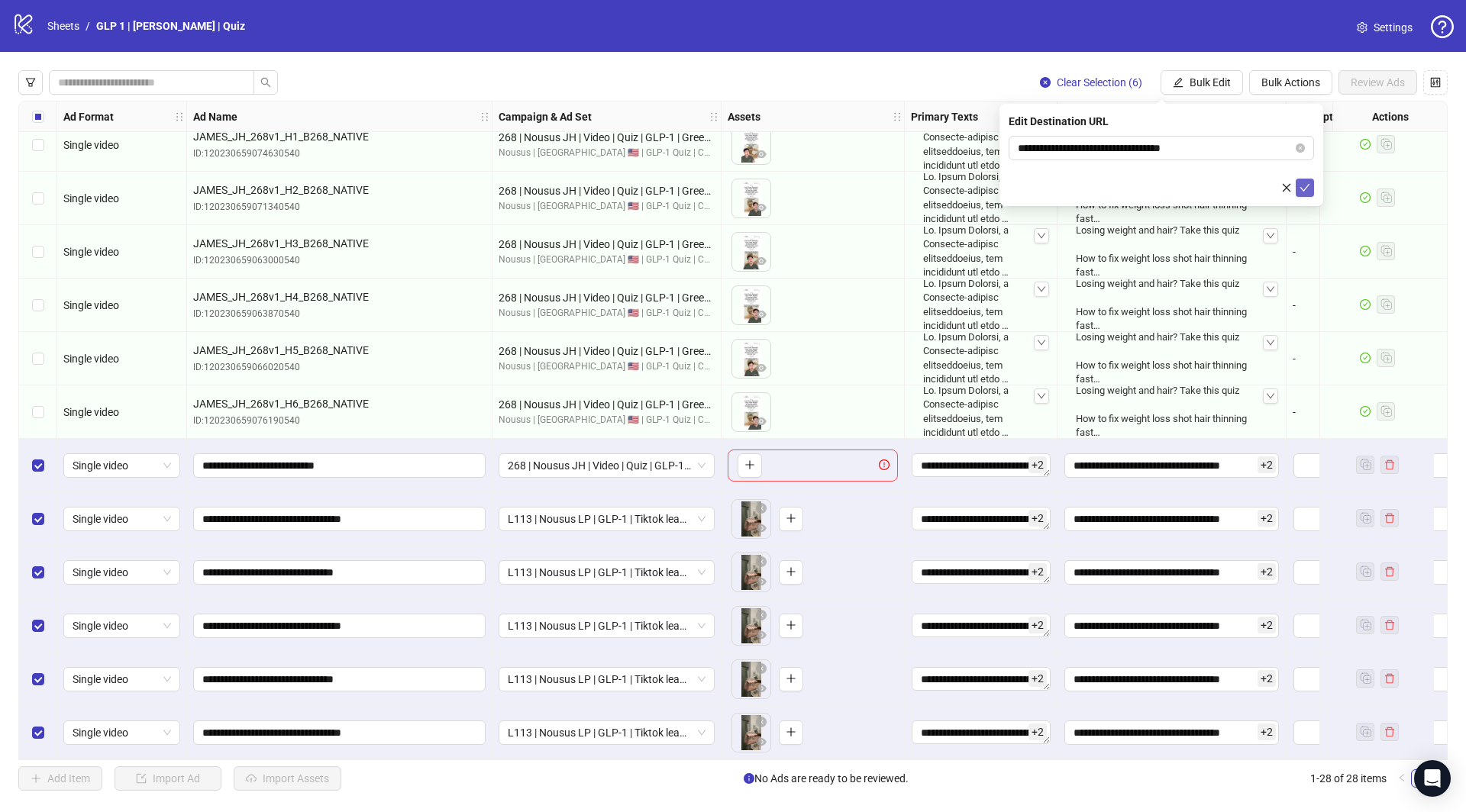
click at [1306, 189] on icon "check" at bounding box center [1305, 188] width 11 height 11
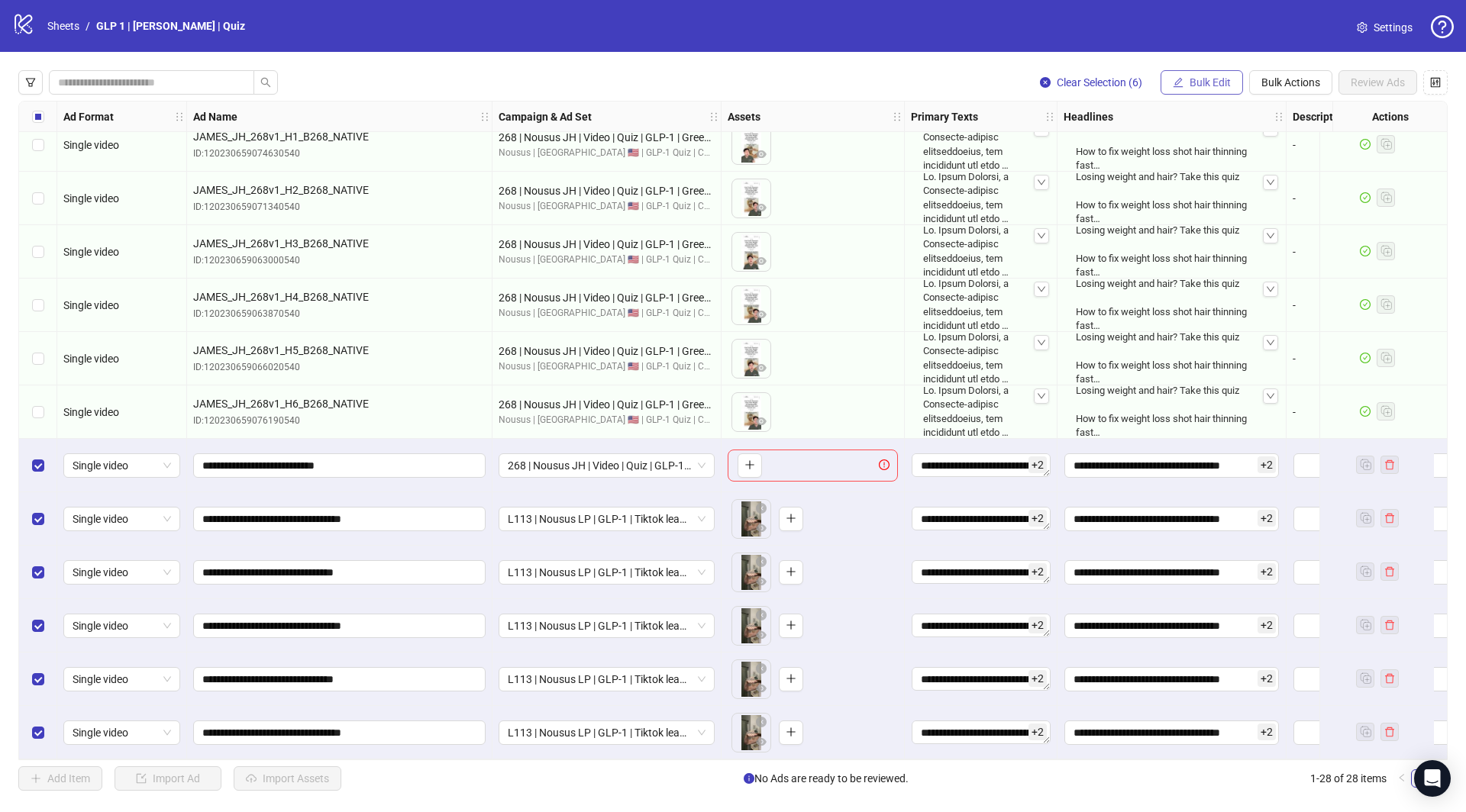
click at [1207, 77] on span "Bulk Edit" at bounding box center [1211, 83] width 41 height 12
click at [1215, 337] on span "Call to Action" at bounding box center [1219, 333] width 91 height 17
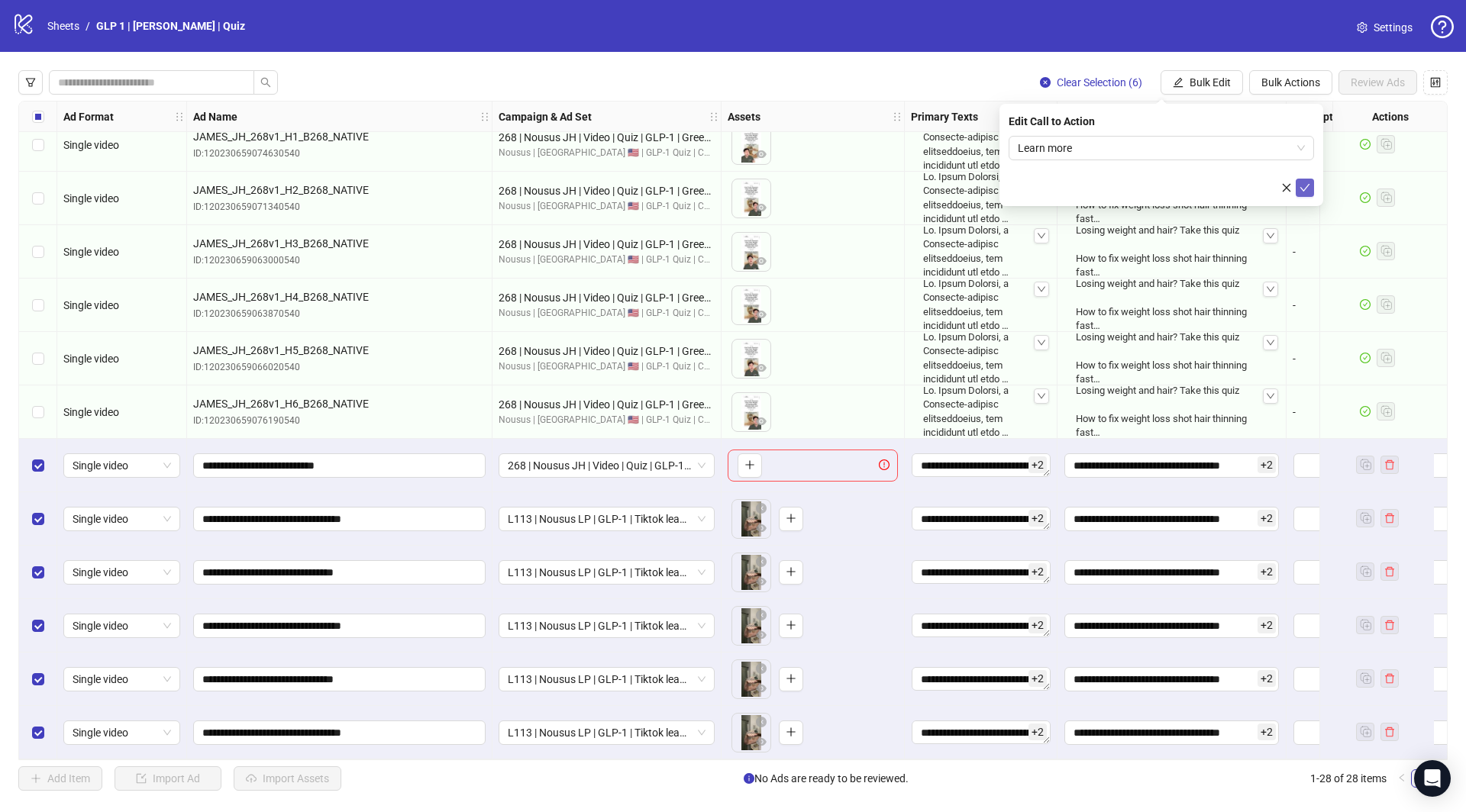
click at [1306, 182] on icon "check" at bounding box center [1305, 188] width 11 height 11
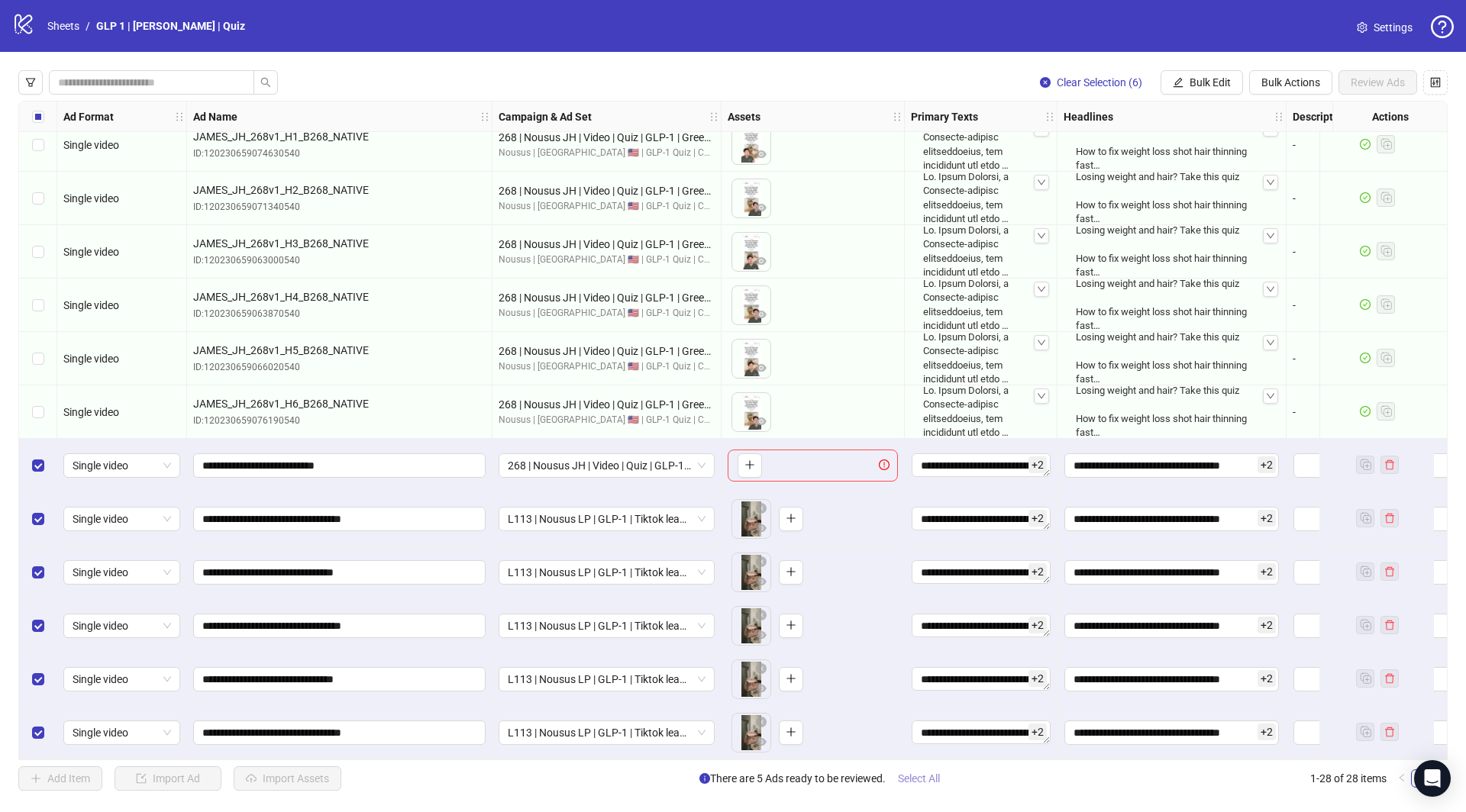
click at [908, 778] on span "Select All" at bounding box center [919, 778] width 42 height 12
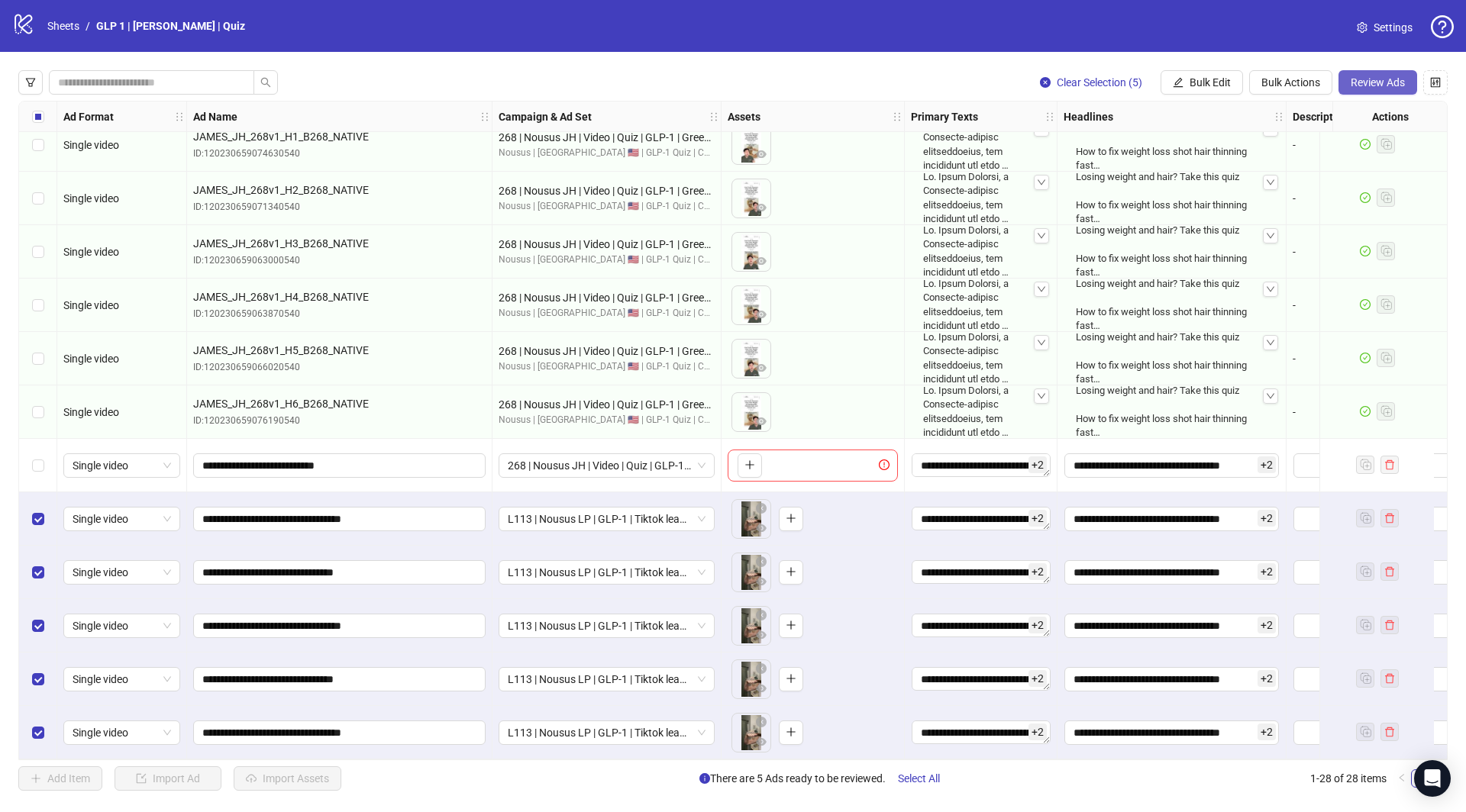
click at [1352, 84] on span "Review Ads" at bounding box center [1378, 83] width 54 height 12
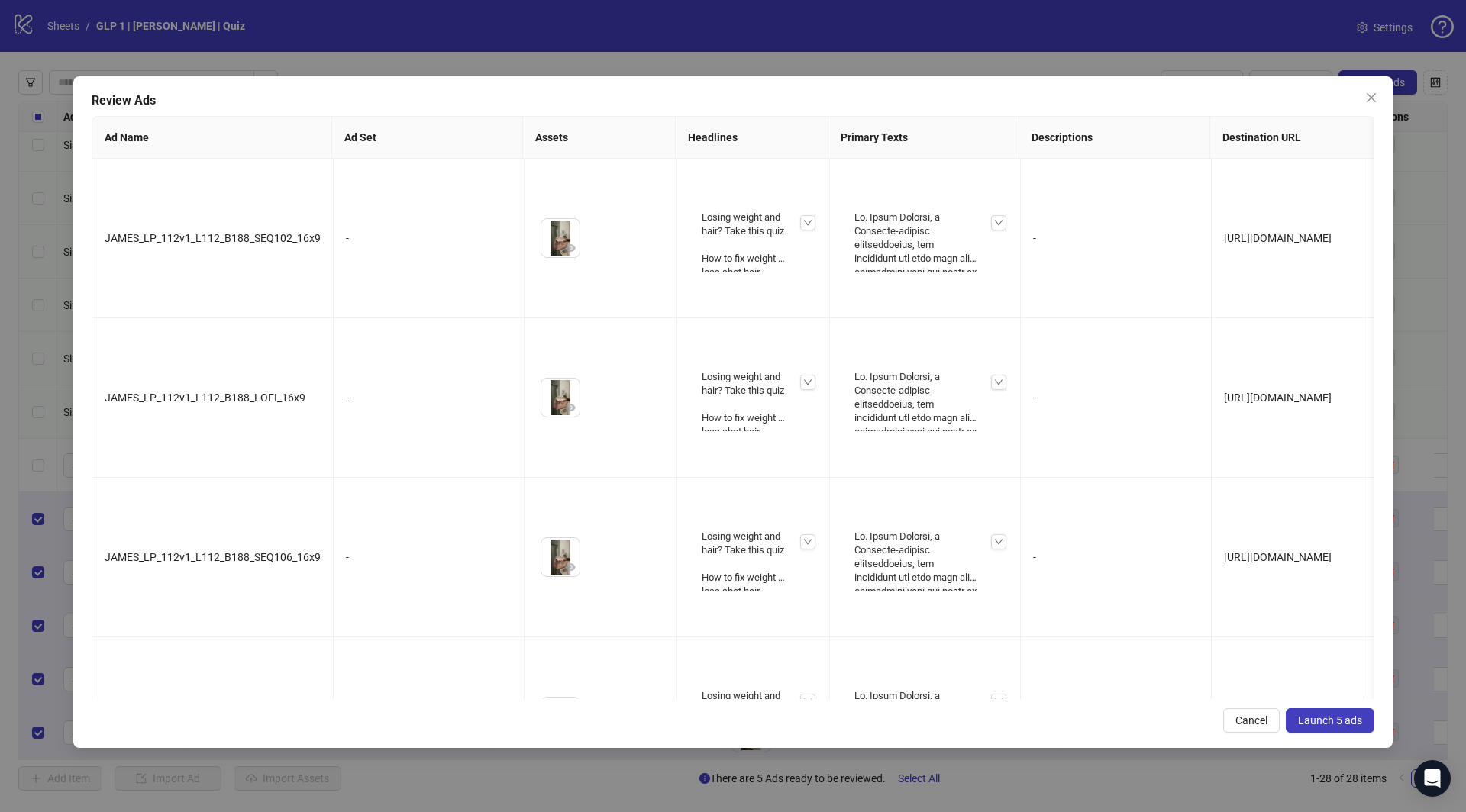
click at [1332, 711] on button "Launch 5 ads" at bounding box center [1329, 721] width 88 height 25
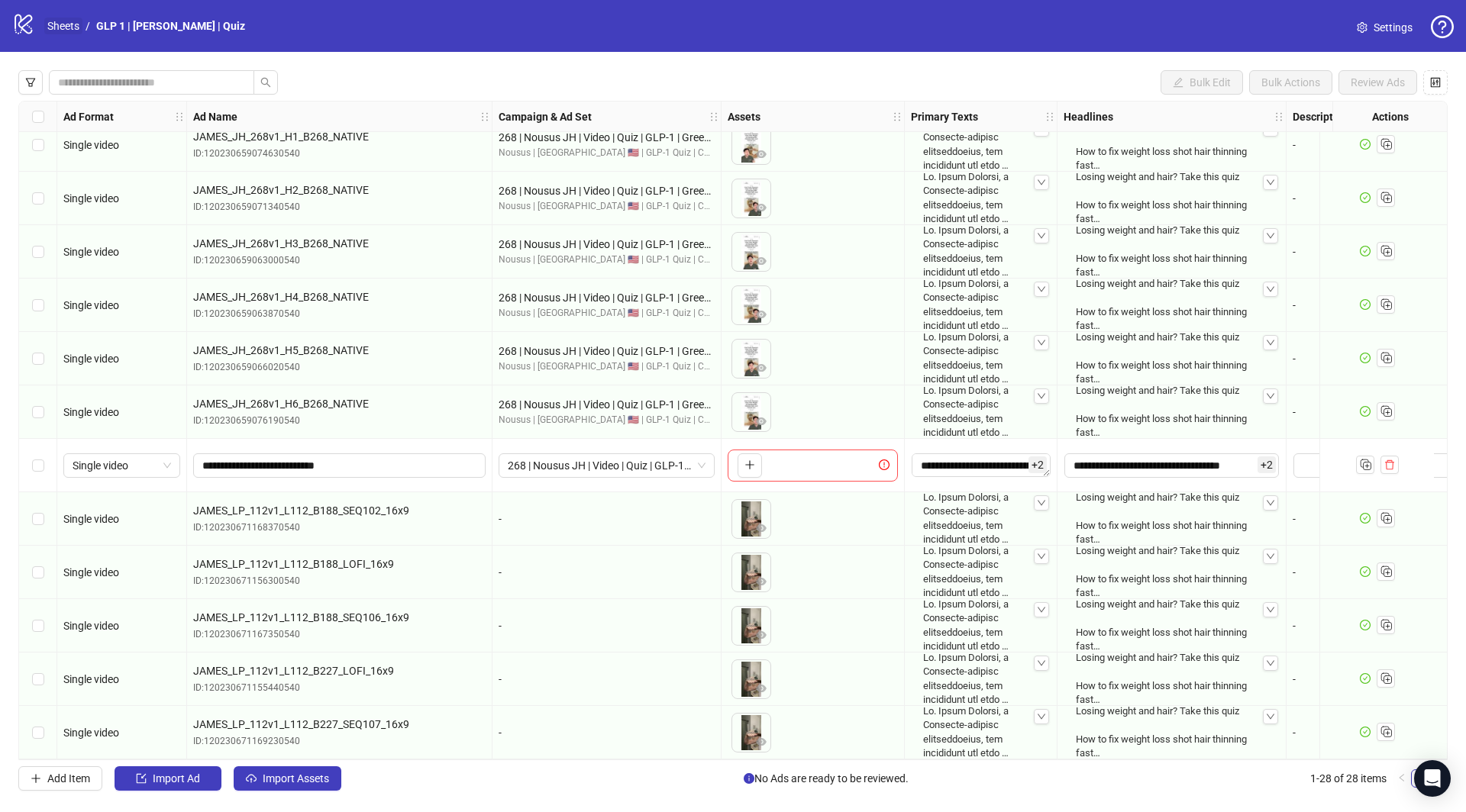
click at [64, 25] on link "Sheets" at bounding box center [64, 26] width 38 height 17
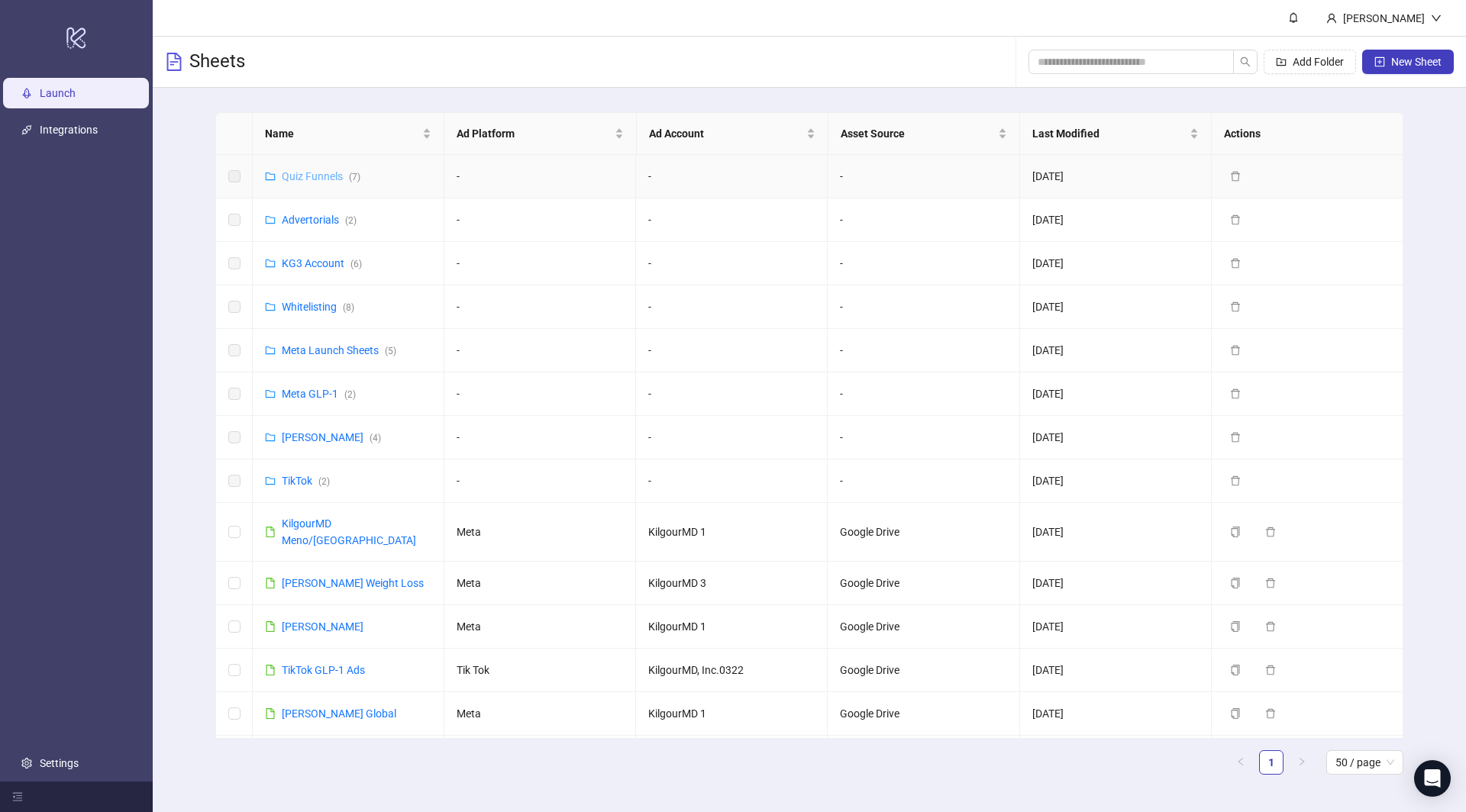
click at [318, 173] on link "Quiz Funnels ( 7 )" at bounding box center [321, 176] width 79 height 12
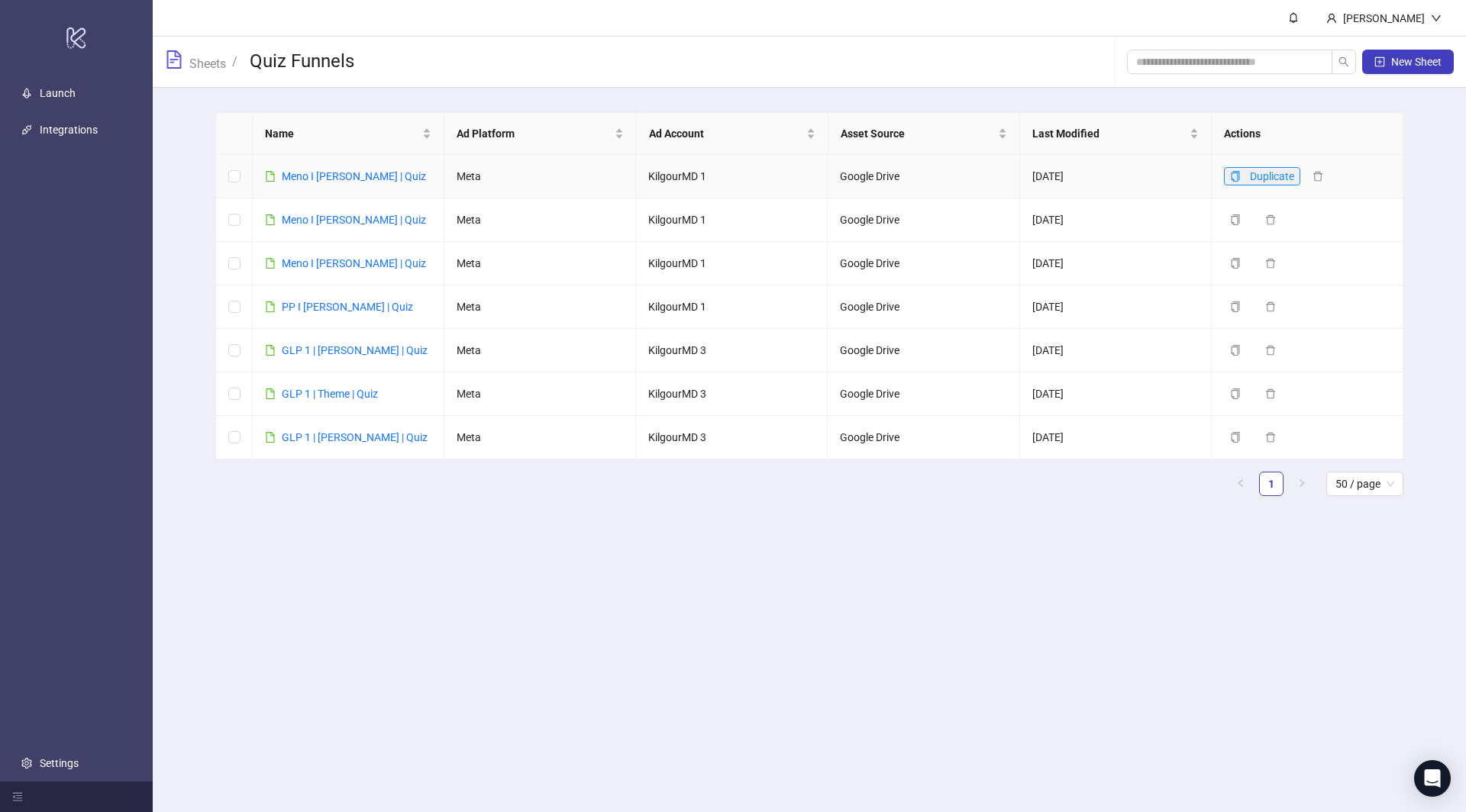
click at [1233, 174] on icon "copy" at bounding box center [1236, 176] width 11 height 11
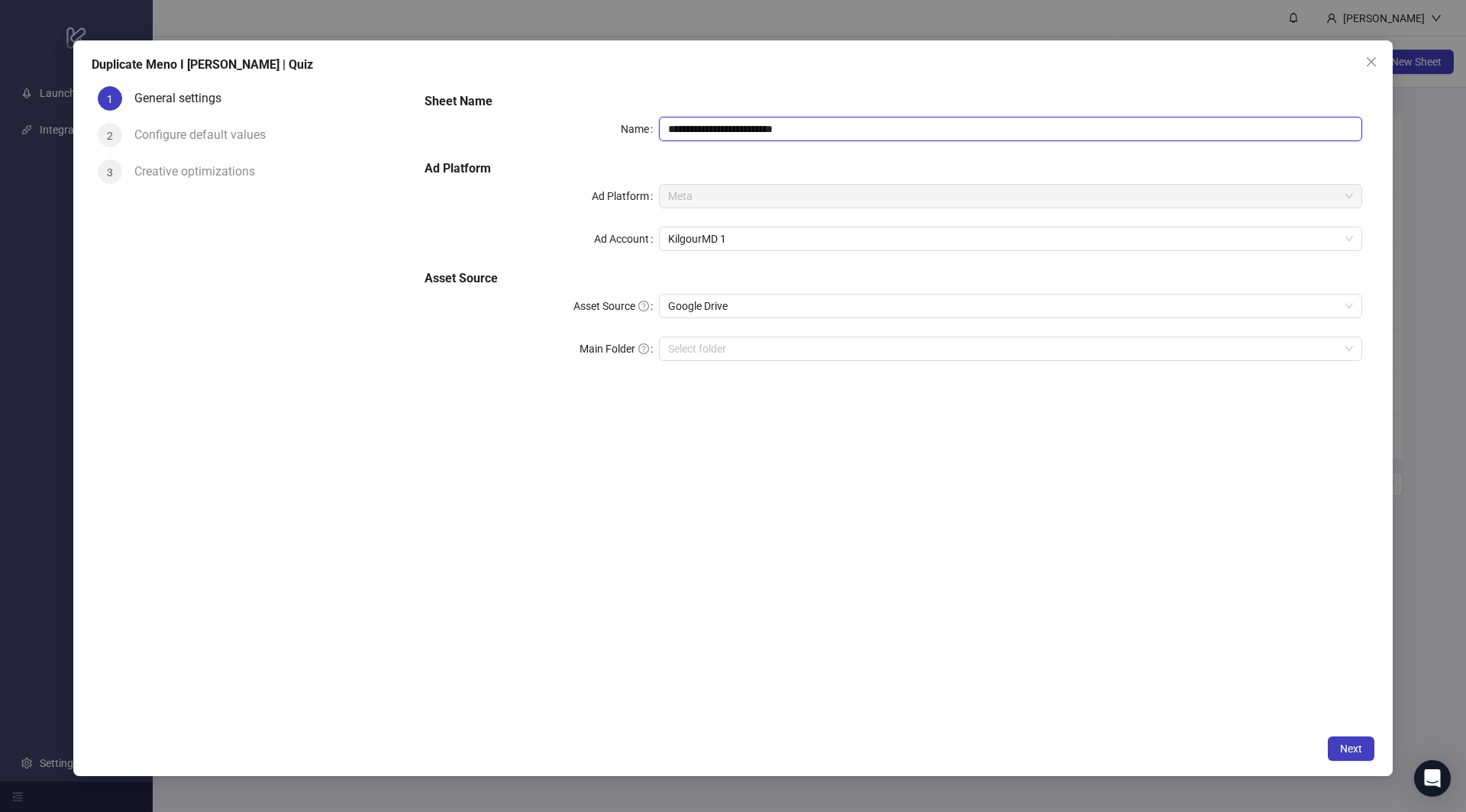
click at [784, 128] on input "**********" at bounding box center [1010, 129] width 703 height 25
click at [799, 128] on input "**********" at bounding box center [1010, 129] width 703 height 25
type input "**********"
click at [613, 561] on div "**********" at bounding box center [894, 404] width 962 height 647
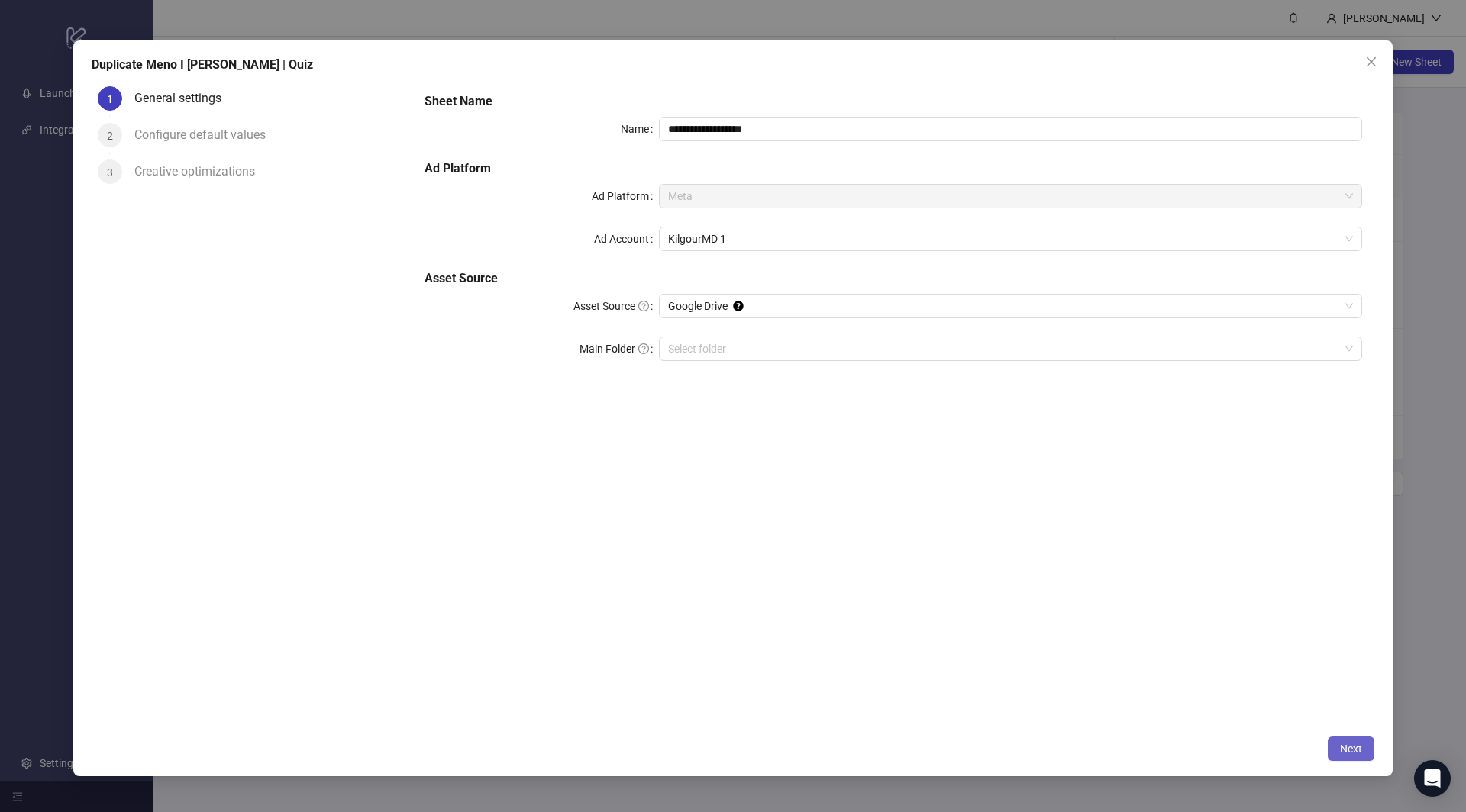
click at [1347, 747] on span "Next" at bounding box center [1351, 749] width 22 height 12
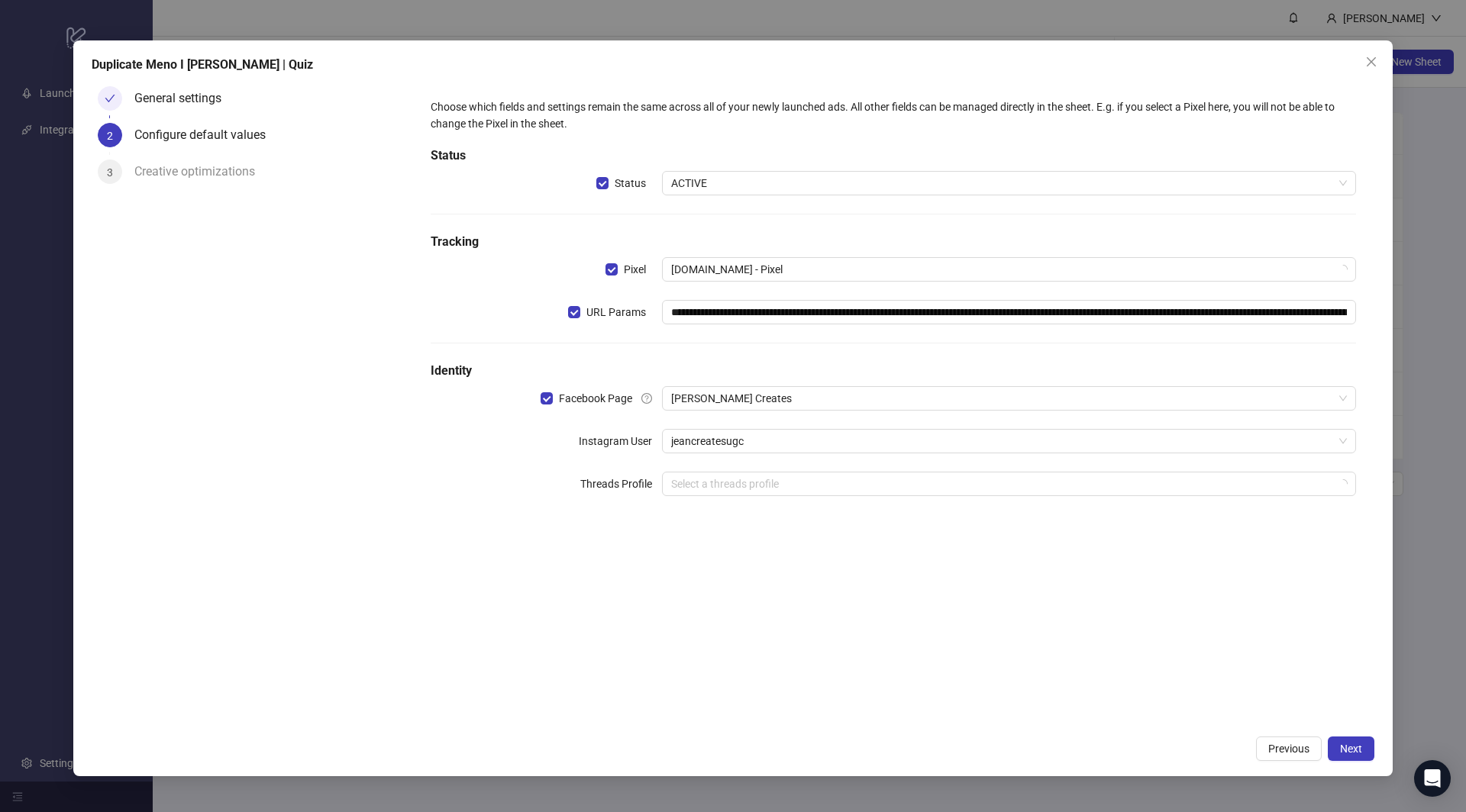
click at [761, 384] on div "**********" at bounding box center [894, 306] width 937 height 428
click at [750, 396] on span "[PERSON_NAME] Creates" at bounding box center [1009, 399] width 676 height 23
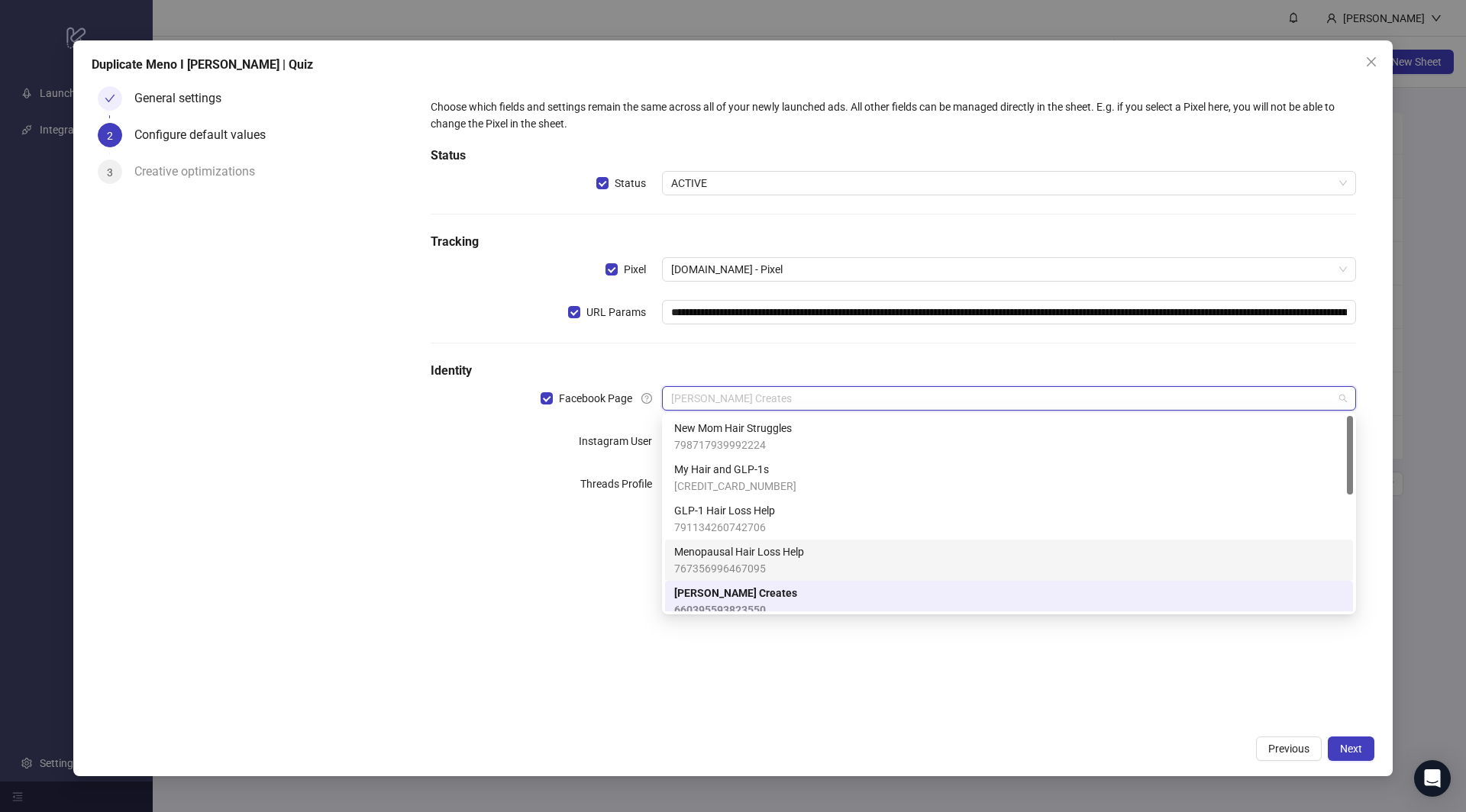
click at [716, 563] on span "767356996467095" at bounding box center [739, 569] width 130 height 17
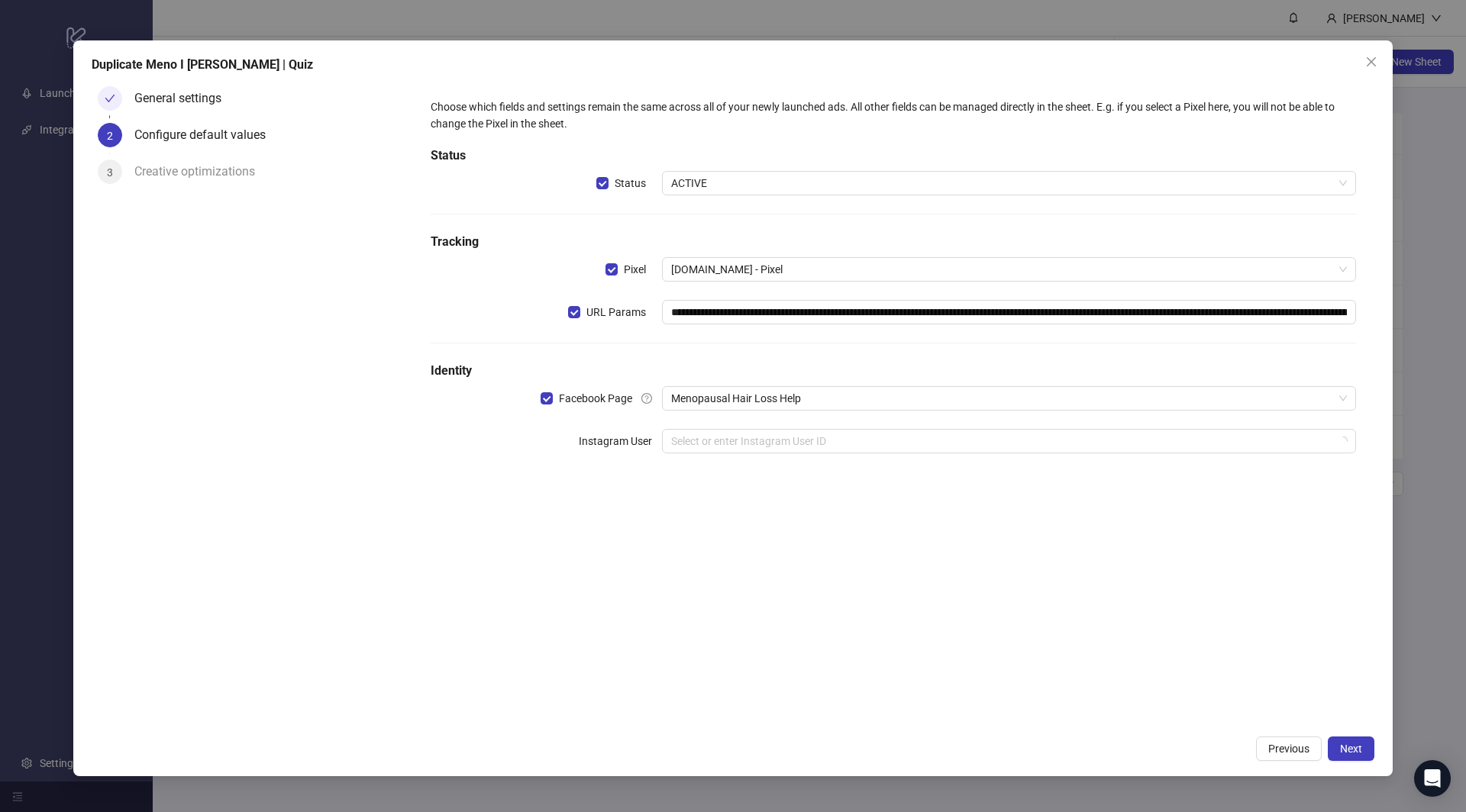
click at [591, 577] on div "**********" at bounding box center [894, 404] width 962 height 647
click at [714, 439] on input "search" at bounding box center [1002, 441] width 662 height 23
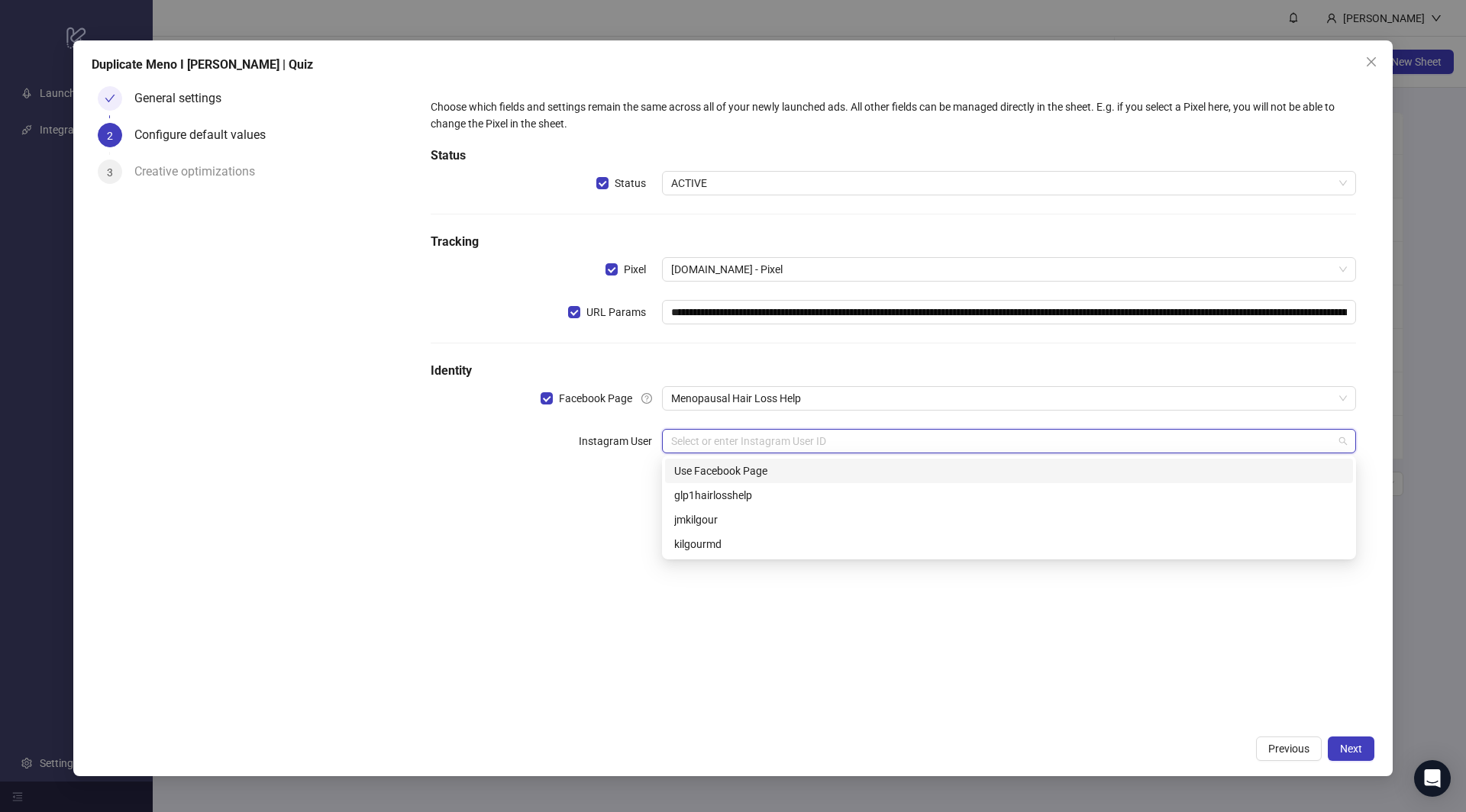
click at [711, 467] on div "Use Facebook Page" at bounding box center [1009, 471] width 670 height 17
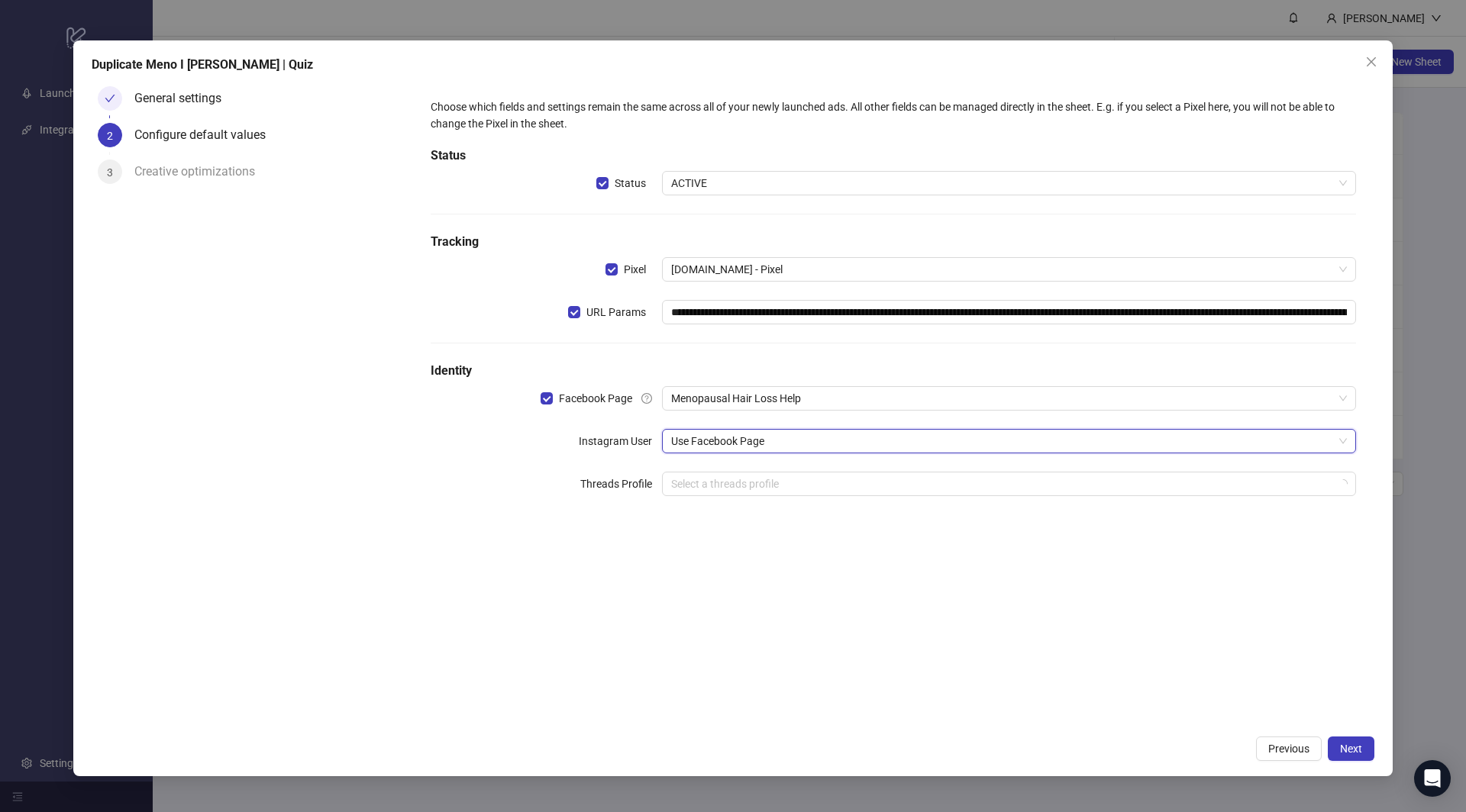
click at [610, 584] on div "**********" at bounding box center [894, 404] width 962 height 647
click at [852, 304] on input "**********" at bounding box center [1009, 312] width 694 height 25
paste input "****"
type input "**********"
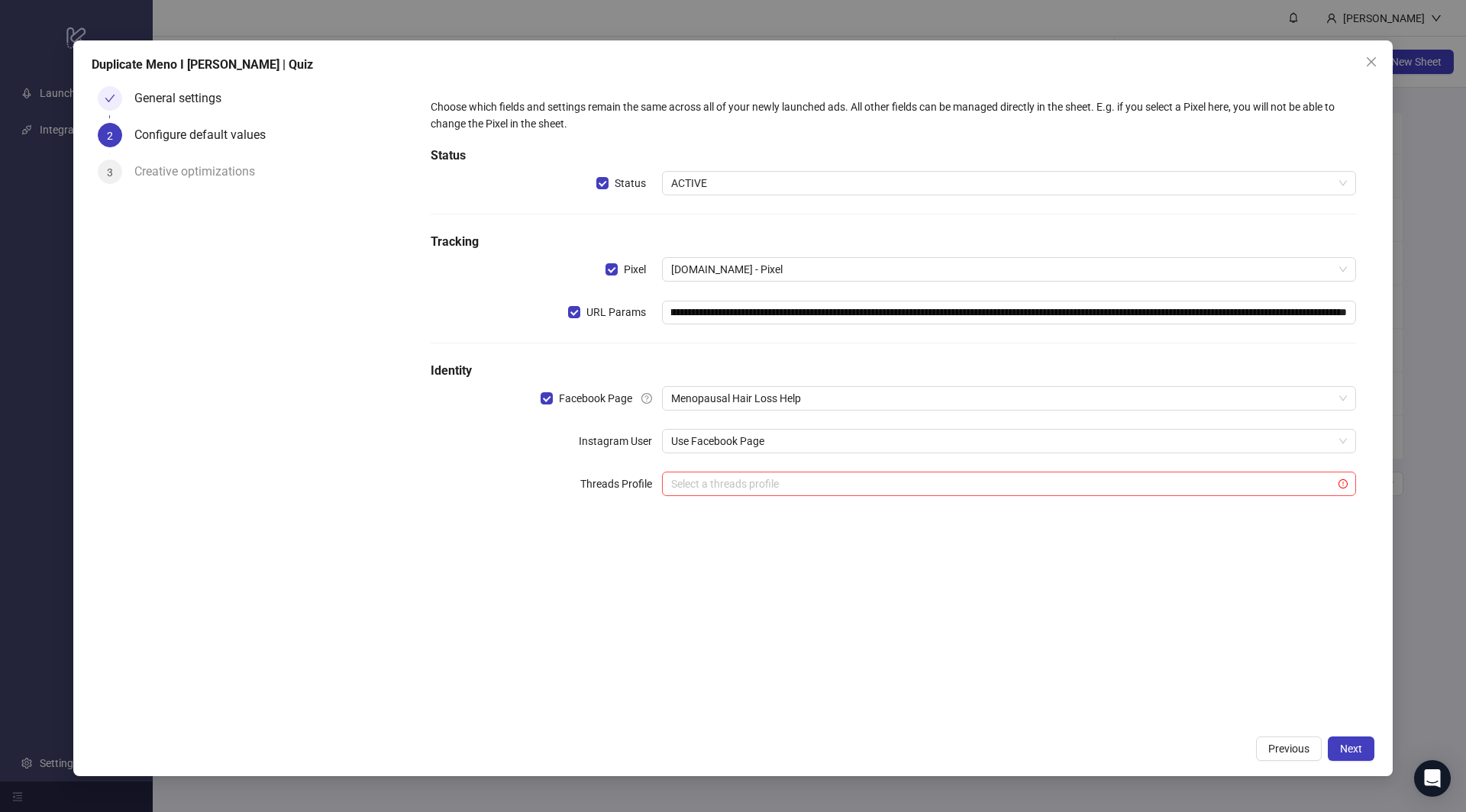
scroll to position [0, 0]
click at [881, 349] on div "**********" at bounding box center [894, 306] width 937 height 428
click at [1354, 750] on span "Next" at bounding box center [1351, 749] width 22 height 12
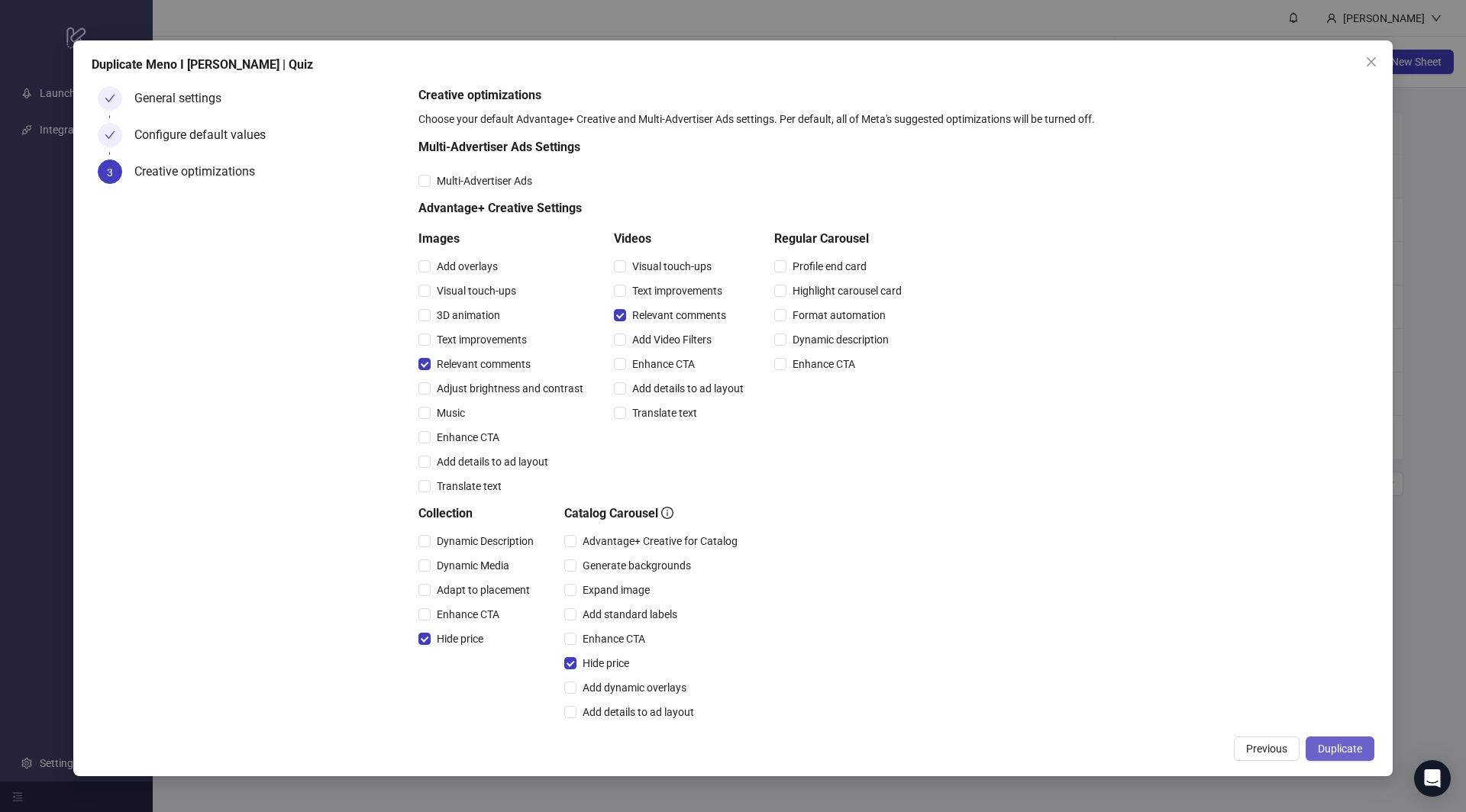
click at [1350, 746] on span "Duplicate" at bounding box center [1340, 749] width 44 height 12
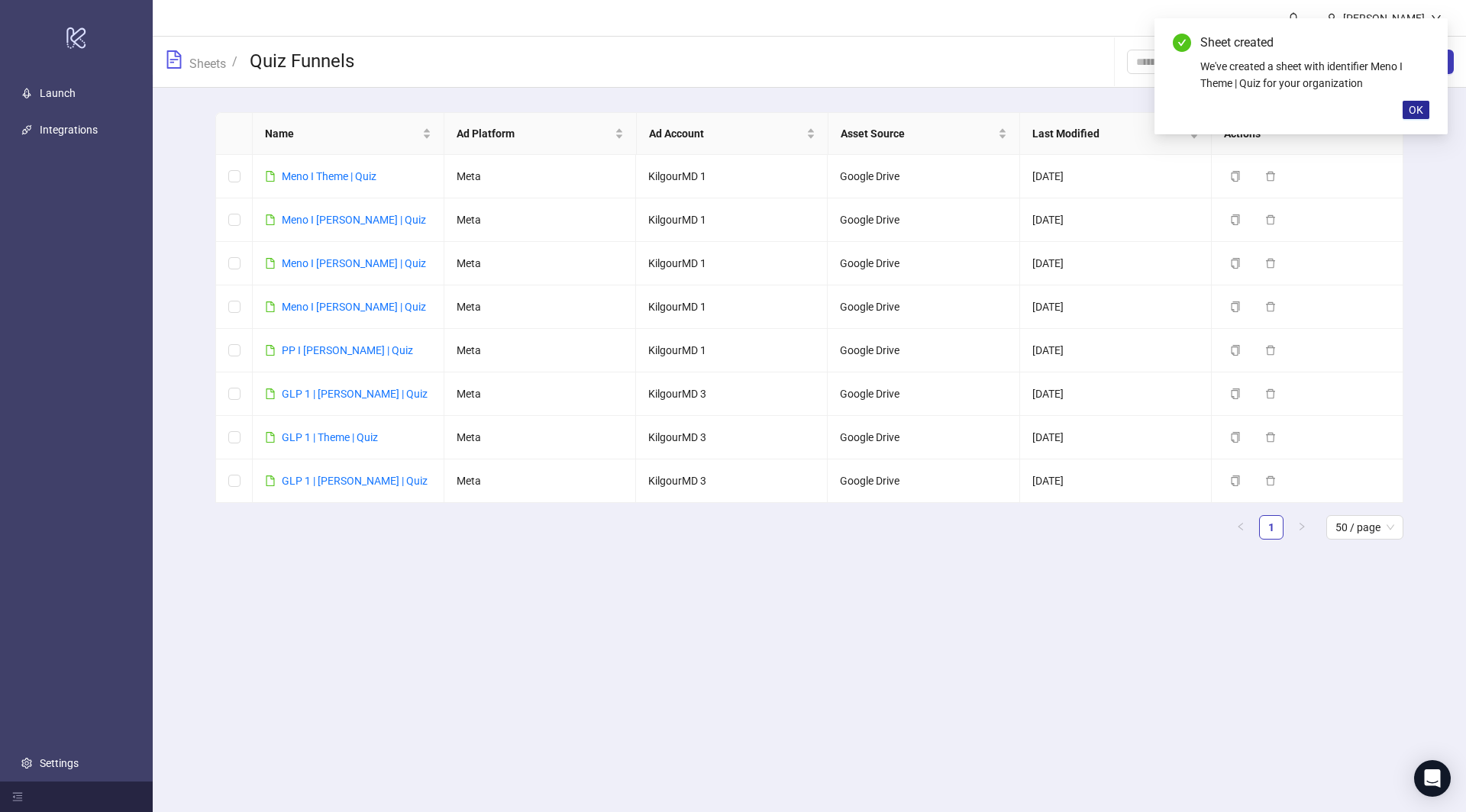
click at [1420, 113] on span "OK" at bounding box center [1416, 110] width 15 height 12
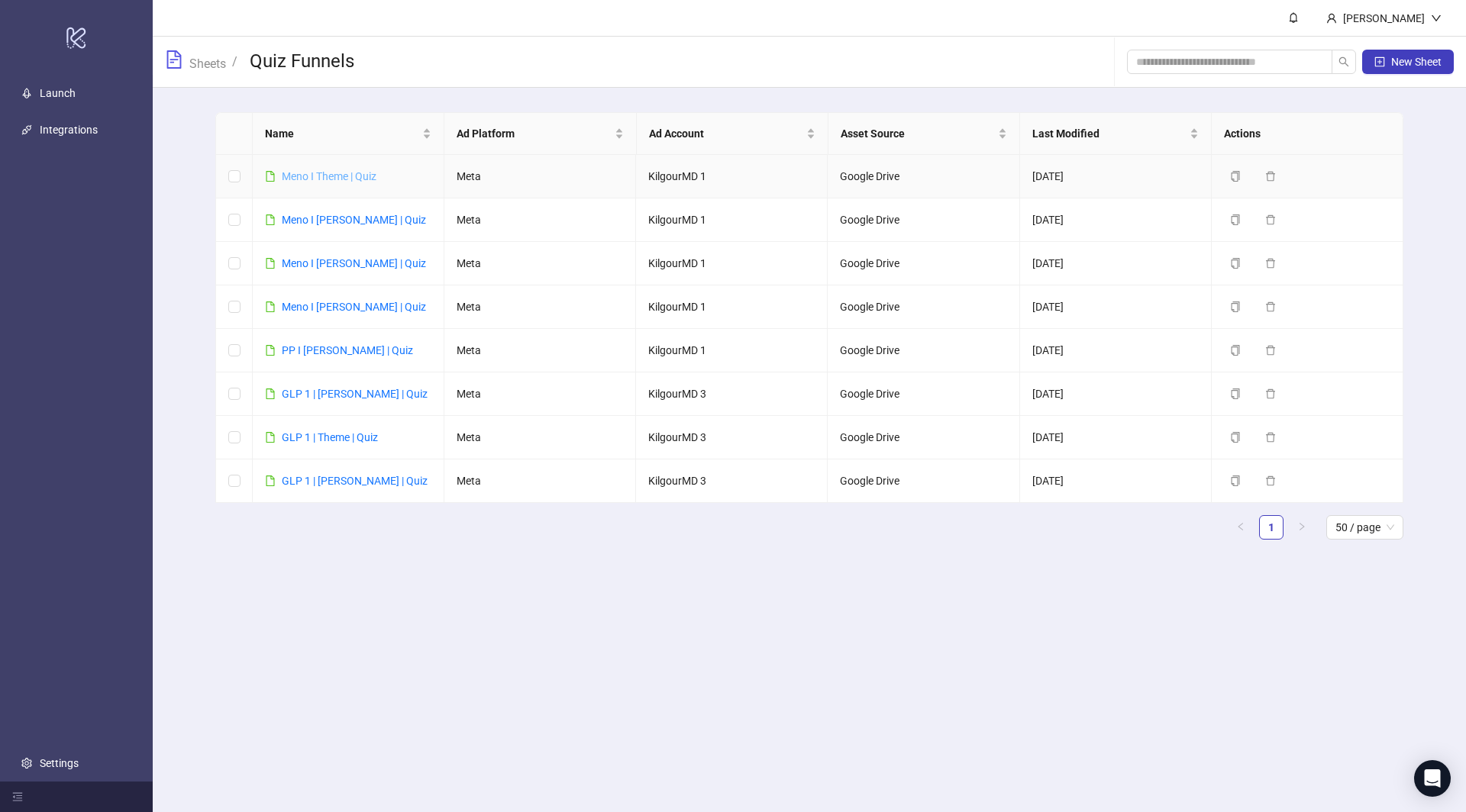
click at [353, 175] on link "Meno I Theme | Quiz" at bounding box center [328, 176] width 94 height 12
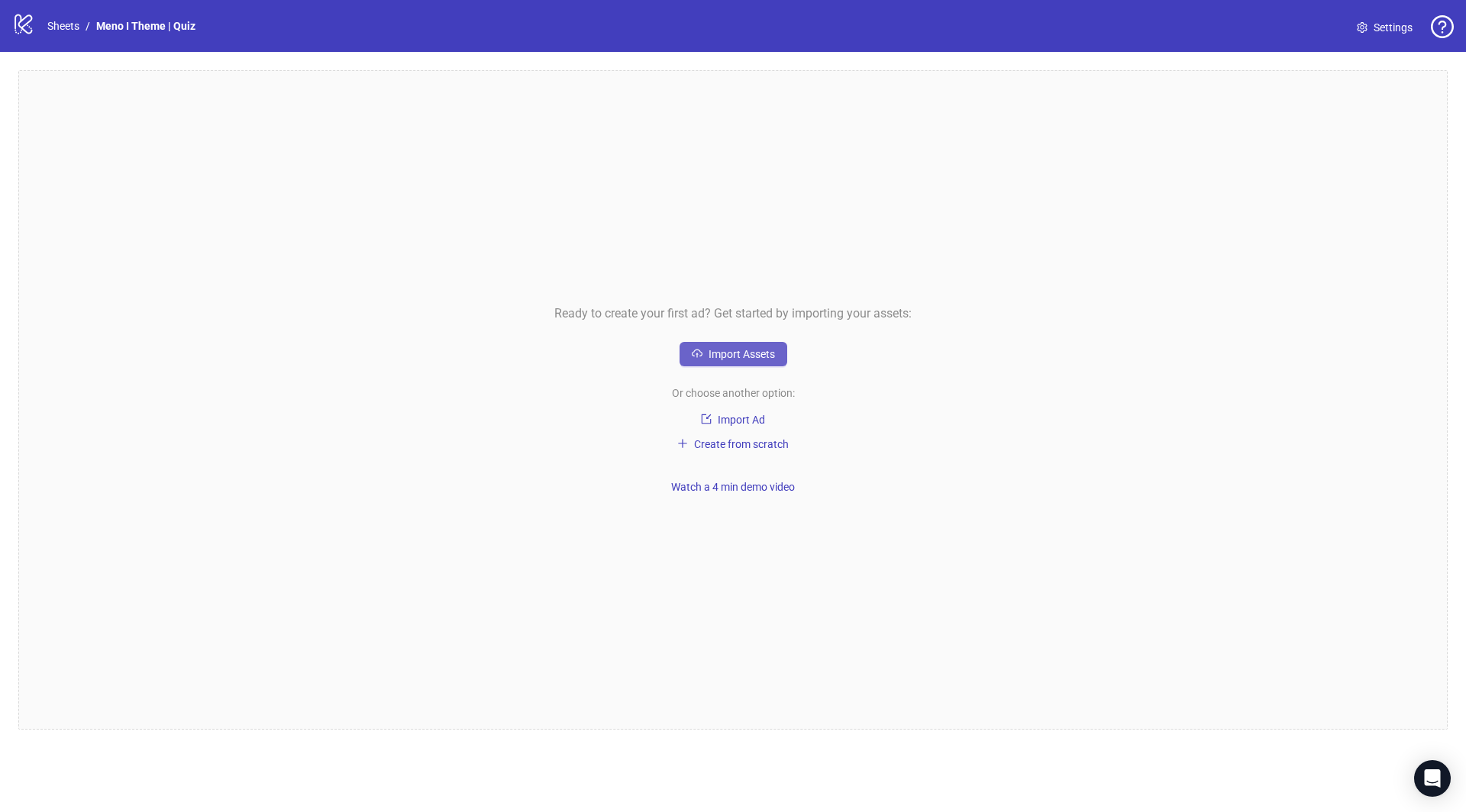
click at [736, 346] on button "Import Assets" at bounding box center [733, 354] width 107 height 25
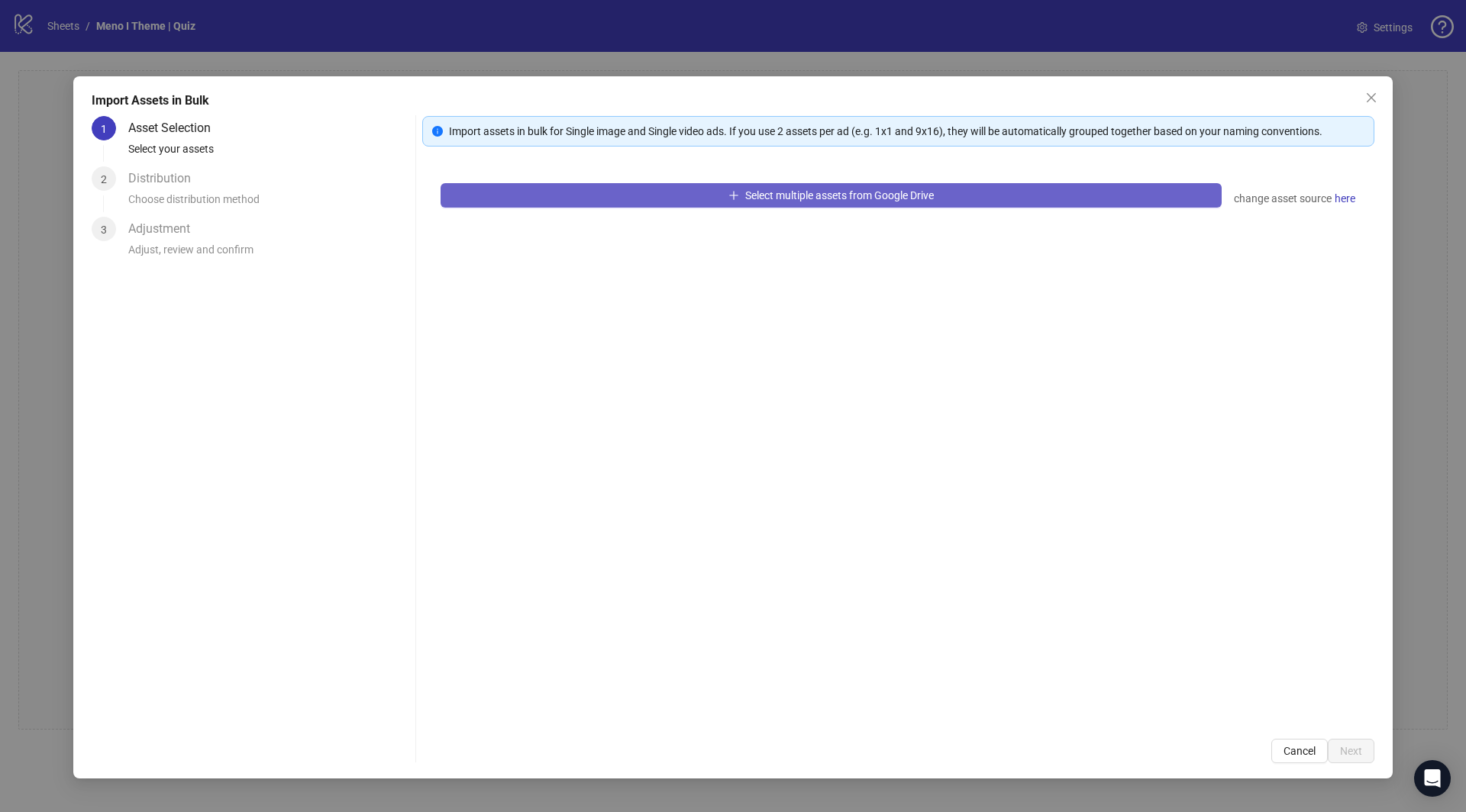
click at [830, 200] on span "Select multiple assets from Google Drive" at bounding box center [840, 196] width 189 height 12
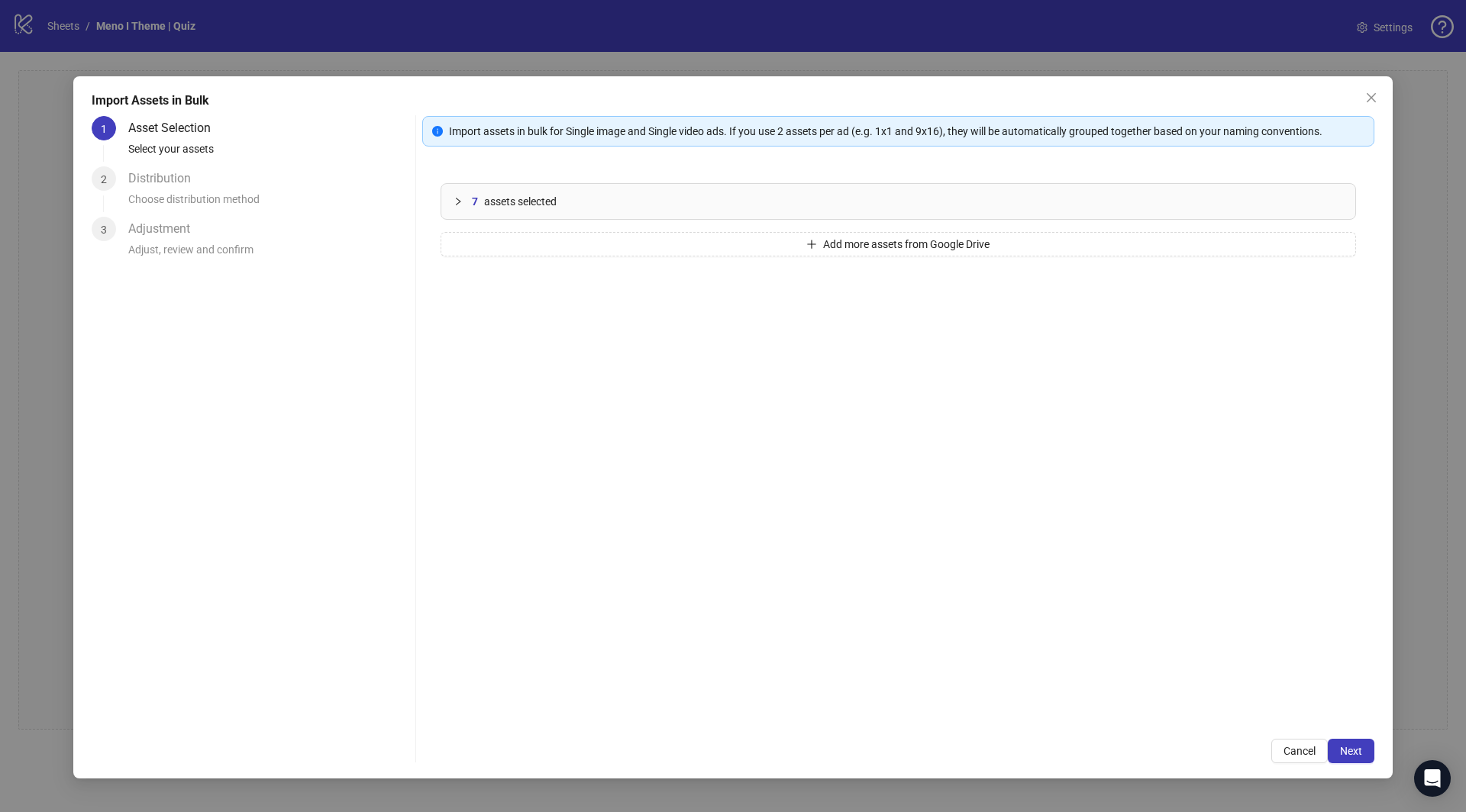
click at [491, 257] on div "7 assets selected Add more assets from Google Drive" at bounding box center [898, 442] width 952 height 556
click at [493, 246] on button "Add more assets from Google Drive" at bounding box center [898, 245] width 916 height 25
click at [555, 184] on div "14 assets selected" at bounding box center [898, 202] width 914 height 35
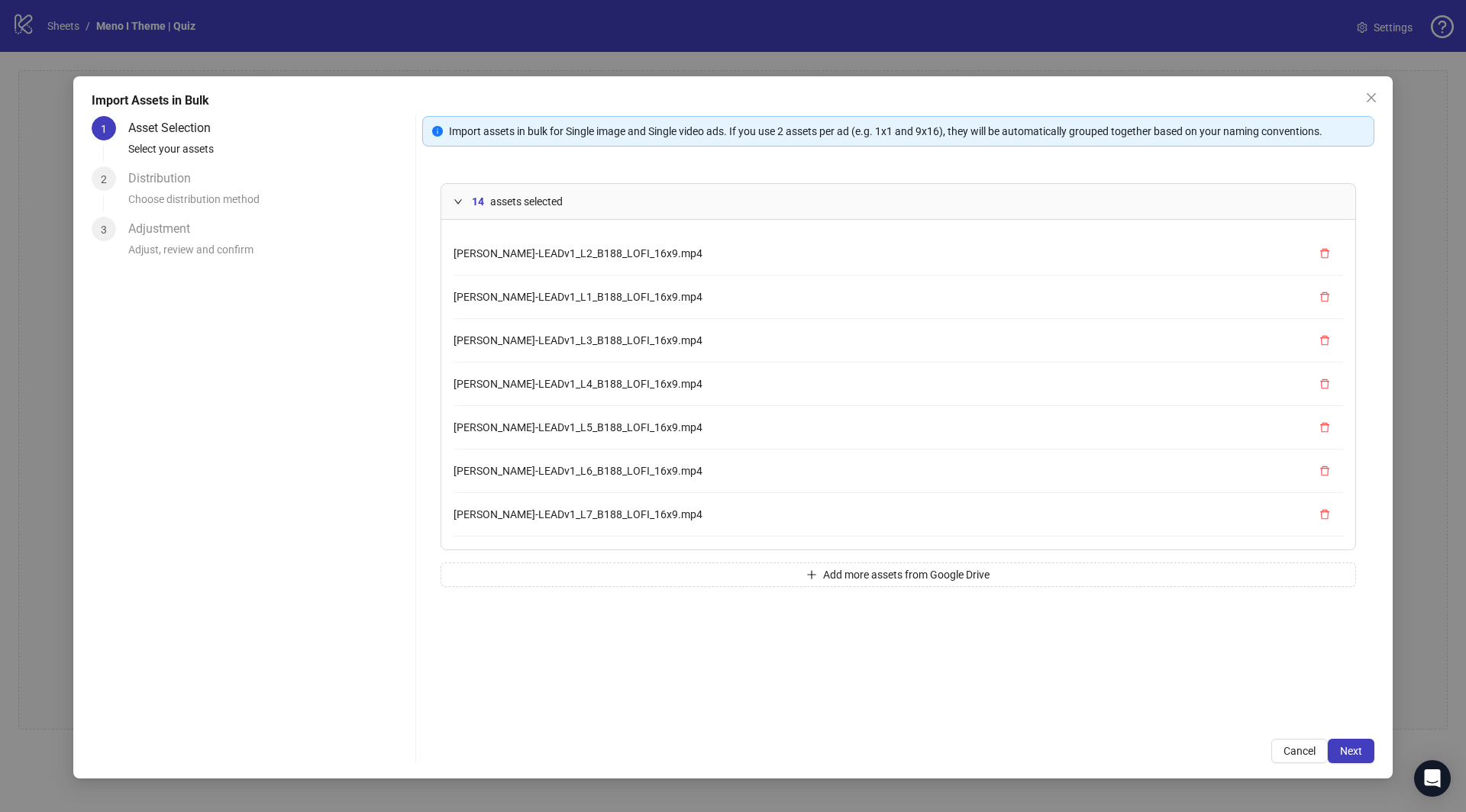
scroll to position [298, 0]
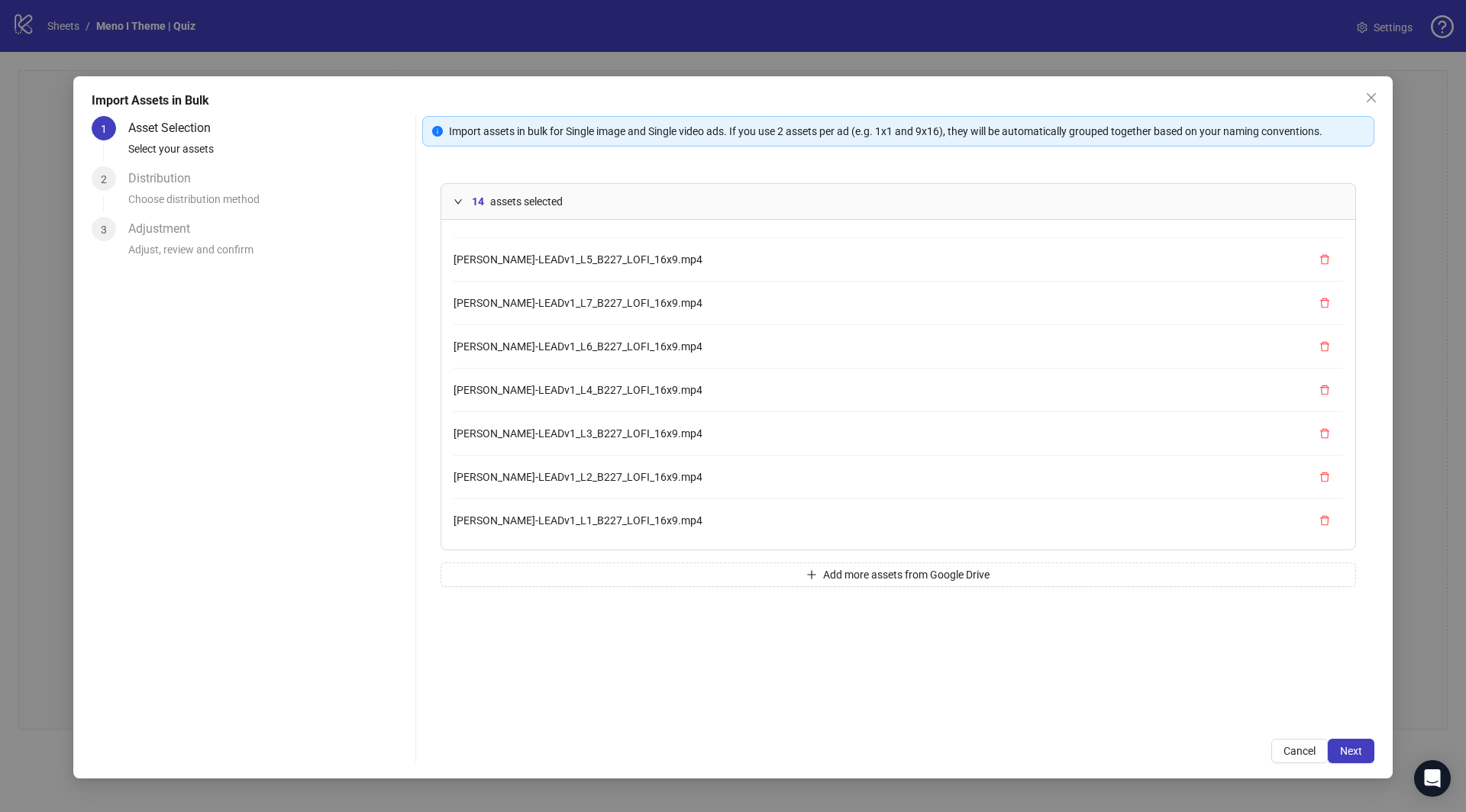
click at [505, 202] on span "assets selected" at bounding box center [526, 202] width 73 height 17
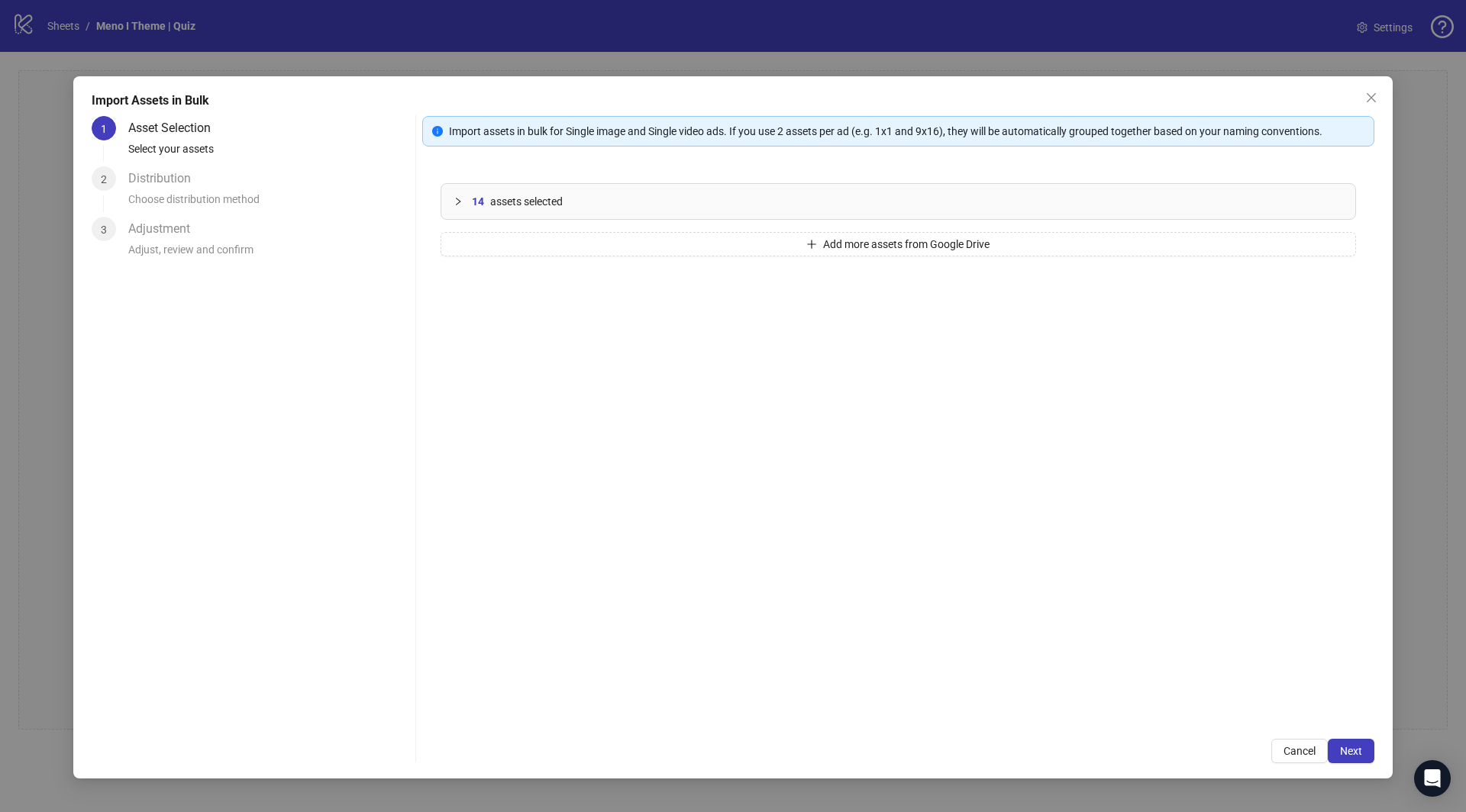
click at [598, 255] on div "14 assets selected [PERSON_NAME]-LEADv1_L2_B188_LOFI_16x9.mp4 [PERSON_NAME]-LEA…" at bounding box center [898, 442] width 952 height 556
click at [596, 248] on button "Add more assets from Google Drive" at bounding box center [898, 245] width 916 height 25
click at [521, 244] on button "Add more assets from Google Drive" at bounding box center [898, 245] width 916 height 25
click at [1349, 754] on span "Next" at bounding box center [1351, 751] width 22 height 12
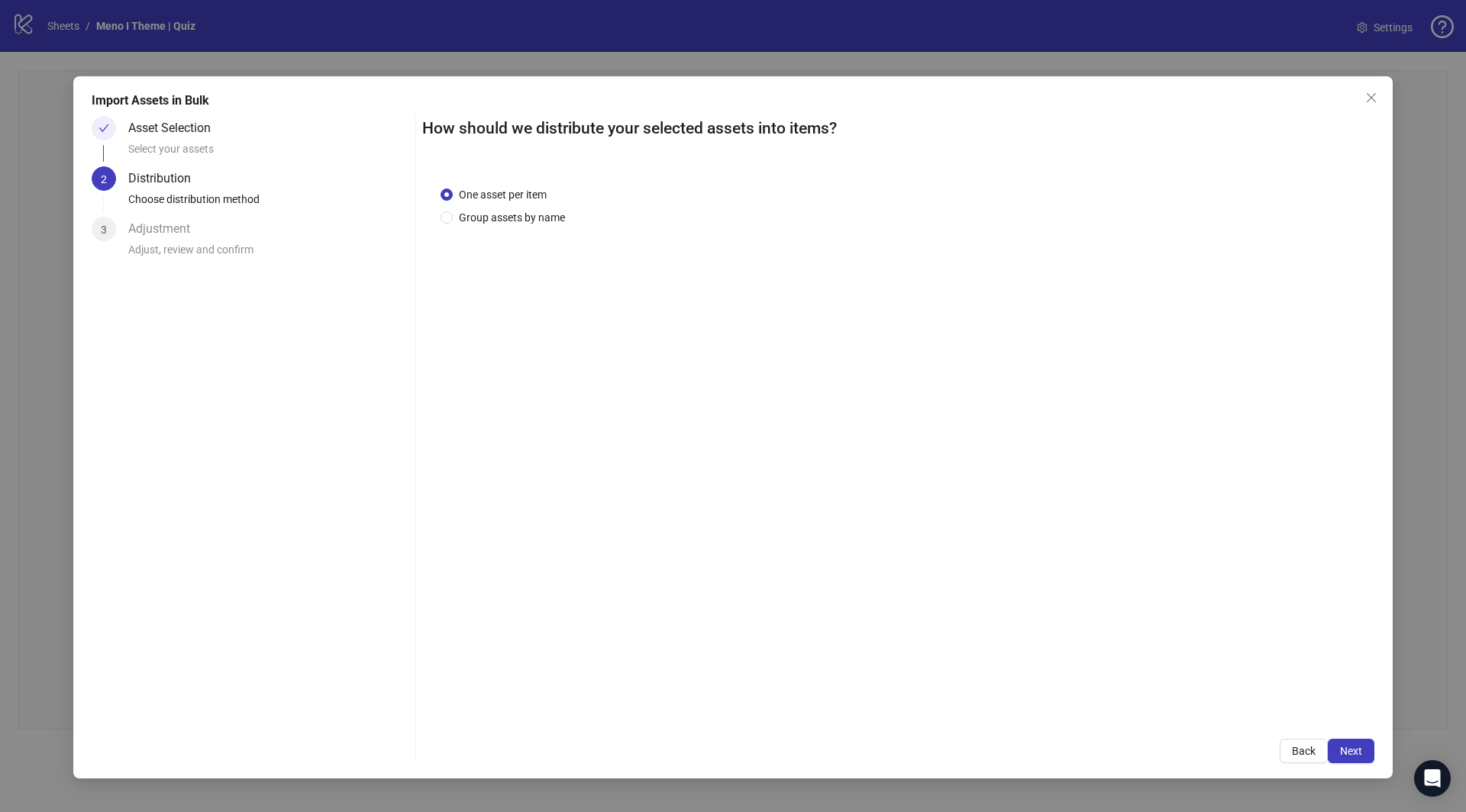
click at [1349, 754] on span "Next" at bounding box center [1351, 751] width 22 height 12
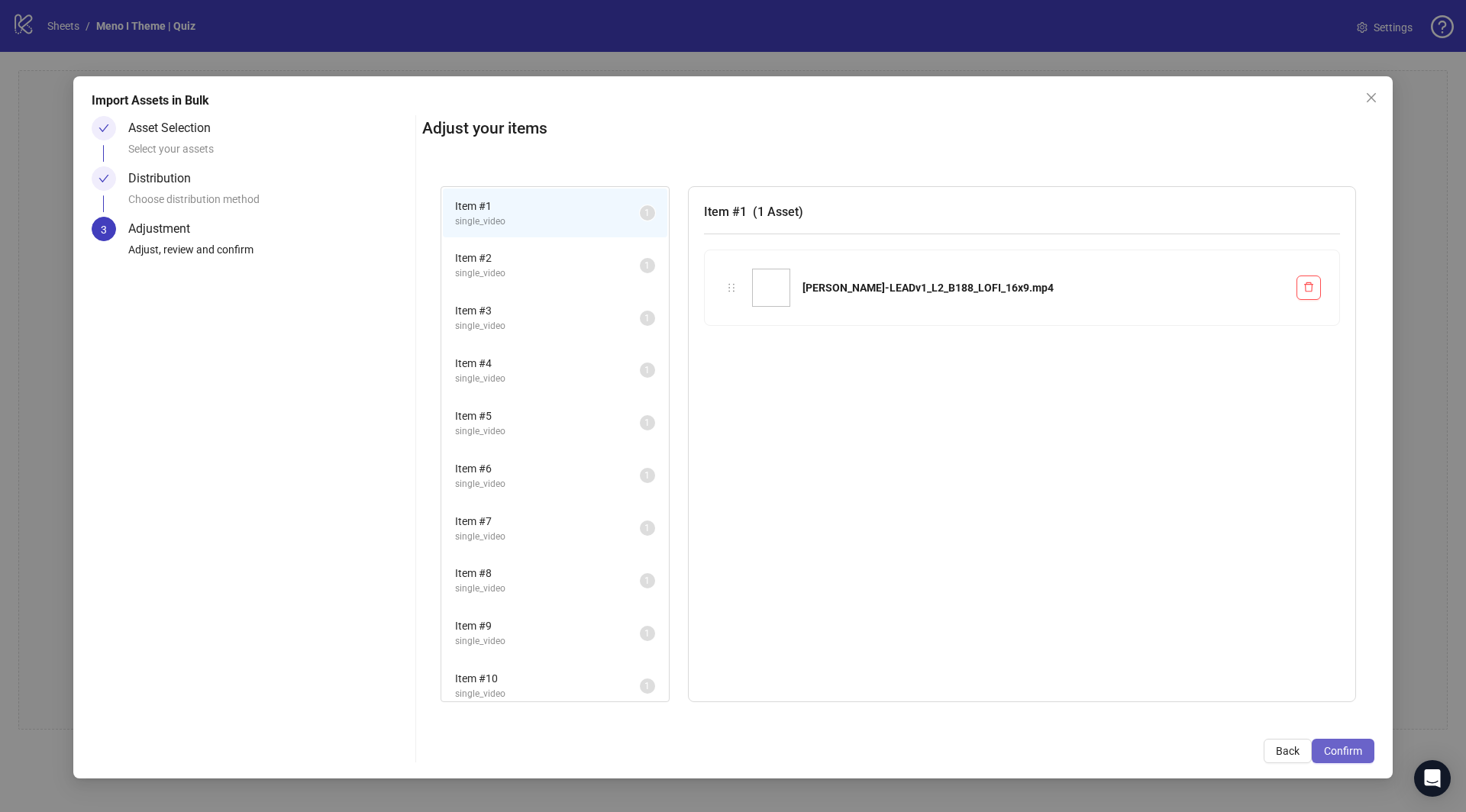
click at [1348, 748] on span "Confirm" at bounding box center [1343, 751] width 38 height 12
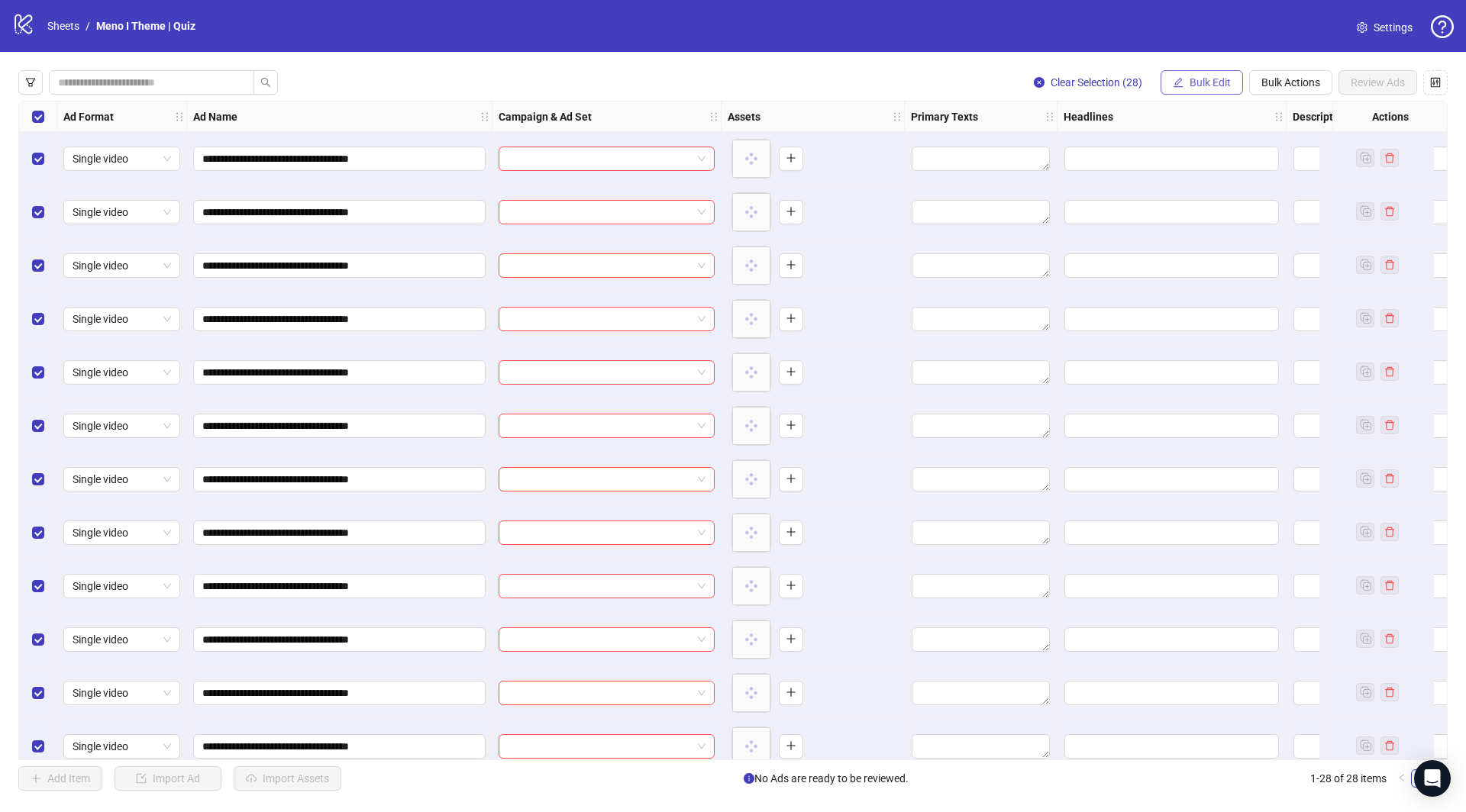
click at [1196, 88] on button "Bulk Edit" at bounding box center [1202, 83] width 83 height 25
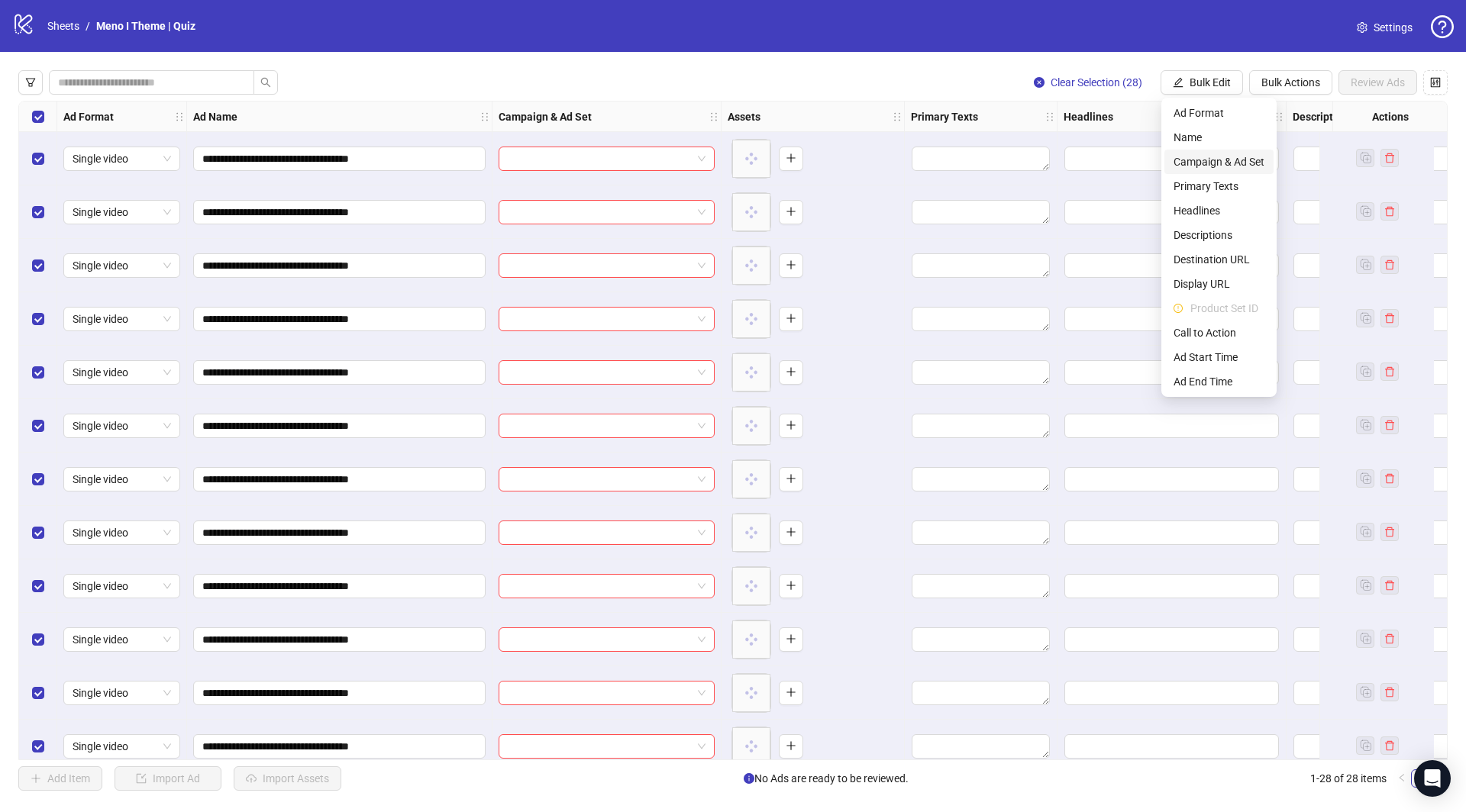
click at [1208, 161] on span "Campaign & Ad Set" at bounding box center [1219, 162] width 91 height 17
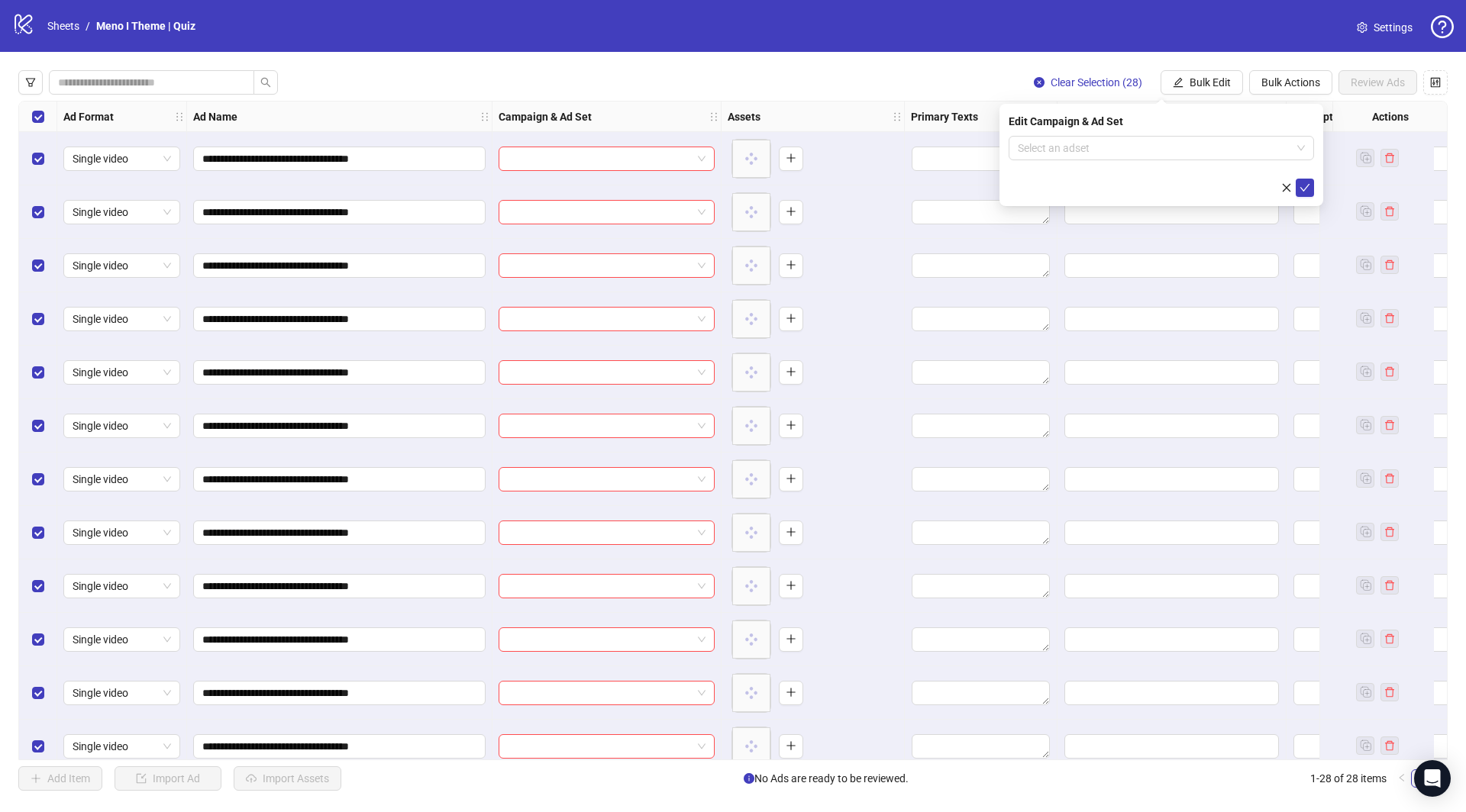
click at [1158, 128] on div "Edit Campaign & Ad Set" at bounding box center [1161, 121] width 305 height 17
click at [1138, 144] on input "search" at bounding box center [1155, 148] width 273 height 23
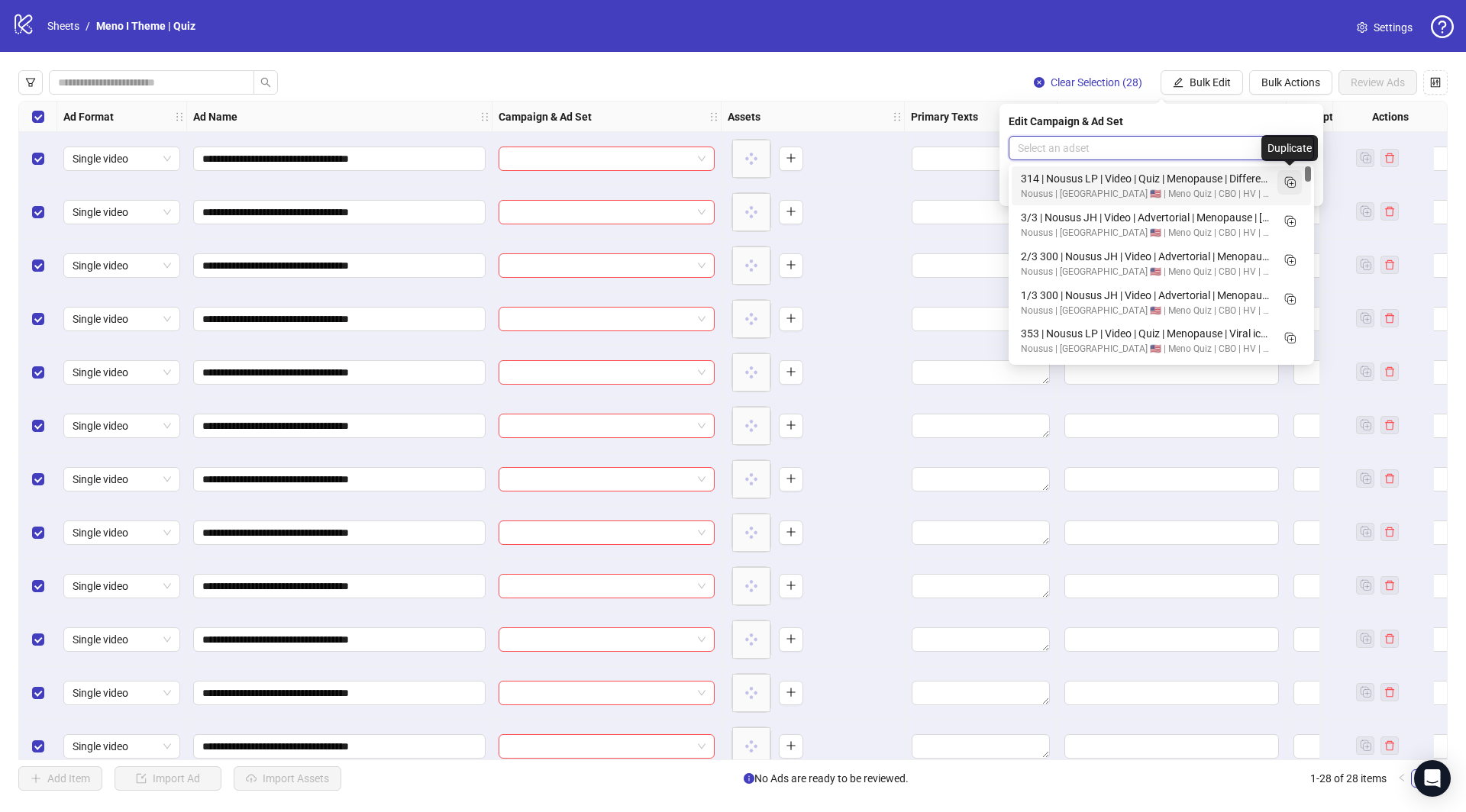
click at [1288, 187] on icon "Duplicate" at bounding box center [1290, 182] width 15 height 15
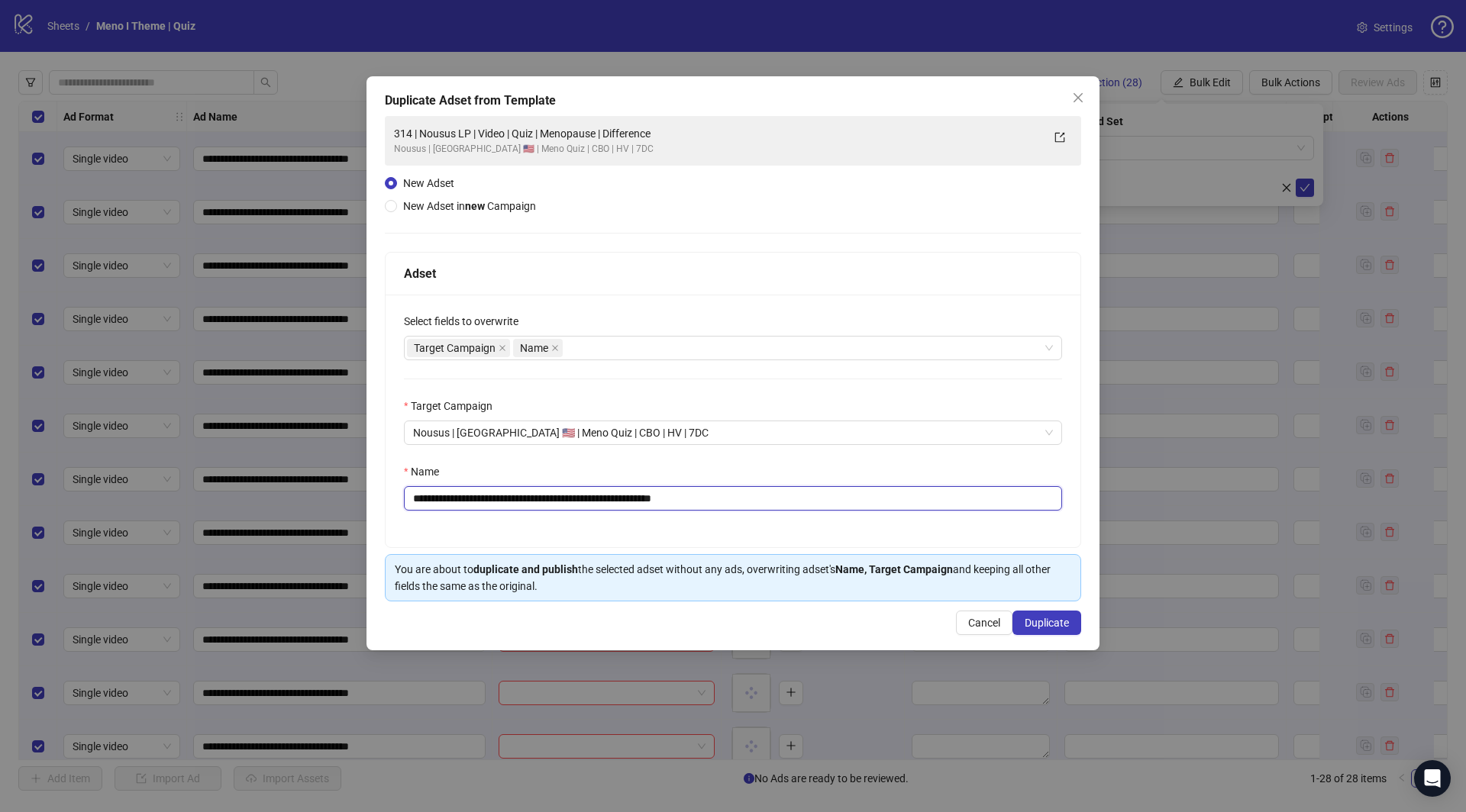
click at [741, 493] on input "**********" at bounding box center [733, 498] width 658 height 25
paste input "text"
type input "**********"
click at [1021, 614] on button "Duplicate" at bounding box center [1047, 623] width 69 height 25
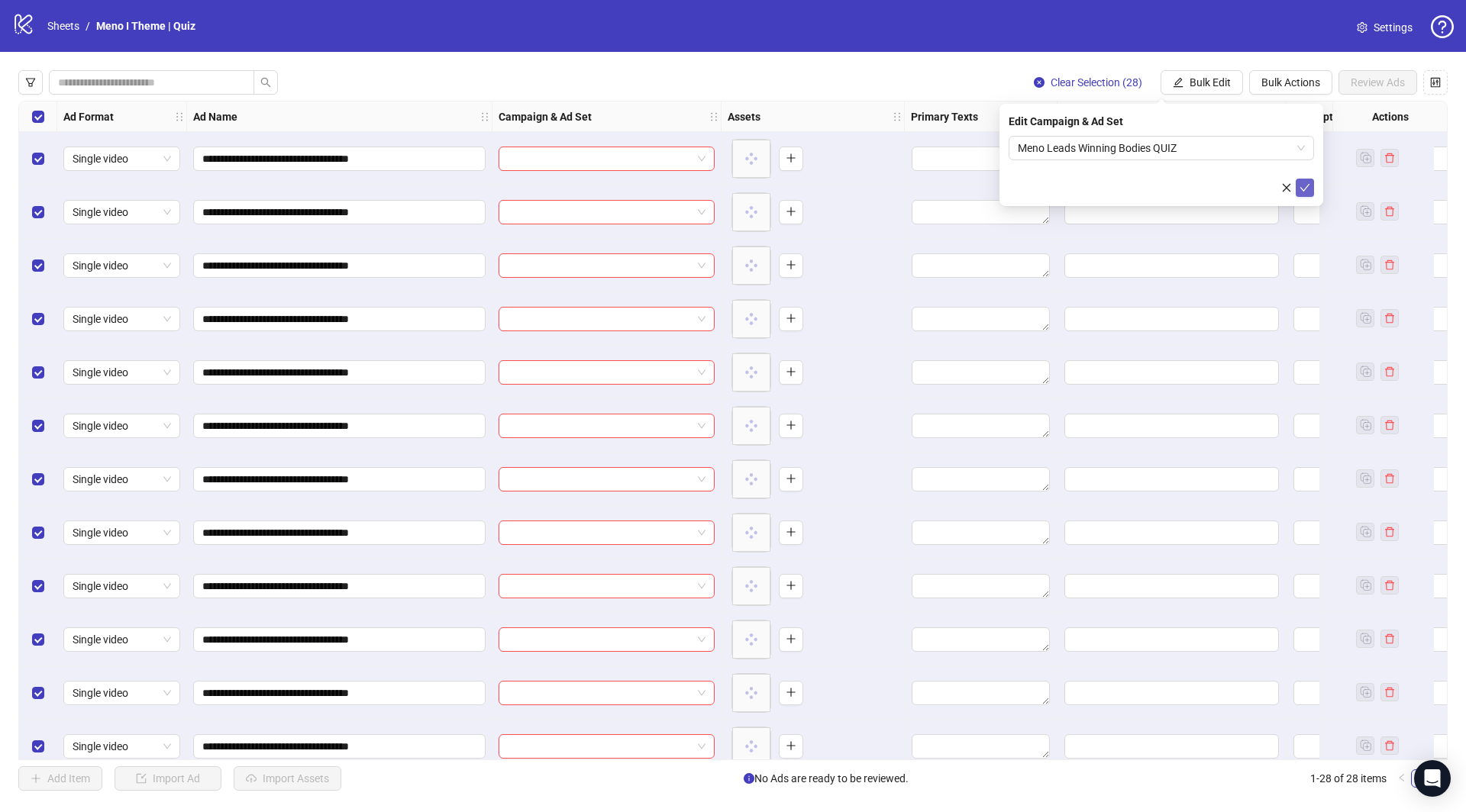
click at [1304, 188] on icon "check" at bounding box center [1305, 188] width 11 height 11
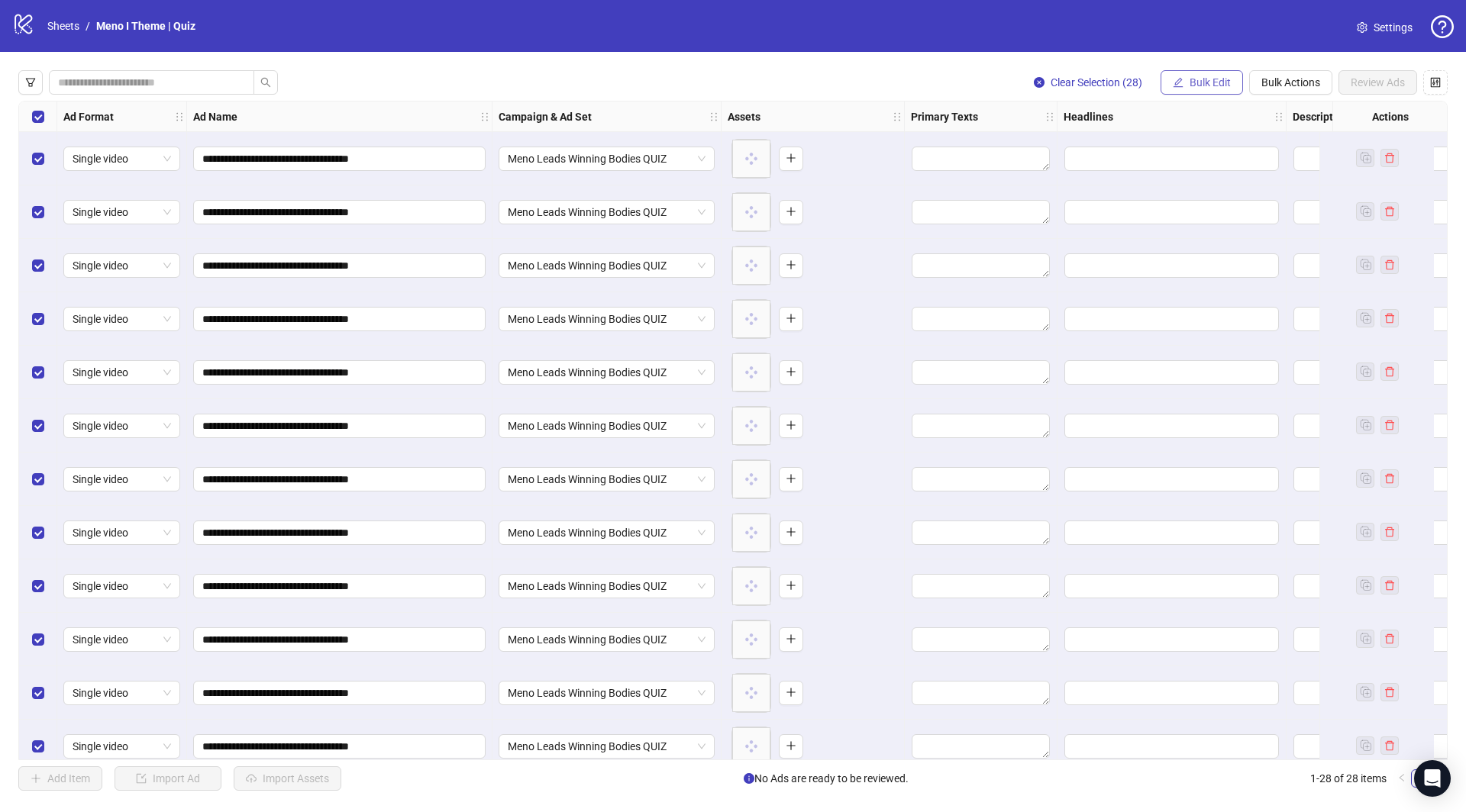
click at [1190, 77] on span "Bulk Edit" at bounding box center [1211, 83] width 41 height 12
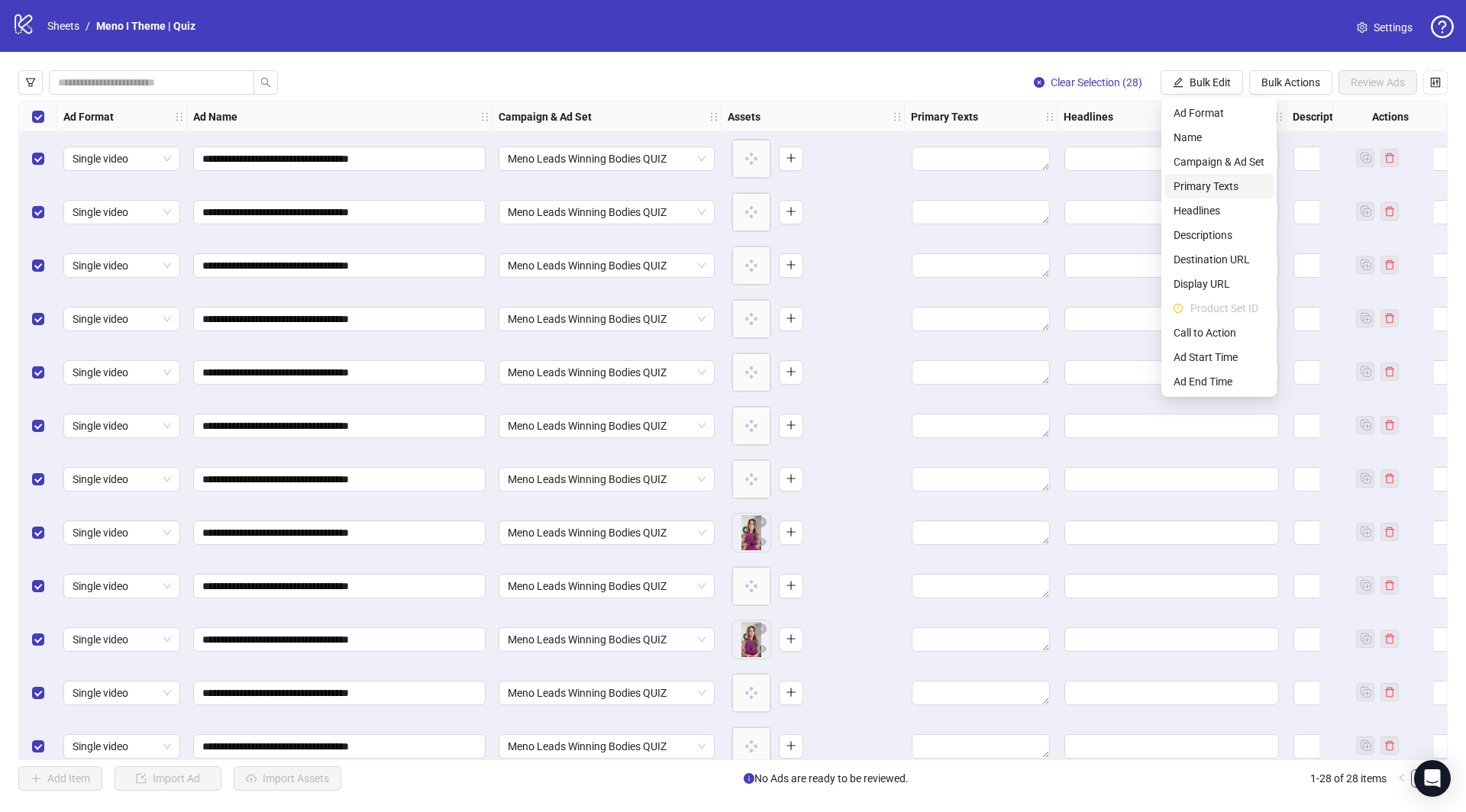
click at [1201, 183] on span "Primary Texts" at bounding box center [1219, 186] width 91 height 17
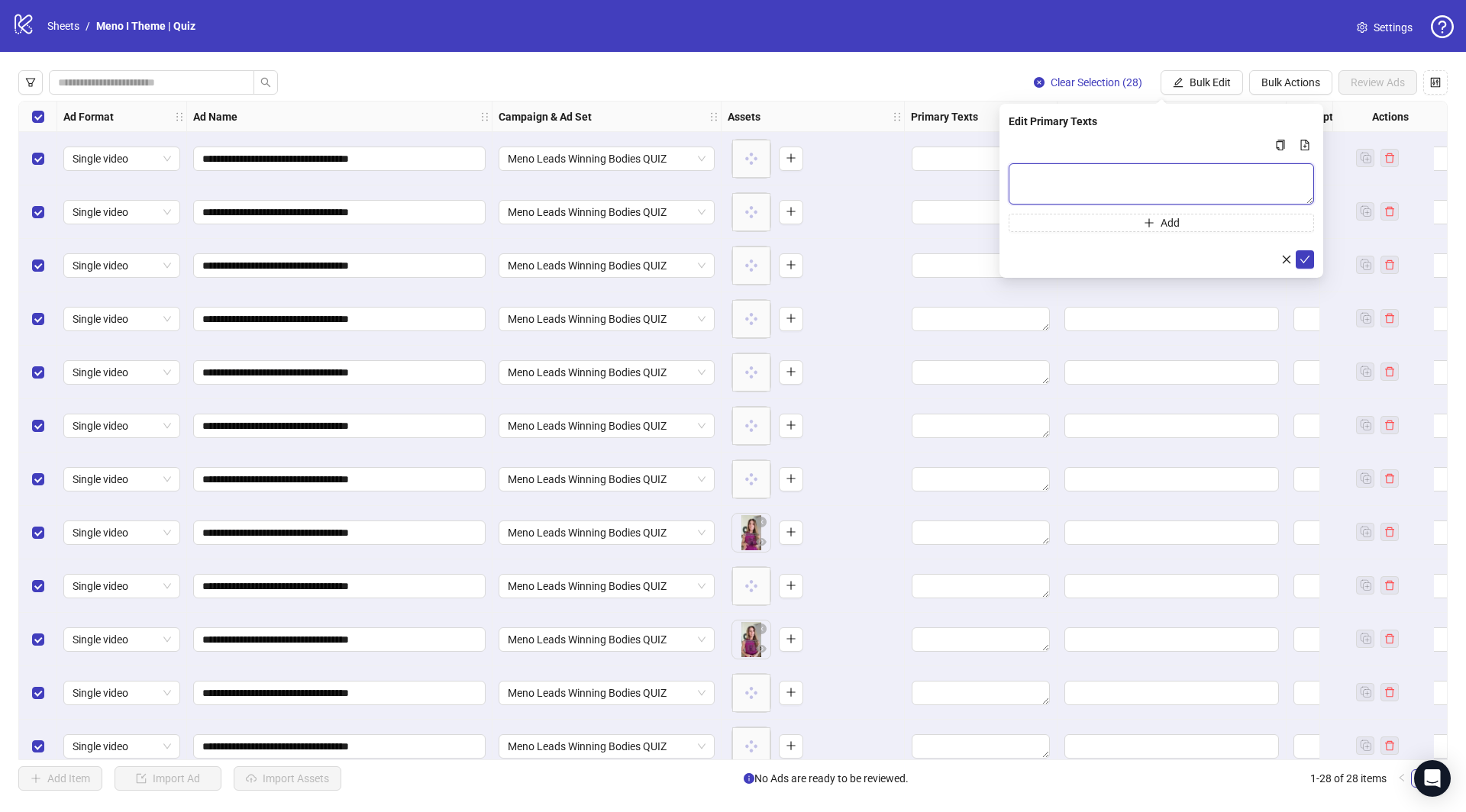
click at [1052, 171] on textarea "Multi-text input container - paste or copy values" at bounding box center [1161, 184] width 305 height 41
paste textarea "**********"
type textarea "**********"
click at [1310, 265] on button "submit" at bounding box center [1305, 259] width 18 height 18
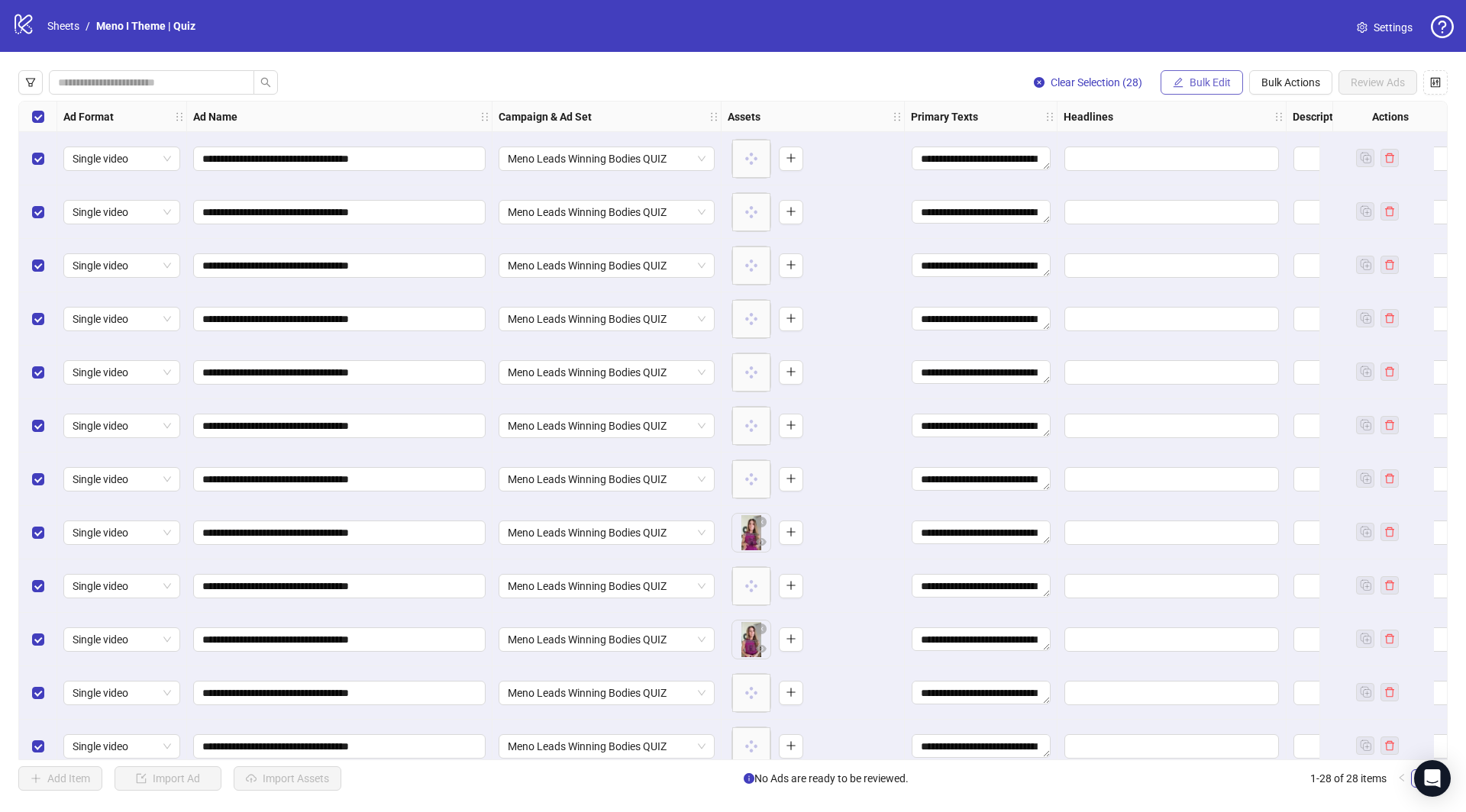
click at [1210, 87] on span "Bulk Edit" at bounding box center [1211, 83] width 41 height 12
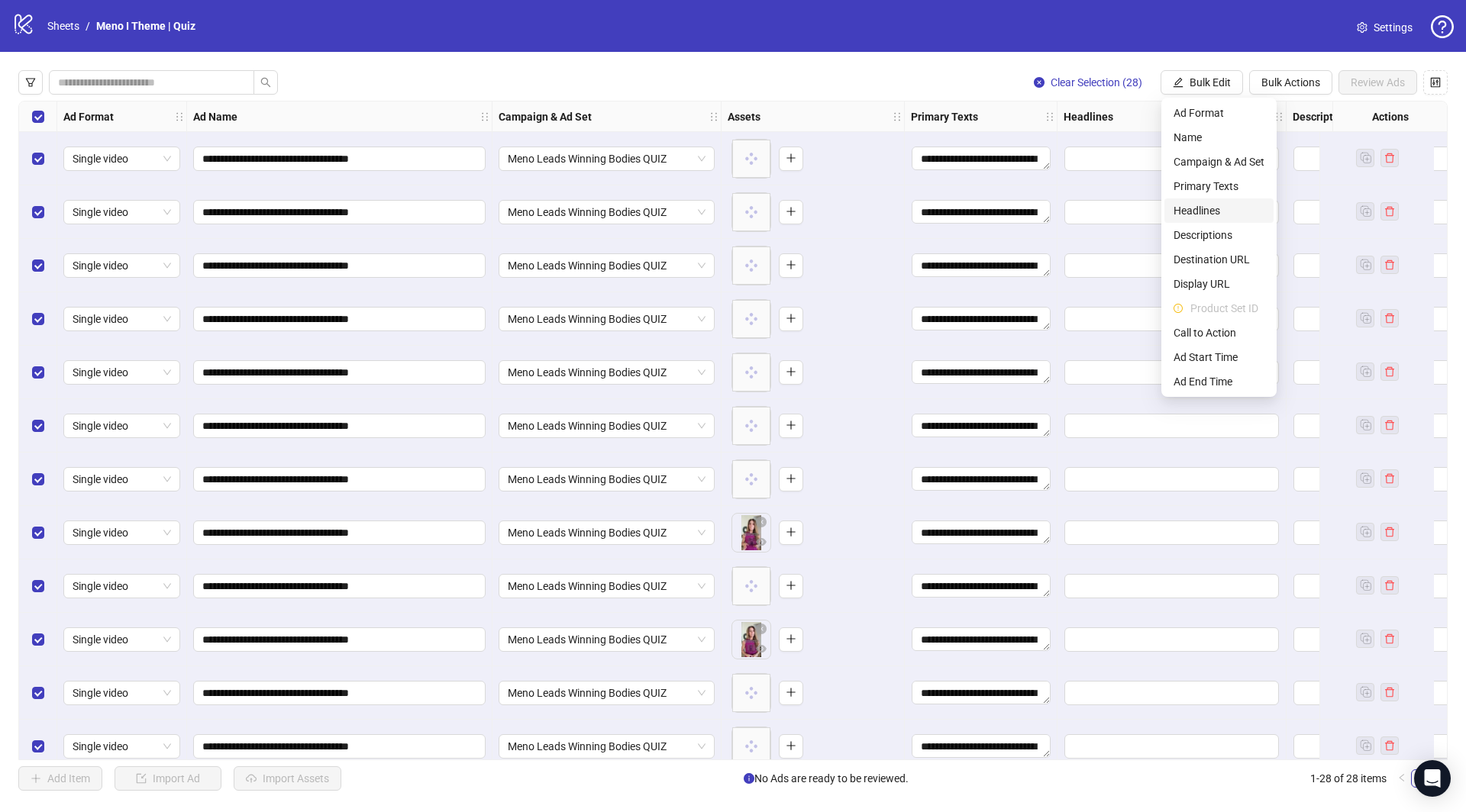
click at [1214, 211] on span "Headlines" at bounding box center [1219, 211] width 91 height 17
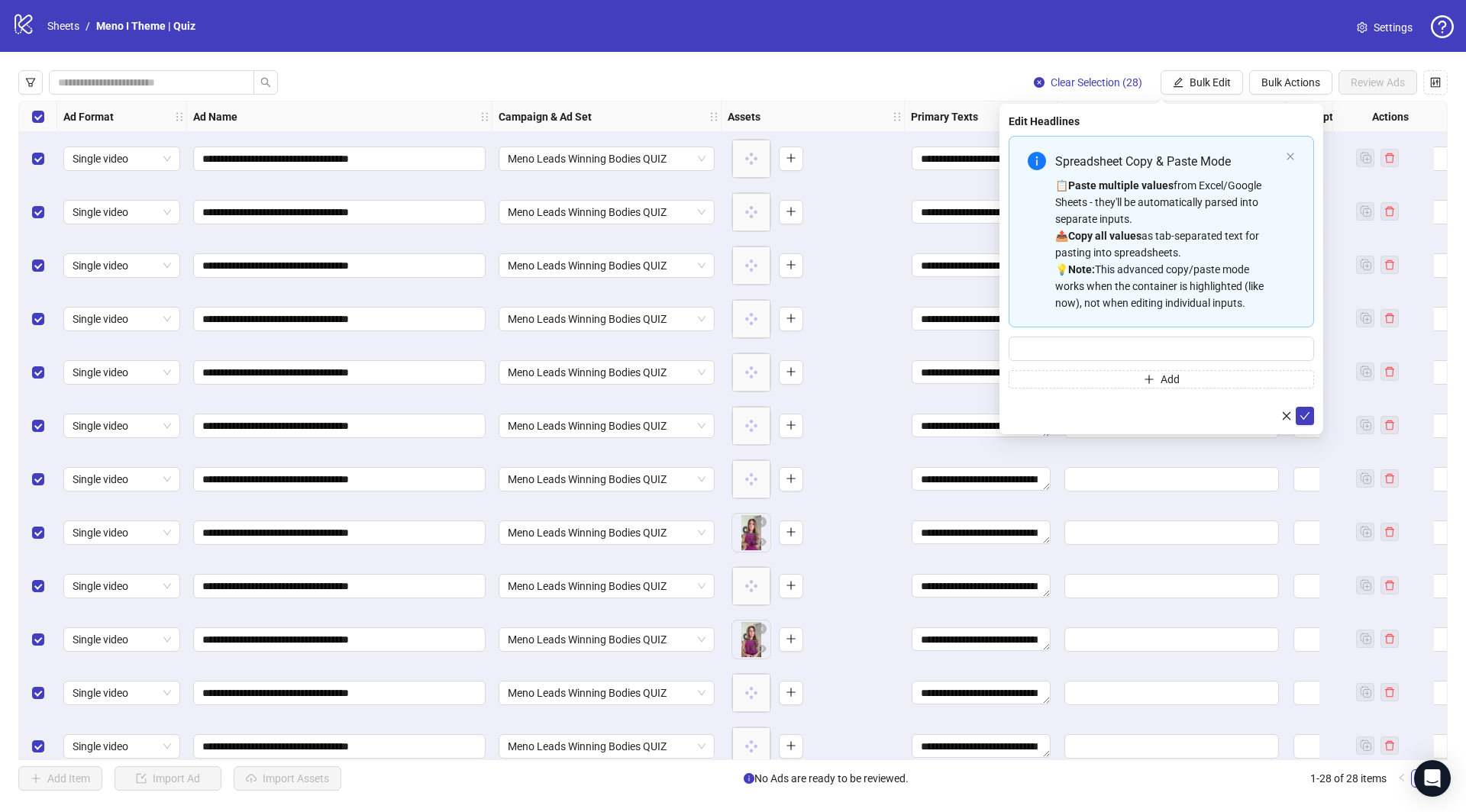
click at [1103, 247] on div "📋 Paste multiple values from Excel/Google Sheets - they'll be automatically par…" at bounding box center [1168, 244] width 225 height 134
type input "**********"
click at [1313, 416] on button "submit" at bounding box center [1305, 416] width 18 height 18
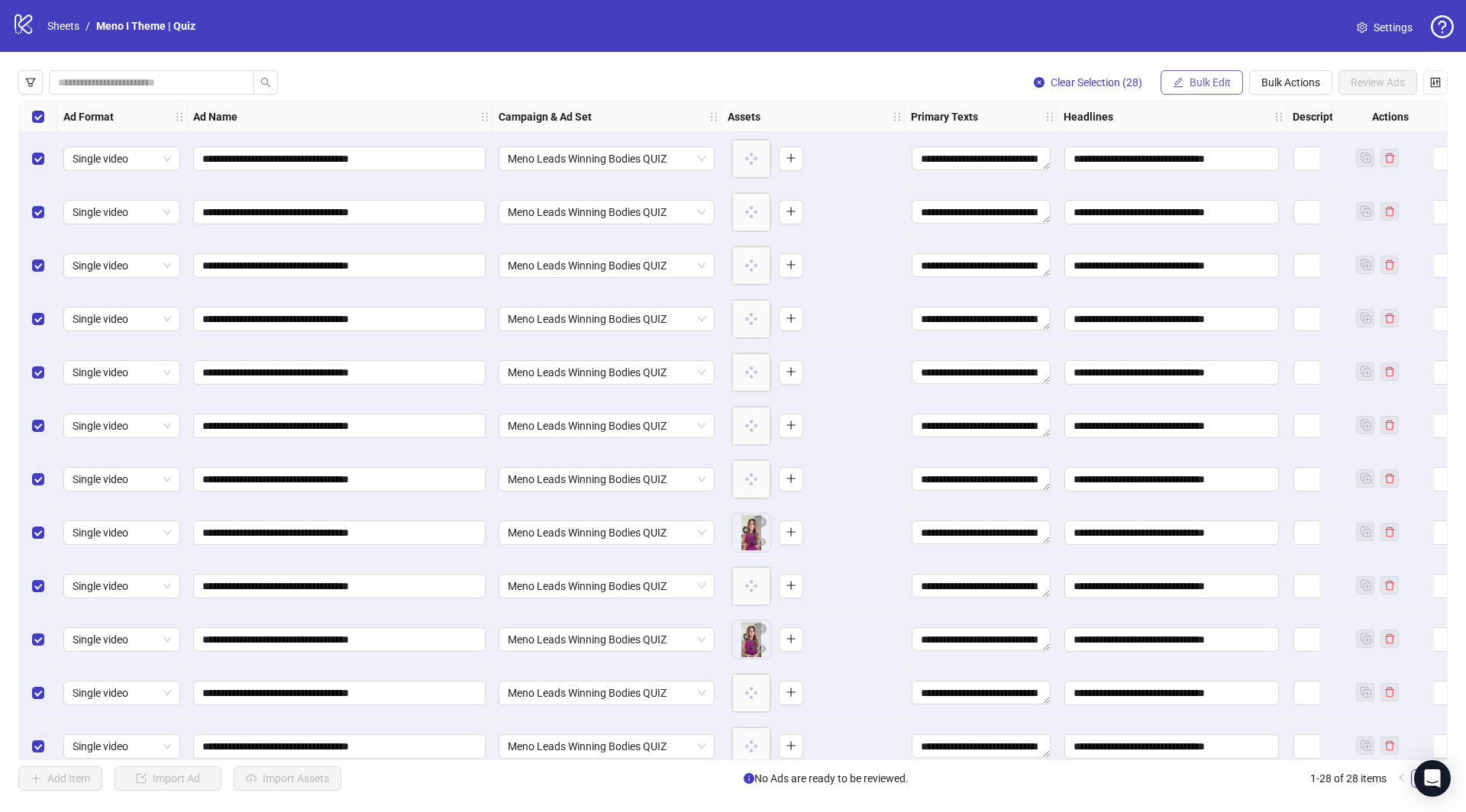
click at [1198, 81] on span "Bulk Edit" at bounding box center [1211, 83] width 41 height 12
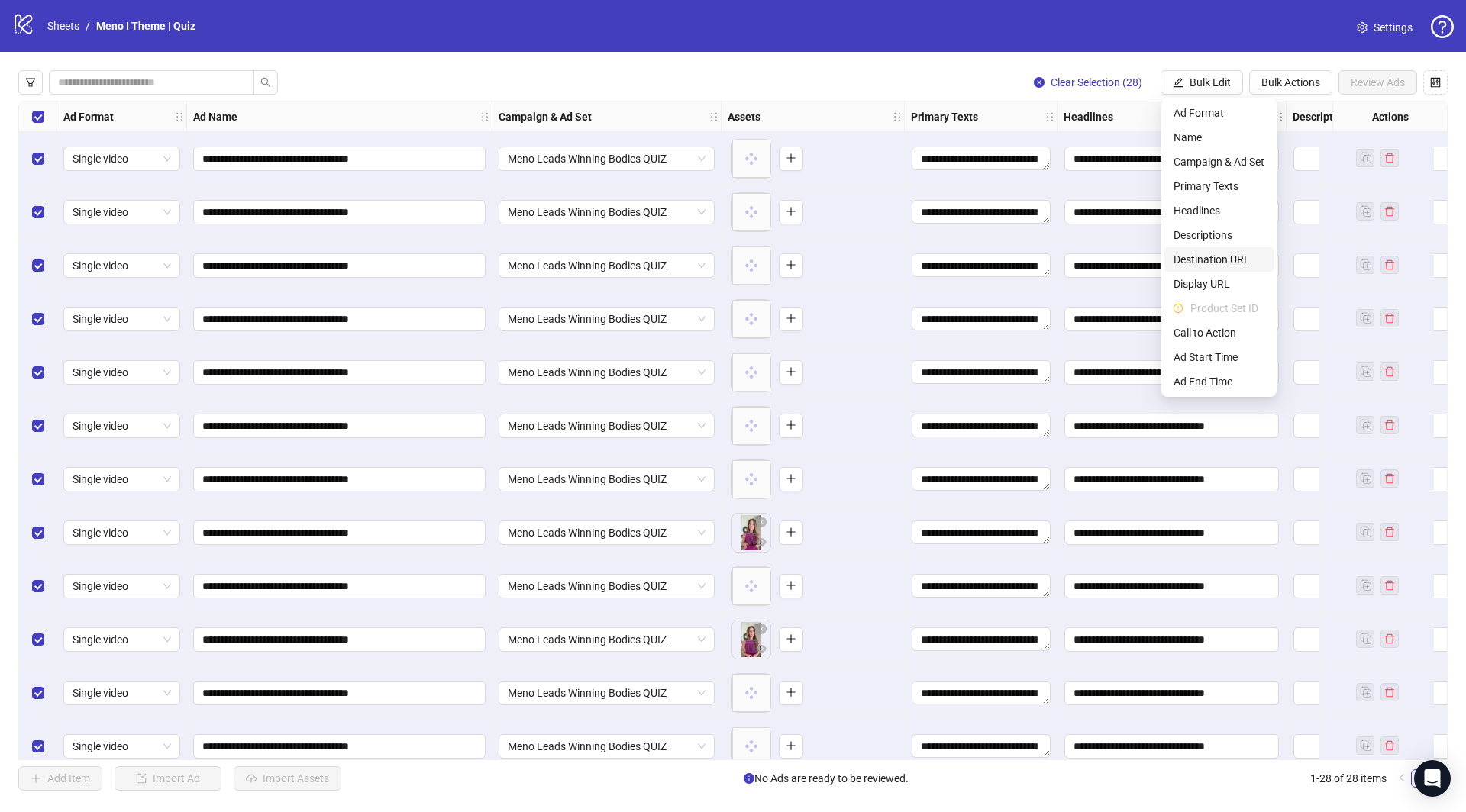
click at [1209, 255] on span "Destination URL" at bounding box center [1219, 260] width 91 height 17
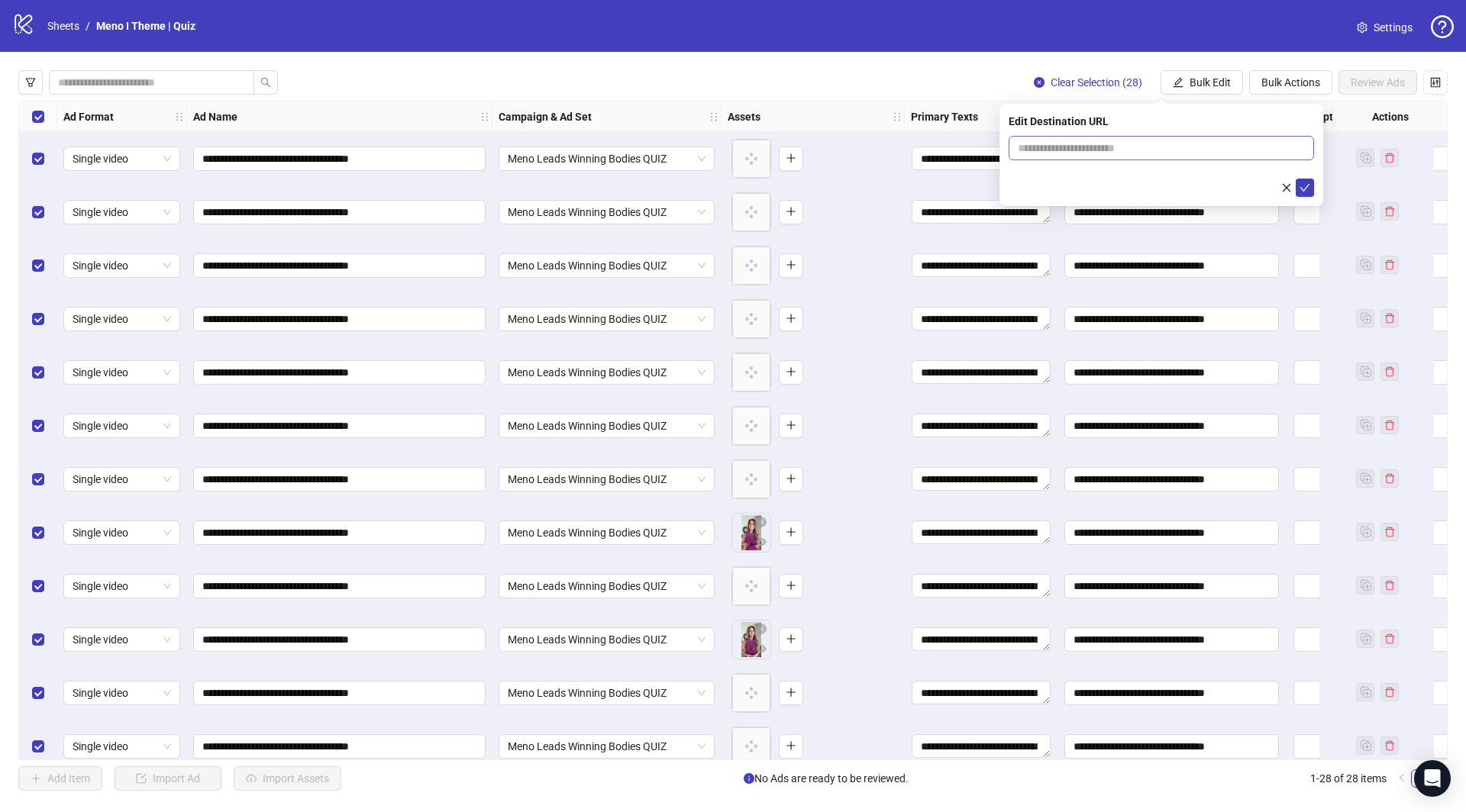
click at [1102, 136] on span at bounding box center [1161, 148] width 305 height 25
paste input "**********"
type input "**********"
click at [1307, 184] on icon "check" at bounding box center [1305, 188] width 10 height 8
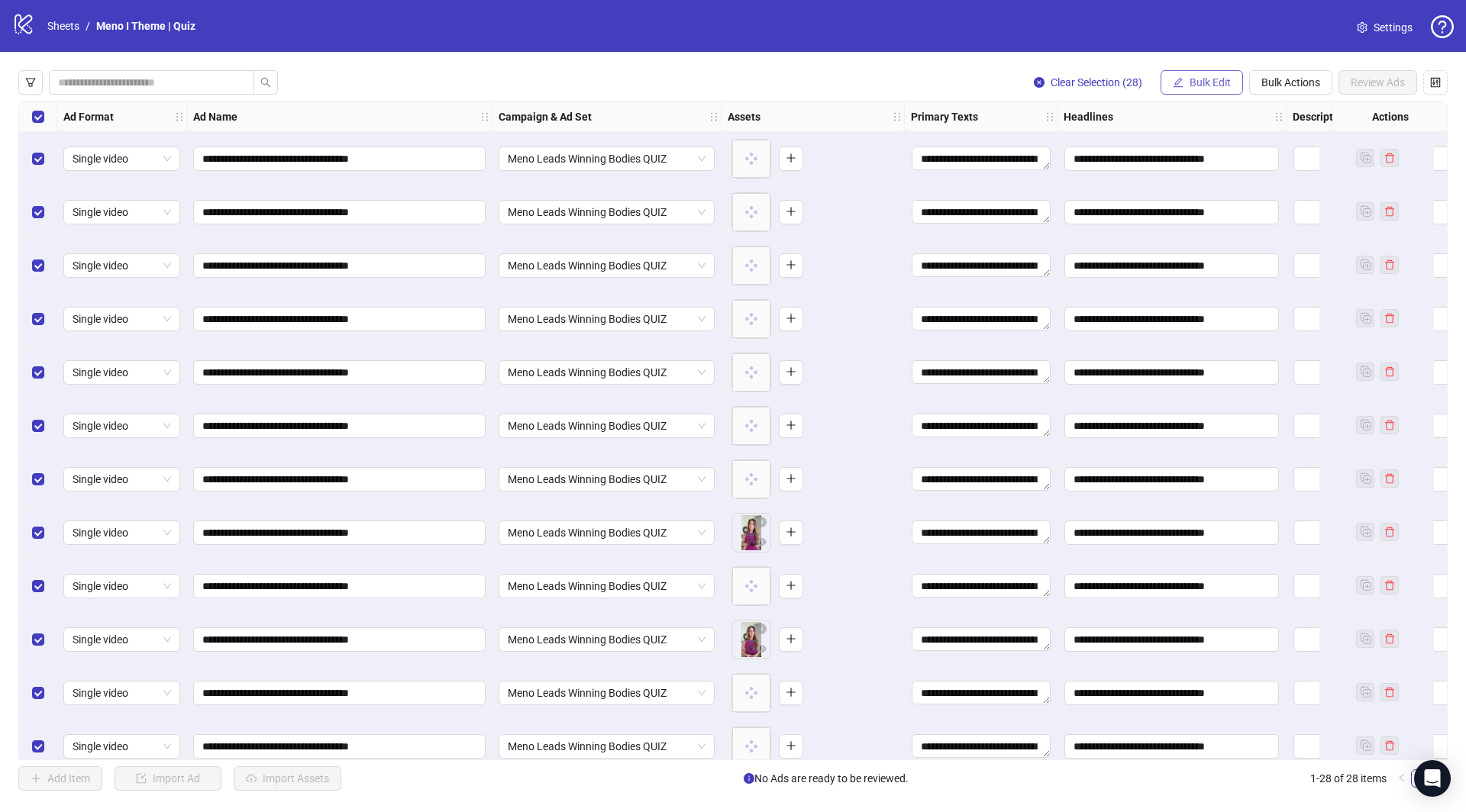
click at [1204, 94] on button "Bulk Edit" at bounding box center [1202, 83] width 83 height 25
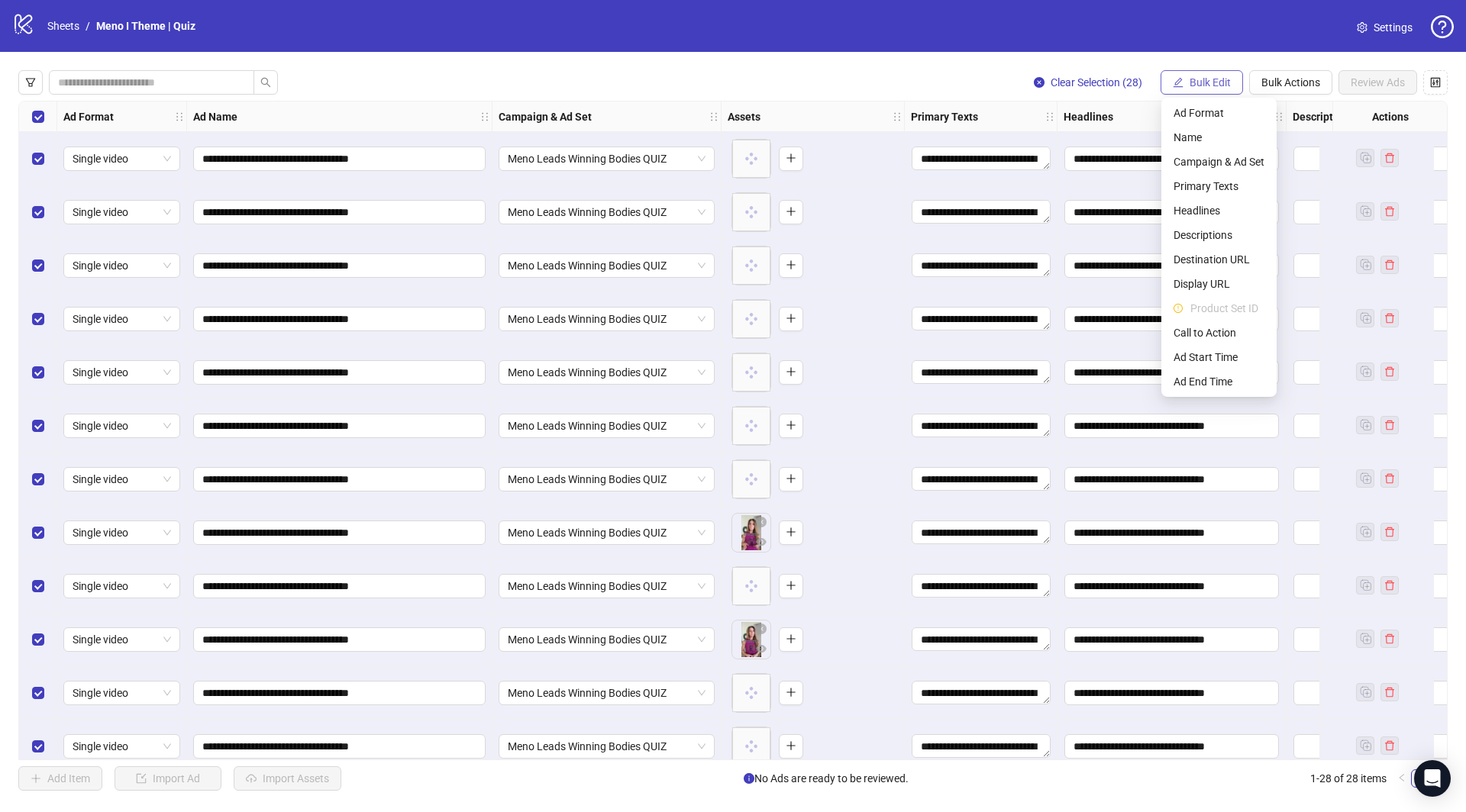
click at [1204, 82] on span "Bulk Edit" at bounding box center [1211, 83] width 41 height 12
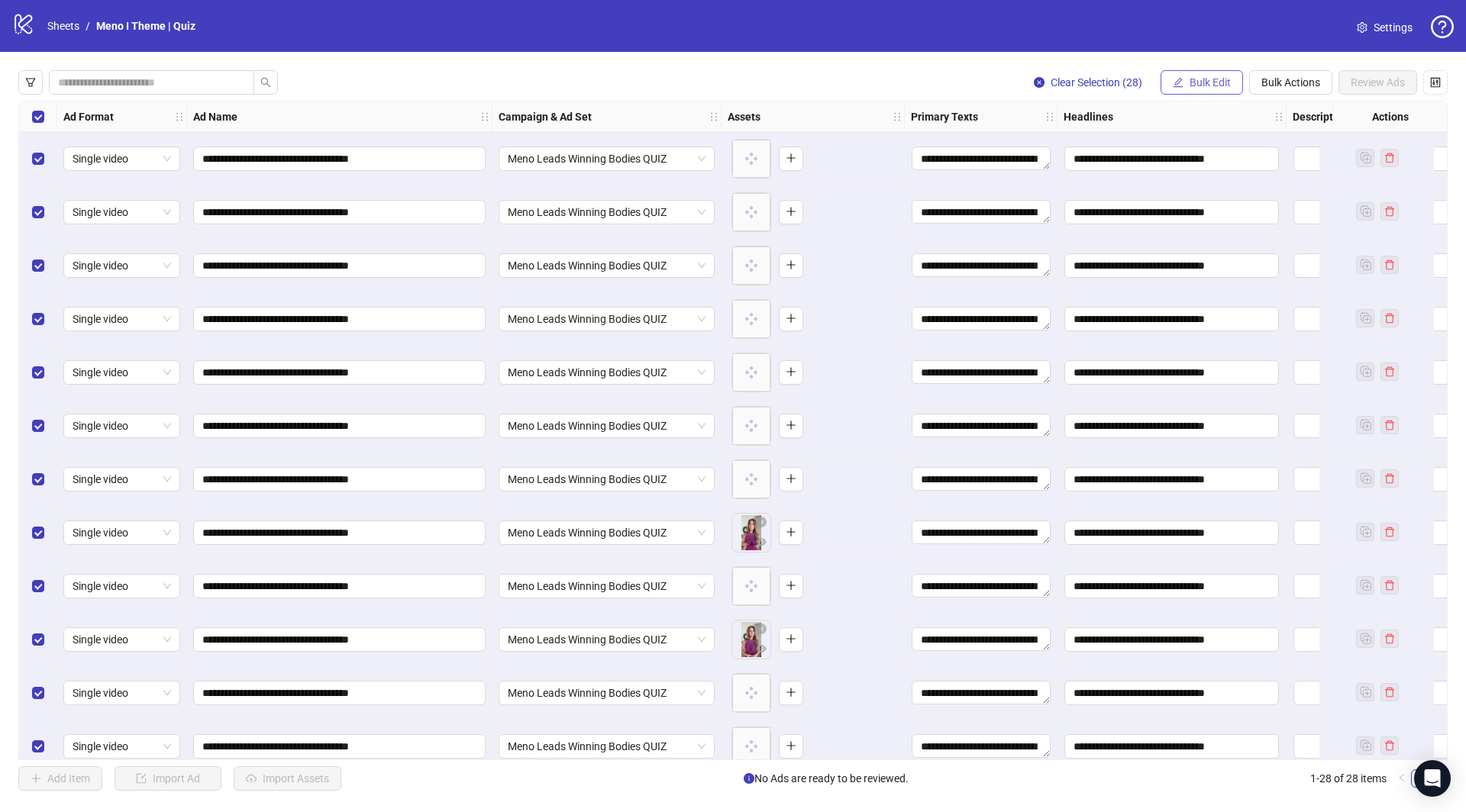
click at [1204, 82] on span "Bulk Edit" at bounding box center [1211, 83] width 41 height 12
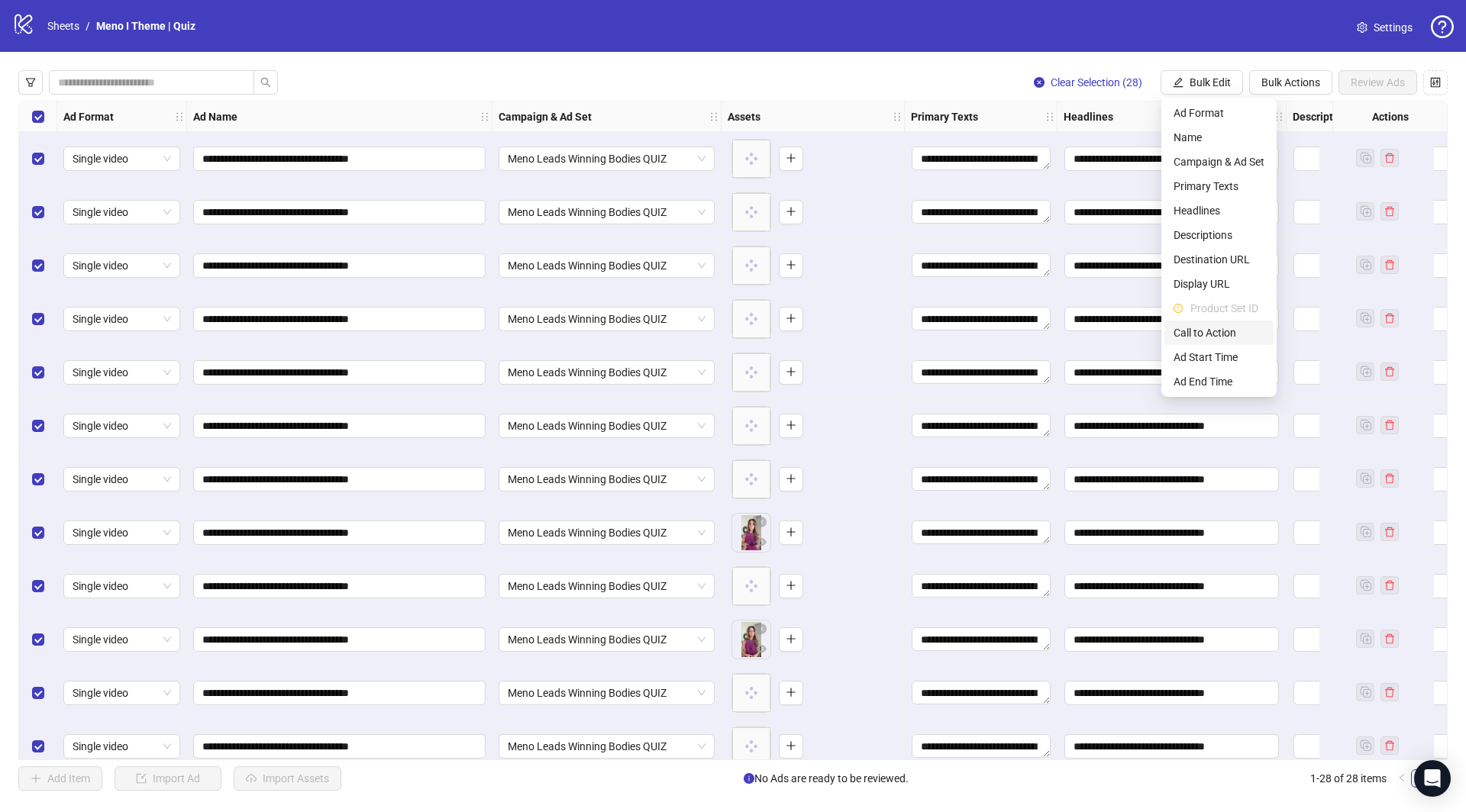
click at [1203, 329] on span "Call to Action" at bounding box center [1219, 333] width 91 height 17
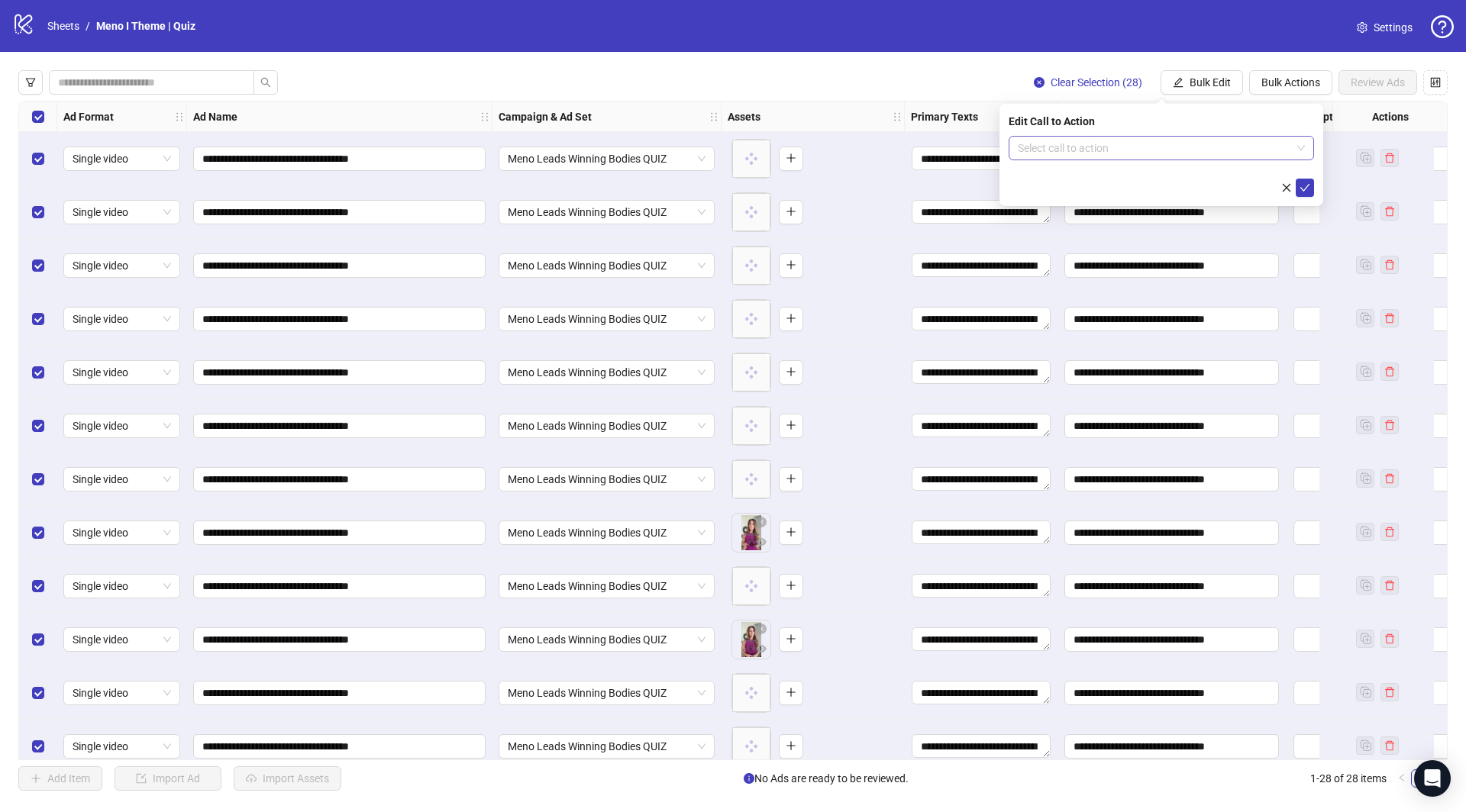
click at [1042, 149] on input "search" at bounding box center [1155, 148] width 273 height 23
type input "***"
click at [1060, 175] on div "Learn more" at bounding box center [1161, 179] width 281 height 17
click at [1315, 183] on div "Edit Call to Action Learn more Learn more" at bounding box center [1161, 154] width 324 height 102
click at [1313, 186] on button "submit" at bounding box center [1305, 188] width 18 height 18
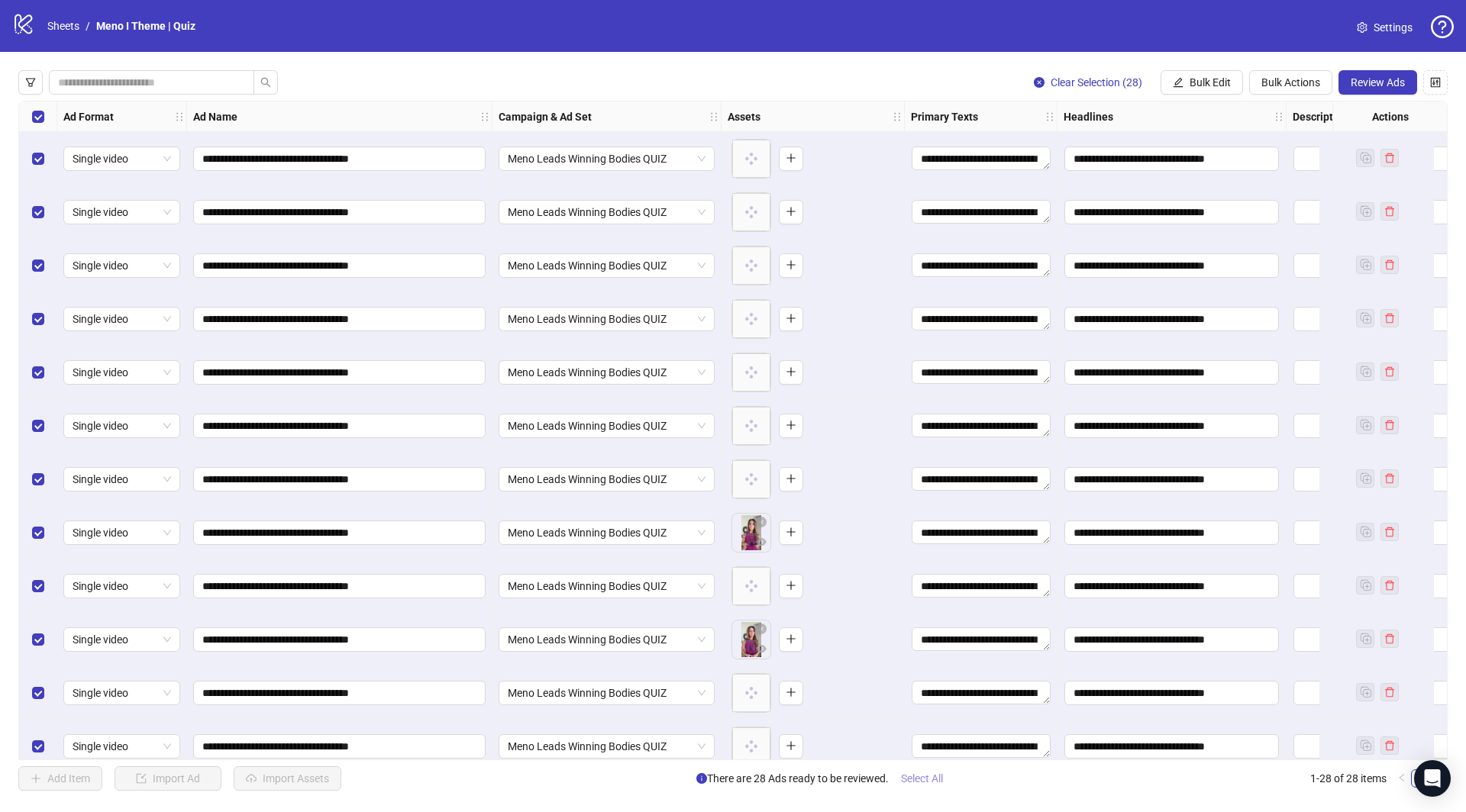
click at [918, 769] on button "Select All" at bounding box center [922, 778] width 67 height 25
click at [919, 777] on span "Select All" at bounding box center [922, 778] width 42 height 12
click at [926, 774] on span "Select All" at bounding box center [922, 778] width 42 height 12
click at [1366, 75] on button "Review Ads" at bounding box center [1378, 83] width 79 height 25
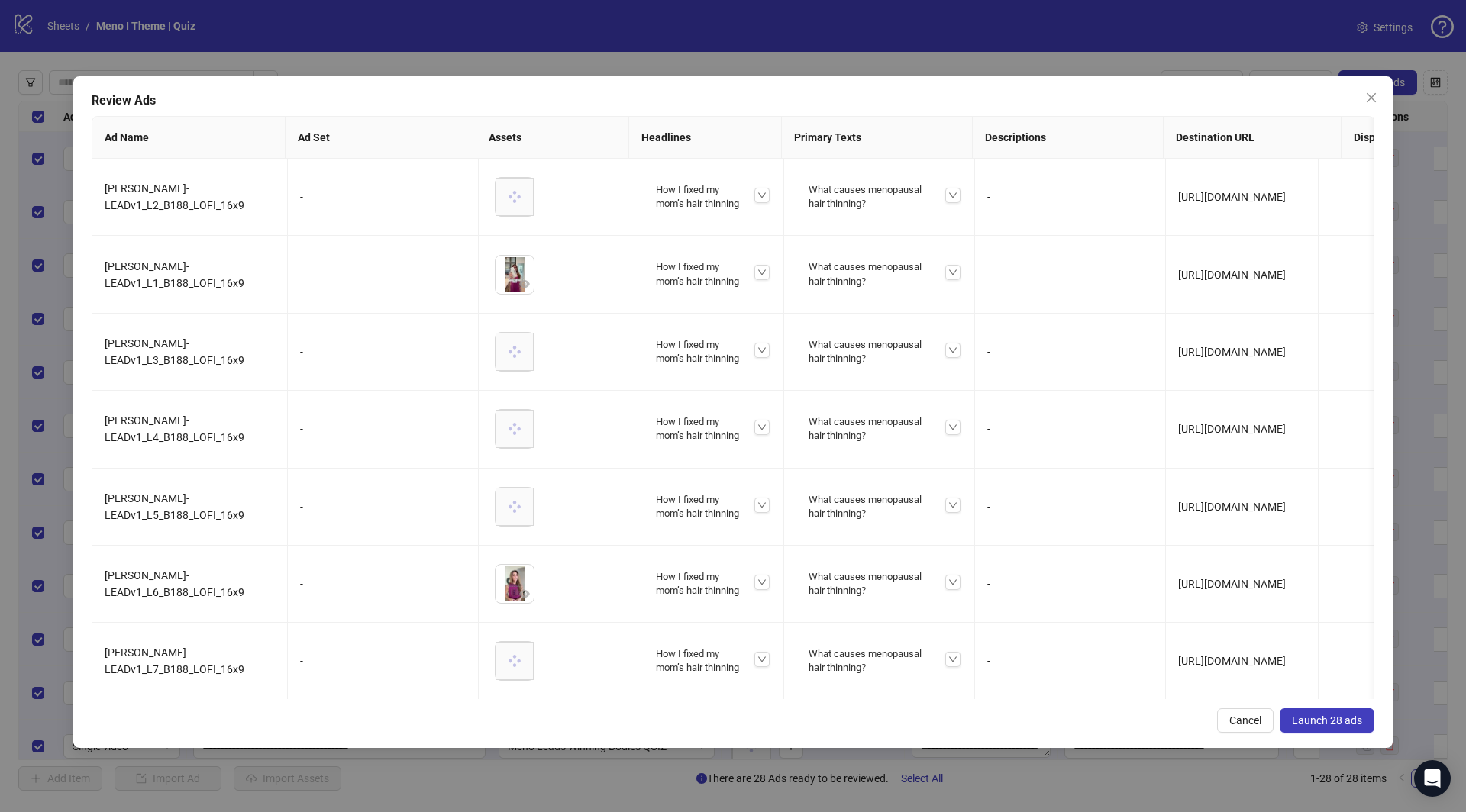
click at [1310, 723] on span "Launch 28 ads" at bounding box center [1327, 721] width 71 height 12
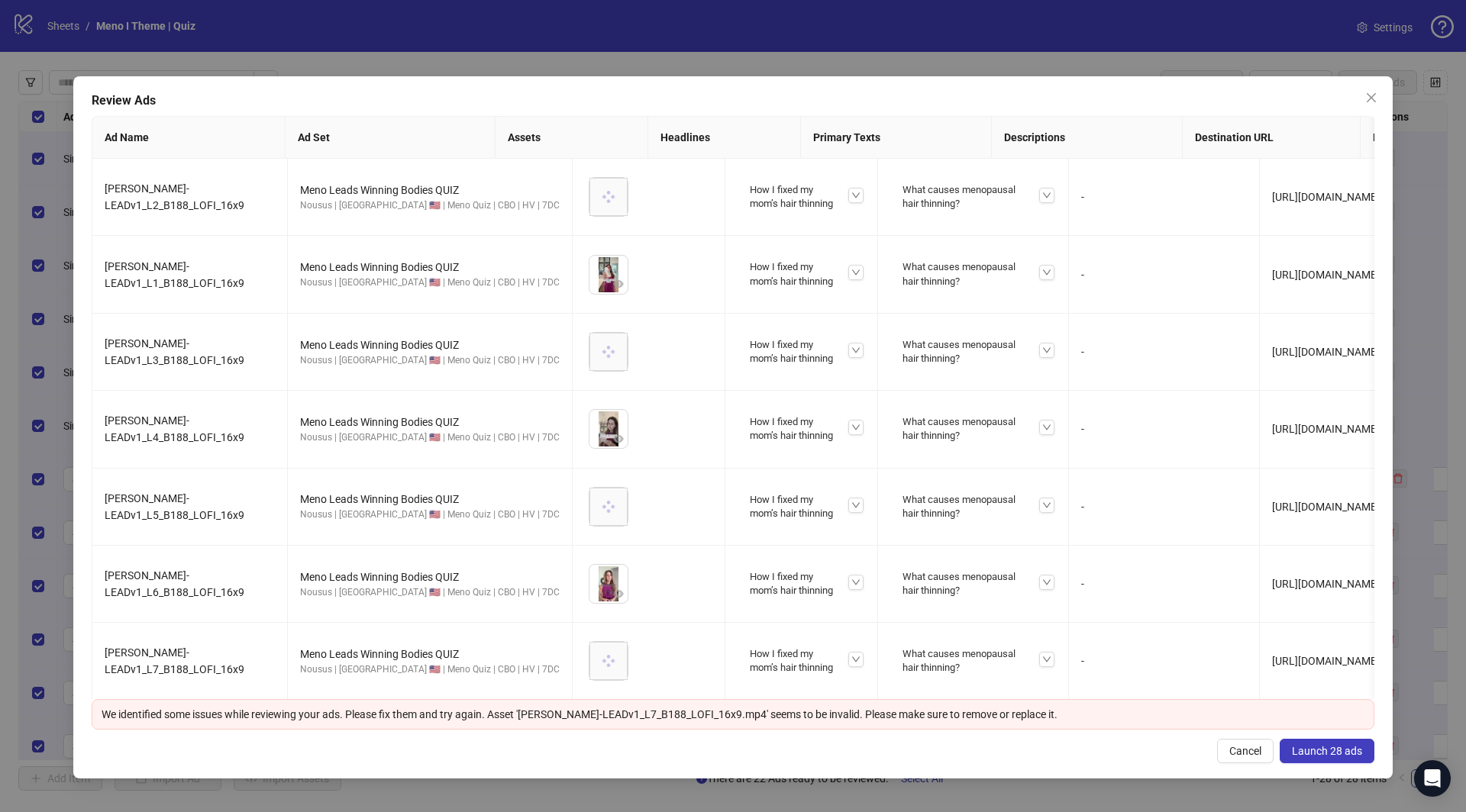
click at [1333, 752] on span "Launch 28 ads" at bounding box center [1327, 751] width 71 height 12
click at [1376, 102] on icon "close" at bounding box center [1372, 97] width 12 height 12
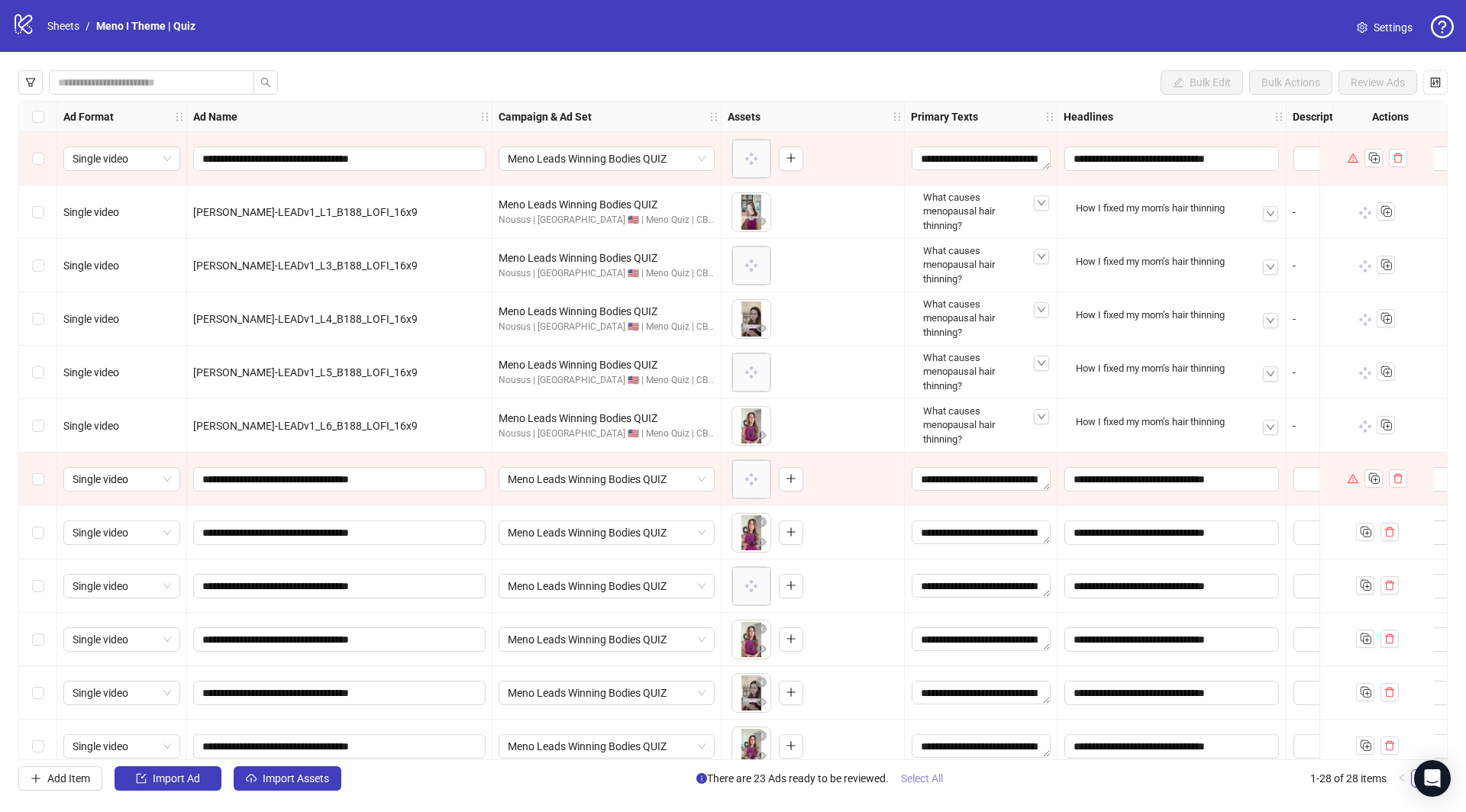
click at [902, 789] on button "Select All" at bounding box center [922, 778] width 67 height 25
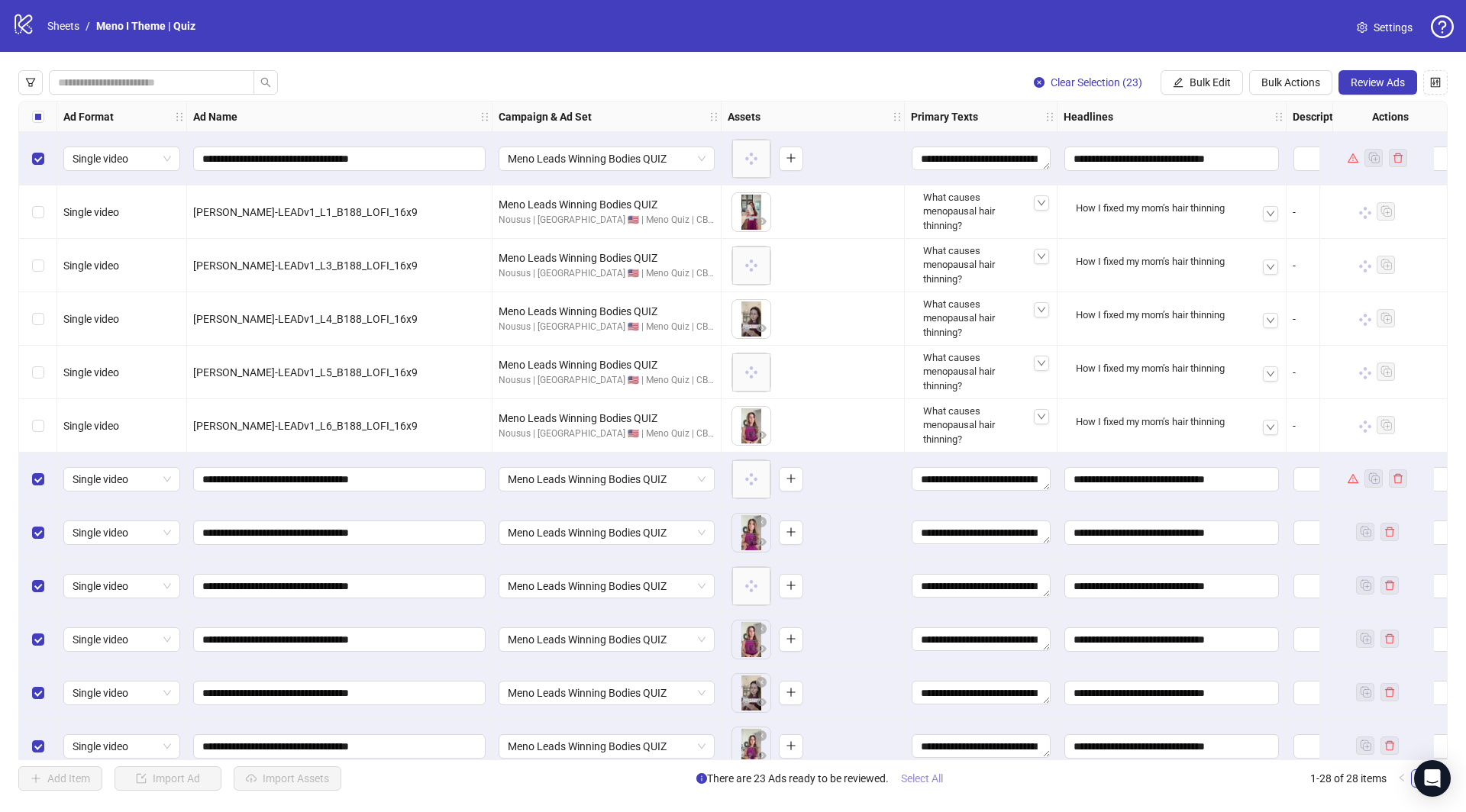
click at [922, 774] on span "Select All" at bounding box center [922, 778] width 42 height 12
click at [1372, 89] on button "Review Ads" at bounding box center [1378, 83] width 79 height 25
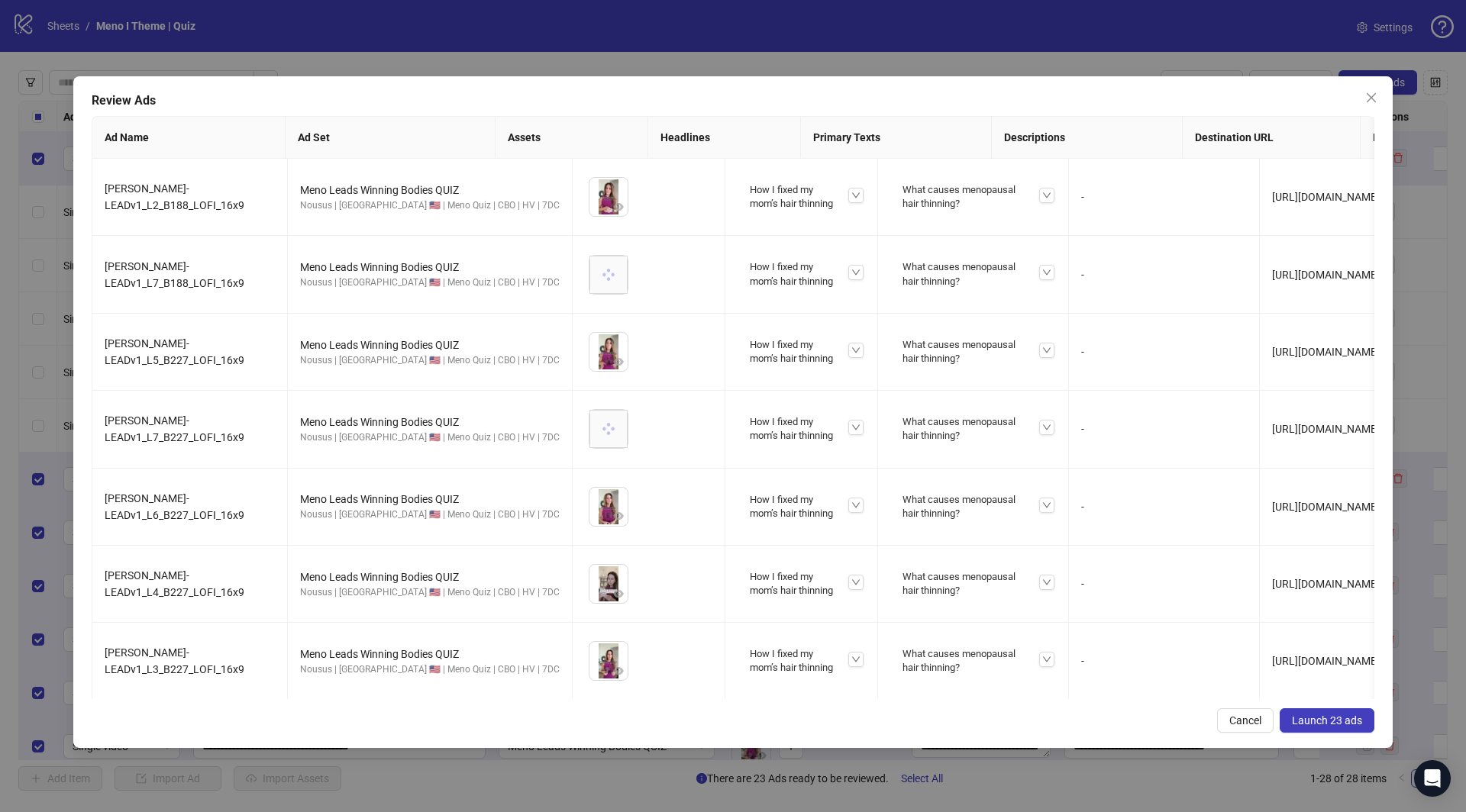
click at [1319, 712] on button "Launch 23 ads" at bounding box center [1326, 721] width 94 height 25
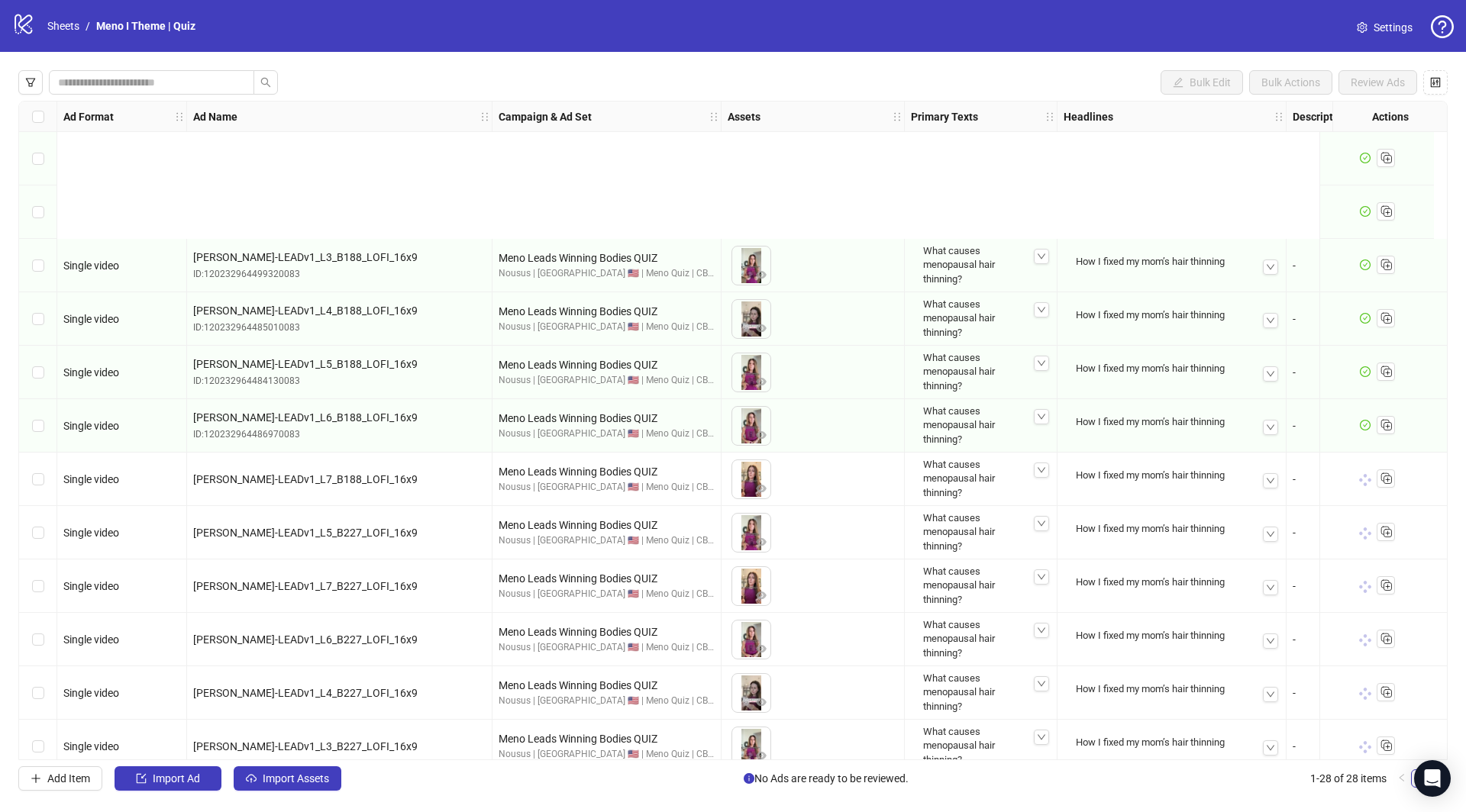
scroll to position [874, 0]
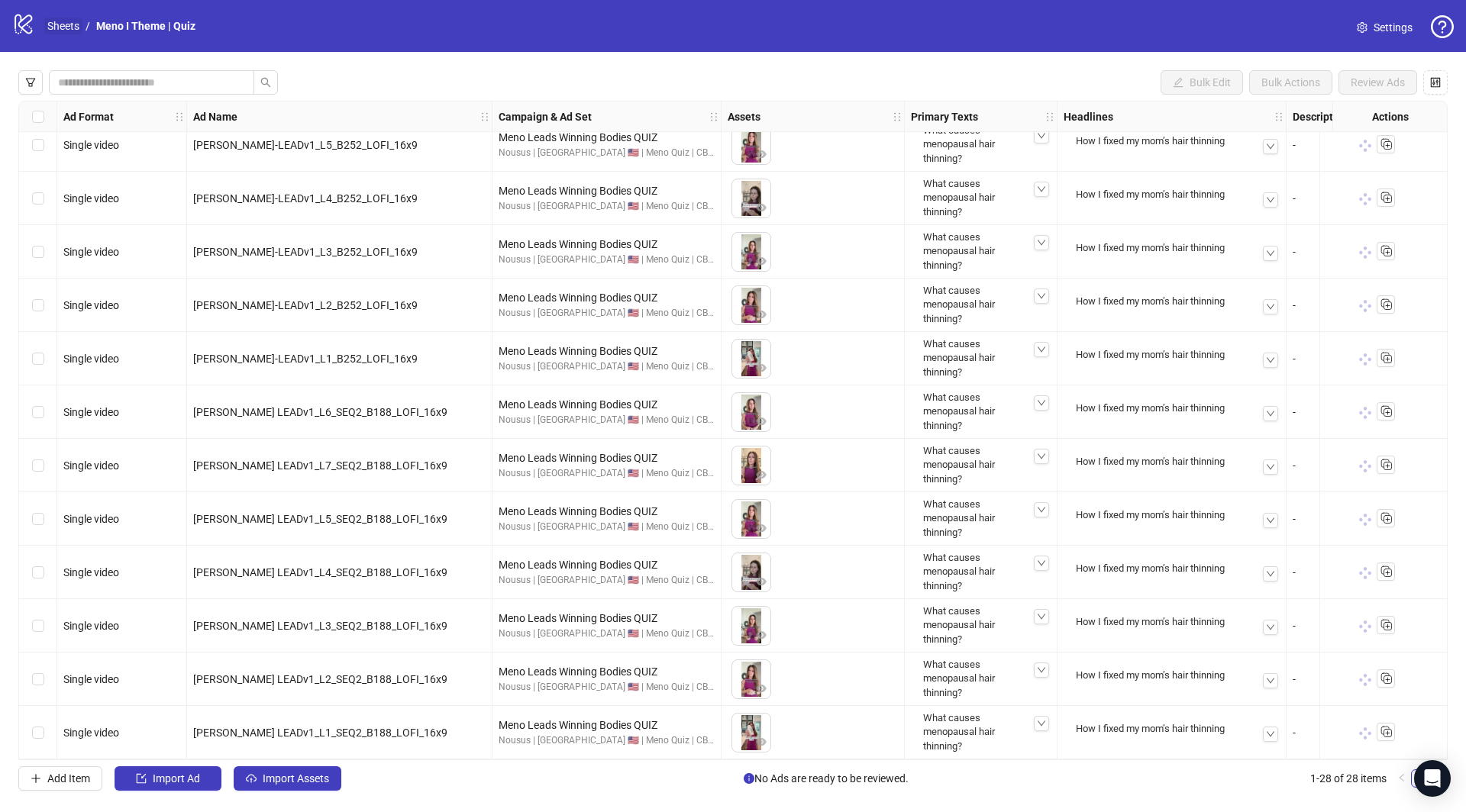
click at [73, 28] on link "Sheets" at bounding box center [64, 26] width 38 height 17
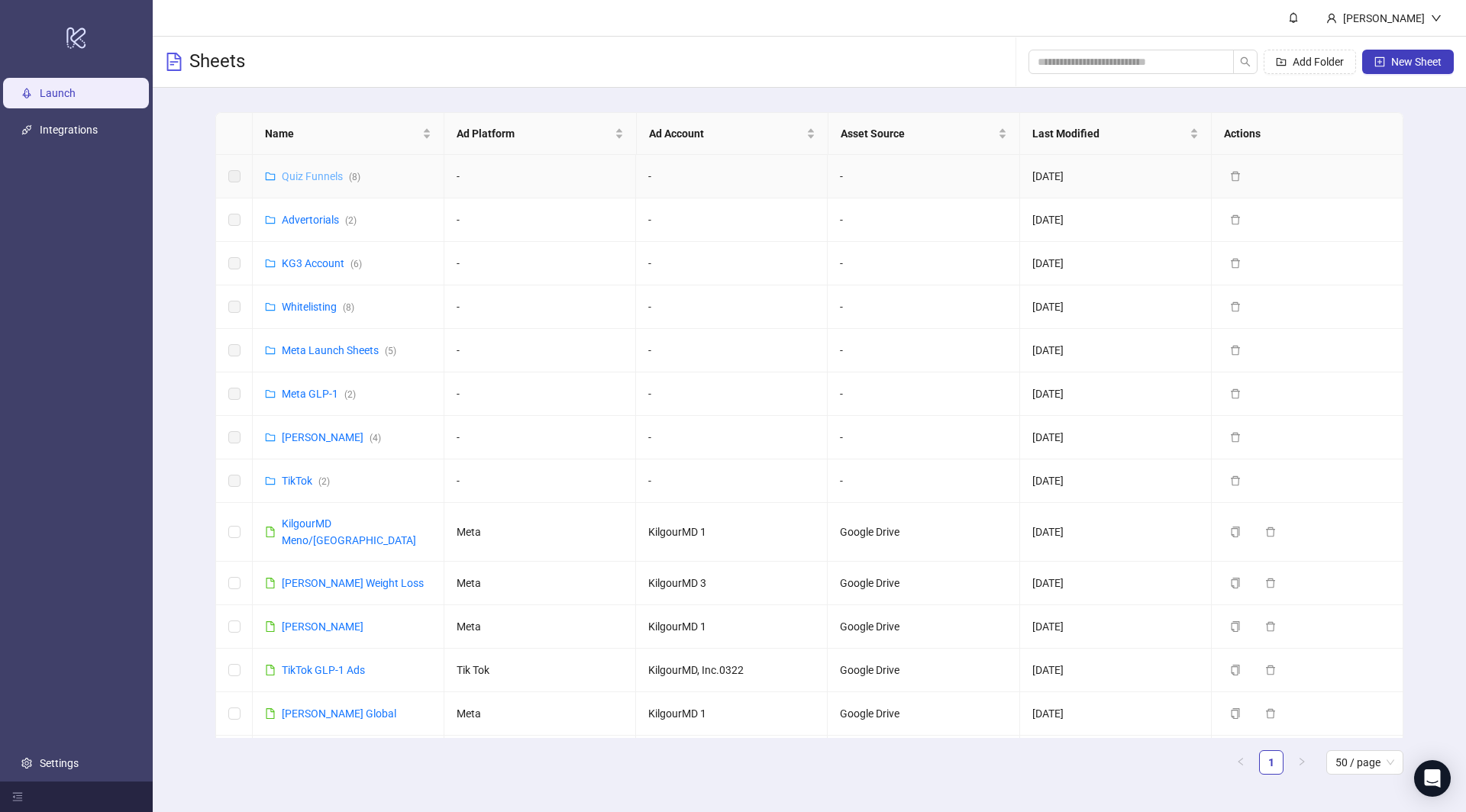
click at [305, 176] on link "Quiz Funnels ( 8 )" at bounding box center [321, 176] width 79 height 12
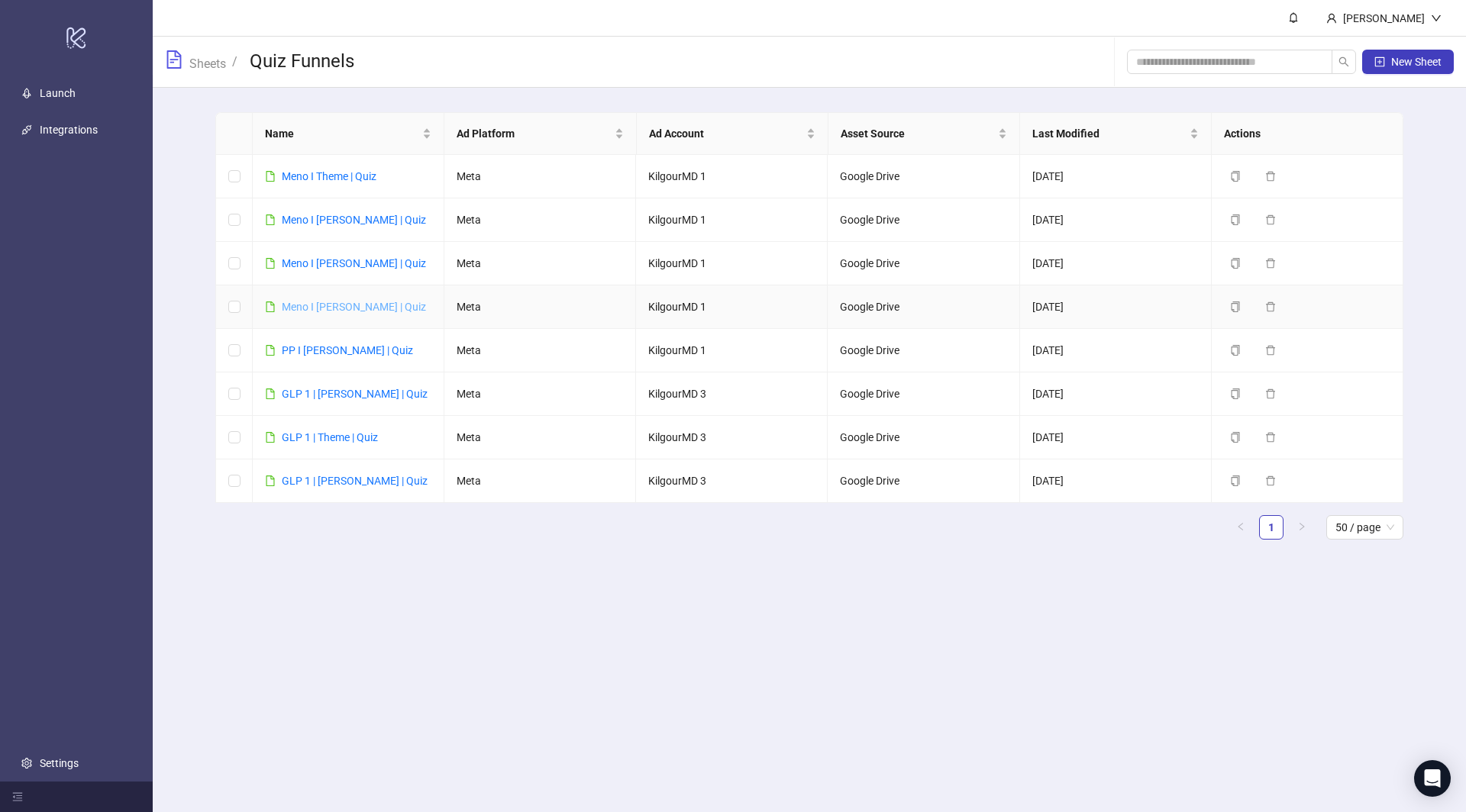
click at [333, 307] on link "Meno I [PERSON_NAME] | Quiz" at bounding box center [354, 307] width 144 height 12
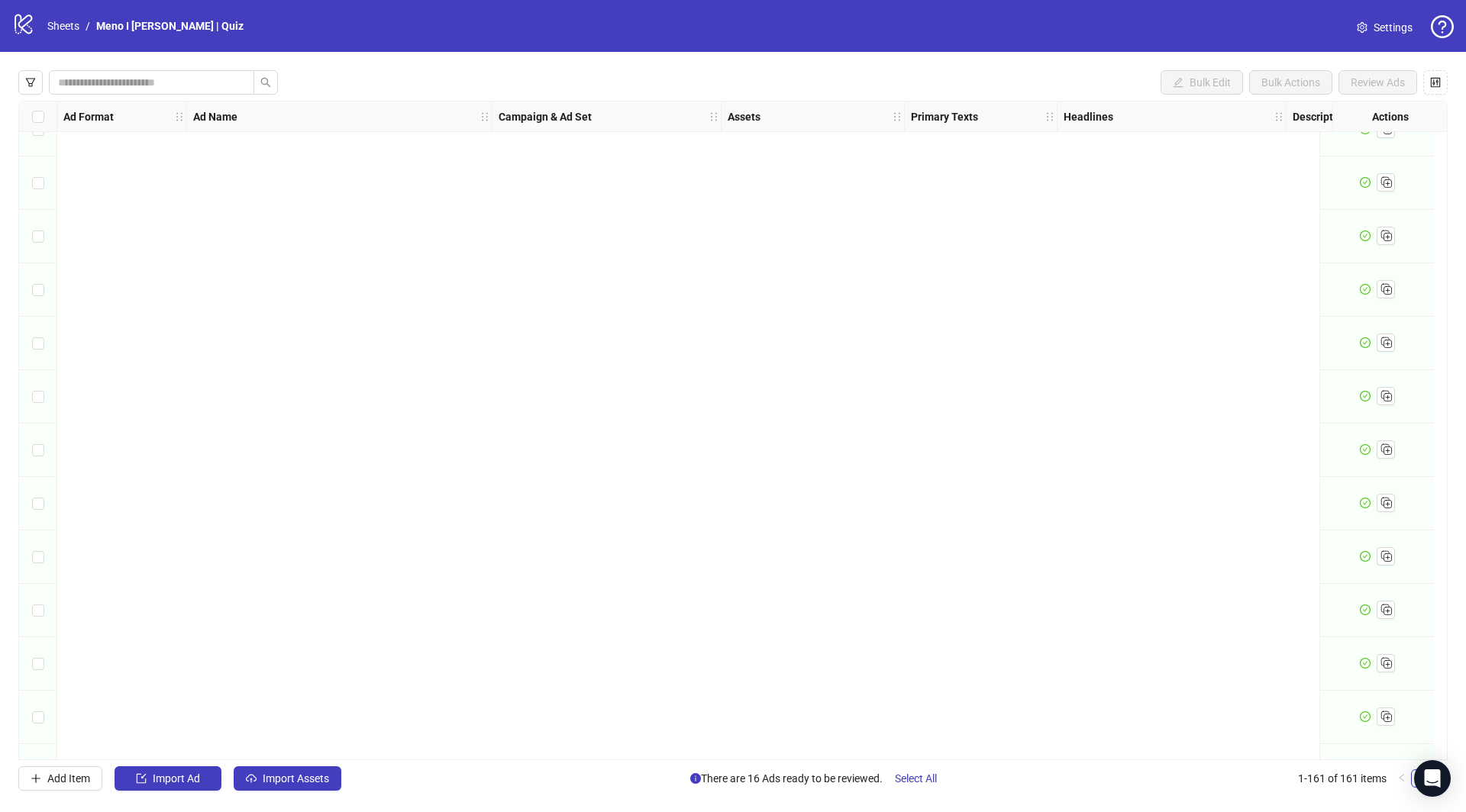
scroll to position [7980, 0]
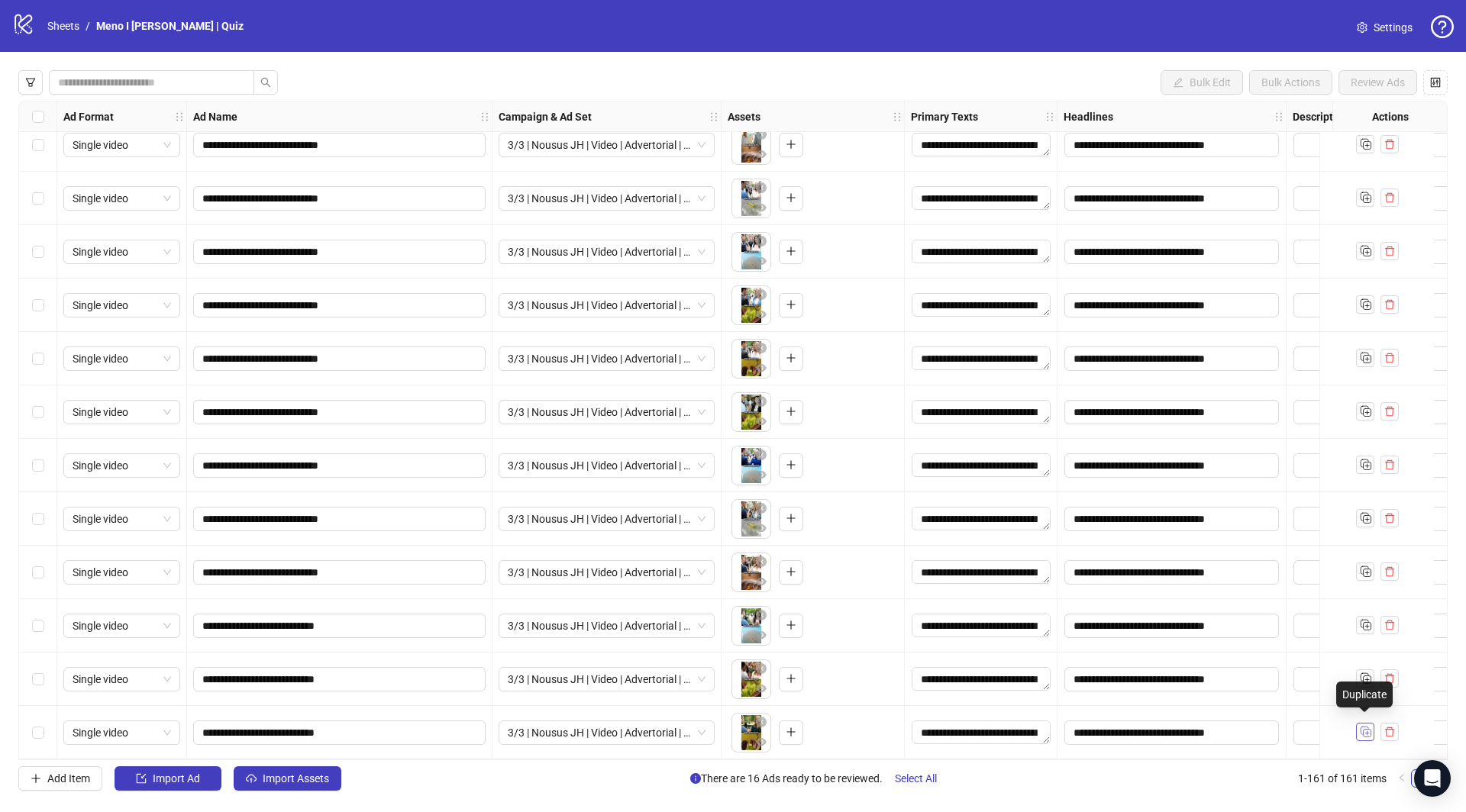
click at [1365, 726] on icon "Duplicate" at bounding box center [1366, 731] width 15 height 15
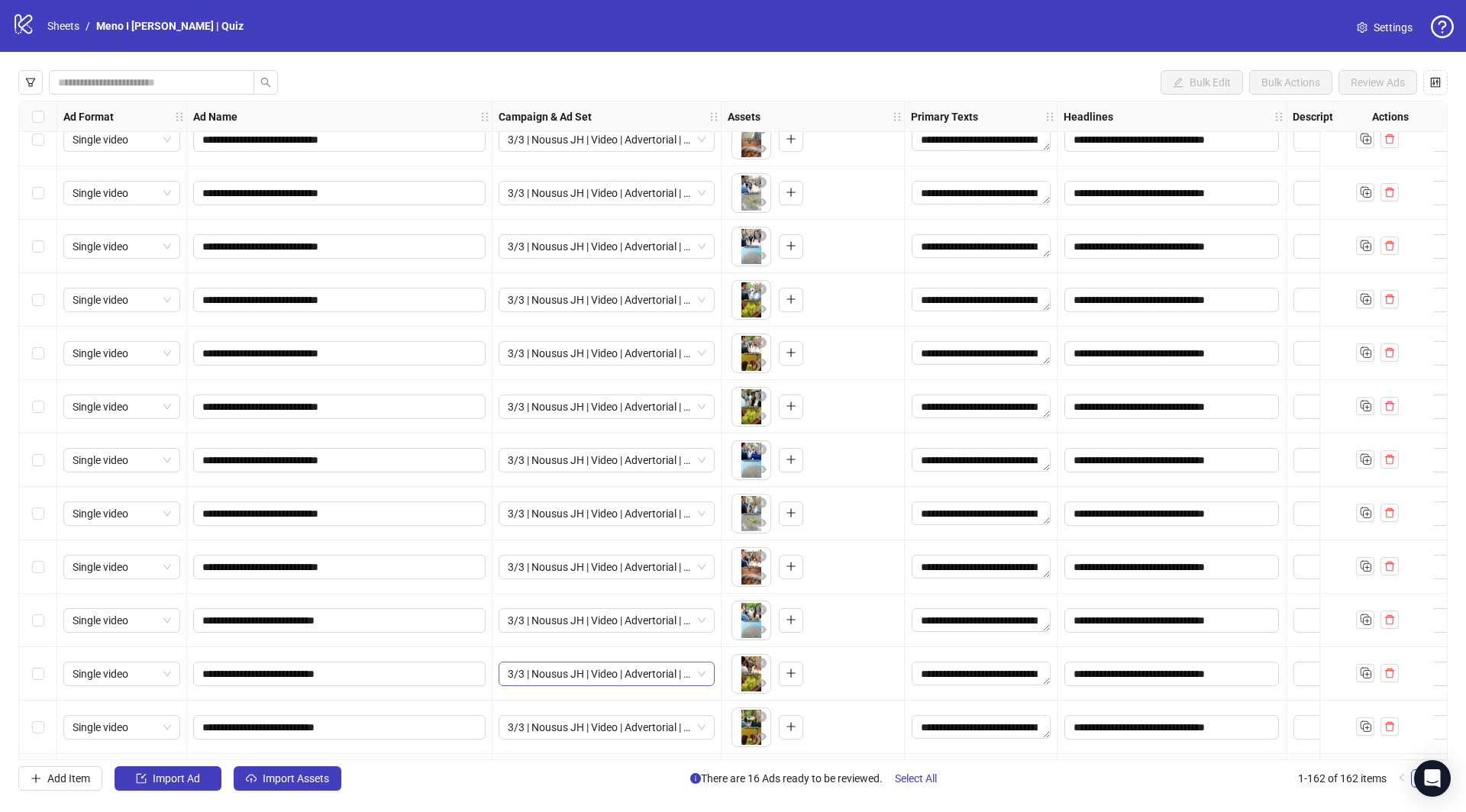
scroll to position [8034, 0]
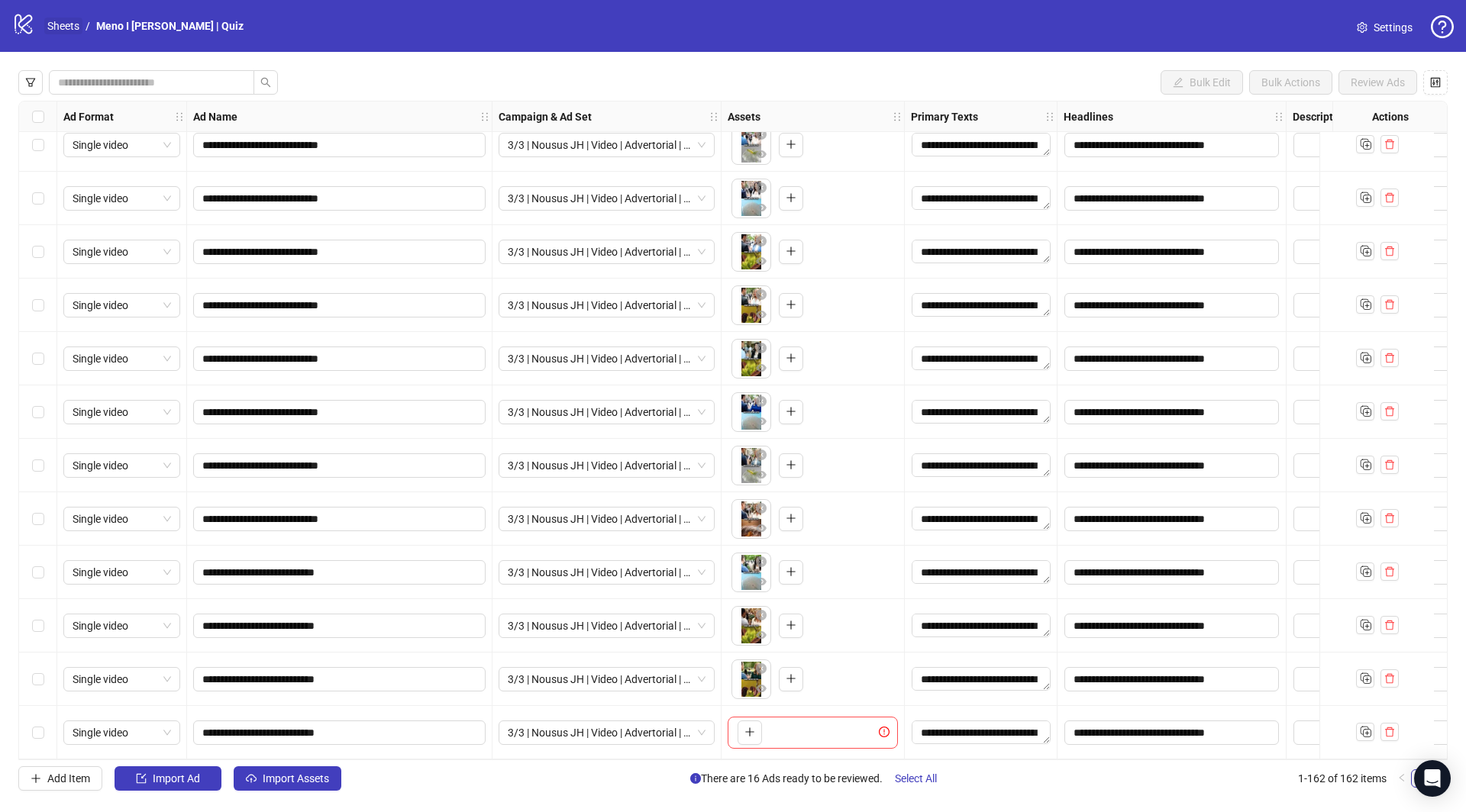
click at [68, 21] on link "Sheets" at bounding box center [64, 26] width 38 height 17
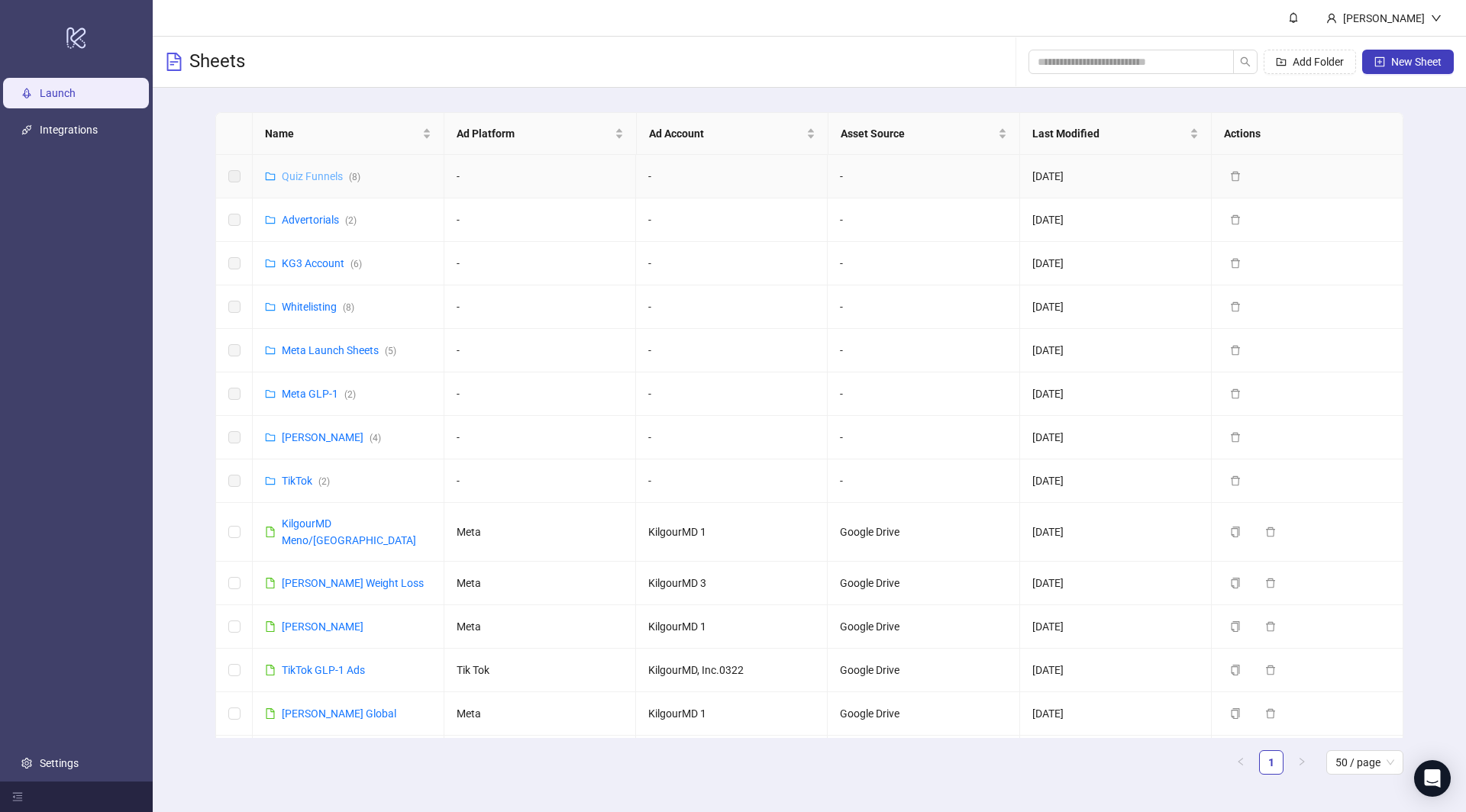
click at [306, 172] on link "Quiz Funnels ( 8 )" at bounding box center [321, 176] width 79 height 12
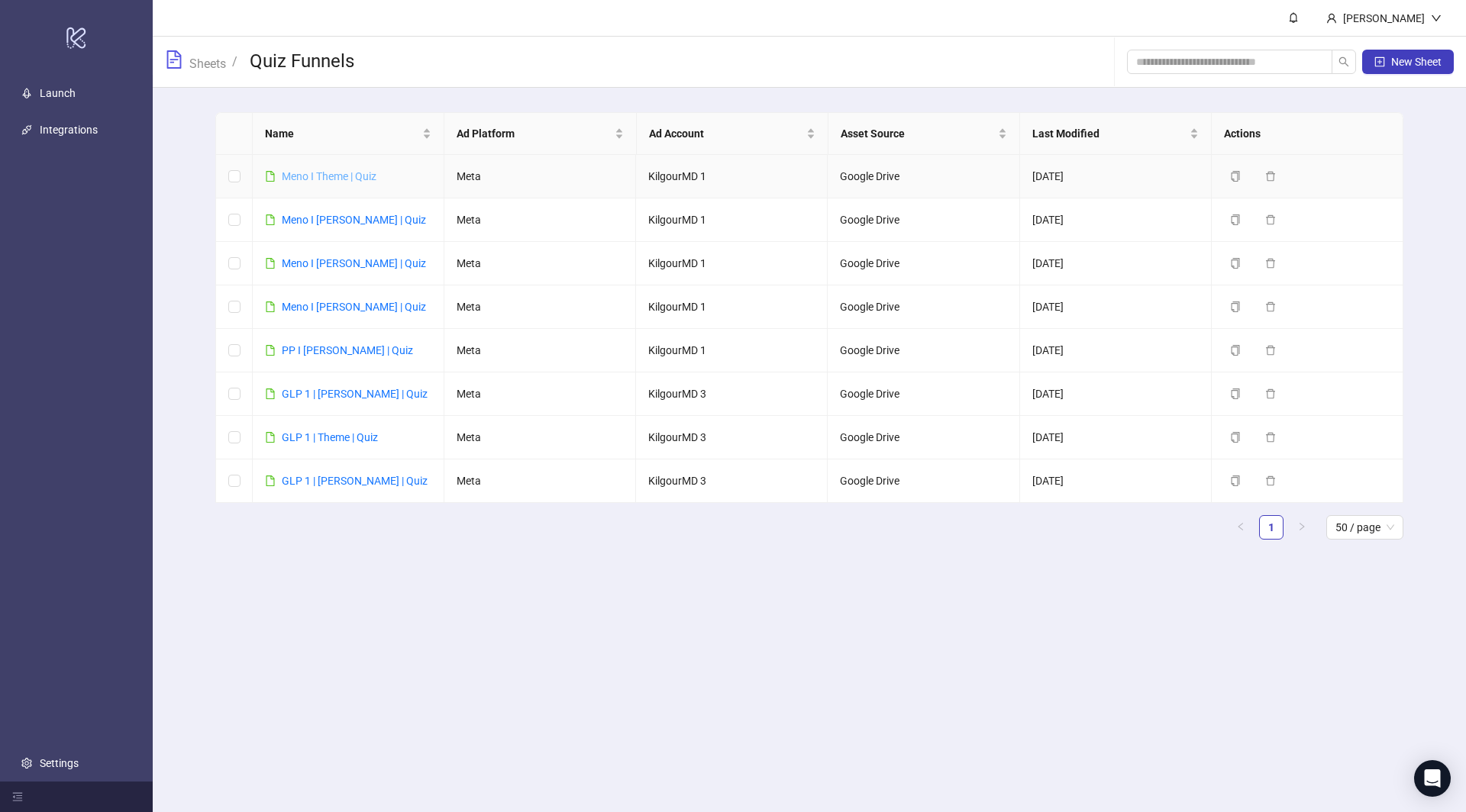
click at [327, 177] on link "Meno I Theme | Quiz" at bounding box center [328, 176] width 94 height 12
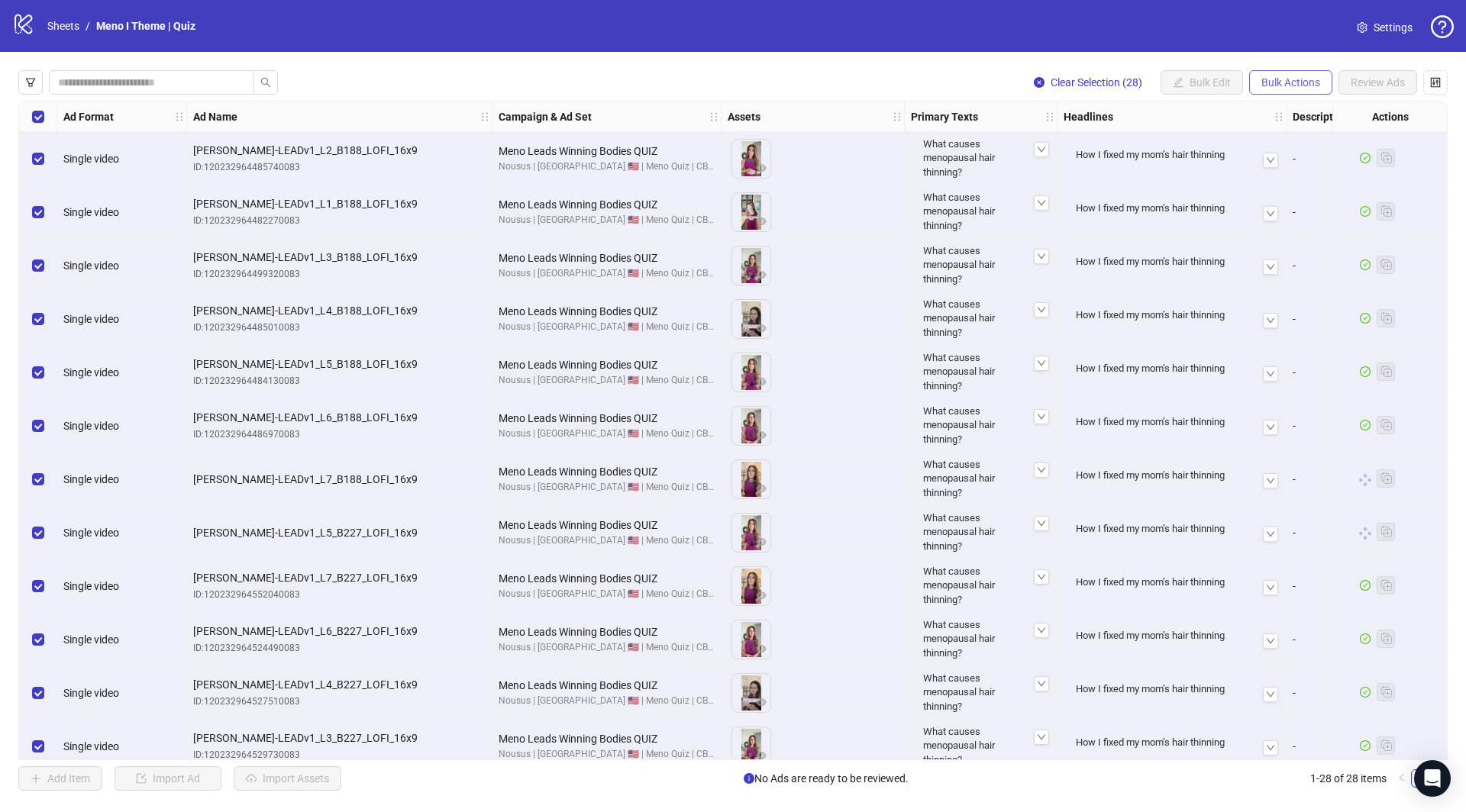
click at [1294, 84] on span "Bulk Actions" at bounding box center [1291, 83] width 59 height 12
click at [1283, 189] on span "Copy to another sheet" at bounding box center [1314, 186] width 104 height 17
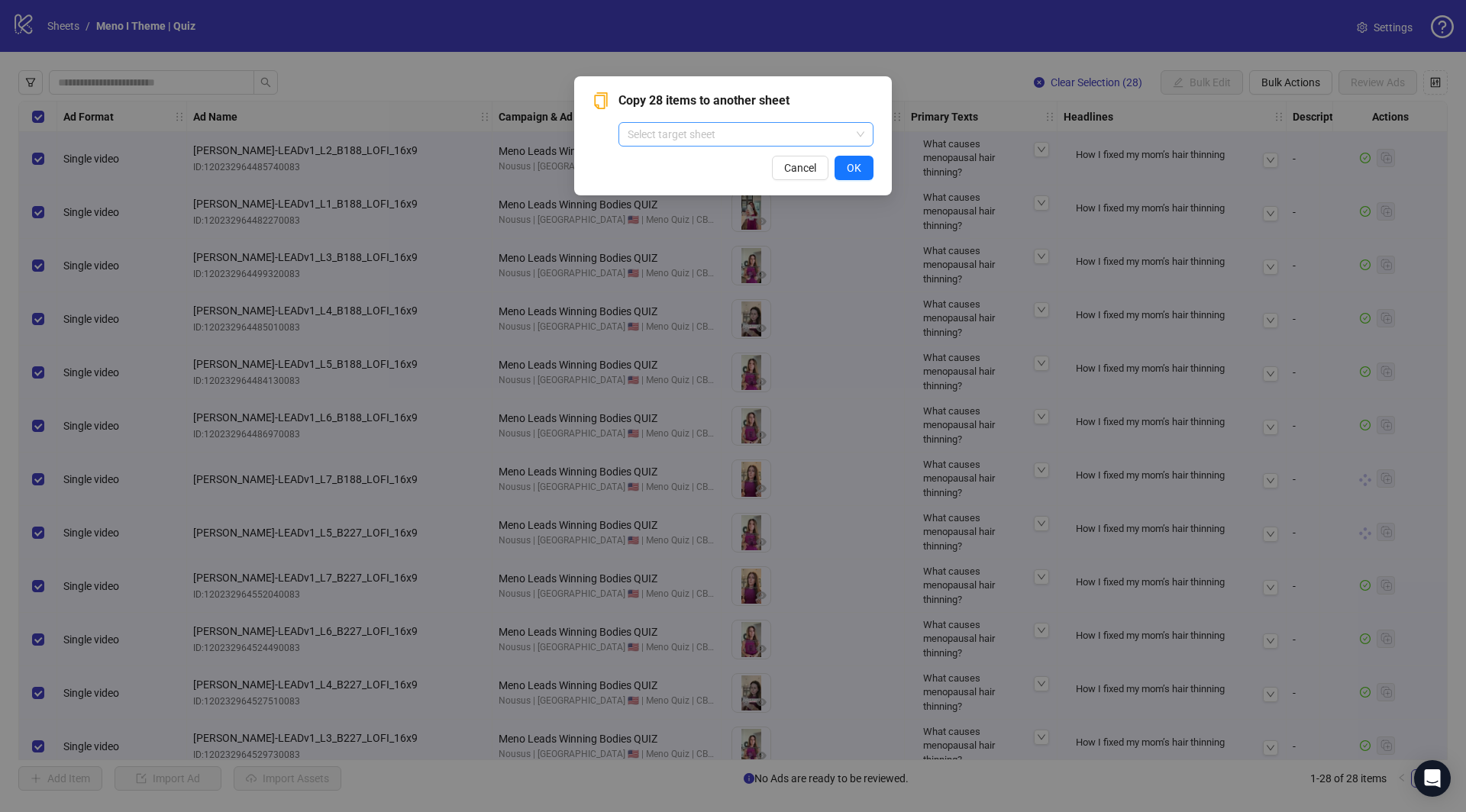
click at [829, 137] on input "search" at bounding box center [739, 134] width 223 height 23
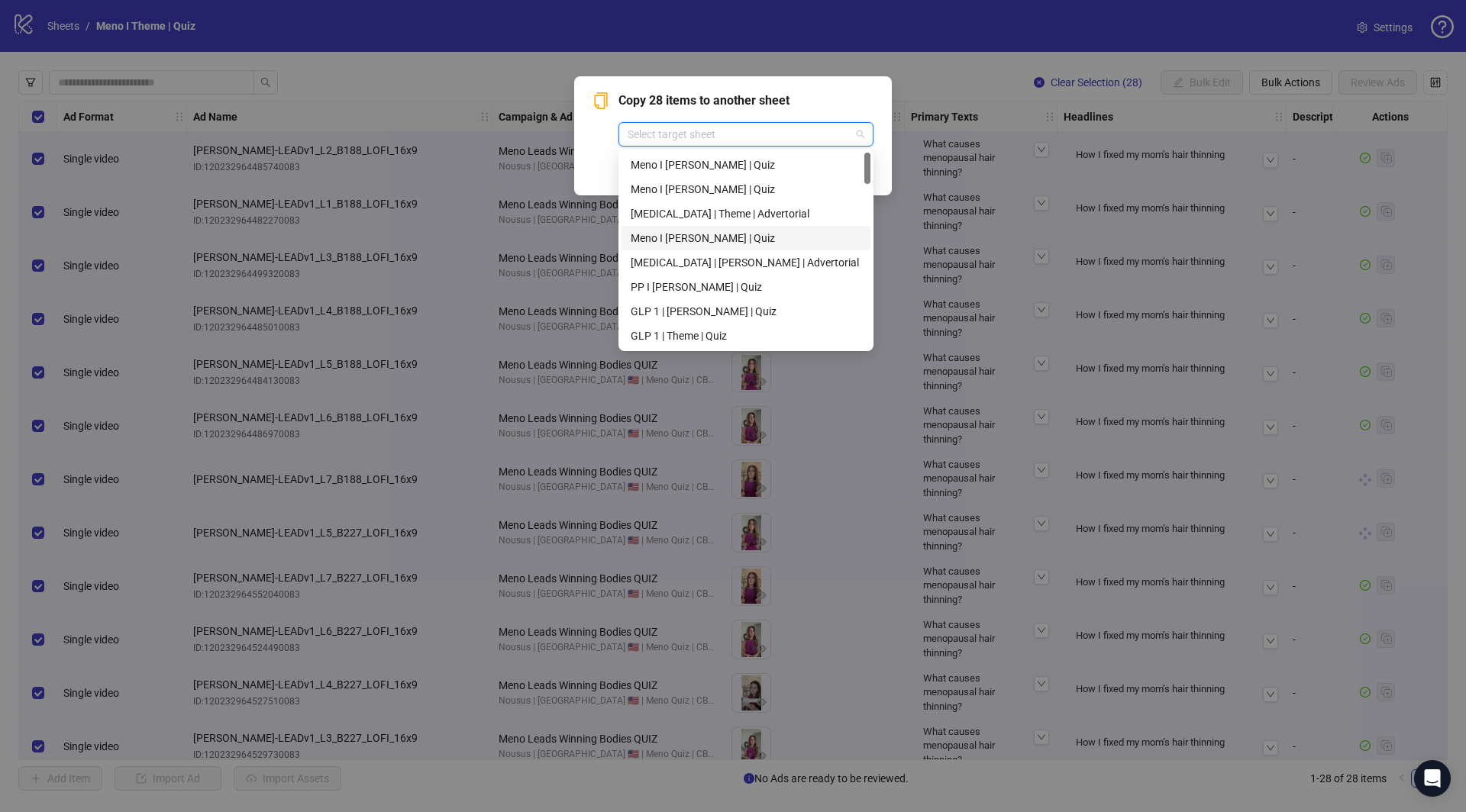
click at [731, 234] on div "Meno I [PERSON_NAME] | Quiz" at bounding box center [746, 238] width 231 height 17
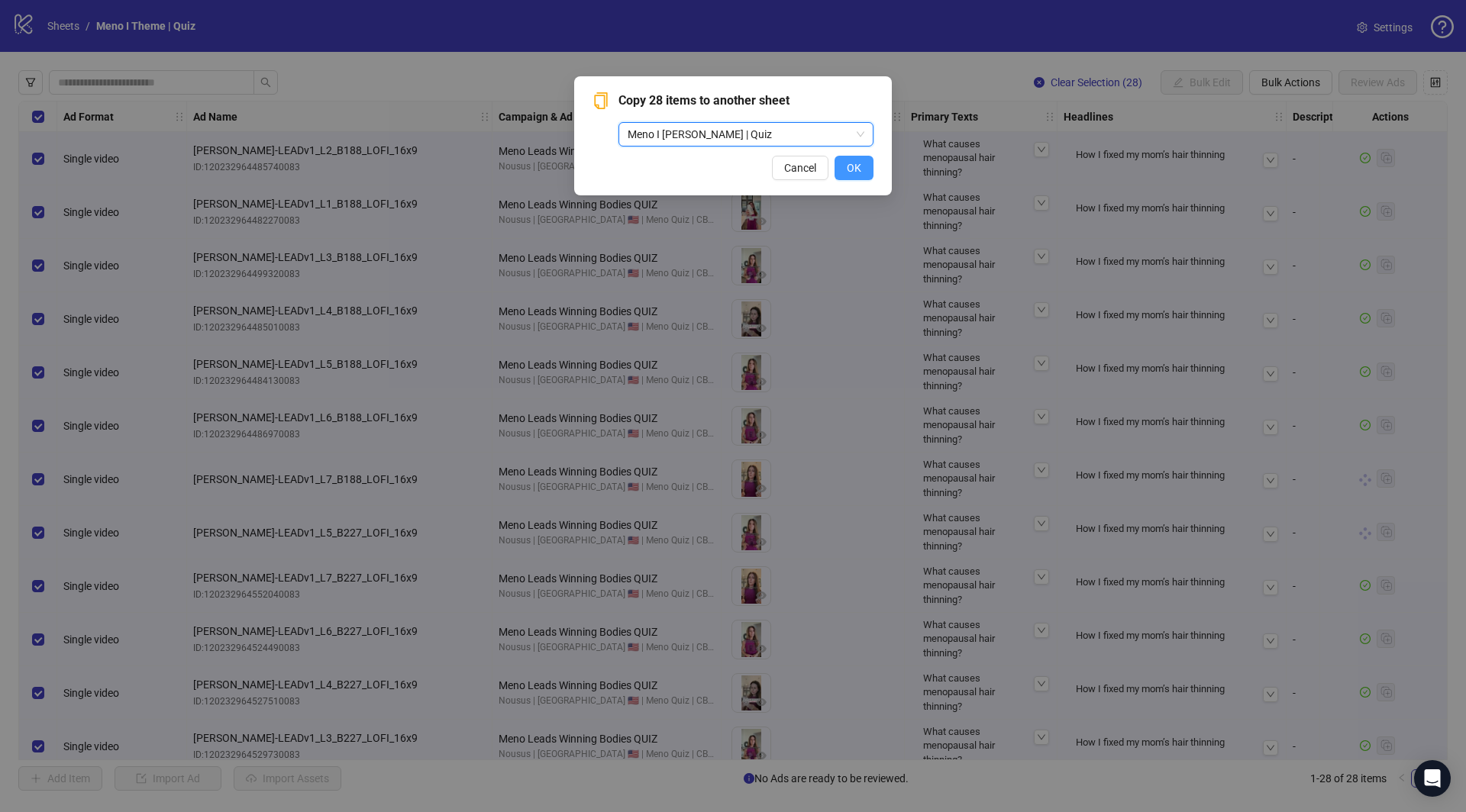
click at [860, 168] on span "OK" at bounding box center [854, 168] width 15 height 12
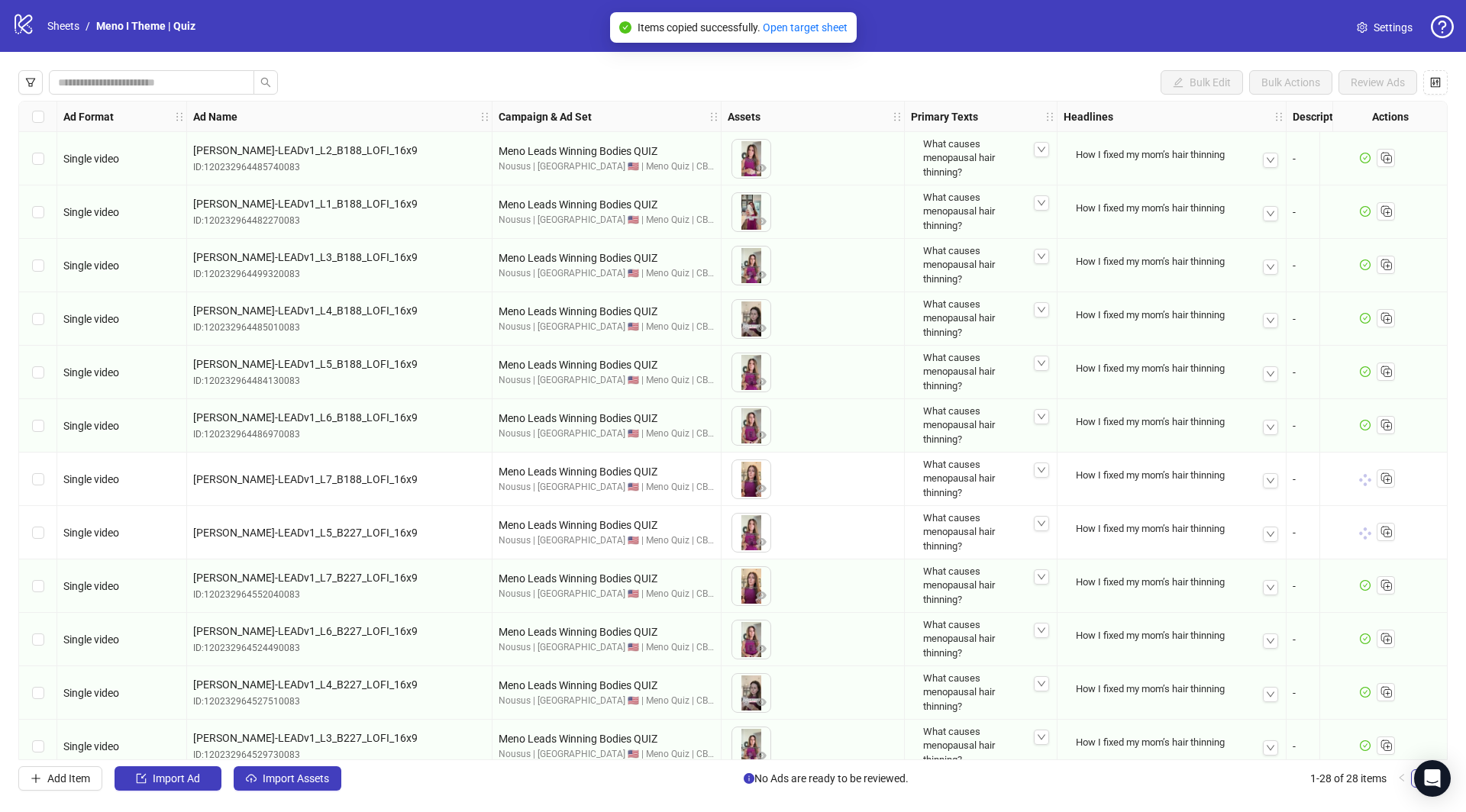
click at [829, 35] on div "Items copied successfully. Open target sheet" at bounding box center [743, 28] width 210 height 17
click at [816, 22] on link "Open target sheet" at bounding box center [805, 28] width 85 height 12
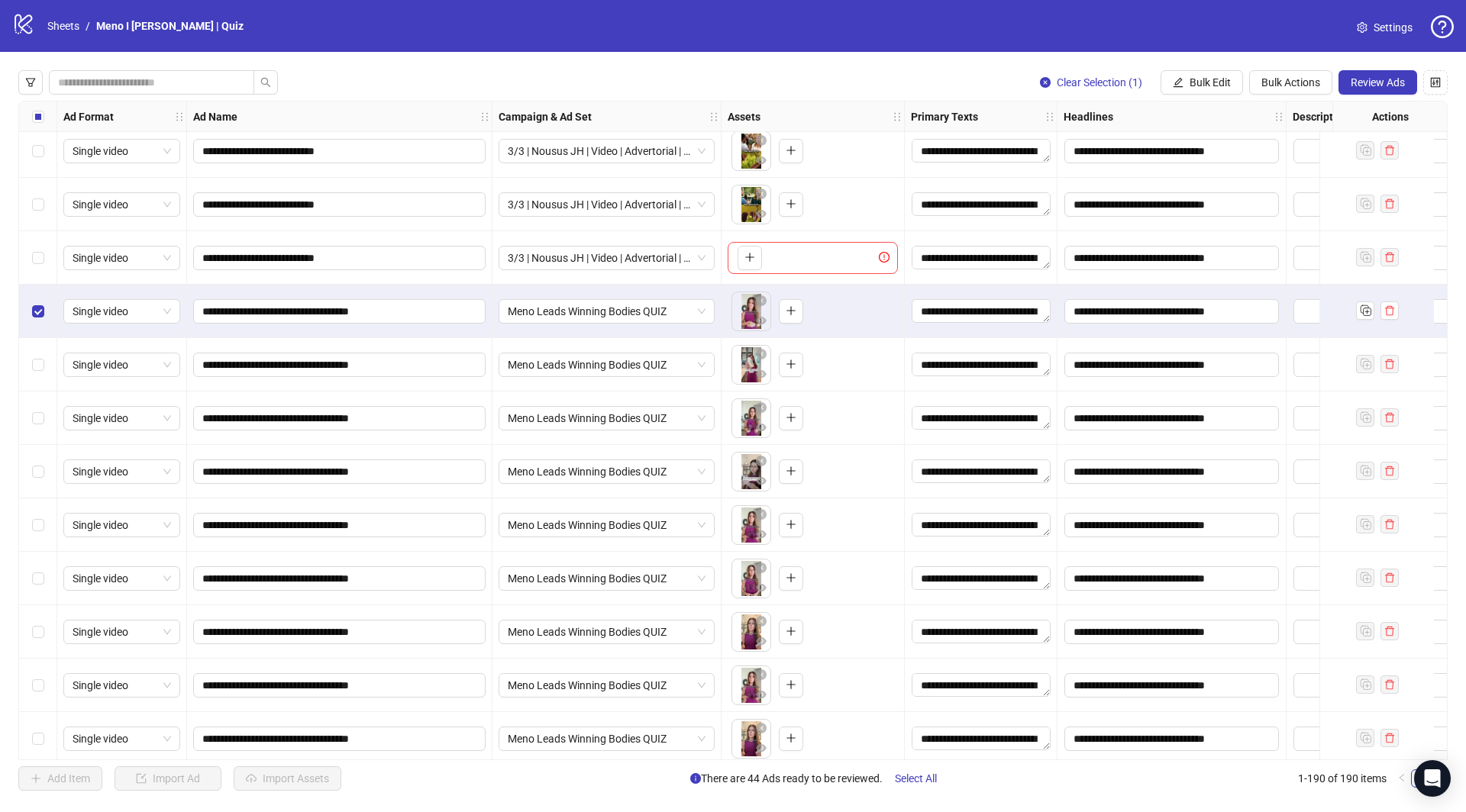
scroll to position [9530, 0]
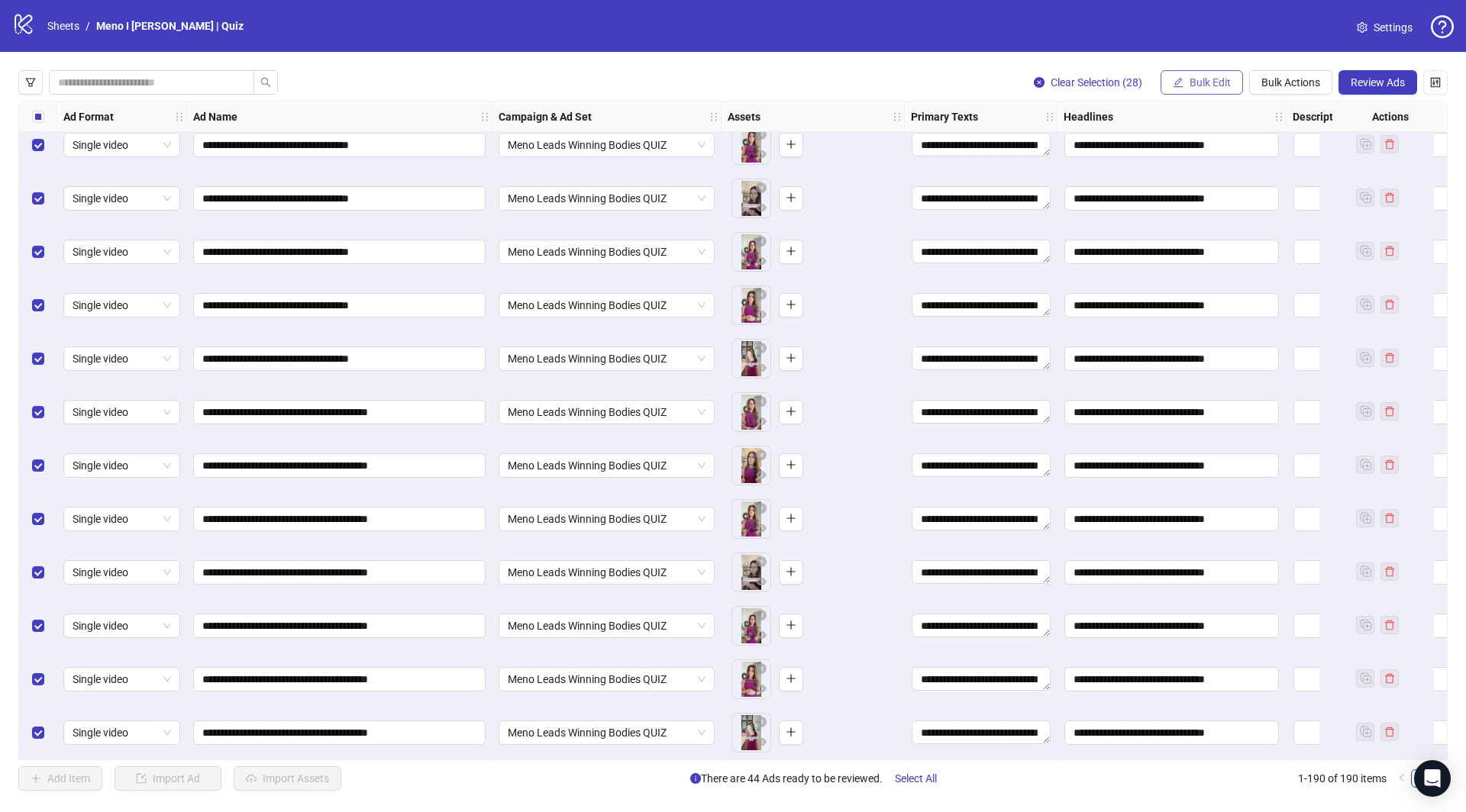
click at [1192, 81] on span "Bulk Edit" at bounding box center [1211, 83] width 41 height 12
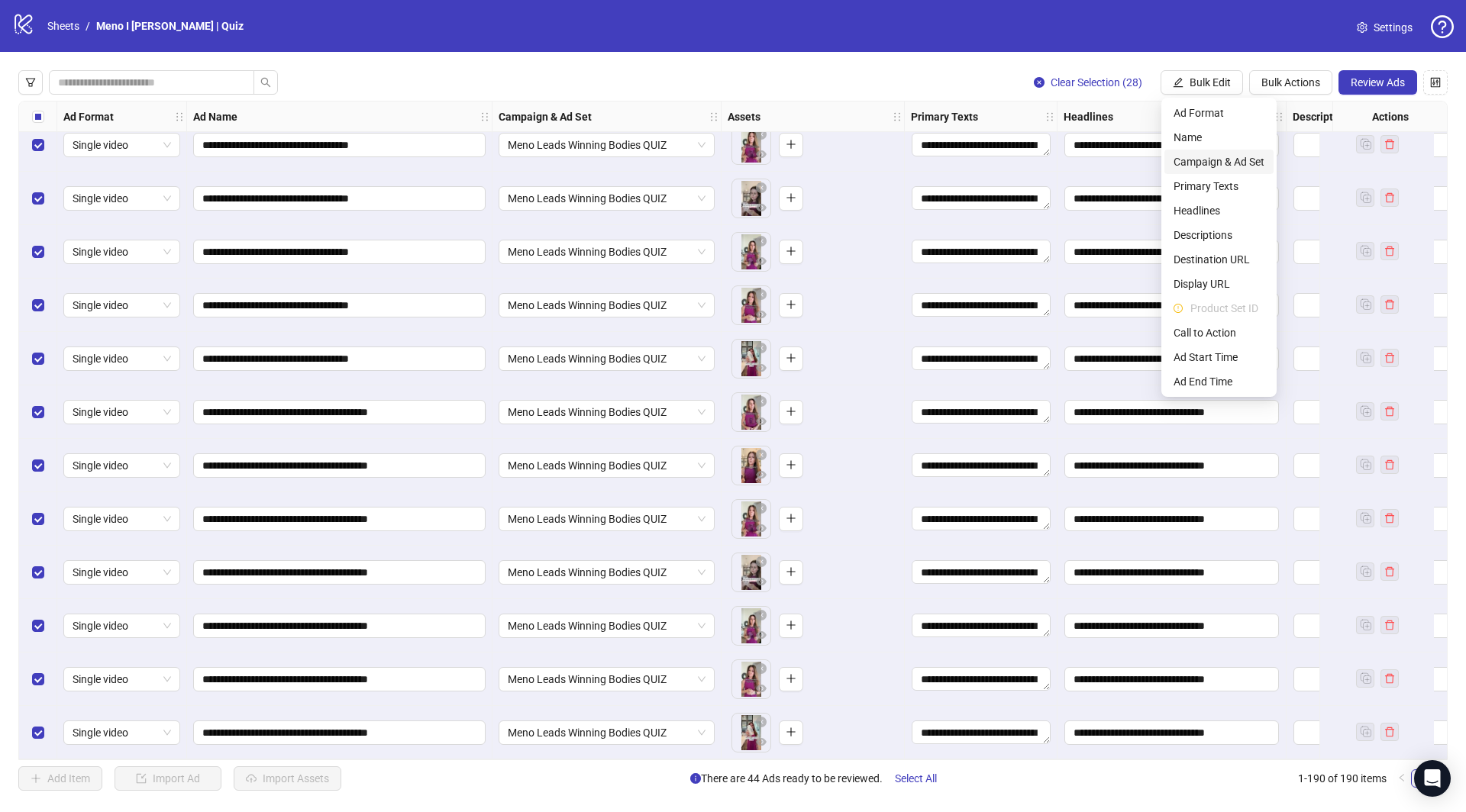
click at [1221, 158] on span "Campaign & Ad Set" at bounding box center [1219, 162] width 91 height 17
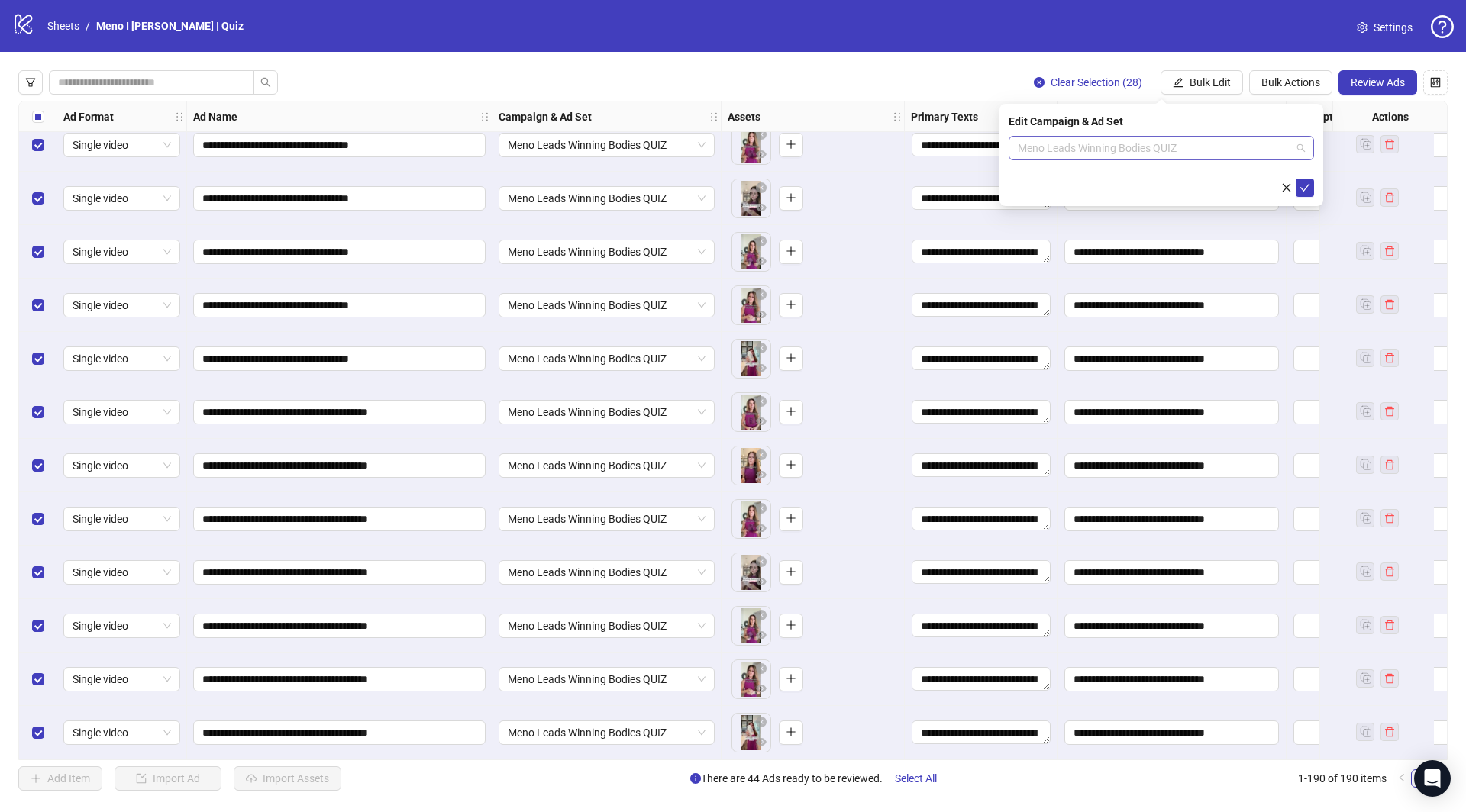
click at [1281, 144] on span "Meno Leads Winning Bodies QUIZ" at bounding box center [1161, 148] width 287 height 23
click at [1169, 140] on span "314 | Nousus LP | Video | Quiz | Menopause | Difference" at bounding box center [1161, 148] width 287 height 23
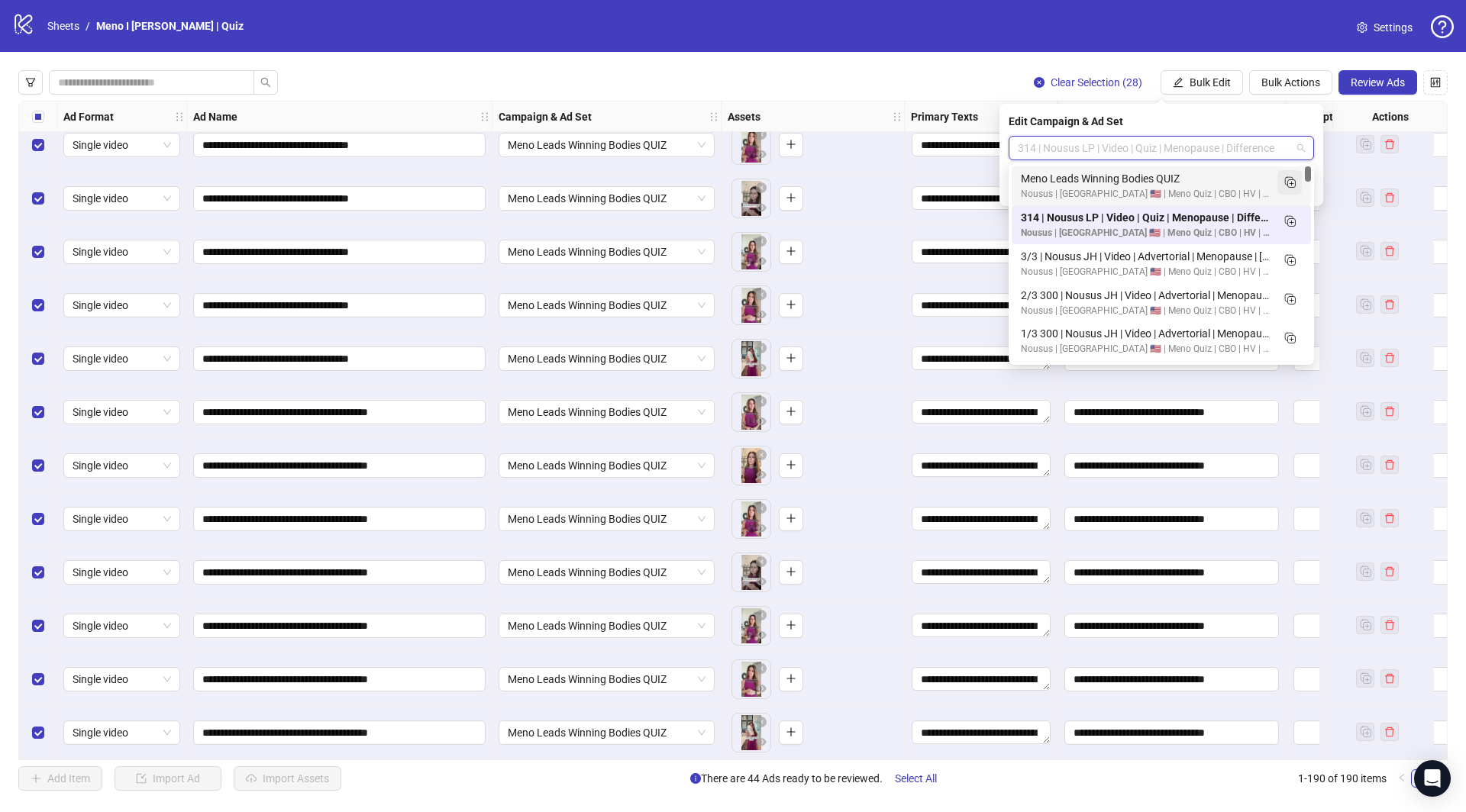
click at [1286, 184] on icon "Duplicate" at bounding box center [1290, 182] width 15 height 15
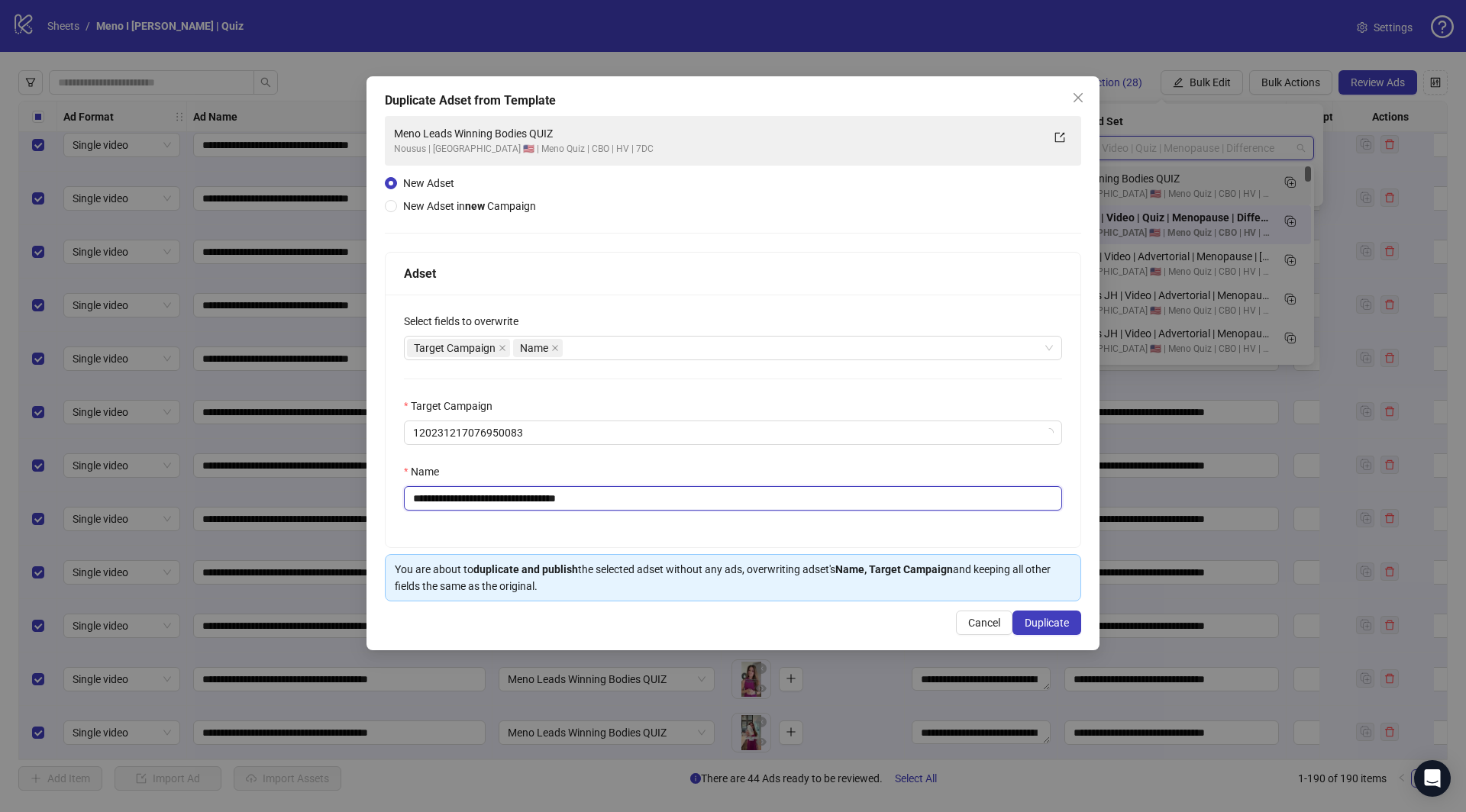
click at [634, 488] on input "**********" at bounding box center [733, 498] width 658 height 25
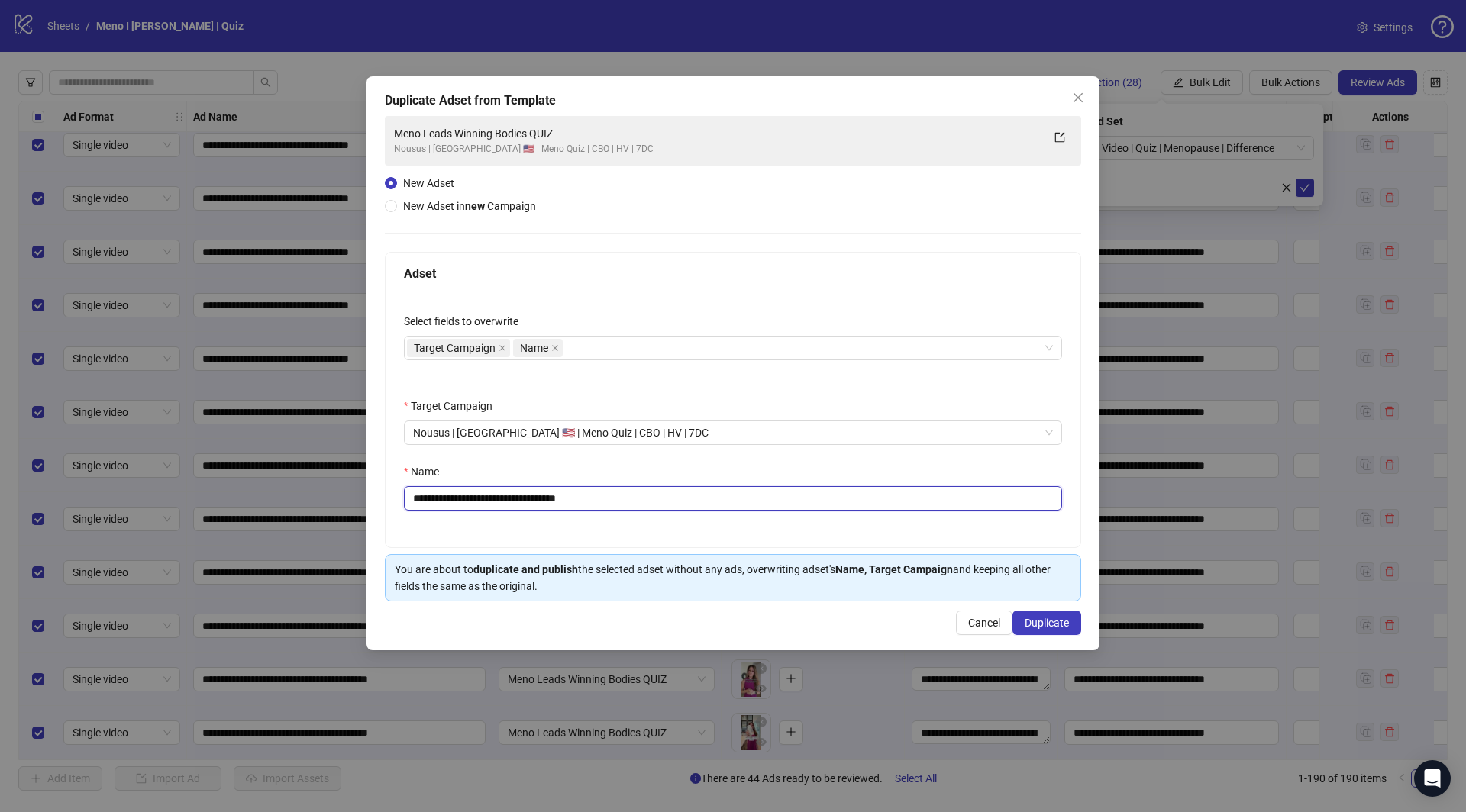
click at [591, 491] on input "**********" at bounding box center [733, 498] width 658 height 25
type input "**********"
click at [1050, 618] on span "Duplicate" at bounding box center [1047, 623] width 44 height 12
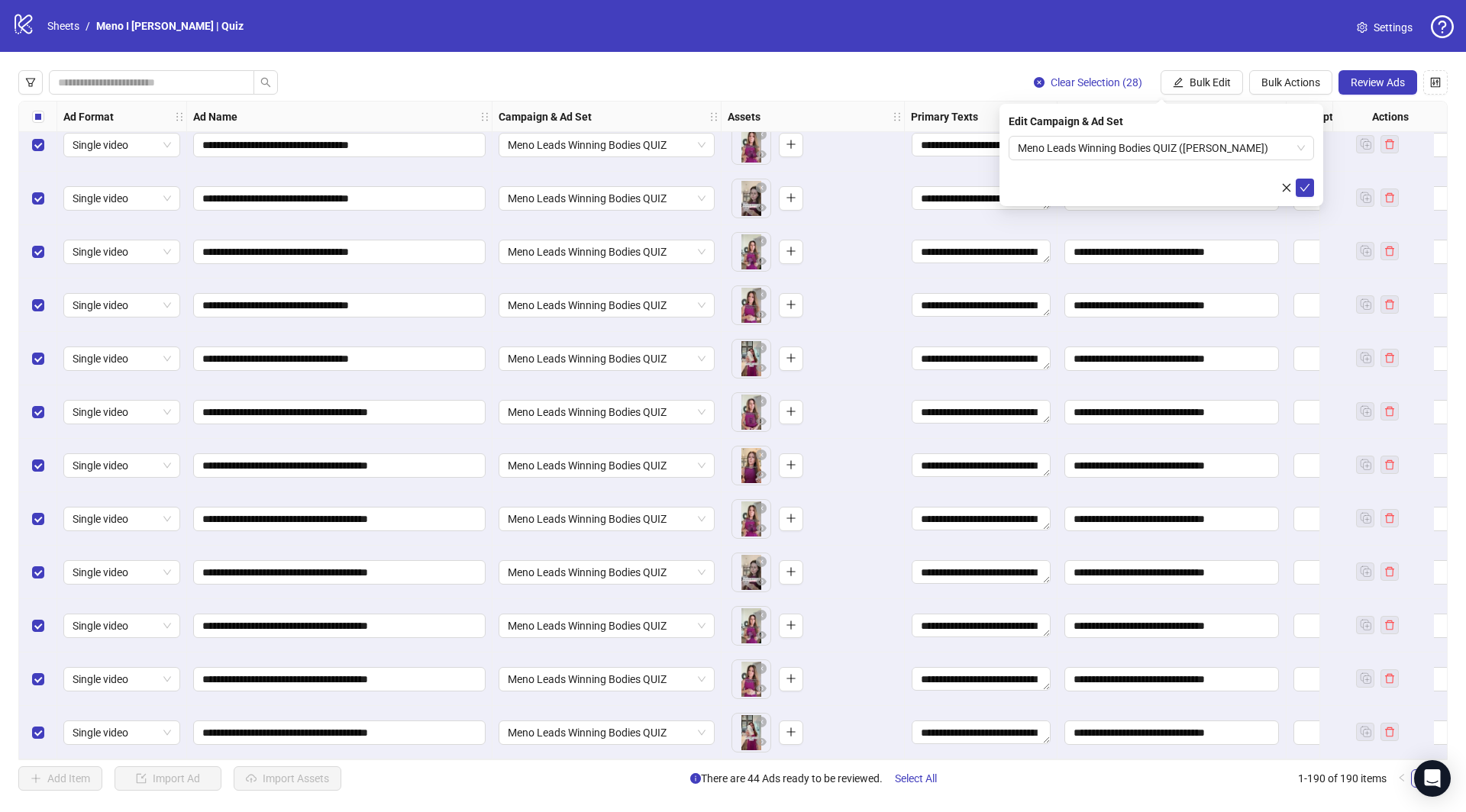
click at [1307, 189] on icon "check" at bounding box center [1305, 188] width 11 height 11
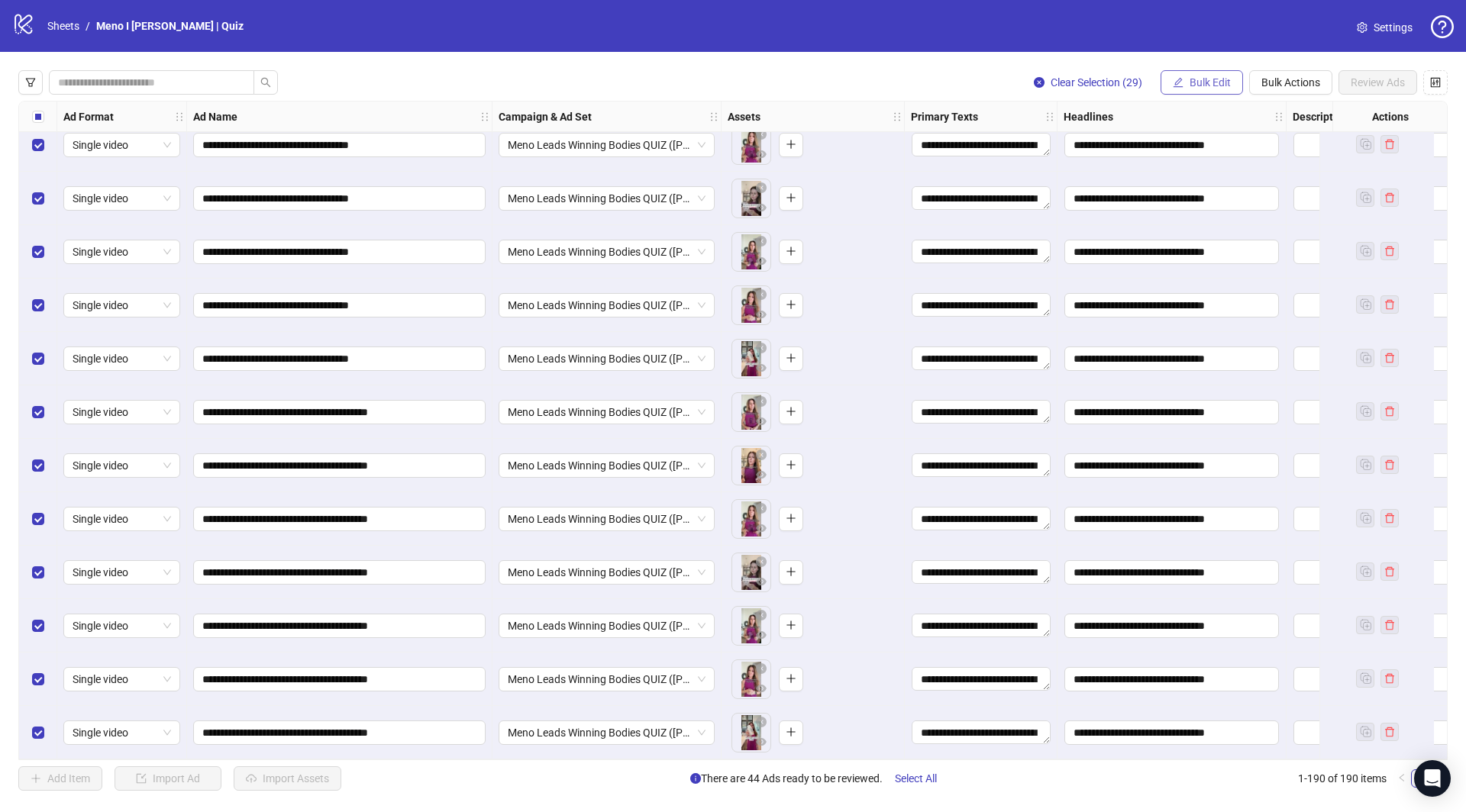
click at [1180, 79] on icon "edit" at bounding box center [1178, 82] width 10 height 10
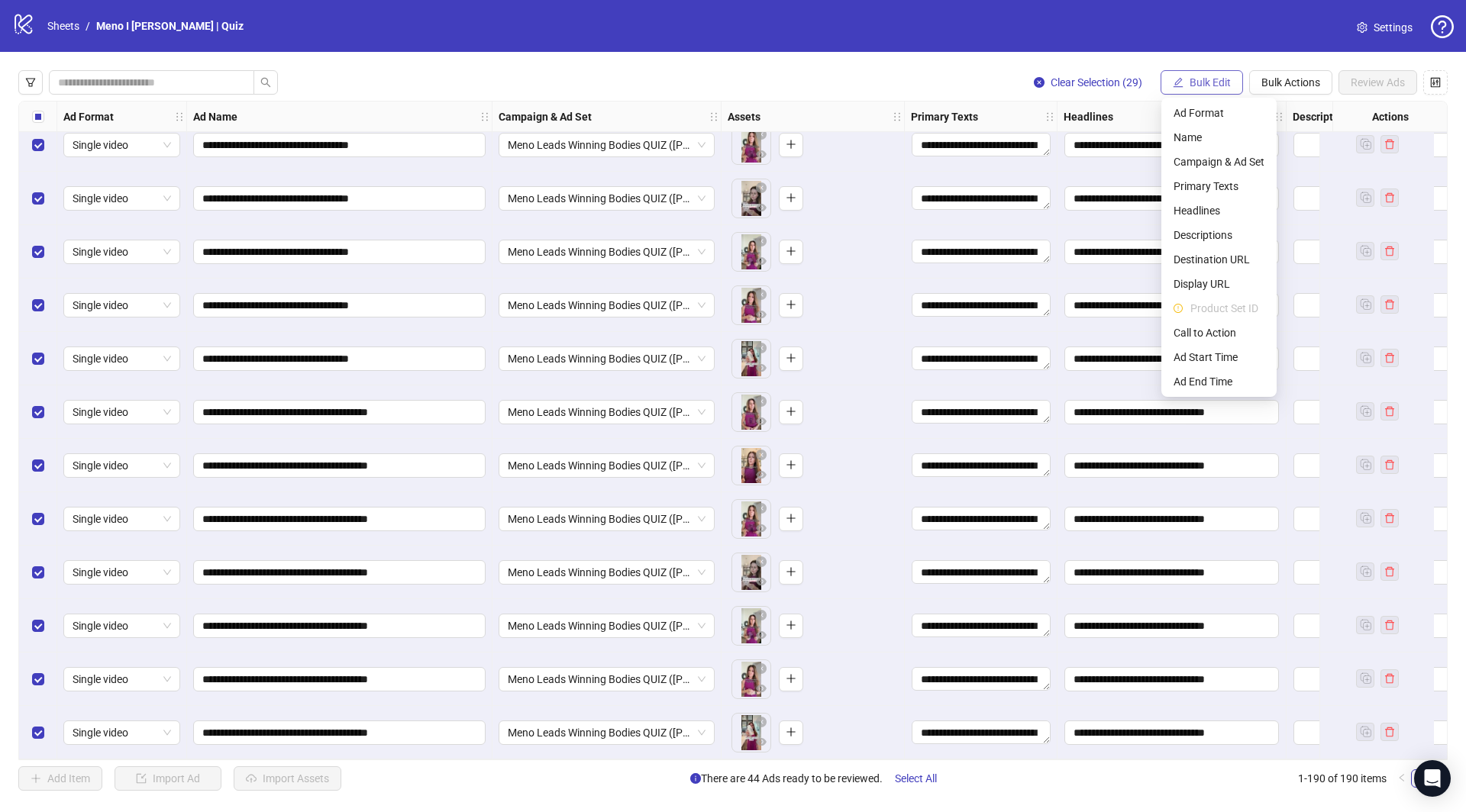
click at [1206, 83] on span "Bulk Edit" at bounding box center [1211, 83] width 41 height 12
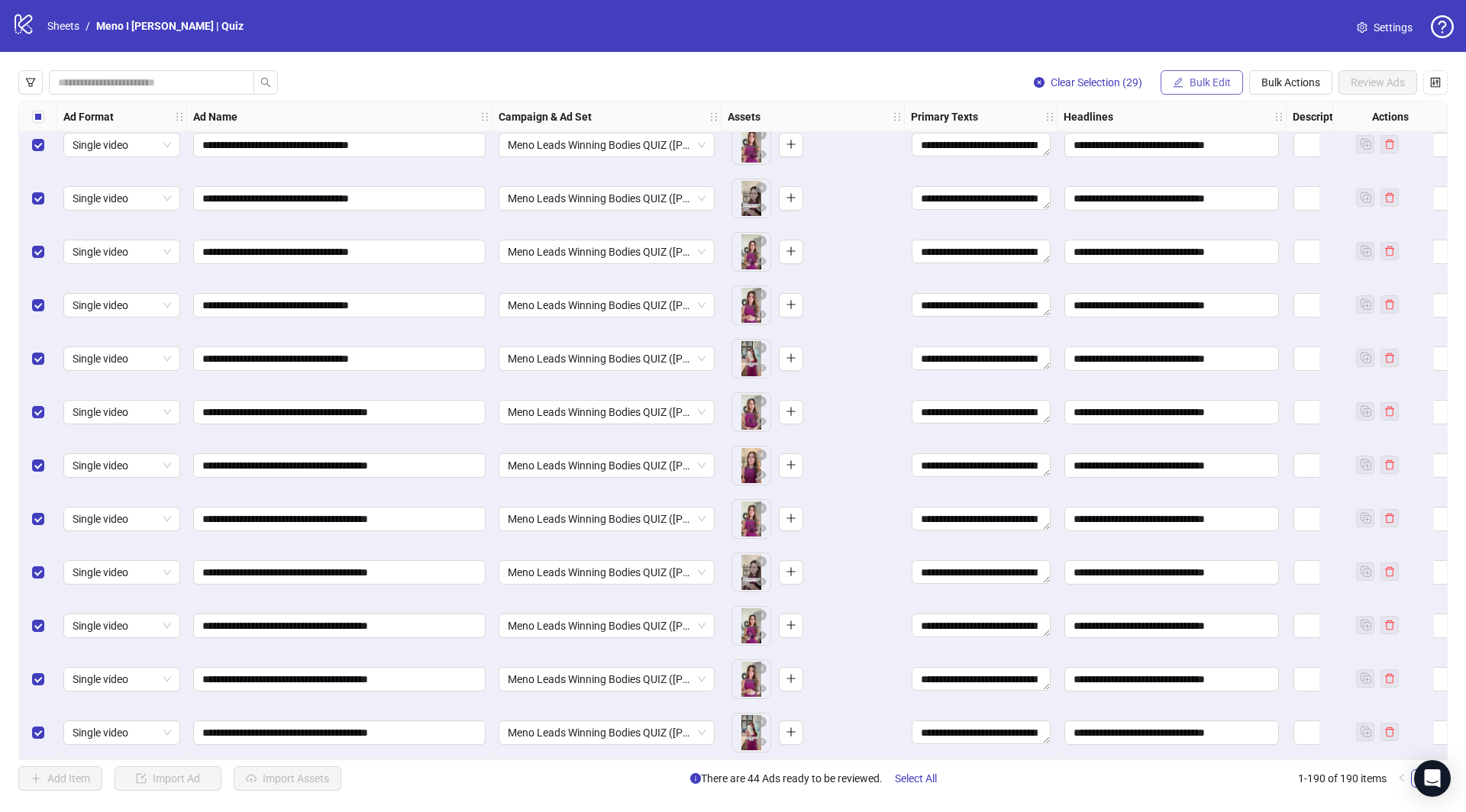
click at [1206, 83] on span "Bulk Edit" at bounding box center [1211, 83] width 41 height 12
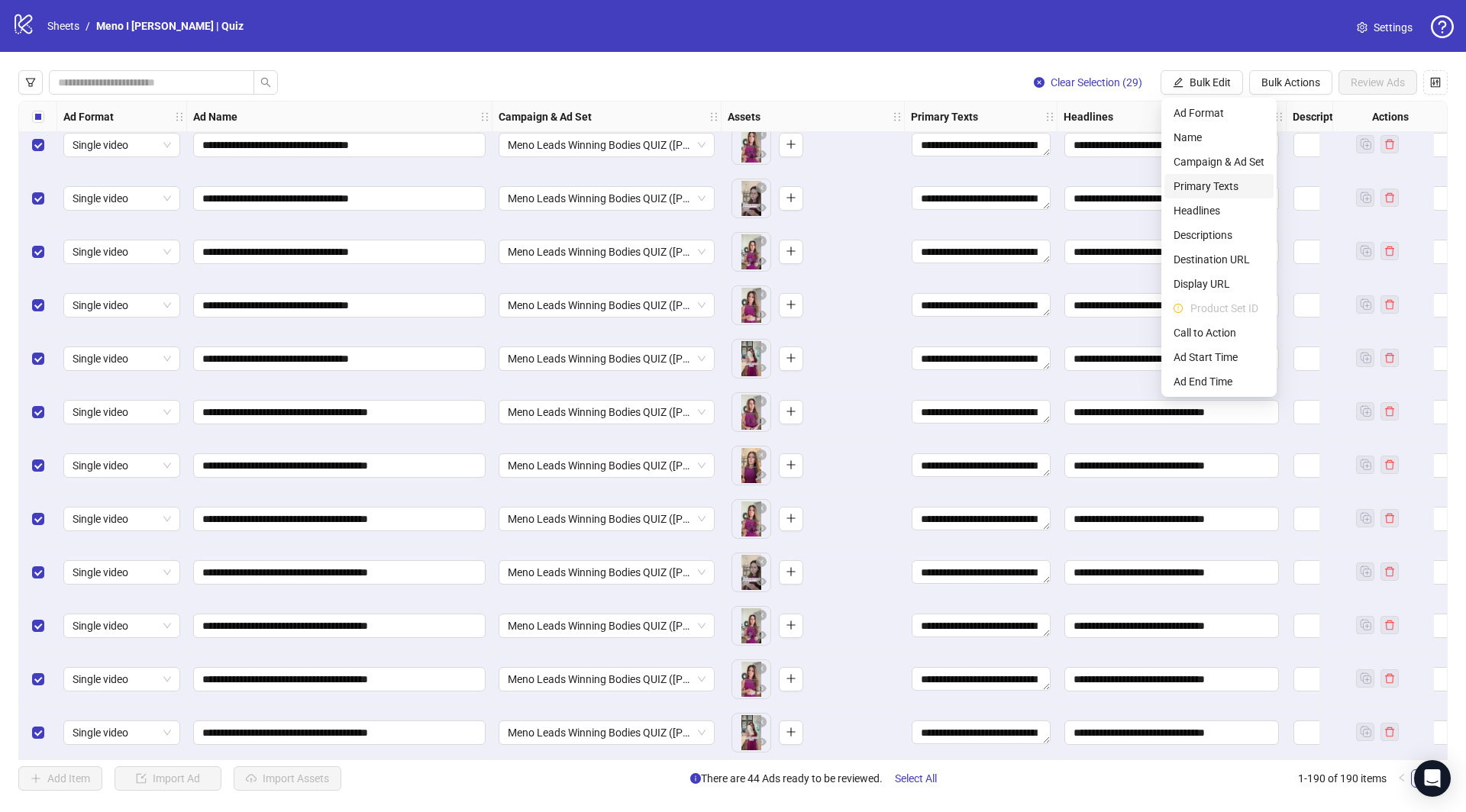
click at [1230, 176] on li "Primary Texts" at bounding box center [1219, 186] width 109 height 25
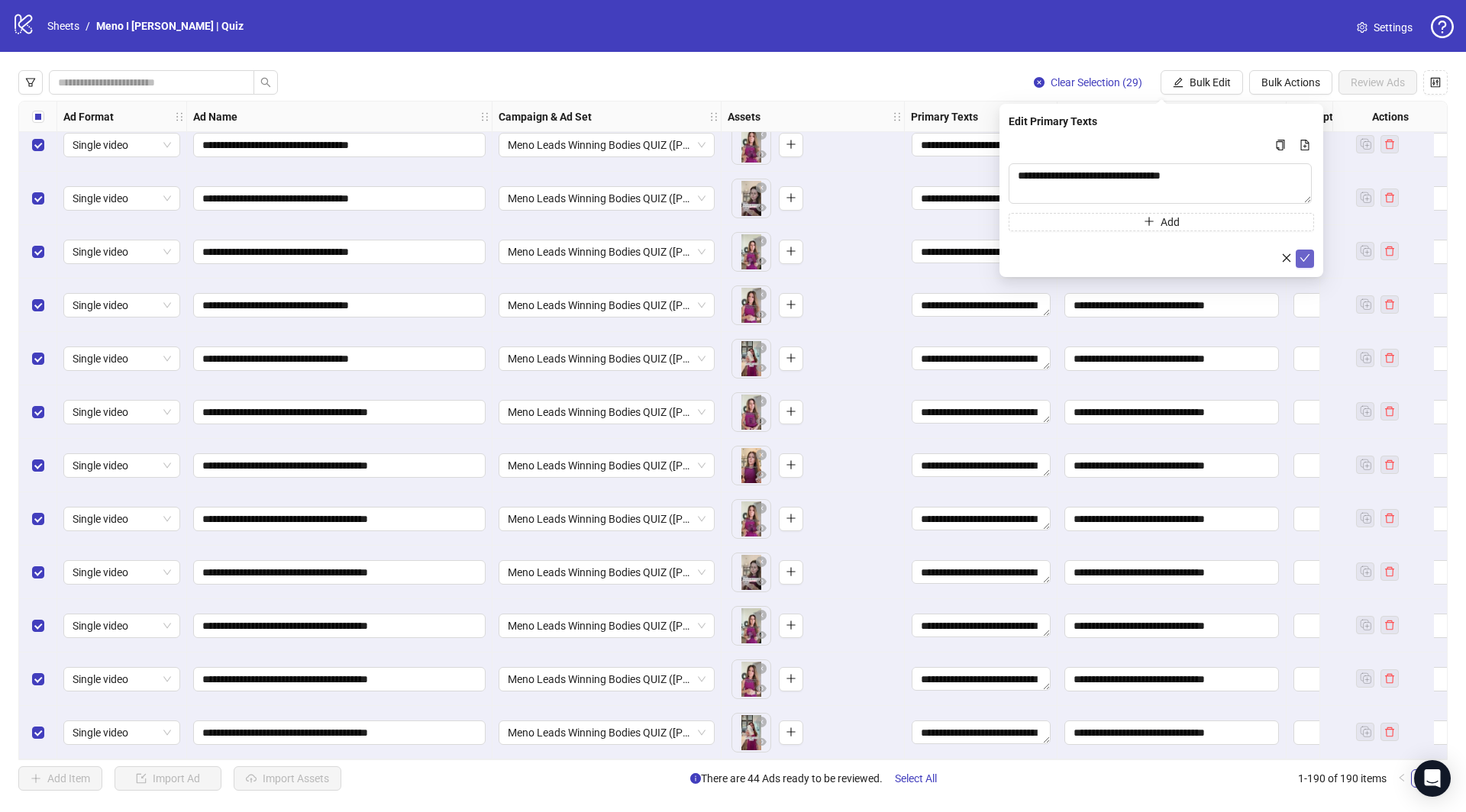
click at [1304, 260] on icon "check" at bounding box center [1305, 258] width 11 height 11
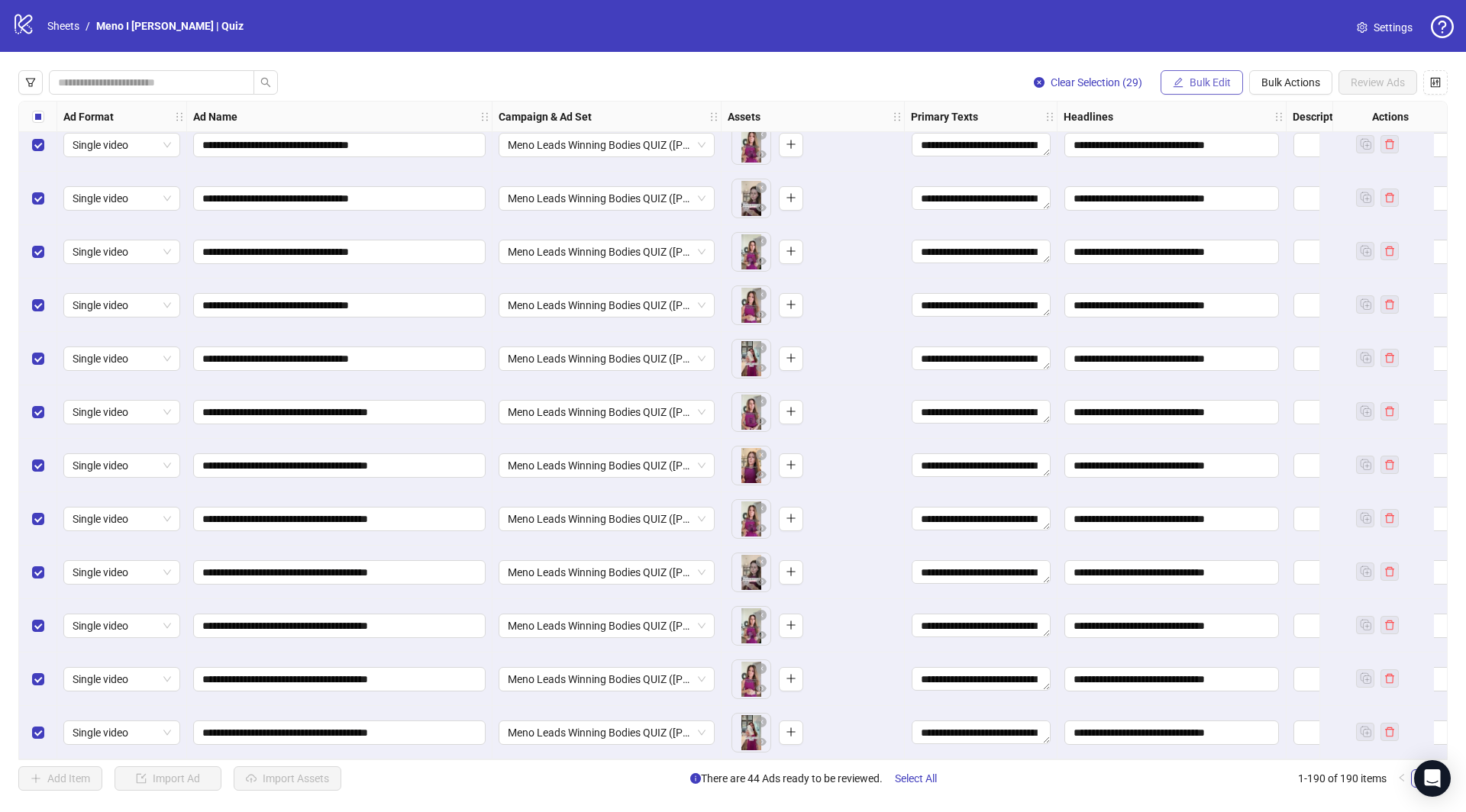
click at [1201, 78] on span "Bulk Edit" at bounding box center [1211, 83] width 41 height 12
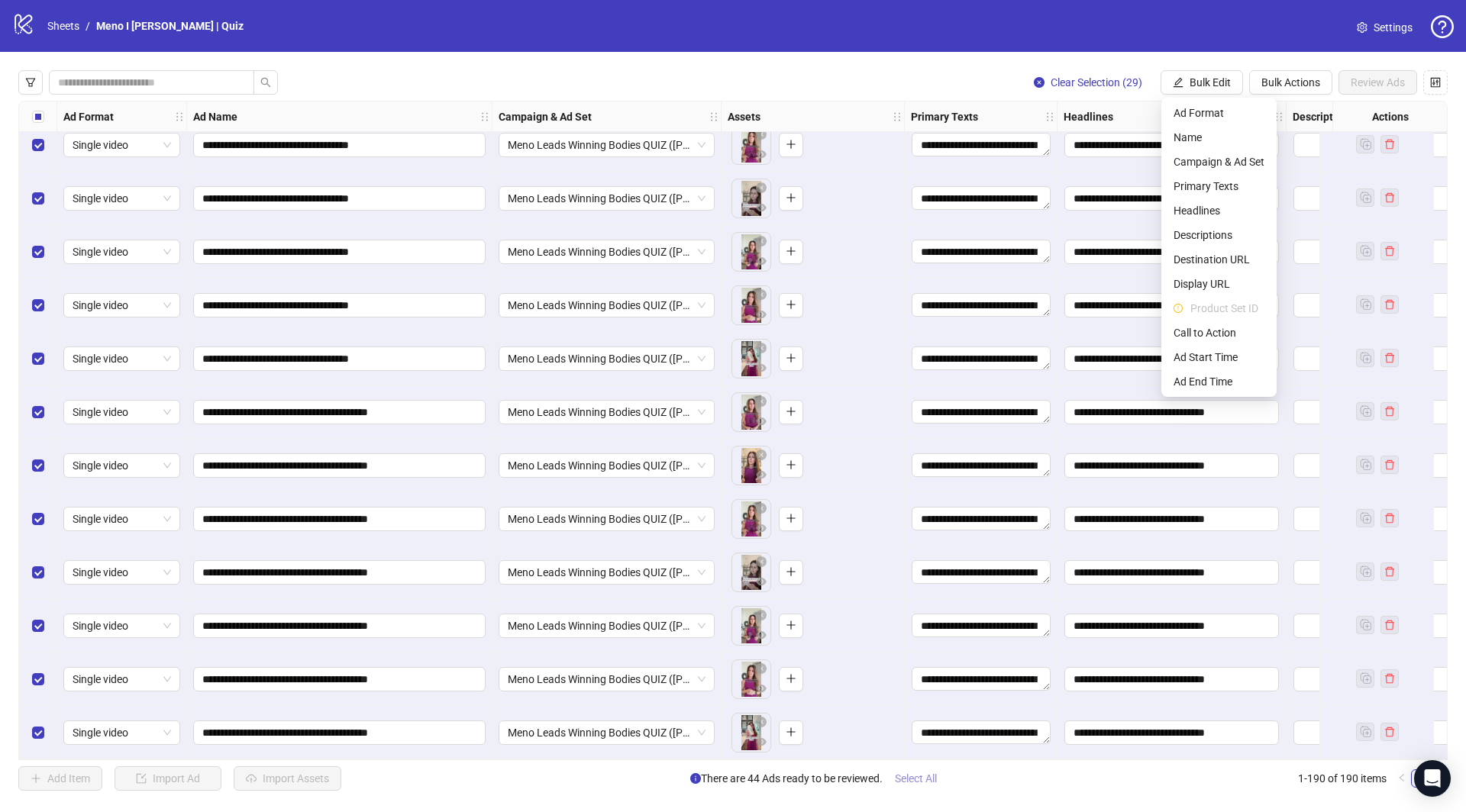
click at [913, 777] on span "Select All" at bounding box center [916, 778] width 42 height 12
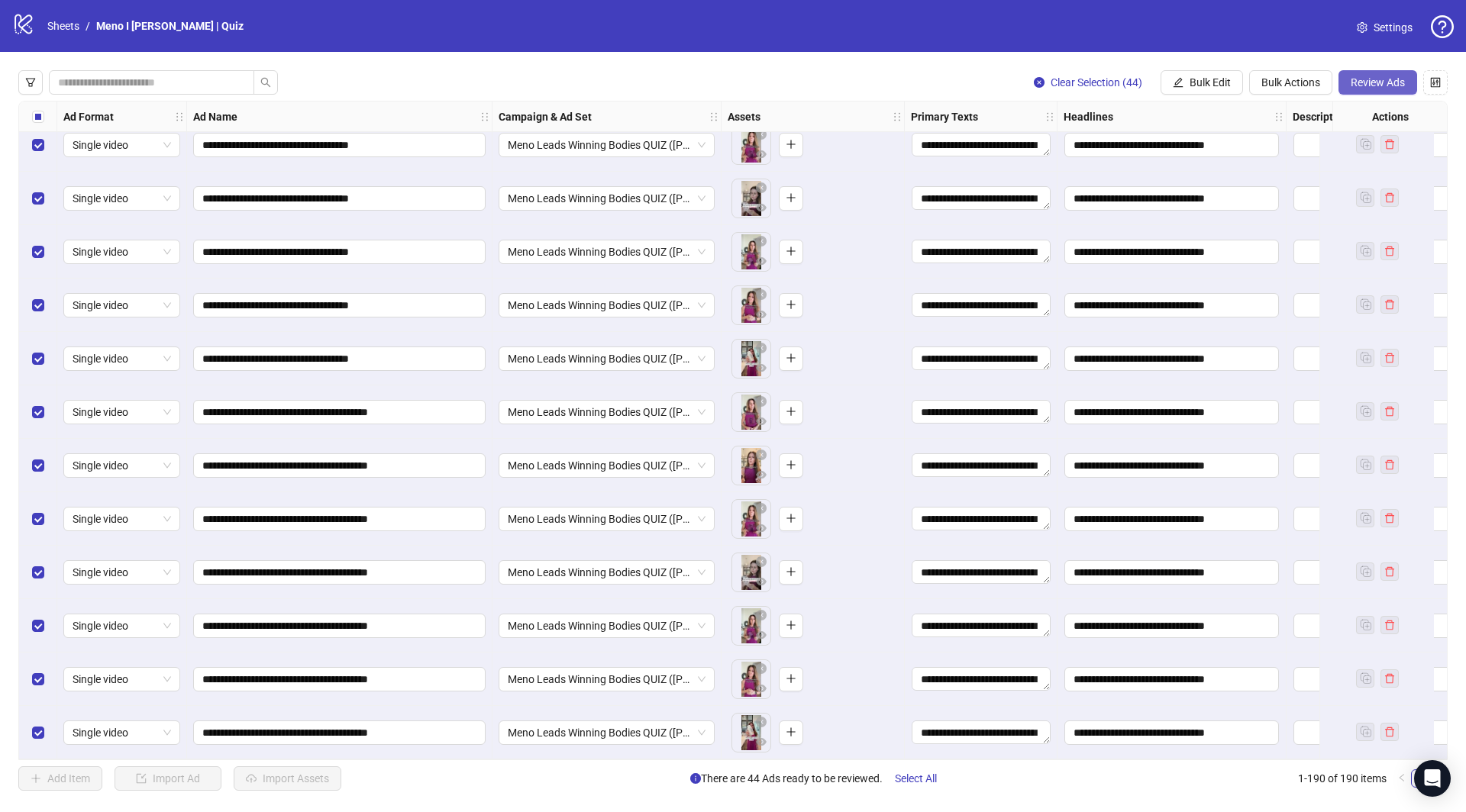
click at [1367, 84] on span "Review Ads" at bounding box center [1378, 83] width 54 height 12
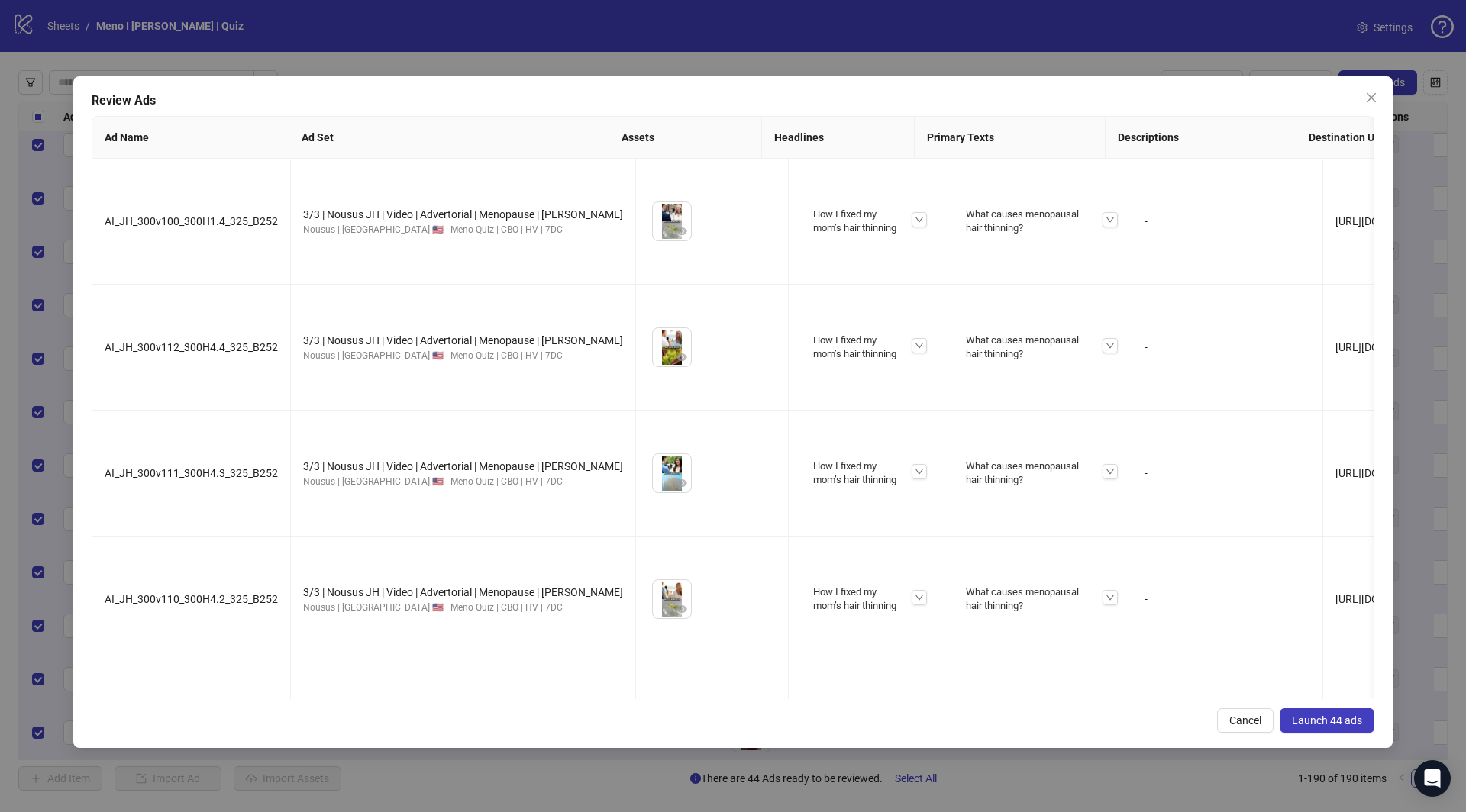
click at [1327, 734] on div "Review Ads Ad Name Ad Set Assets Headlines Primary Texts Descriptions Destinati…" at bounding box center [733, 413] width 1319 height 672
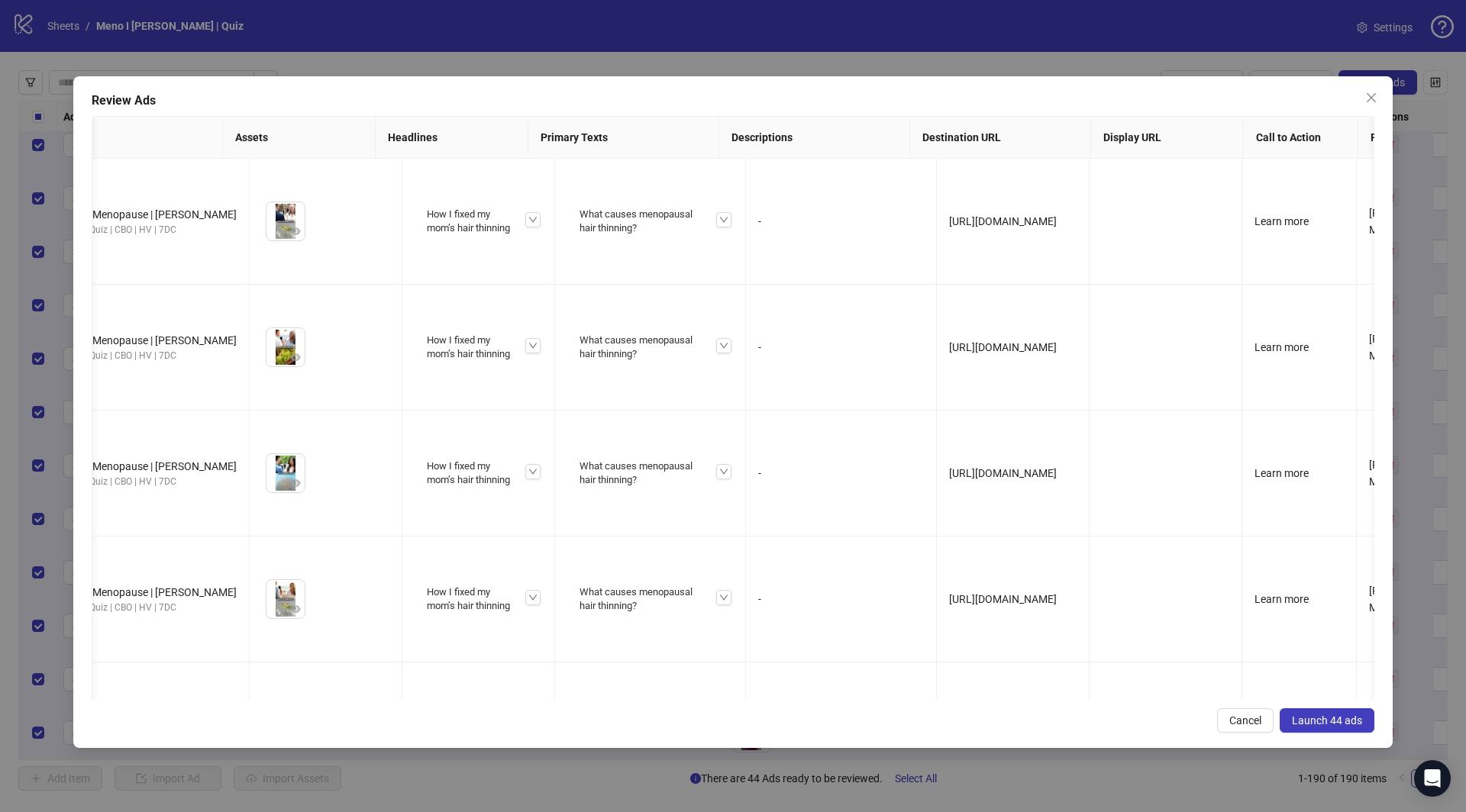
scroll to position [0, 433]
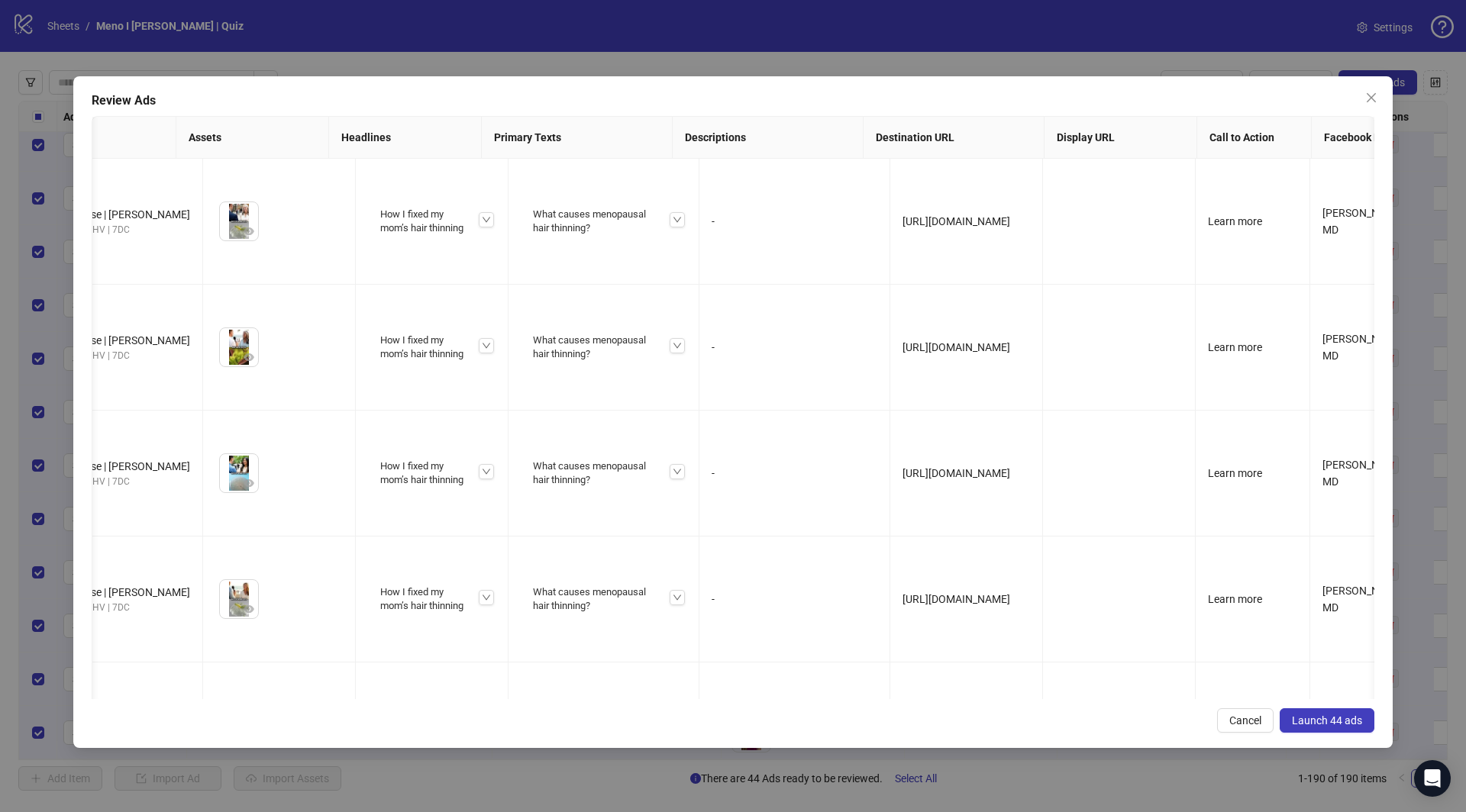
click at [1339, 725] on span "Launch 44 ads" at bounding box center [1327, 721] width 71 height 12
